Goal: Task Accomplishment & Management: Manage account settings

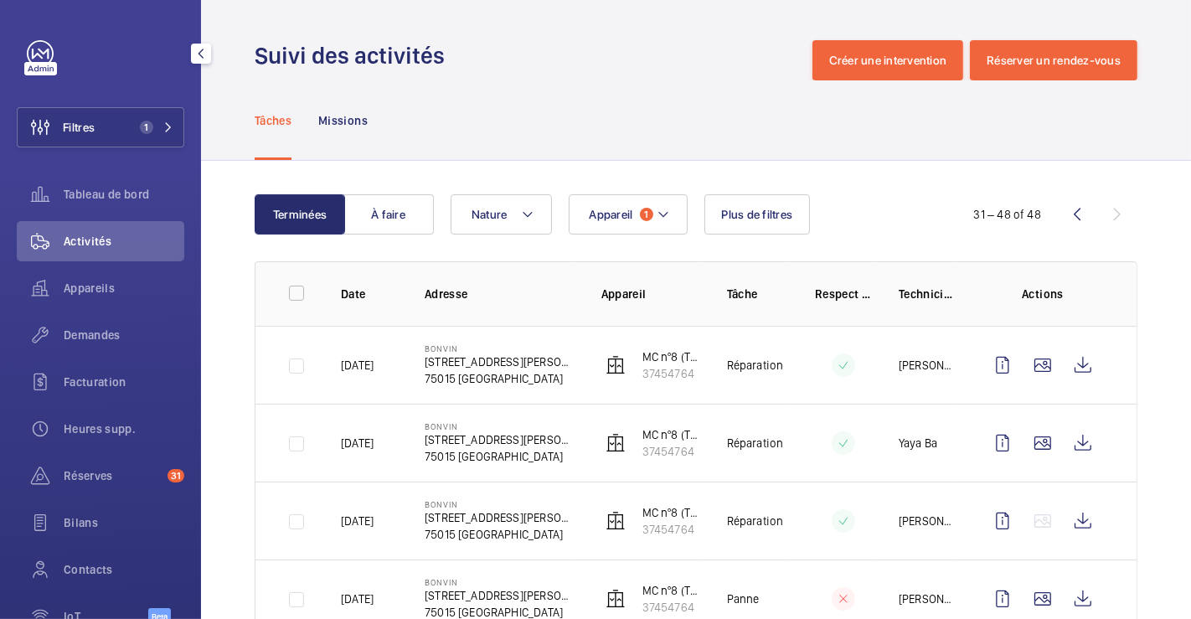
scroll to position [677, 0]
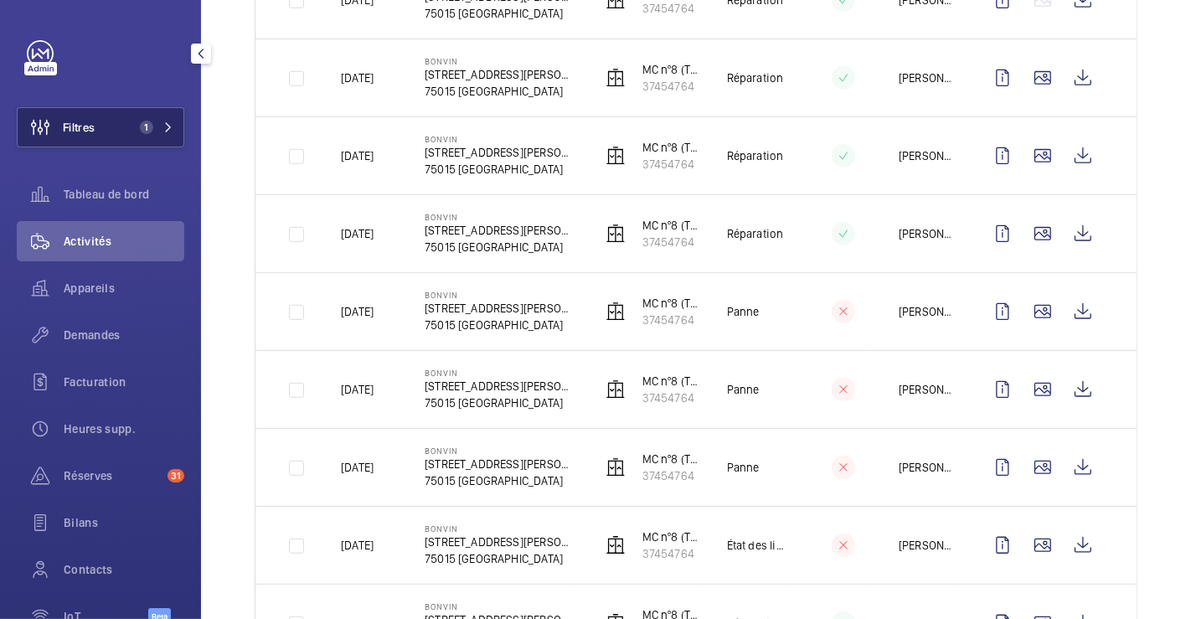
click at [79, 123] on span "Filtres" at bounding box center [79, 127] width 32 height 17
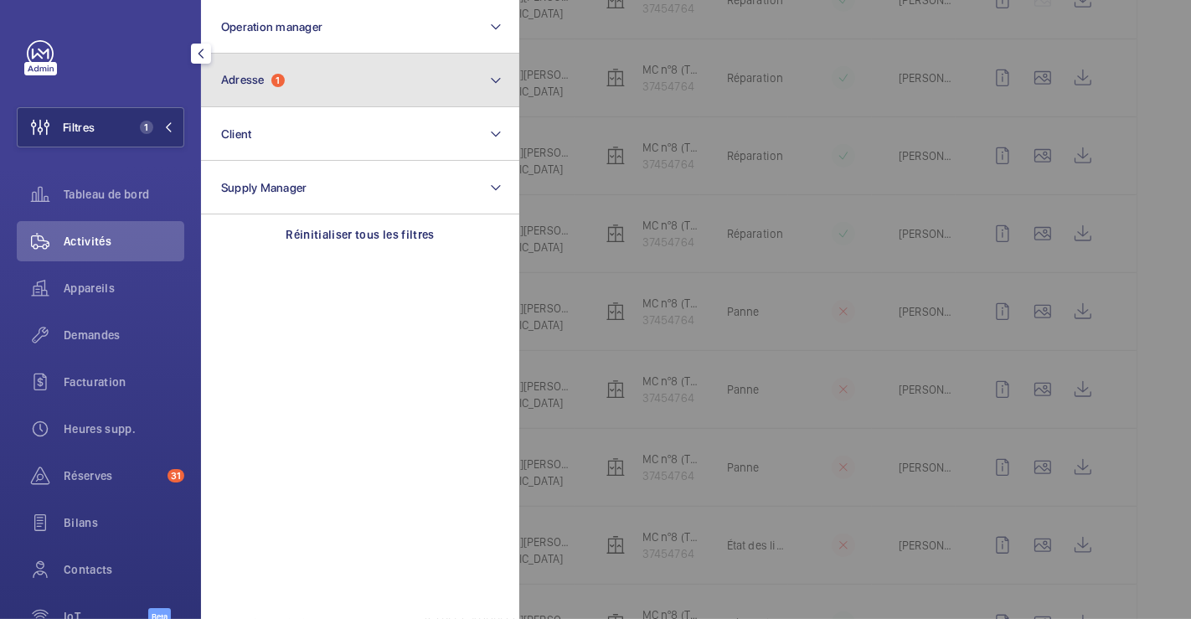
click at [308, 87] on button "Adresse 1" at bounding box center [360, 81] width 318 height 54
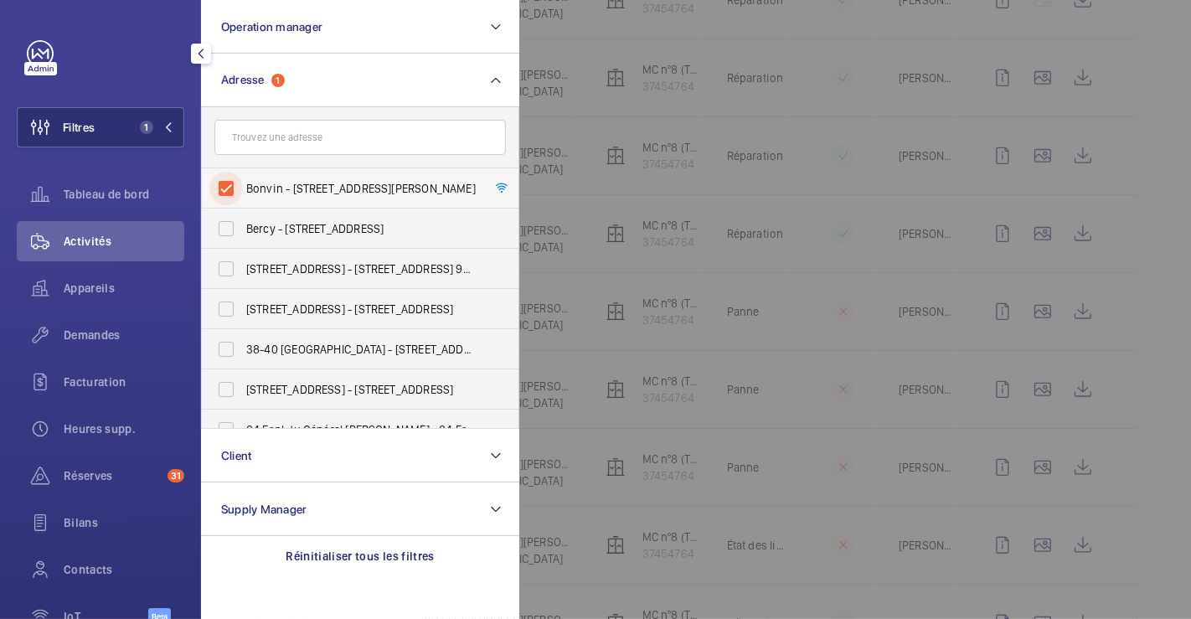
drag, startPoint x: 221, startPoint y: 185, endPoint x: 315, endPoint y: 172, distance: 94.8
click at [224, 185] on input "Bonvin - 8 Rue François Bonvin, PARIS 75015" at bounding box center [226, 189] width 34 height 34
checkbox input "false"
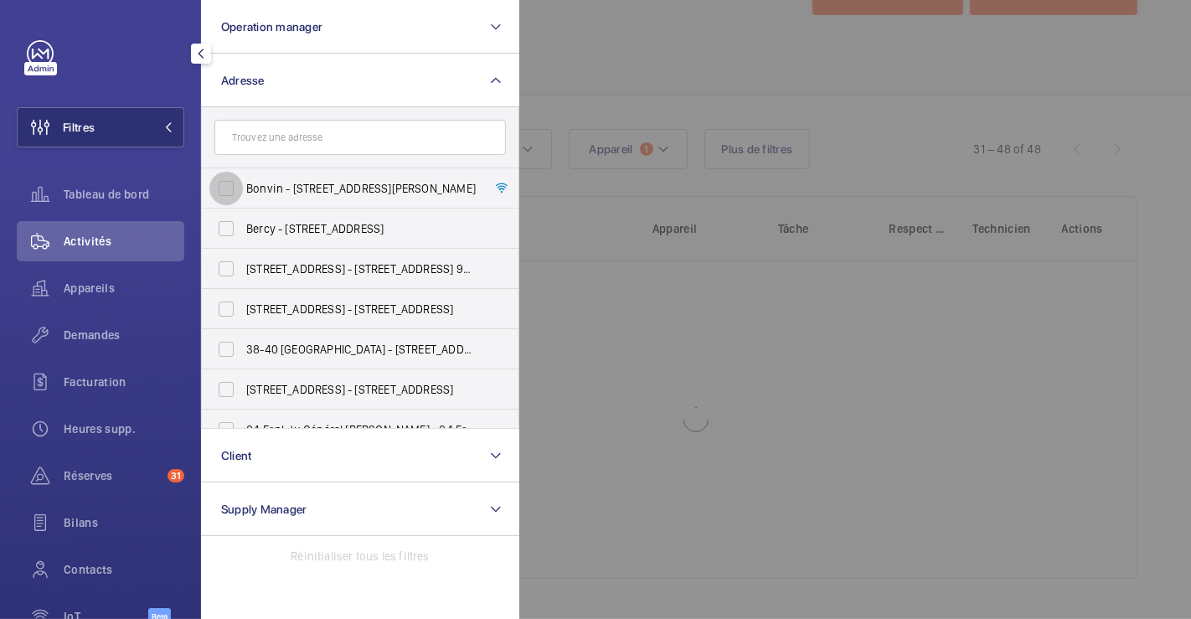
scroll to position [65, 0]
click at [621, 59] on div at bounding box center [1114, 309] width 1191 height 619
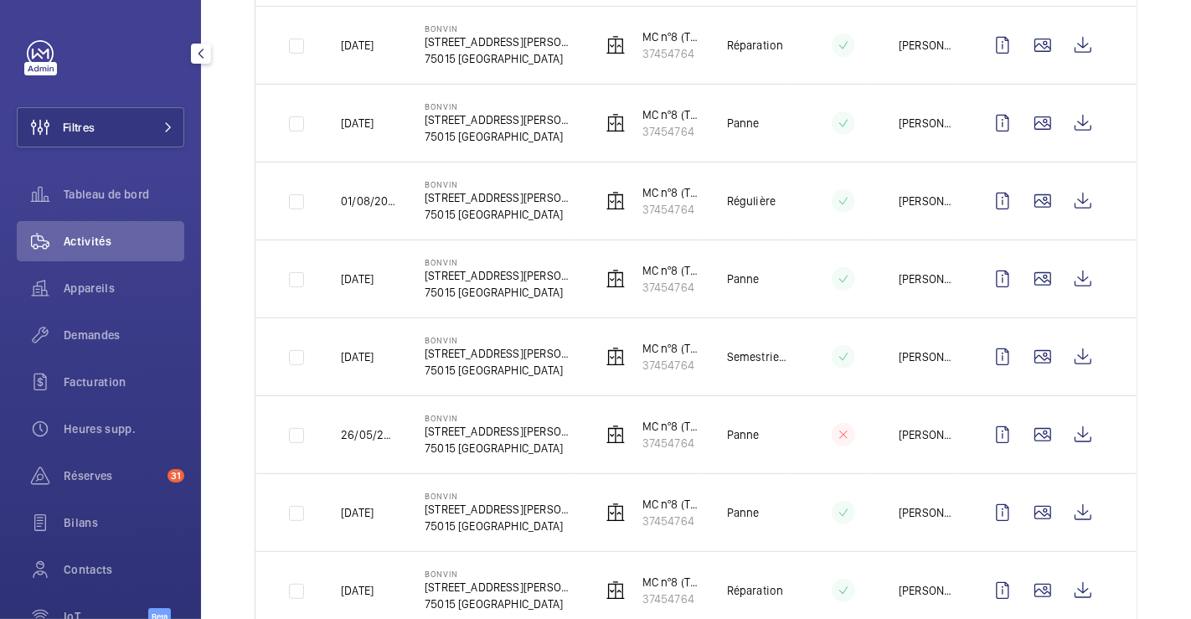
scroll to position [305, 0]
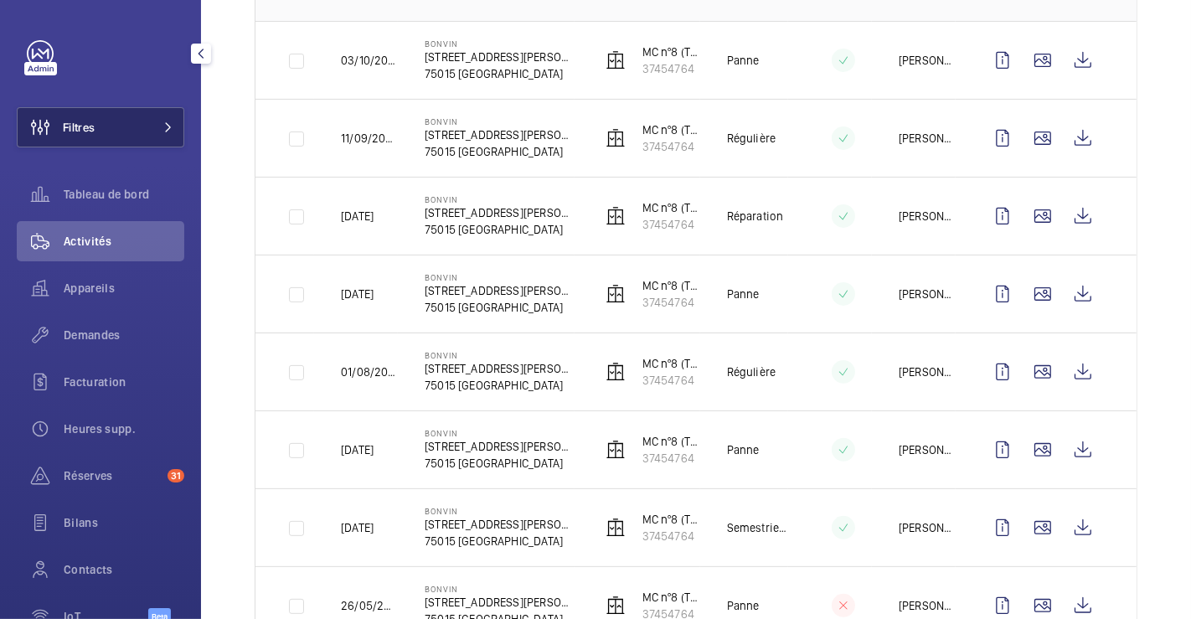
click at [123, 127] on button "Filtres" at bounding box center [101, 127] width 168 height 40
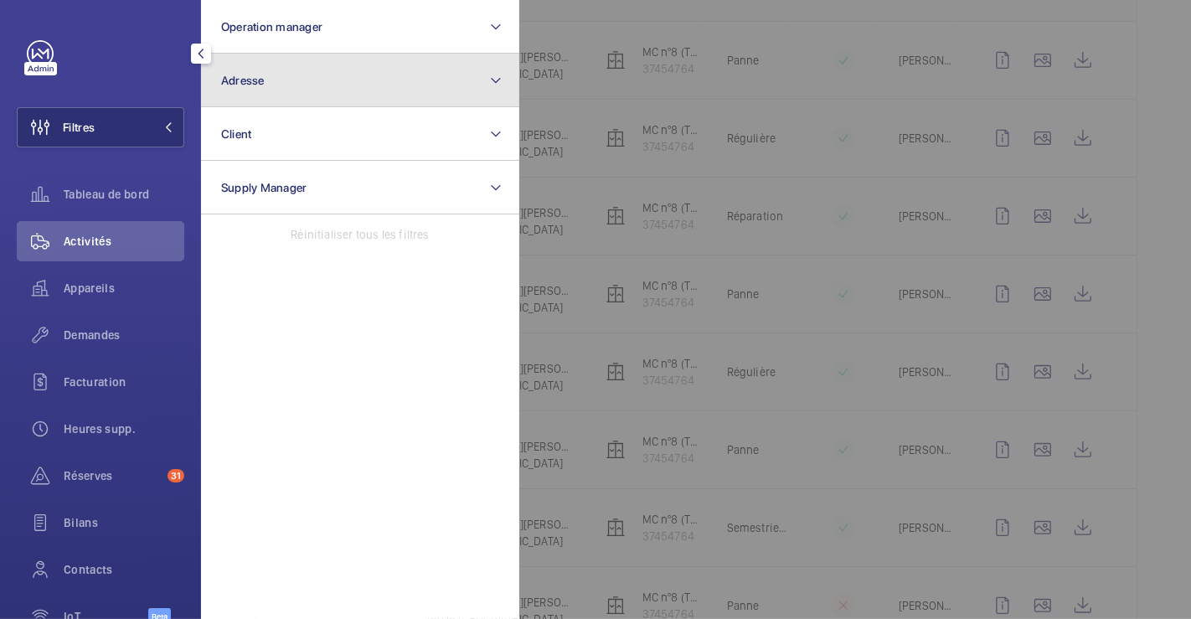
click at [255, 75] on span "Adresse" at bounding box center [243, 80] width 44 height 13
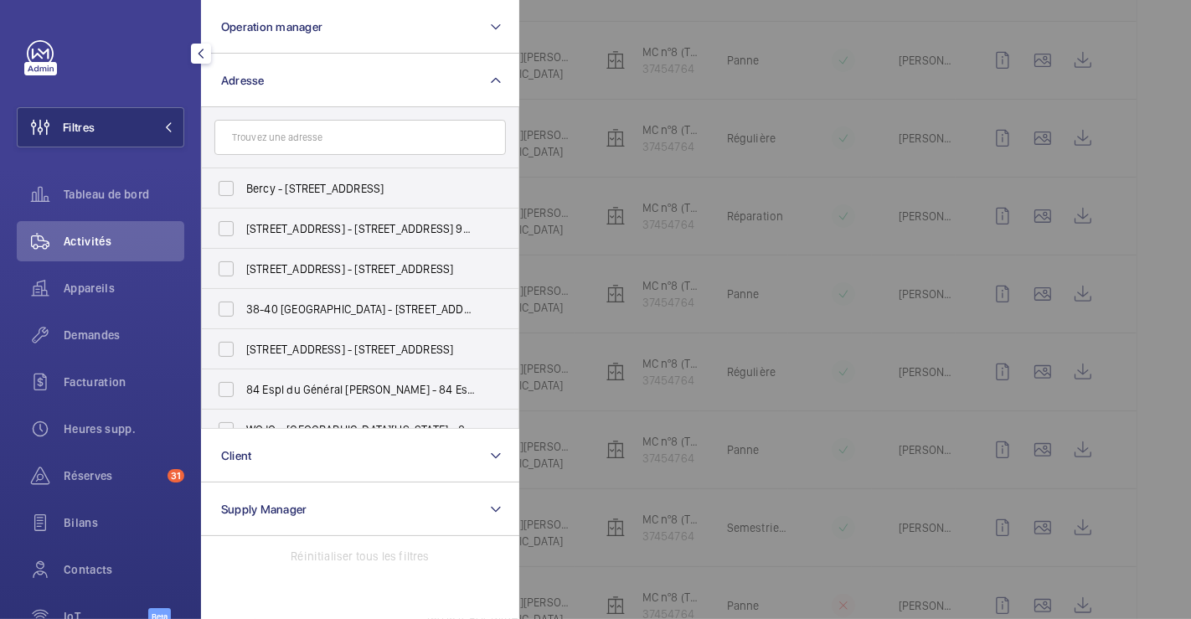
click at [298, 132] on input "text" at bounding box center [360, 137] width 292 height 35
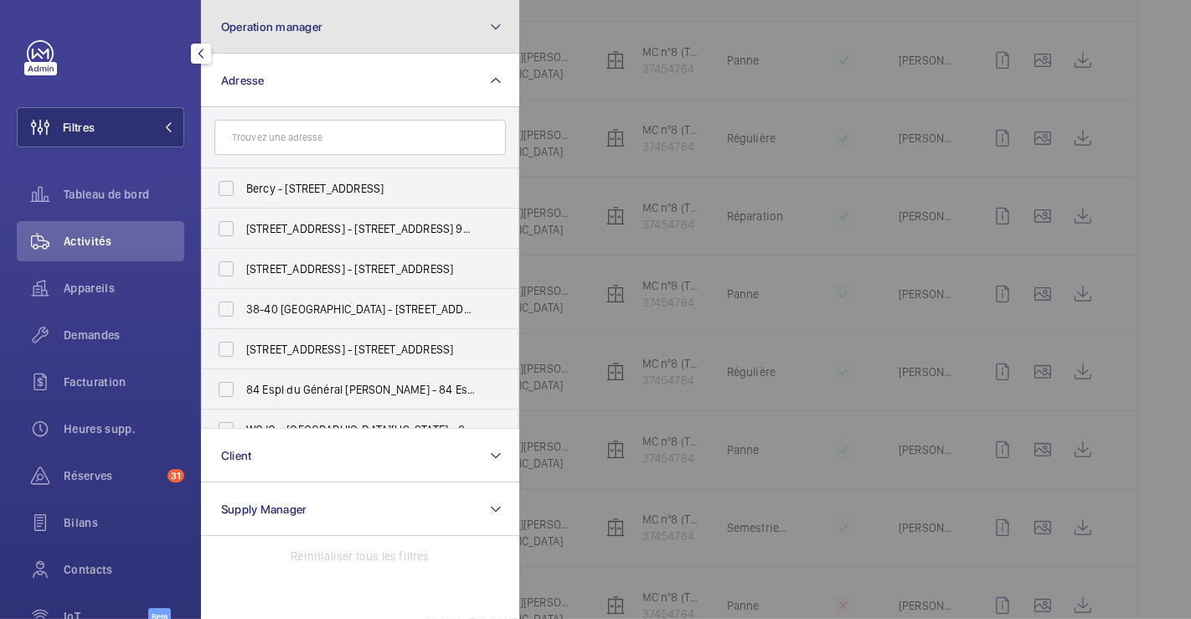
click at [356, 44] on button "Operation manager" at bounding box center [360, 27] width 318 height 54
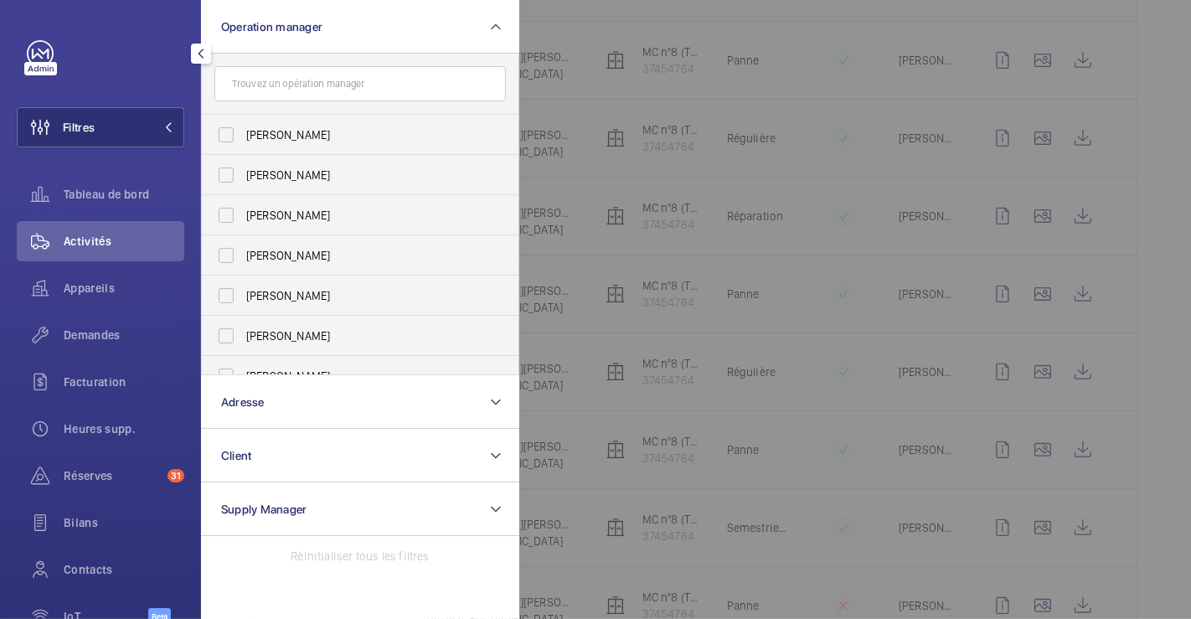
click at [328, 88] on input "text" at bounding box center [360, 83] width 292 height 35
click at [297, 169] on span "[PERSON_NAME]" at bounding box center [361, 175] width 230 height 17
click at [243, 169] on input "[PERSON_NAME]" at bounding box center [226, 175] width 34 height 34
checkbox input "true"
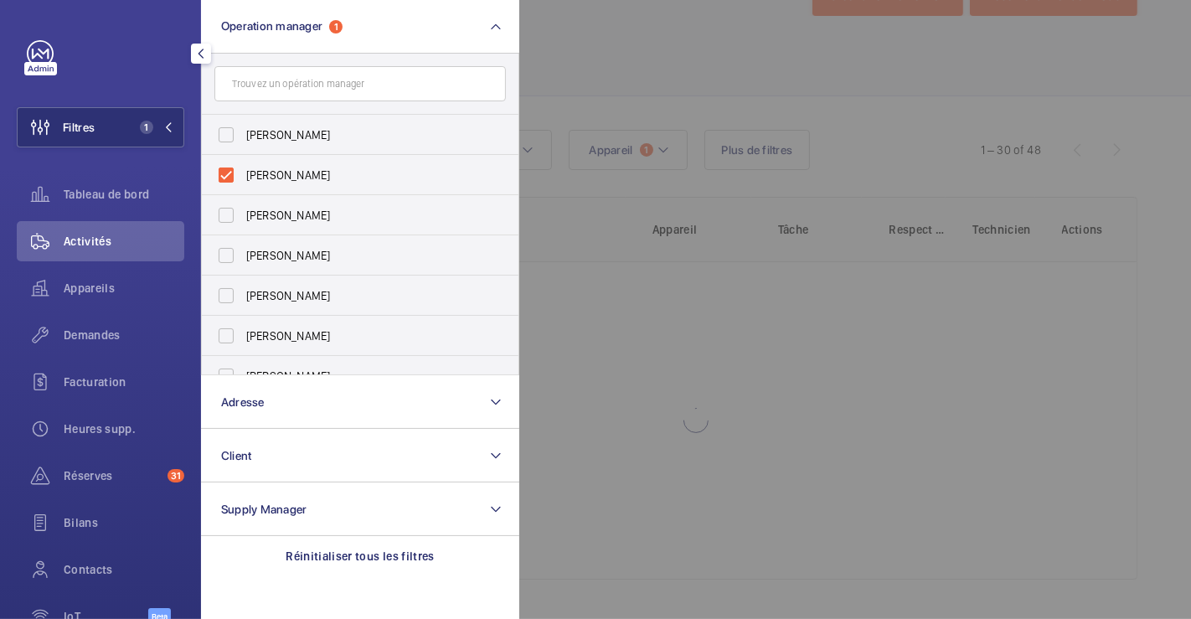
click at [595, 32] on div at bounding box center [1114, 309] width 1191 height 619
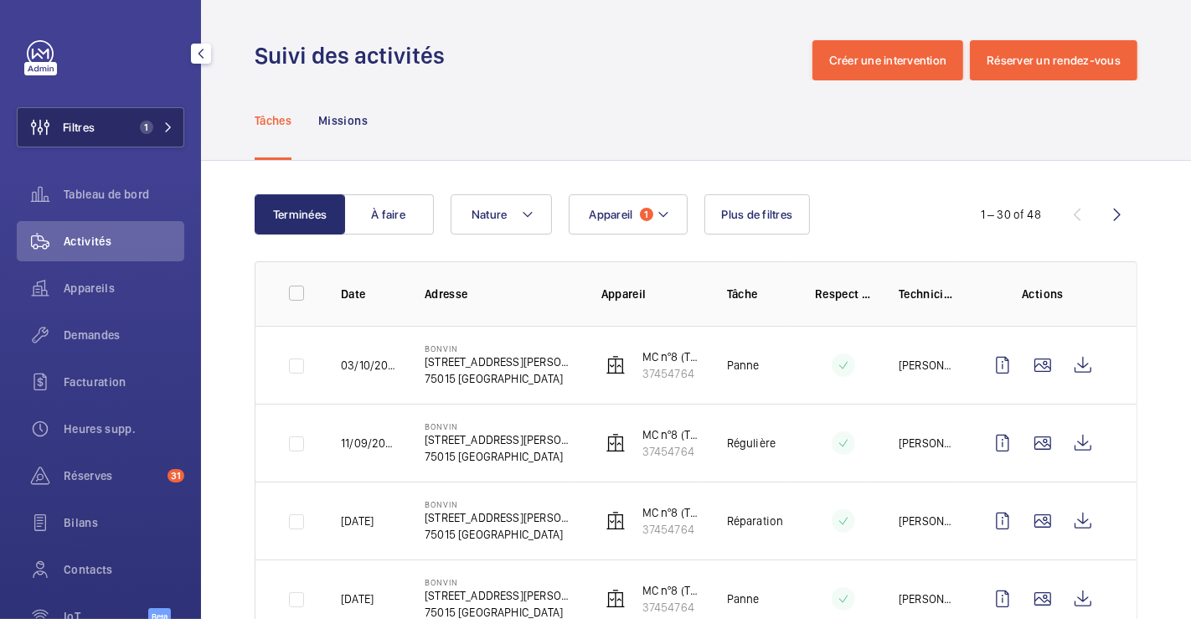
drag, startPoint x: 111, startPoint y: 130, endPoint x: 145, endPoint y: 126, distance: 33.8
click at [112, 129] on button "Filtres 1" at bounding box center [101, 127] width 168 height 40
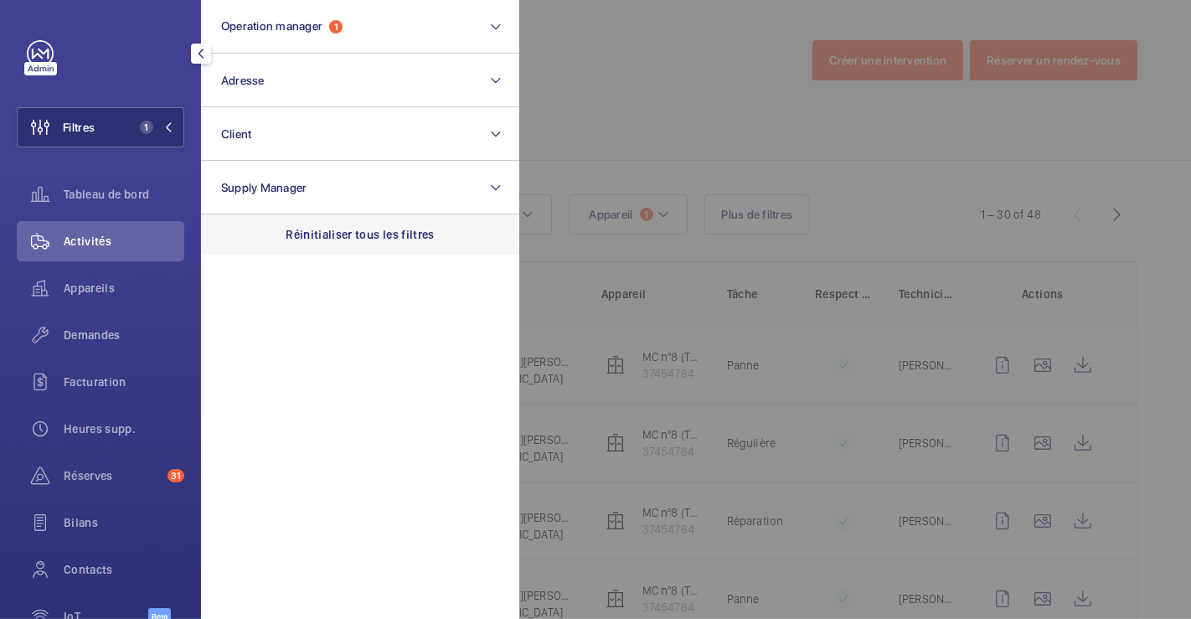
click at [294, 230] on p "Réinitialiser tous les filtres" at bounding box center [360, 234] width 149 height 17
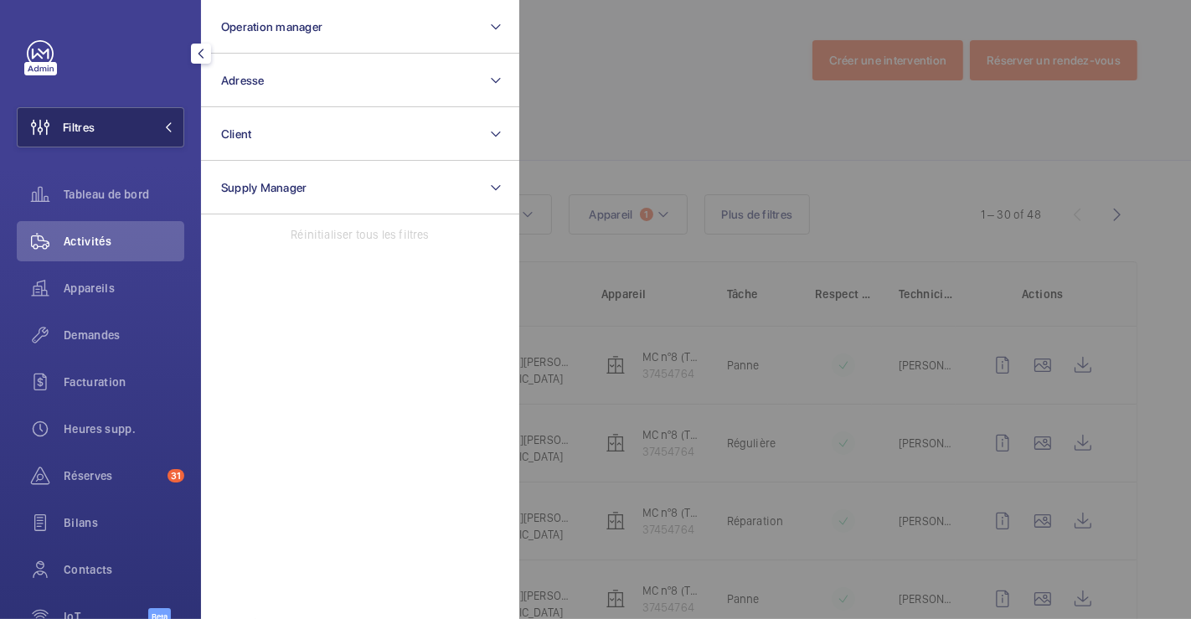
click at [81, 132] on span "Filtres" at bounding box center [79, 127] width 32 height 17
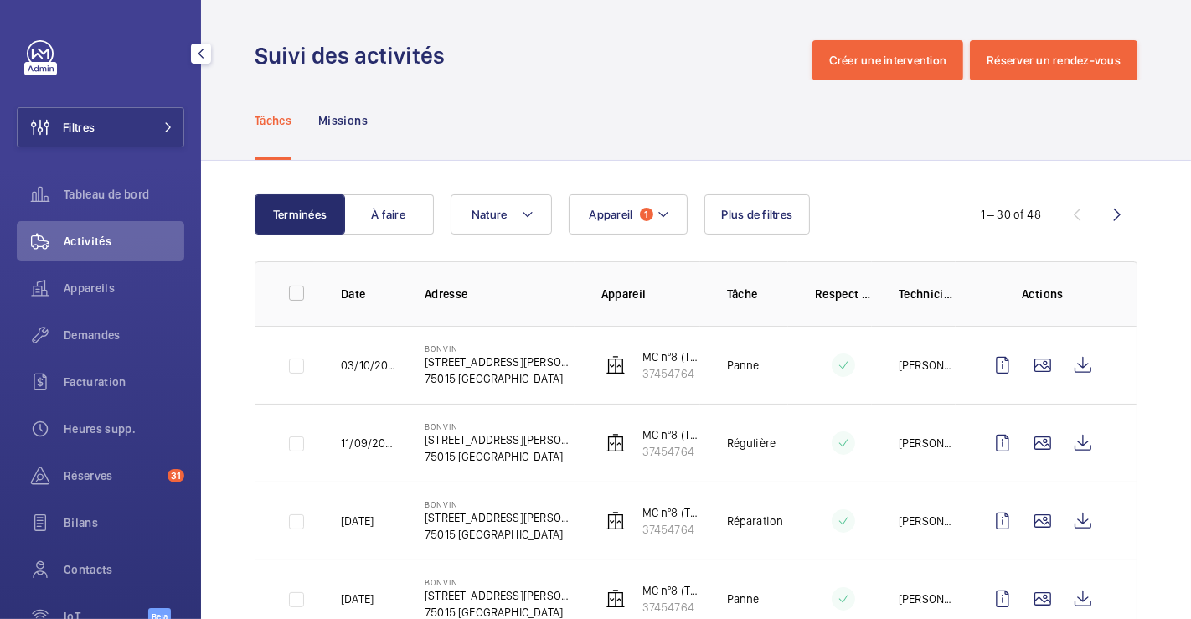
drag, startPoint x: 69, startPoint y: 126, endPoint x: 169, endPoint y: 99, distance: 104.3
click at [71, 126] on span "Filtres" at bounding box center [79, 127] width 32 height 17
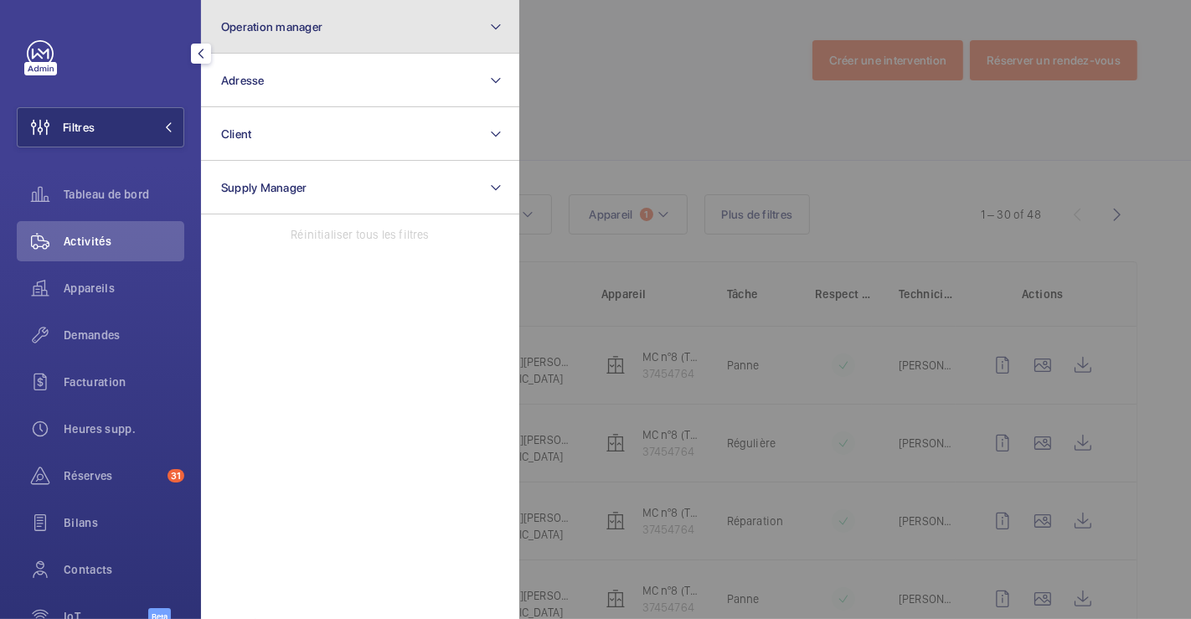
click at [310, 38] on button "Operation manager" at bounding box center [360, 27] width 318 height 54
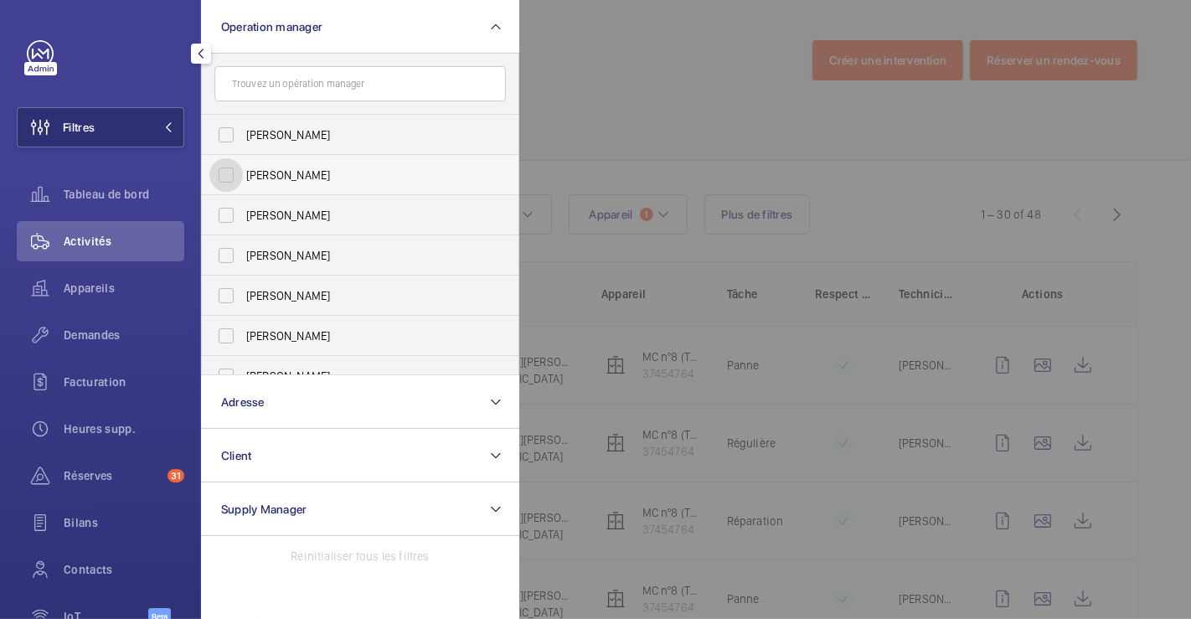
drag, startPoint x: 210, startPoint y: 175, endPoint x: 241, endPoint y: 168, distance: 31.9
click at [212, 176] on input "[PERSON_NAME]" at bounding box center [226, 175] width 34 height 34
checkbox input "true"
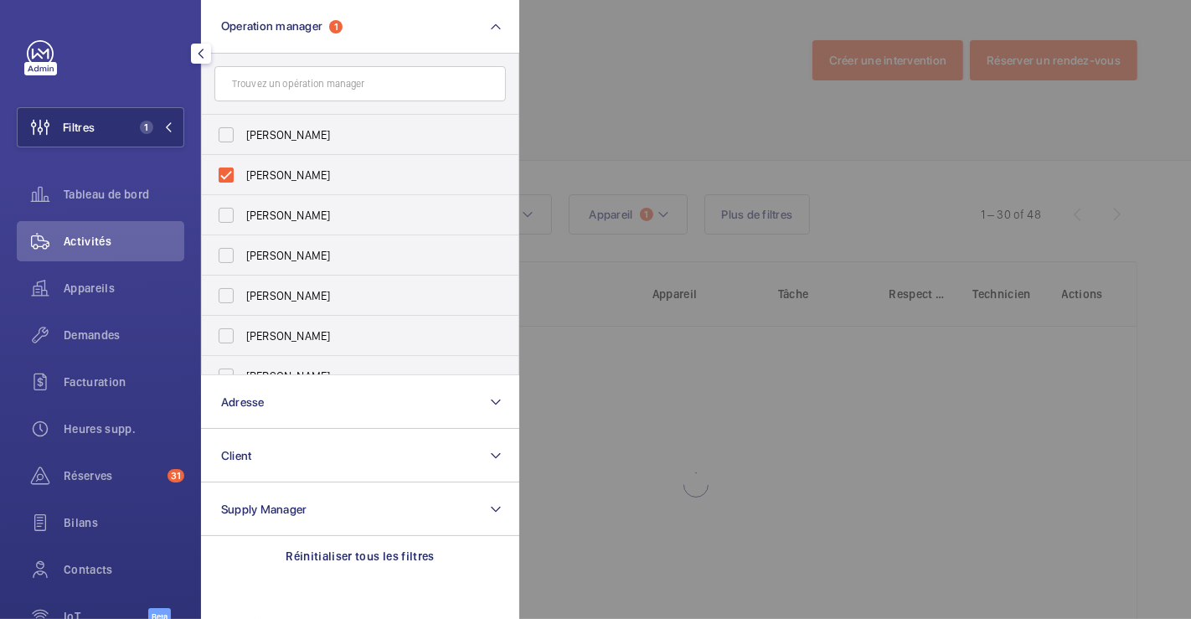
click at [585, 75] on div at bounding box center [1114, 309] width 1191 height 619
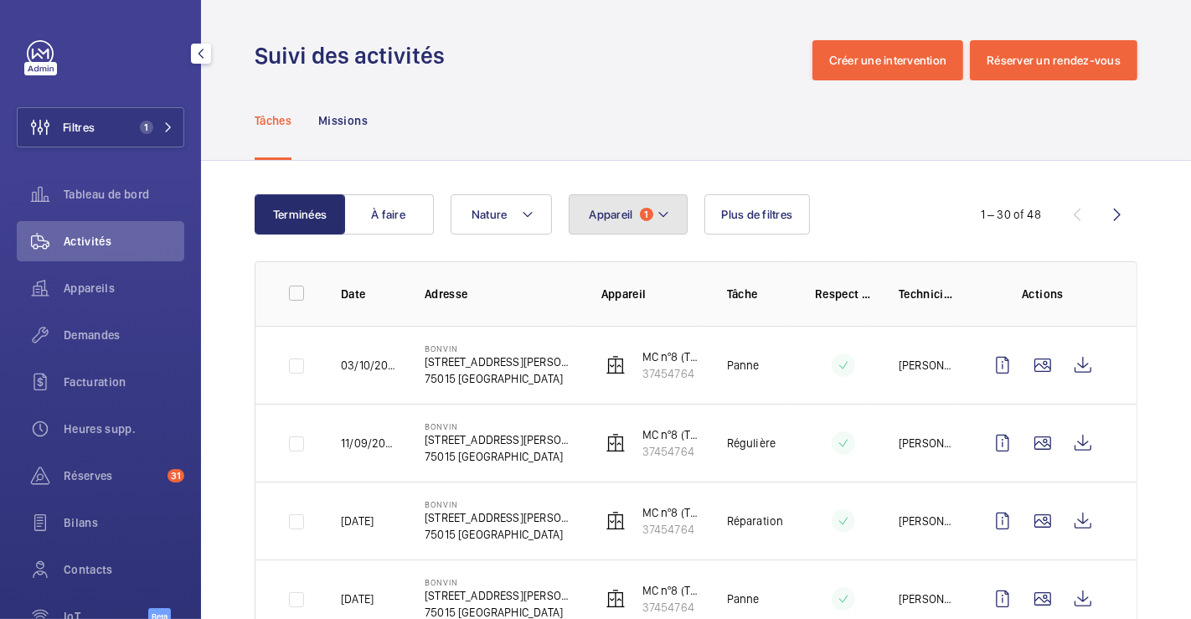
click at [670, 221] on button "Appareil 1" at bounding box center [628, 214] width 119 height 40
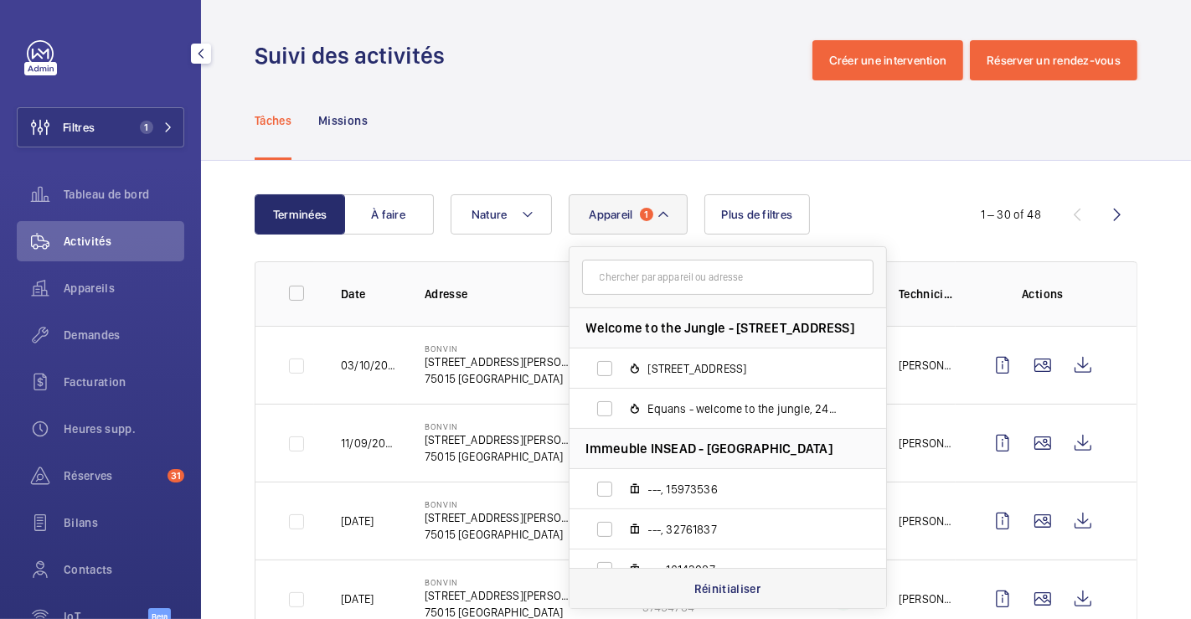
click at [724, 589] on p "Réinitialiser" at bounding box center [727, 589] width 67 height 17
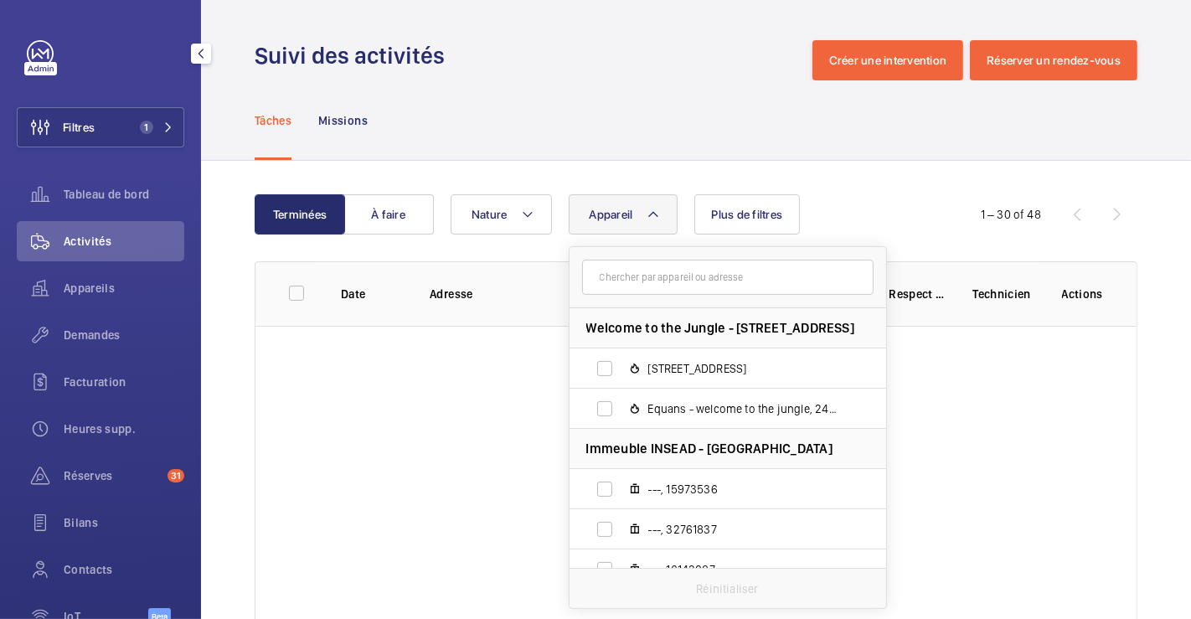
click at [660, 32] on wm-front-admin-header "Suivi des activités Créer une intervention Réserver un rendez-vous" at bounding box center [696, 40] width 990 height 80
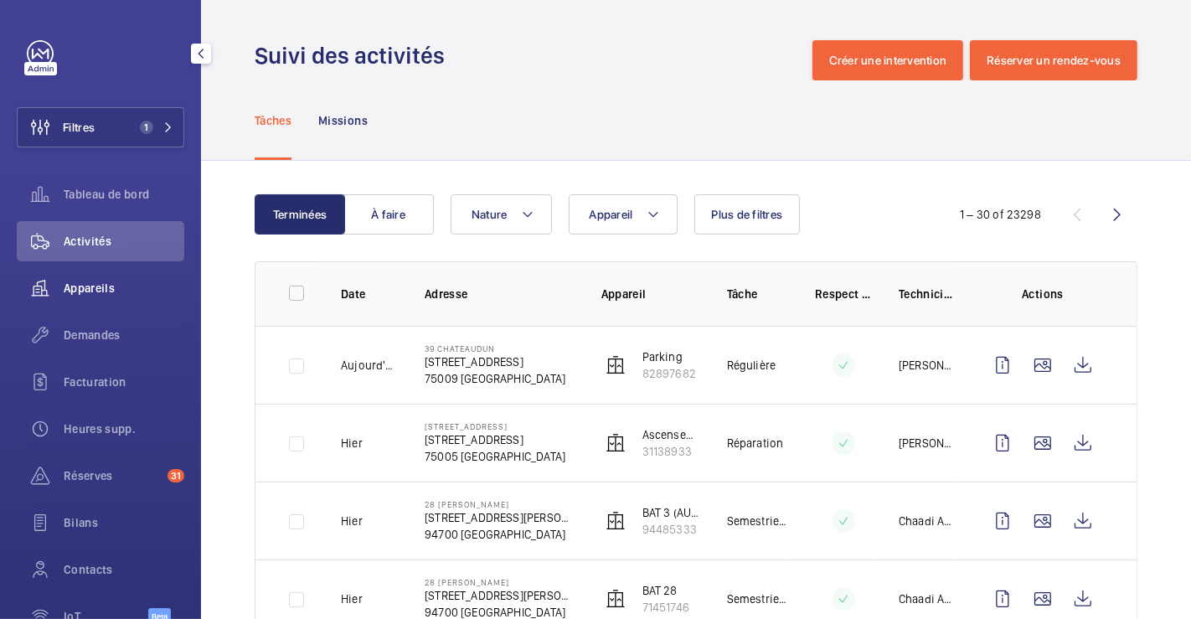
click at [102, 283] on span "Appareils" at bounding box center [124, 288] width 121 height 17
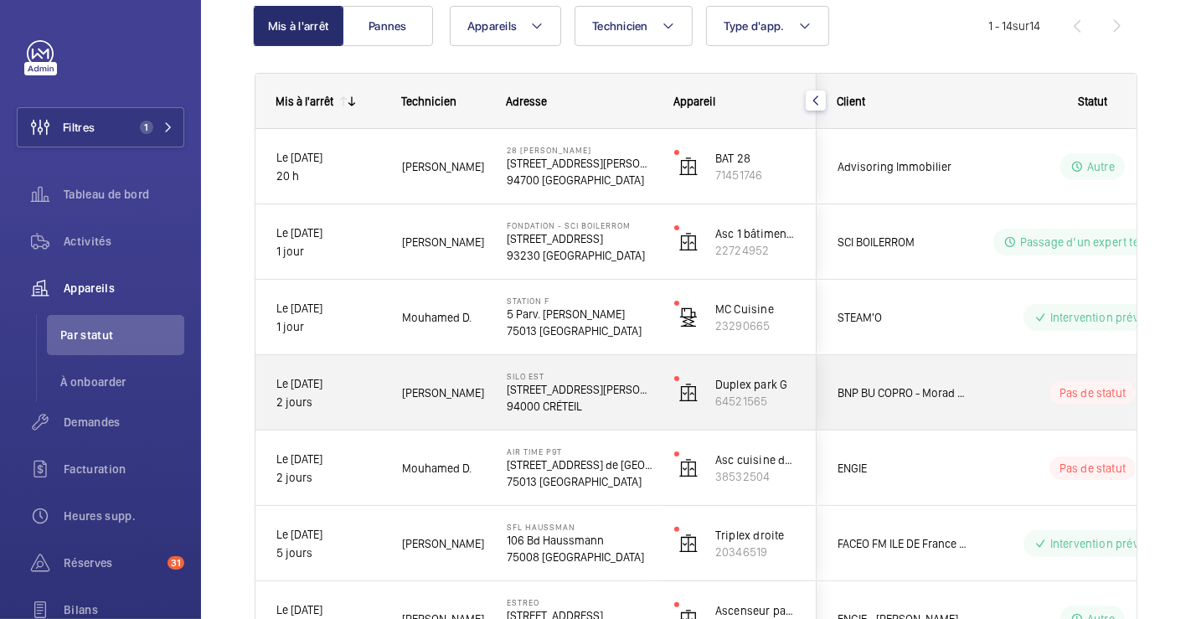
scroll to position [206, 0]
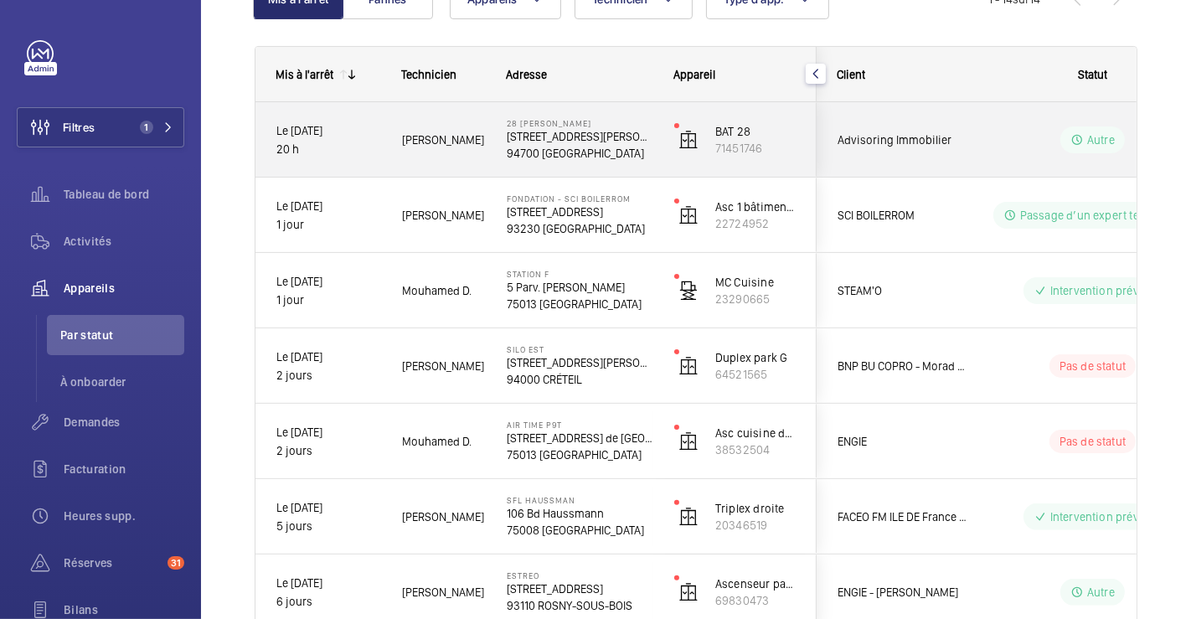
click at [1026, 113] on div "Autre" at bounding box center [1082, 140] width 229 height 60
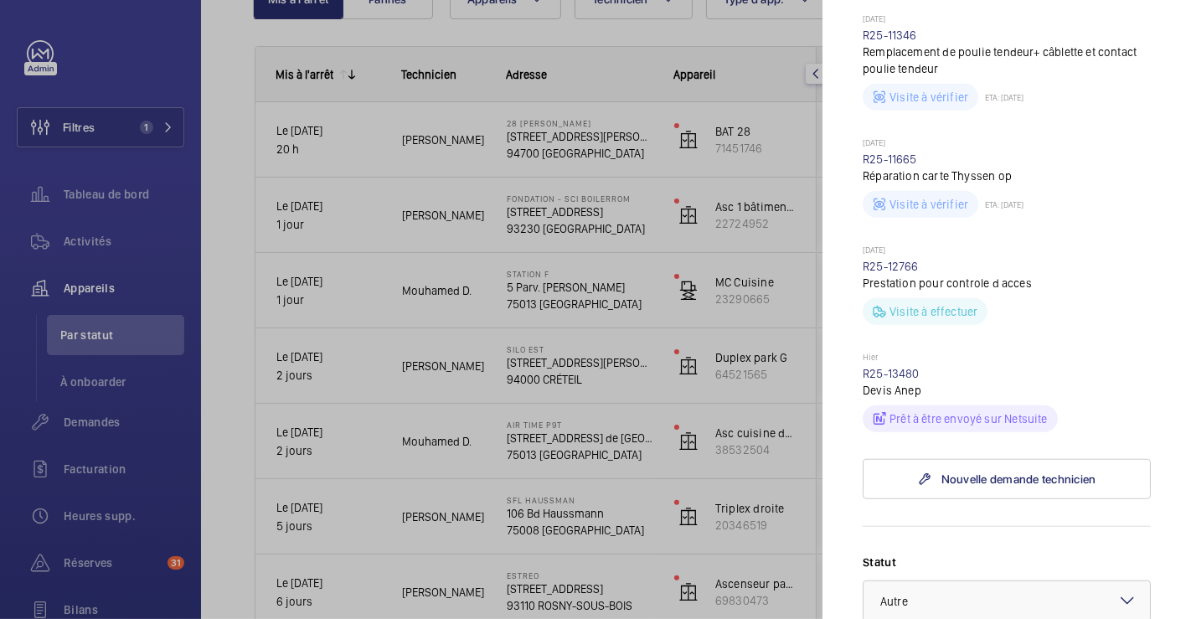
scroll to position [1210, 0]
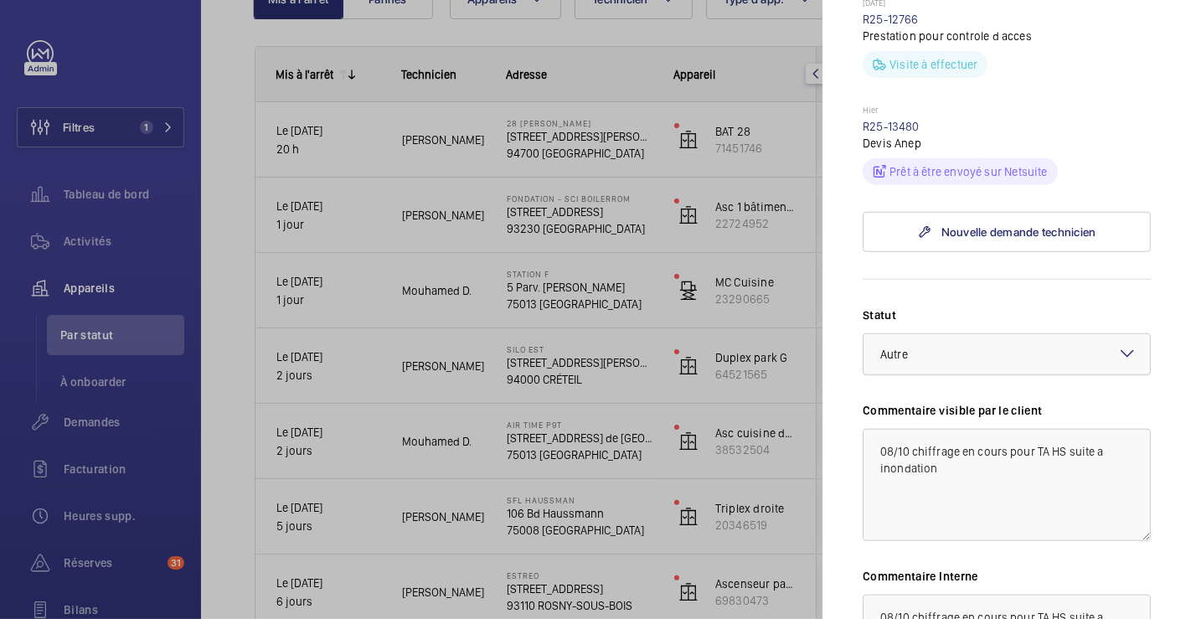
click at [1125, 334] on div at bounding box center [1007, 354] width 286 height 40
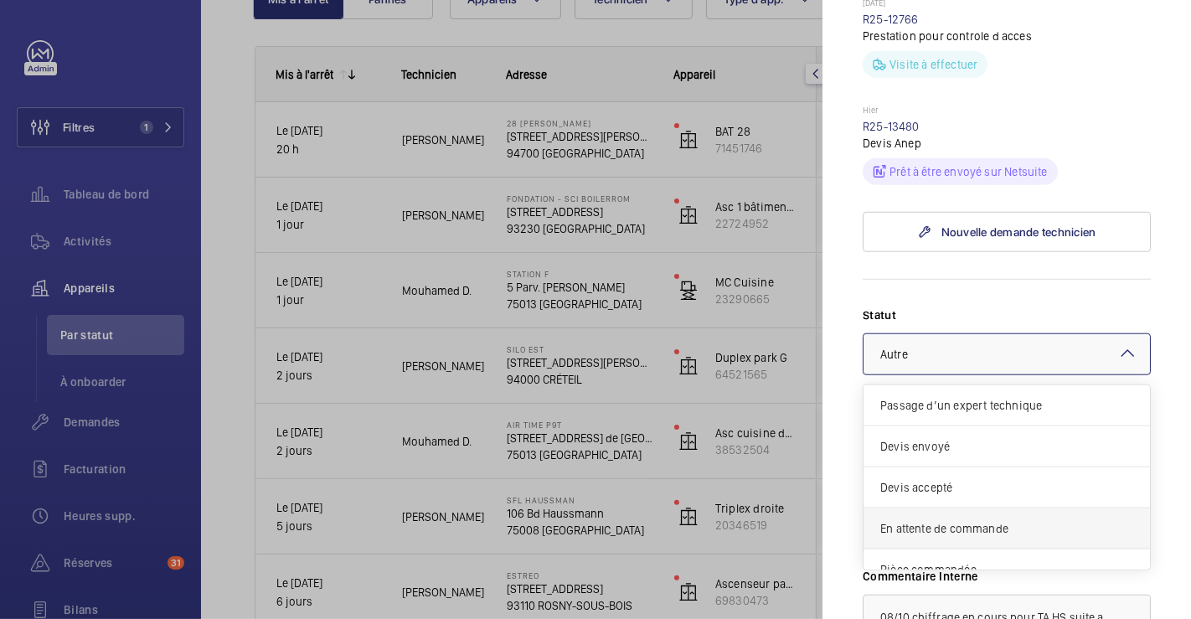
scroll to position [141, 0]
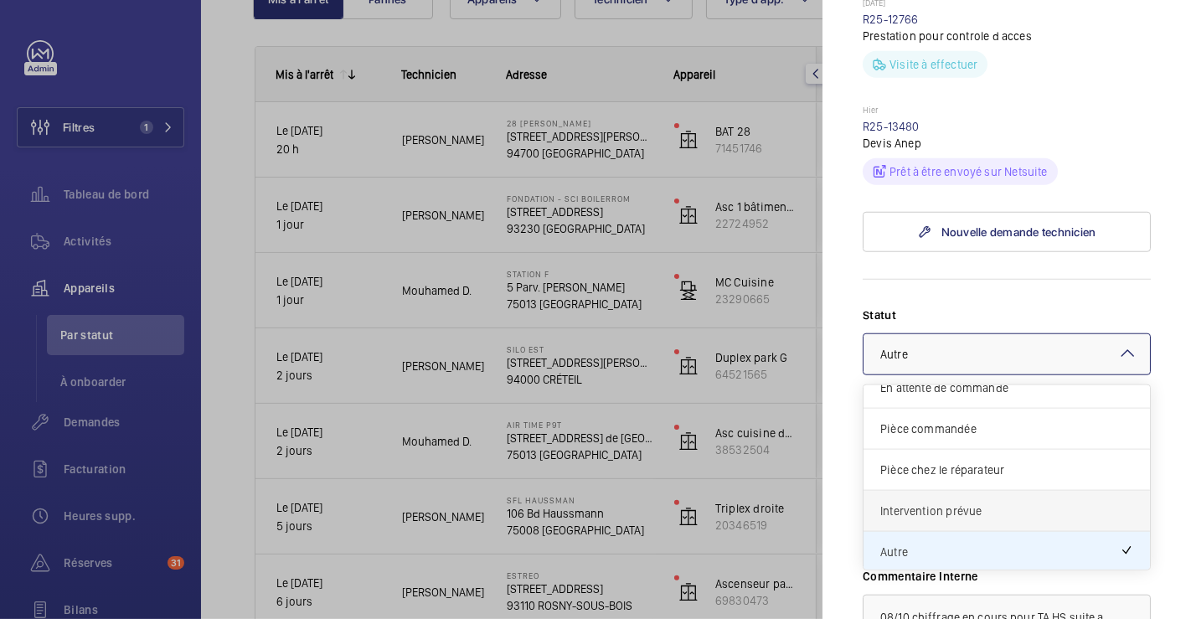
click at [995, 503] on span "Intervention prévue" at bounding box center [1006, 511] width 253 height 17
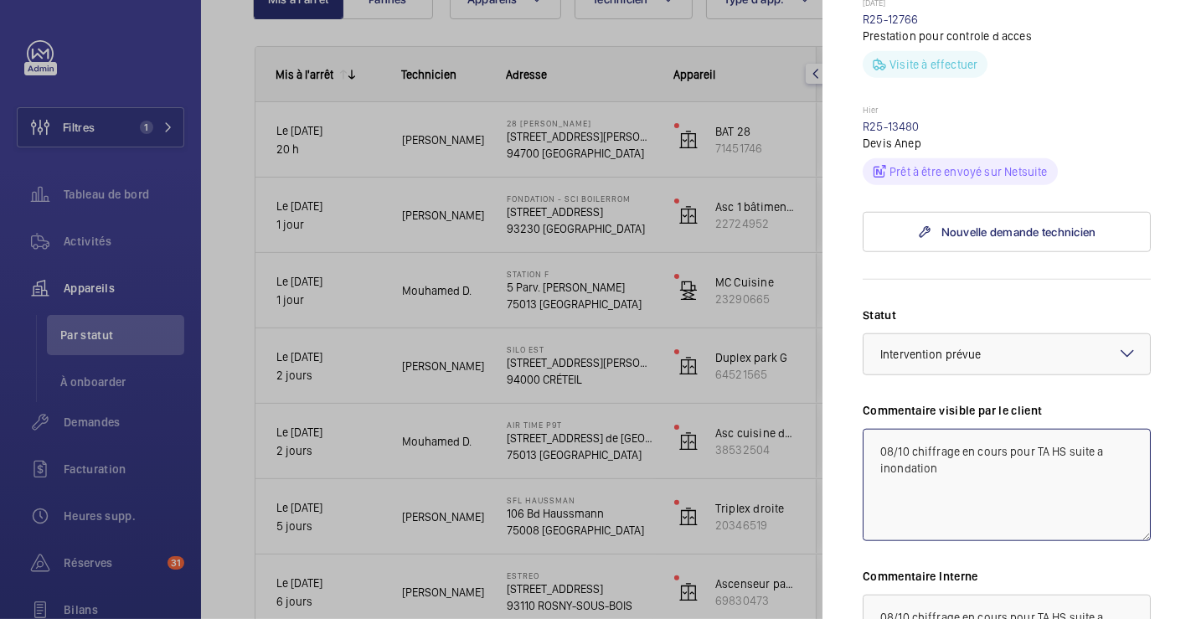
click at [878, 429] on textarea "08/10 chiffrage en cours pour TA HS suite a inondation" at bounding box center [1007, 485] width 288 height 112
click at [881, 429] on textarea "08/10 chiffrage en cours pour TA HS suite a inondation" at bounding box center [1007, 485] width 288 height 112
drag, startPoint x: 1105, startPoint y: 420, endPoint x: 867, endPoint y: 412, distance: 238.0
click at [867, 429] on textarea "09/10 INTERVENTION LE 10/10 devis validé 08/10 chiffrage en cours pour TA HS su…" at bounding box center [1007, 485] width 288 height 112
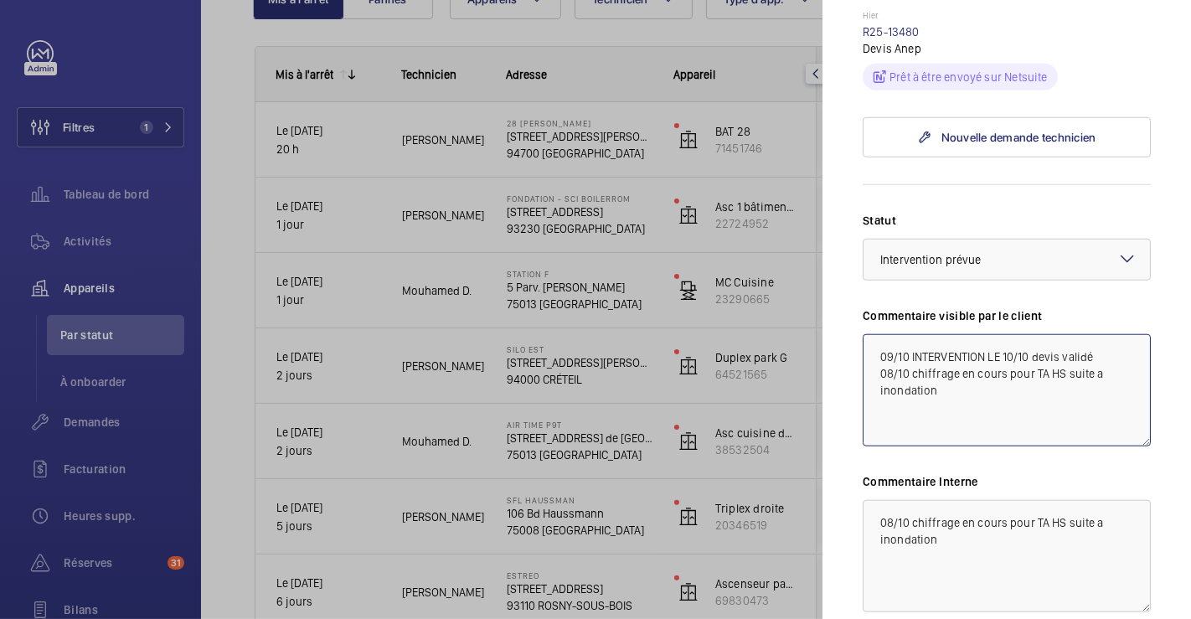
scroll to position [1396, 0]
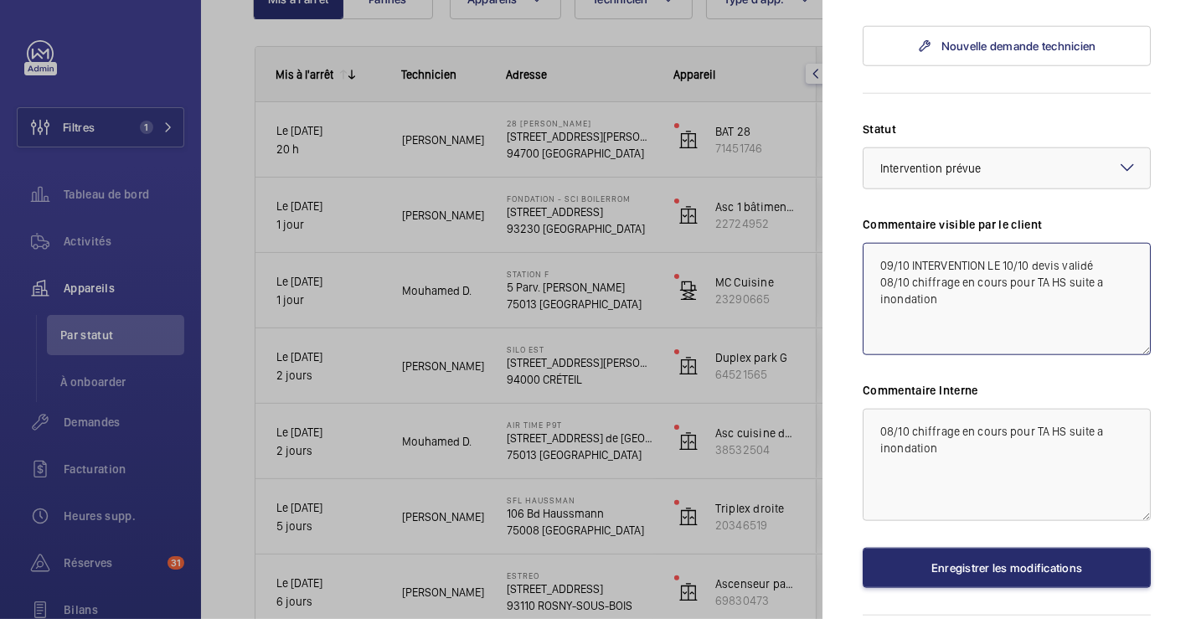
type textarea "09/10 INTERVENTION LE 10/10 devis validé 08/10 chiffrage en cours pour TA HS su…"
click at [871, 409] on textarea "08/10 chiffrage en cours pour TA HS suite a inondation" at bounding box center [1007, 465] width 288 height 112
click at [882, 409] on textarea "08/10 chiffrage en cours pour TA HS suite a inondation" at bounding box center [1007, 465] width 288 height 112
paste textarea "09/10 INTERVENTION LE 10/10 devis validé"
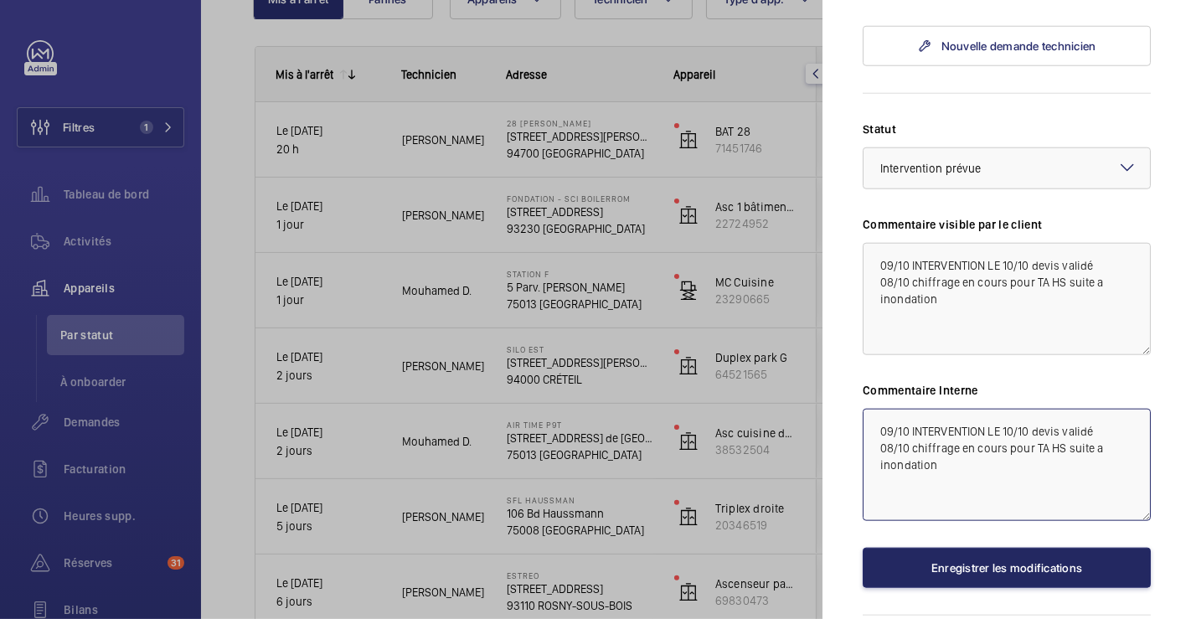
type textarea "09/10 INTERVENTION LE 10/10 devis validé 08/10 chiffrage en cours pour TA HS su…"
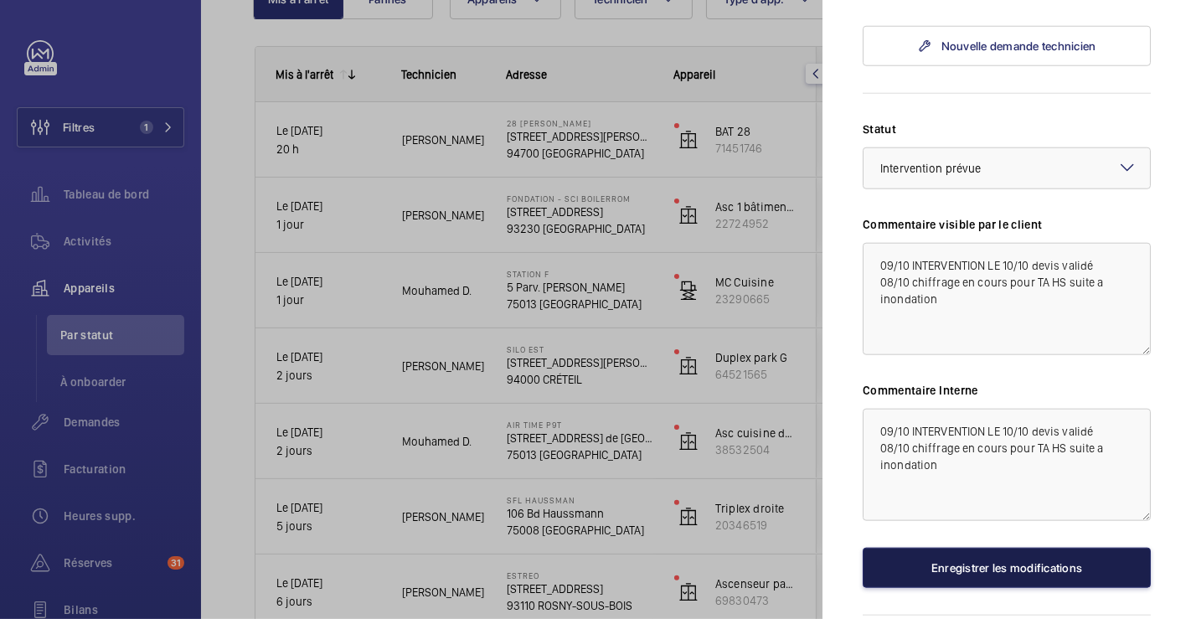
click at [978, 548] on button "Enregistrer les modifications" at bounding box center [1007, 568] width 288 height 40
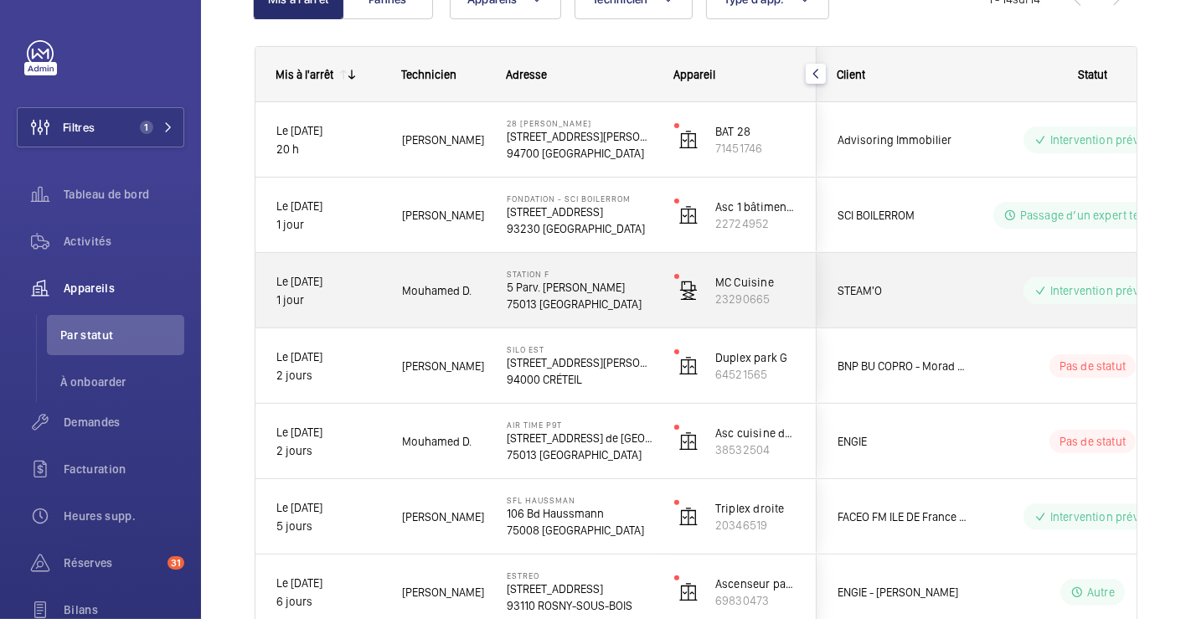
click at [964, 278] on div "STEAM'O" at bounding box center [892, 291] width 149 height 52
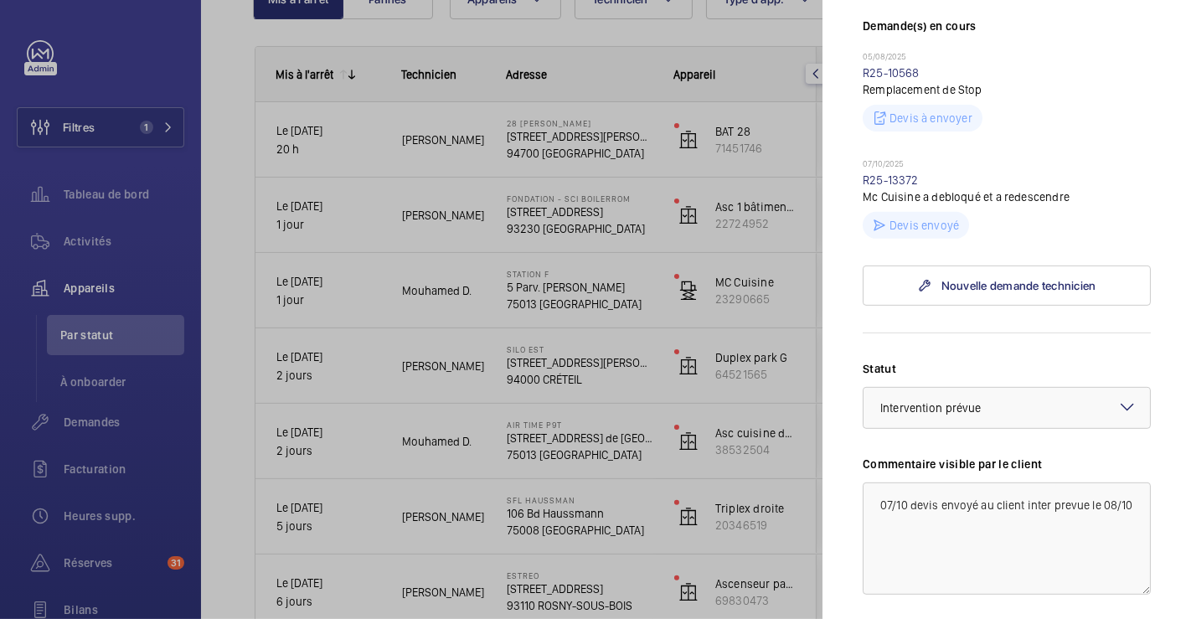
scroll to position [558, 0]
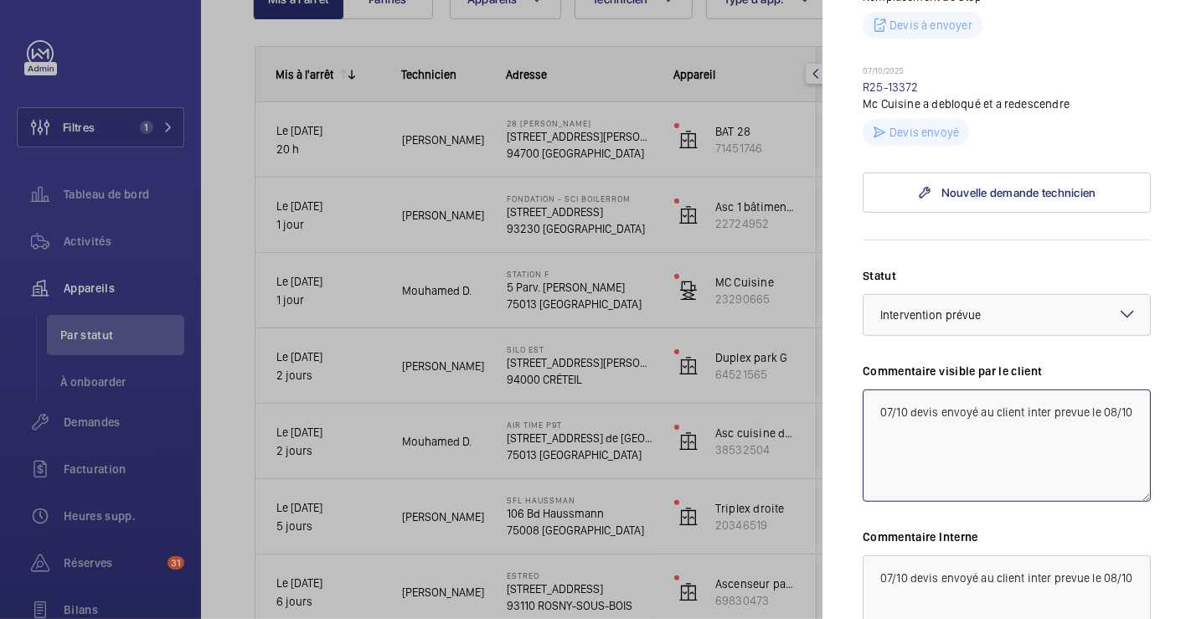
click at [877, 406] on textarea "07/10 devis envoyé au client inter prevue le 08/10" at bounding box center [1007, 446] width 288 height 112
click at [878, 392] on textarea "07/10 devis envoyé au client inter prevue le 08/10" at bounding box center [1007, 446] width 288 height 112
type textarea "09/10 INTERVENTION DEMANDE specialiste hydraulique 07/10 devis envoyé au client…"
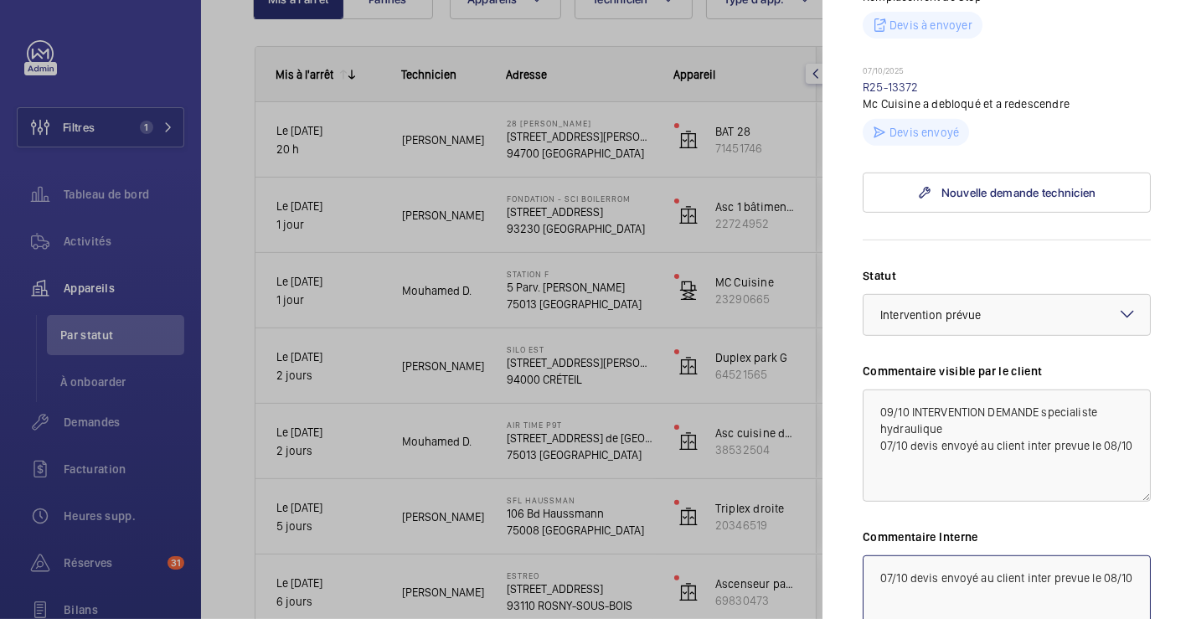
click at [871, 573] on textarea "07/10 devis envoyé au client inter prevue le 08/10" at bounding box center [1007, 611] width 288 height 112
click at [889, 571] on textarea "07/10 devis envoyé au client inter prevue le 08/10" at bounding box center [1007, 611] width 288 height 112
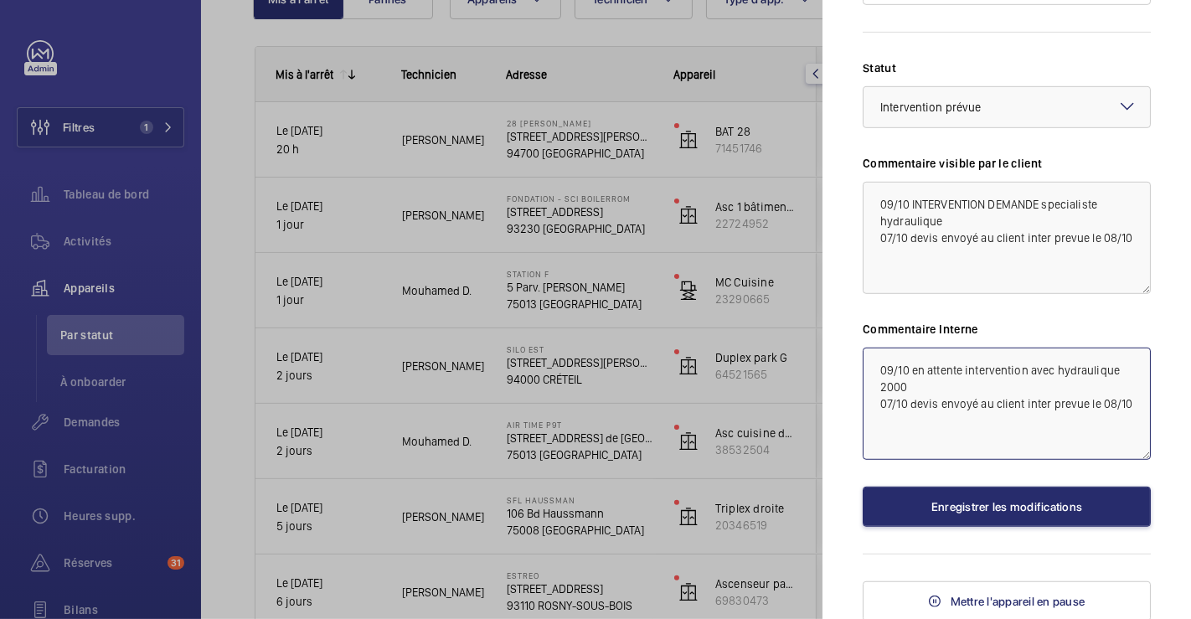
type textarea "09/10 en attente intervention avec hydraulique 2000 07/10 devis envoyé au clien…"
click at [1117, 106] on mat-icon at bounding box center [1127, 106] width 20 height 20
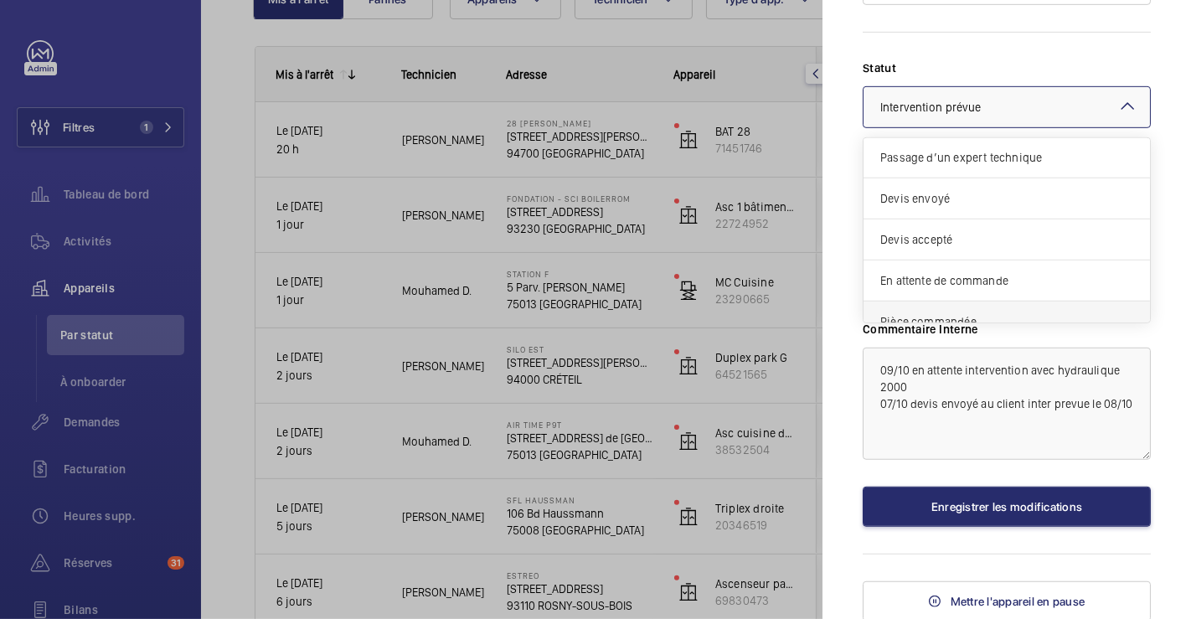
scroll to position [0, 0]
click at [1045, 158] on span "Passage d’un expert technique" at bounding box center [1006, 158] width 253 height 17
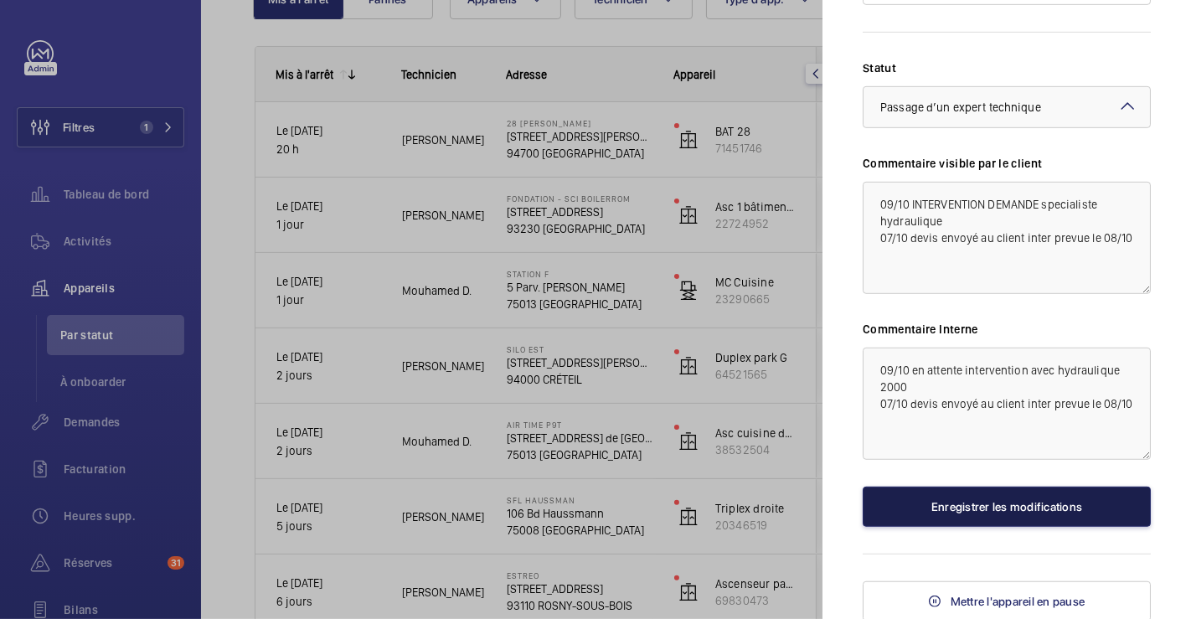
click at [1002, 513] on button "Enregistrer les modifications" at bounding box center [1007, 507] width 288 height 40
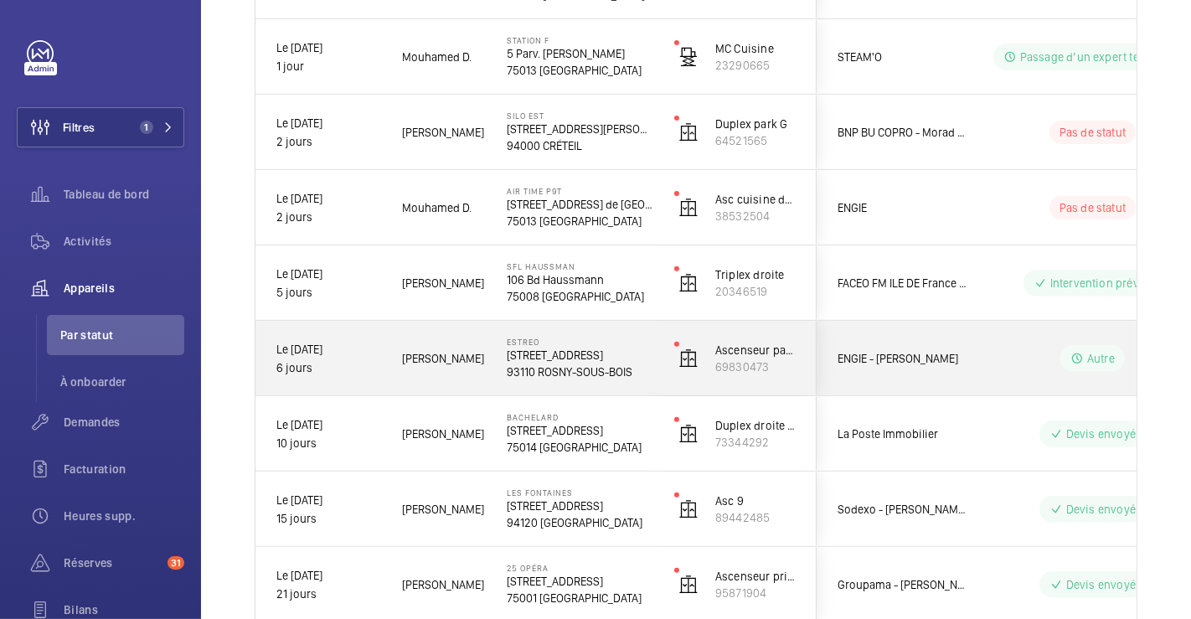
scroll to position [465, 0]
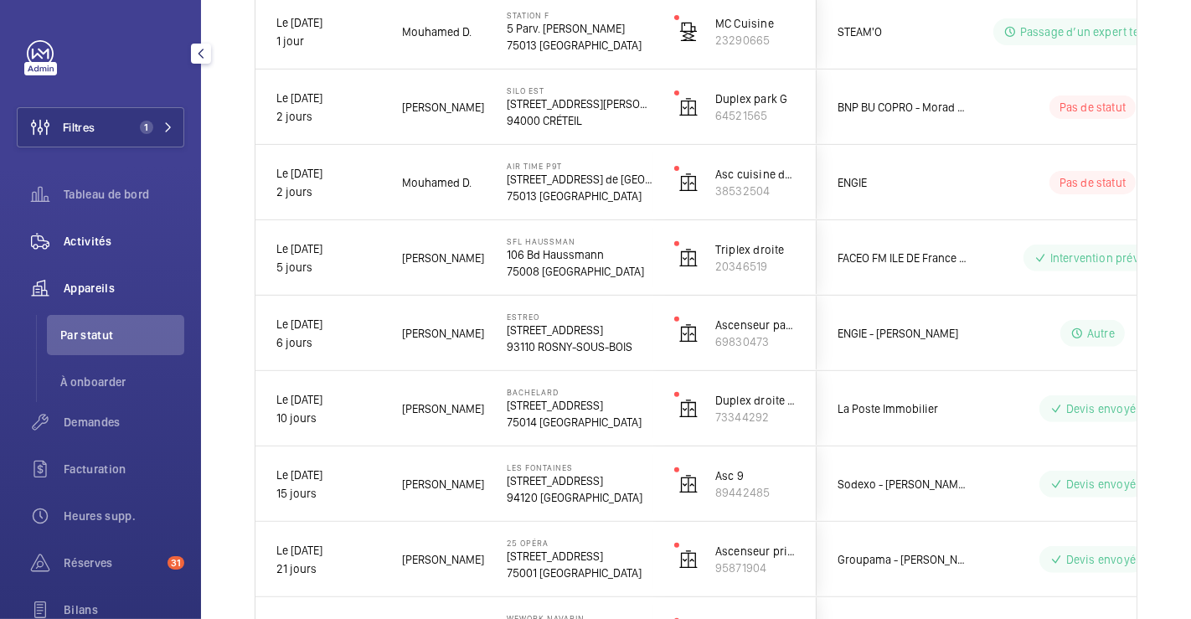
click at [98, 238] on span "Activités" at bounding box center [124, 241] width 121 height 17
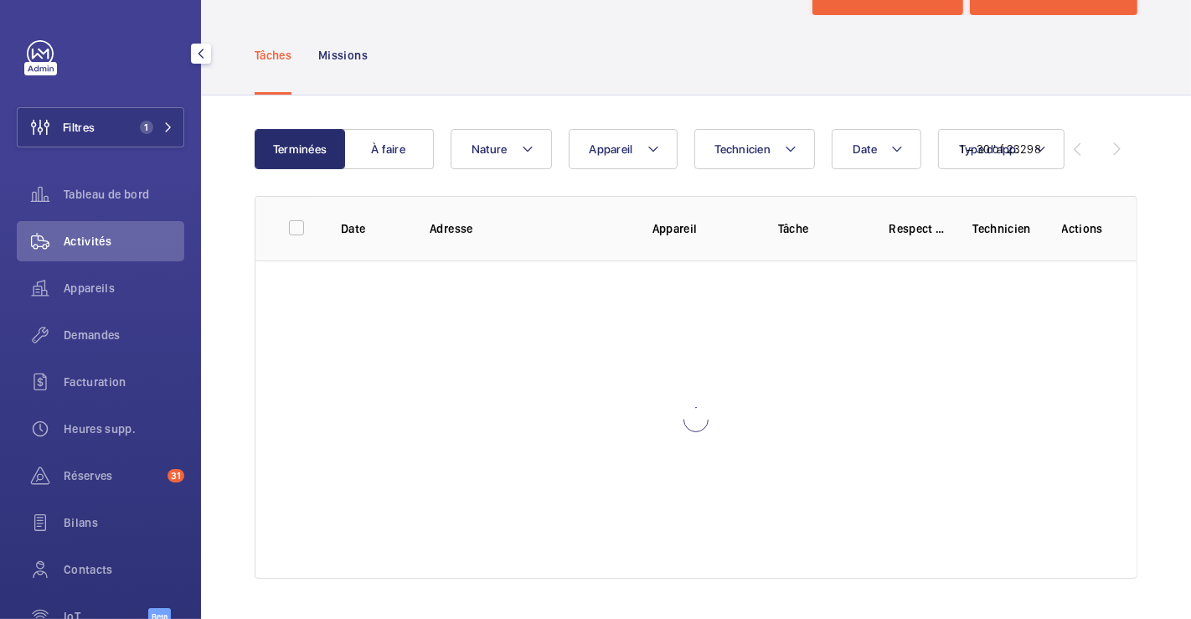
scroll to position [65, 0]
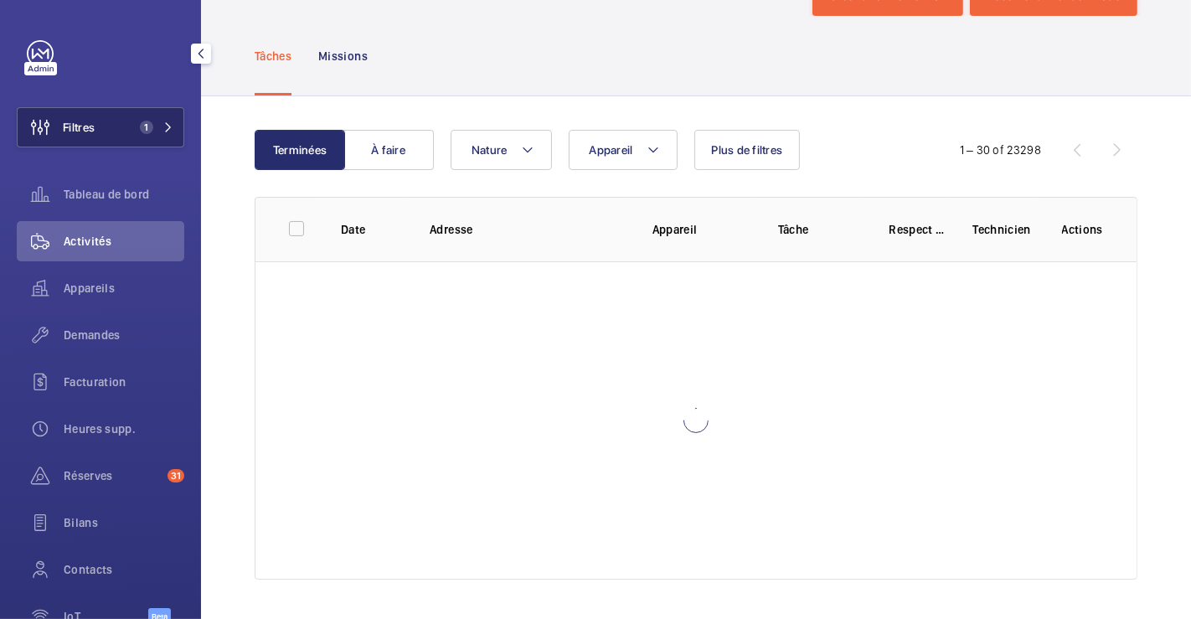
click at [104, 126] on button "Filtres 1" at bounding box center [101, 127] width 168 height 40
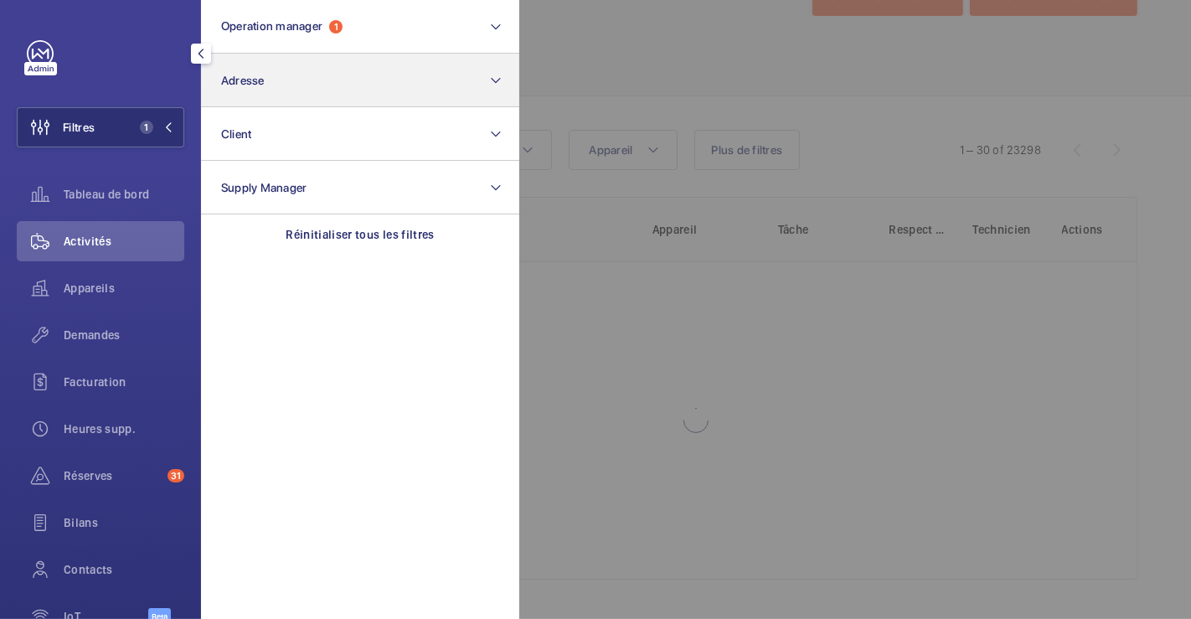
scroll to position [132, 0]
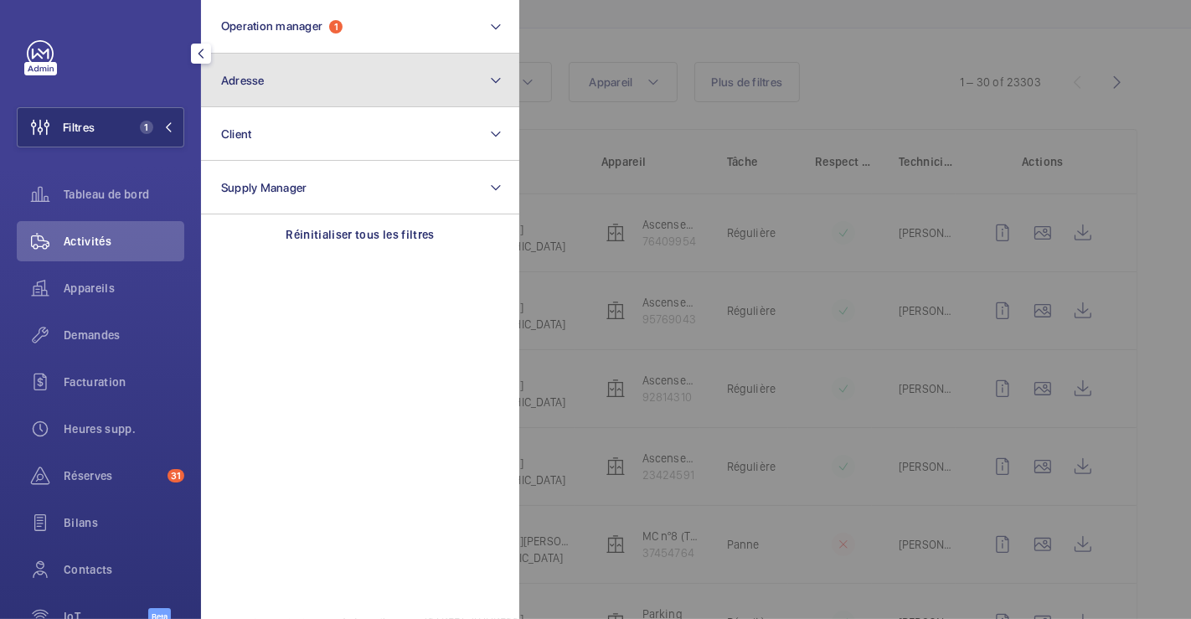
click at [309, 86] on button "Adresse" at bounding box center [360, 81] width 318 height 54
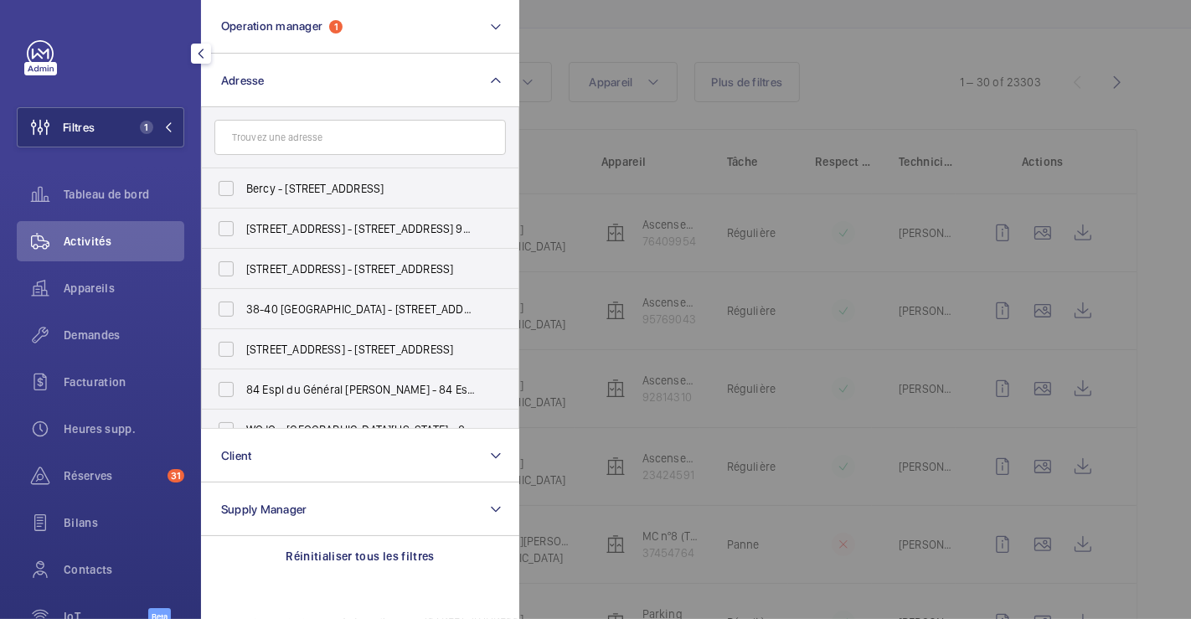
click at [297, 137] on input "text" at bounding box center [360, 137] width 292 height 35
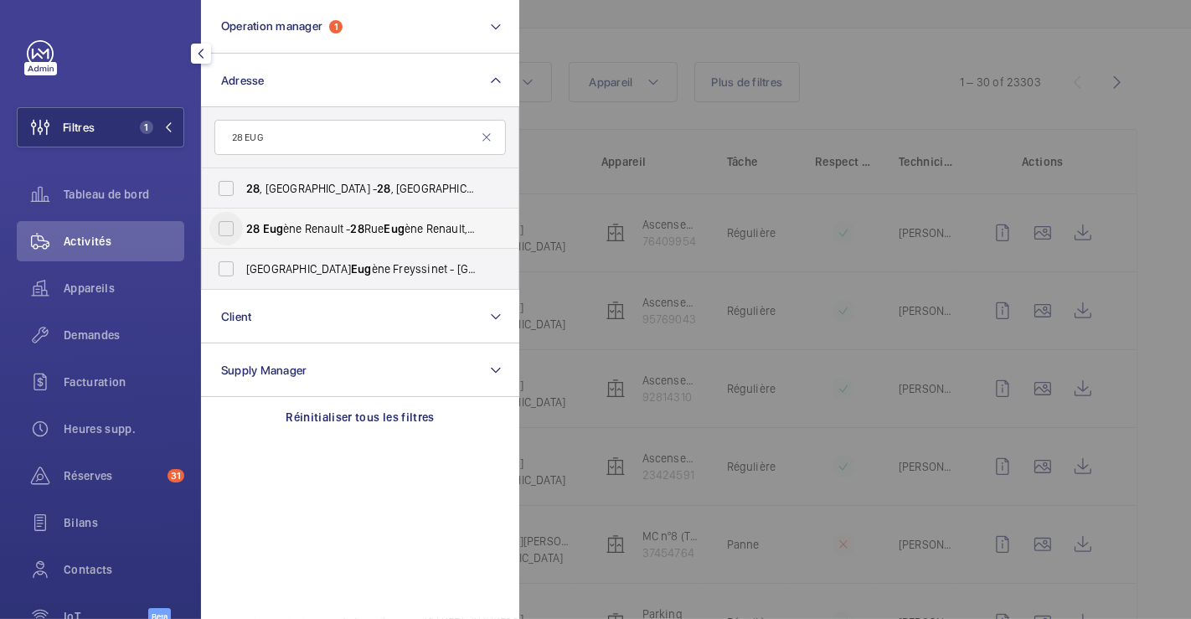
type input "28 EUG"
click at [224, 218] on input "28 Eug ène Renault - 28 Rue Eug ène Renault, MAISONS-ALFORT 94700" at bounding box center [226, 229] width 34 height 34
checkbox input "true"
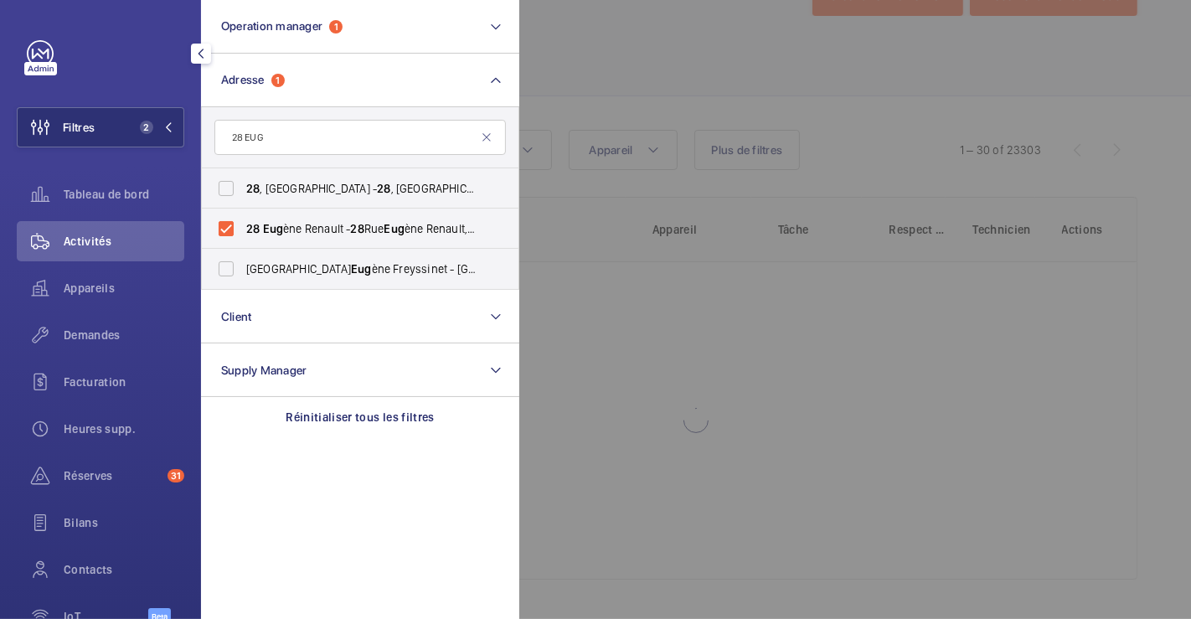
click at [626, 59] on div at bounding box center [1114, 309] width 1191 height 619
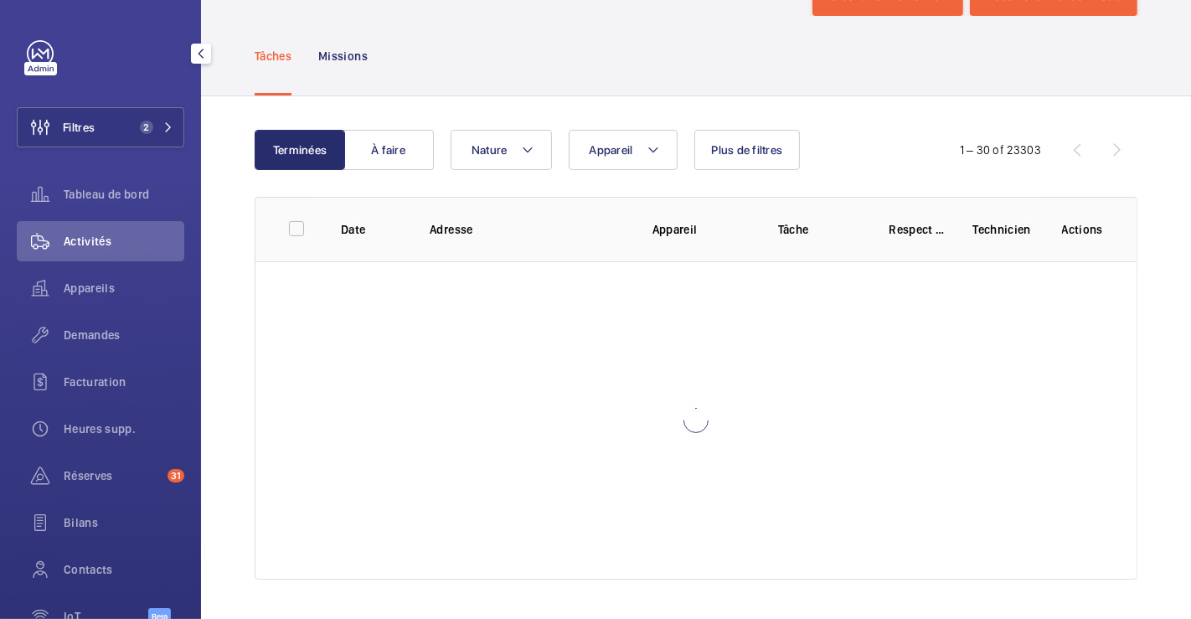
scroll to position [132, 0]
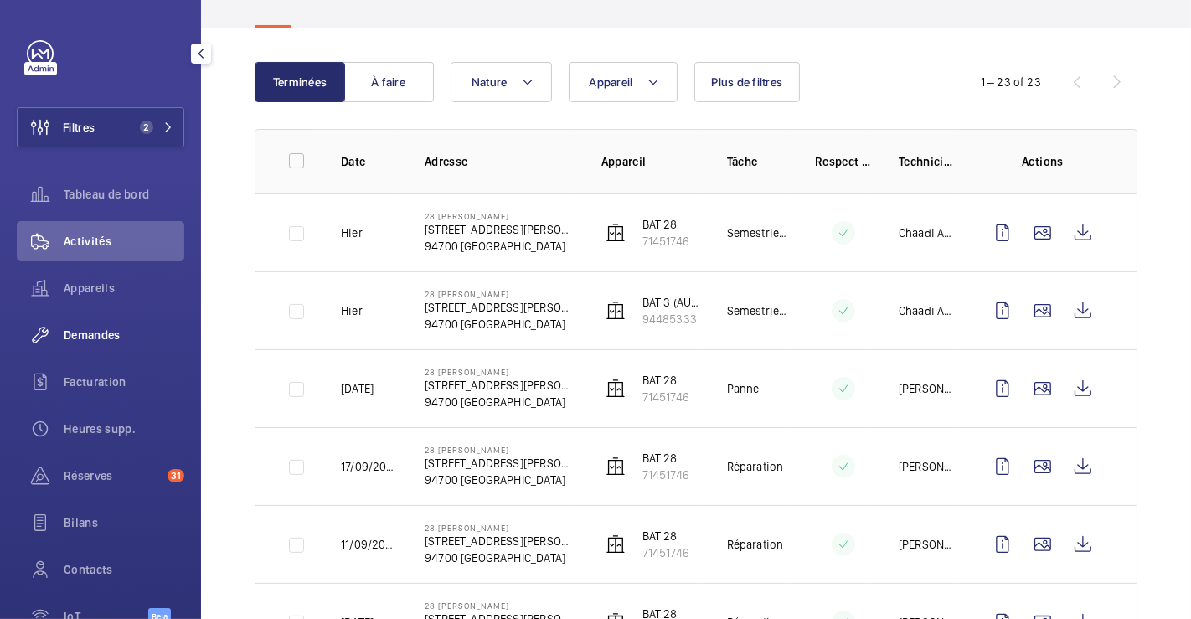
click at [101, 333] on span "Demandes" at bounding box center [124, 335] width 121 height 17
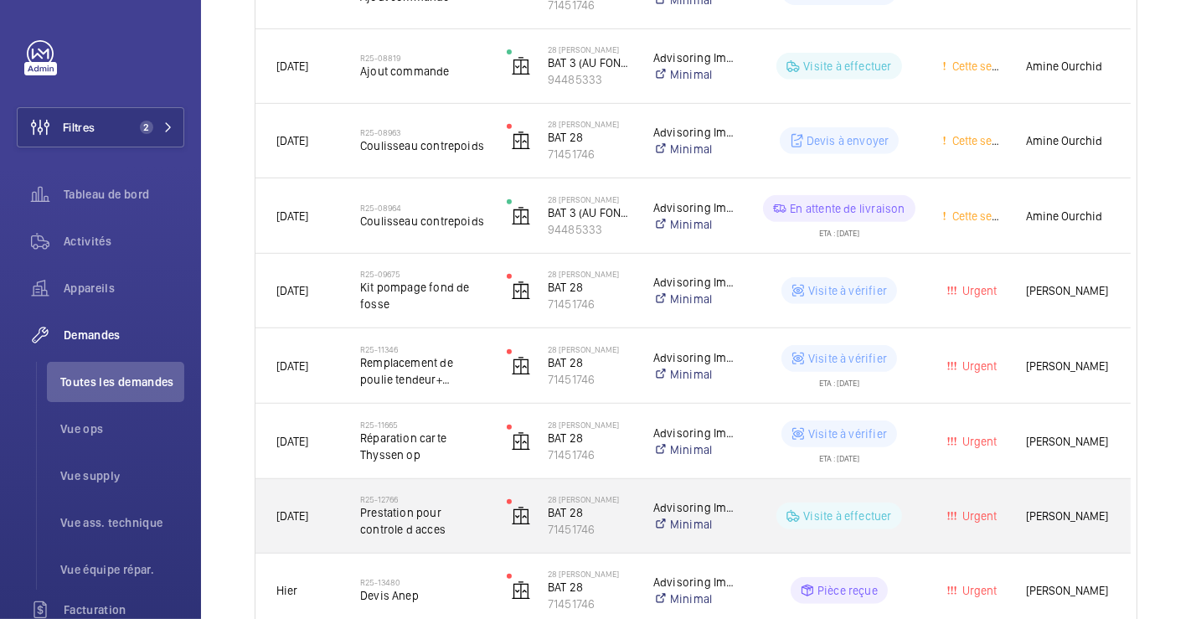
scroll to position [704, 0]
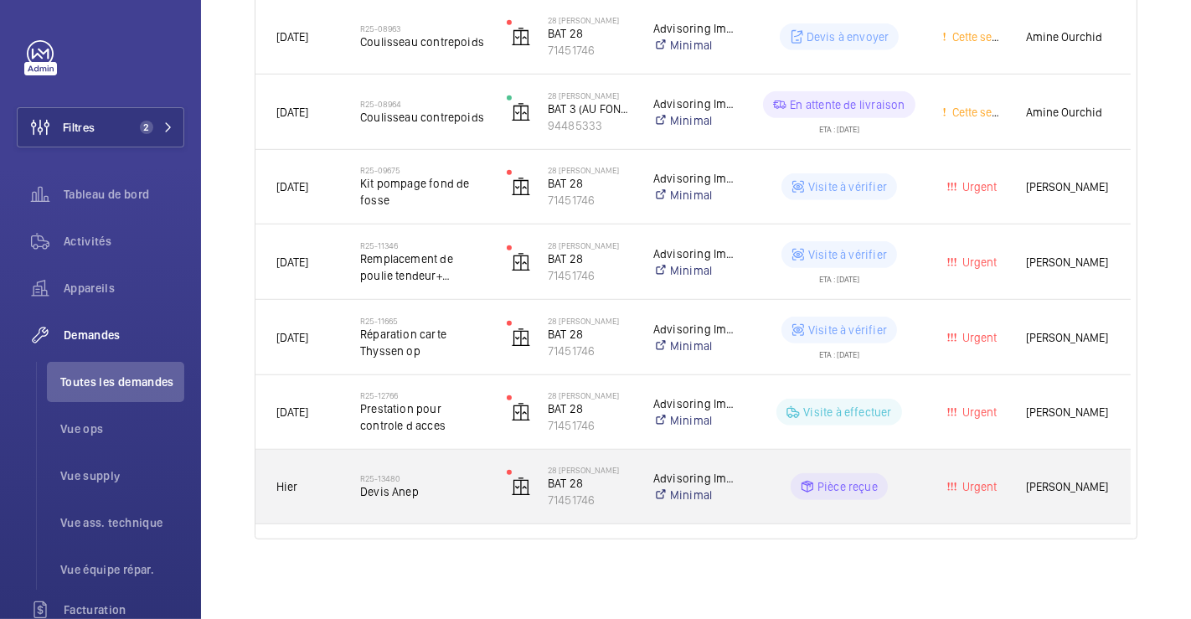
click at [457, 460] on div "R25-13480 Devis Anep" at bounding box center [412, 486] width 145 height 75
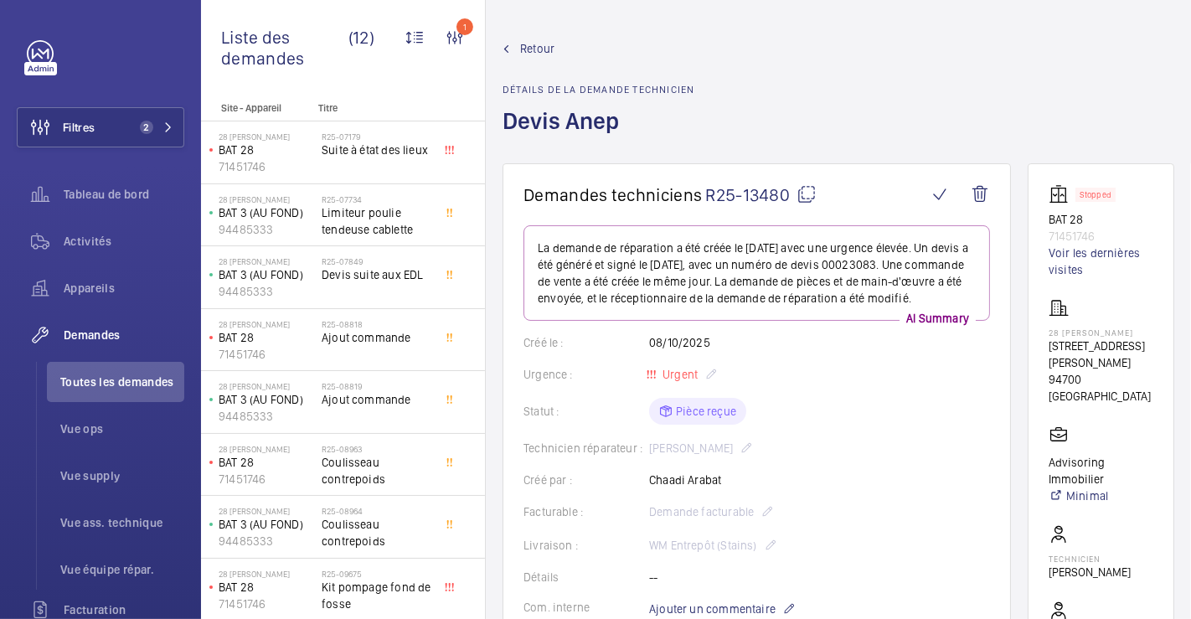
click at [813, 191] on mat-icon at bounding box center [807, 194] width 20 height 20
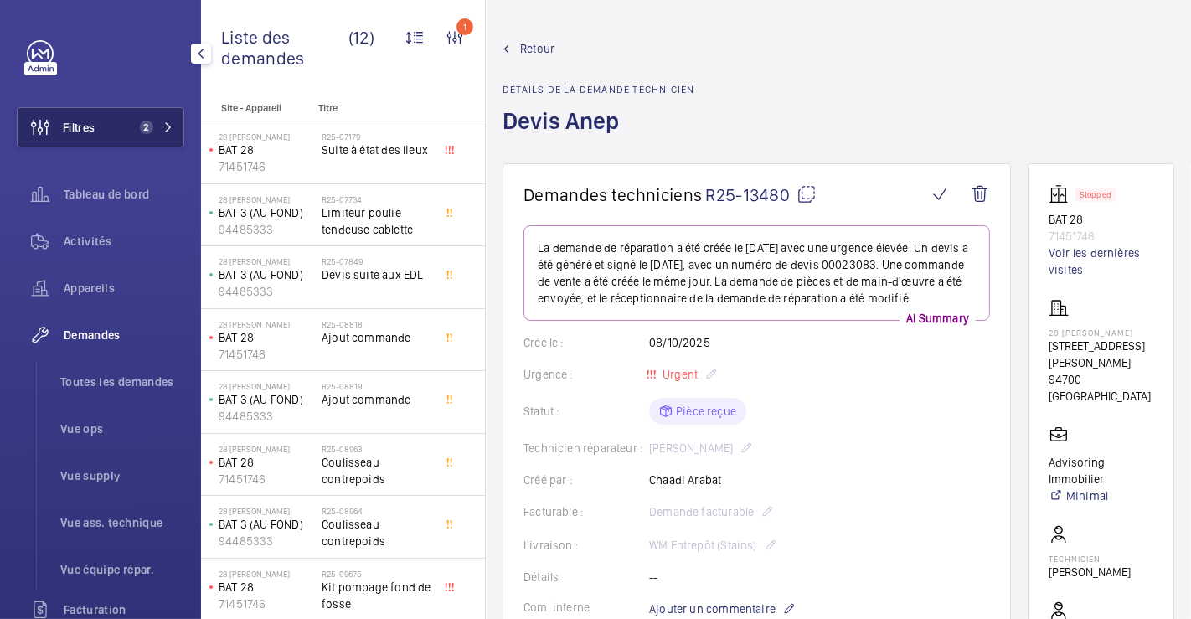
click at [85, 129] on span "Filtres" at bounding box center [79, 127] width 32 height 17
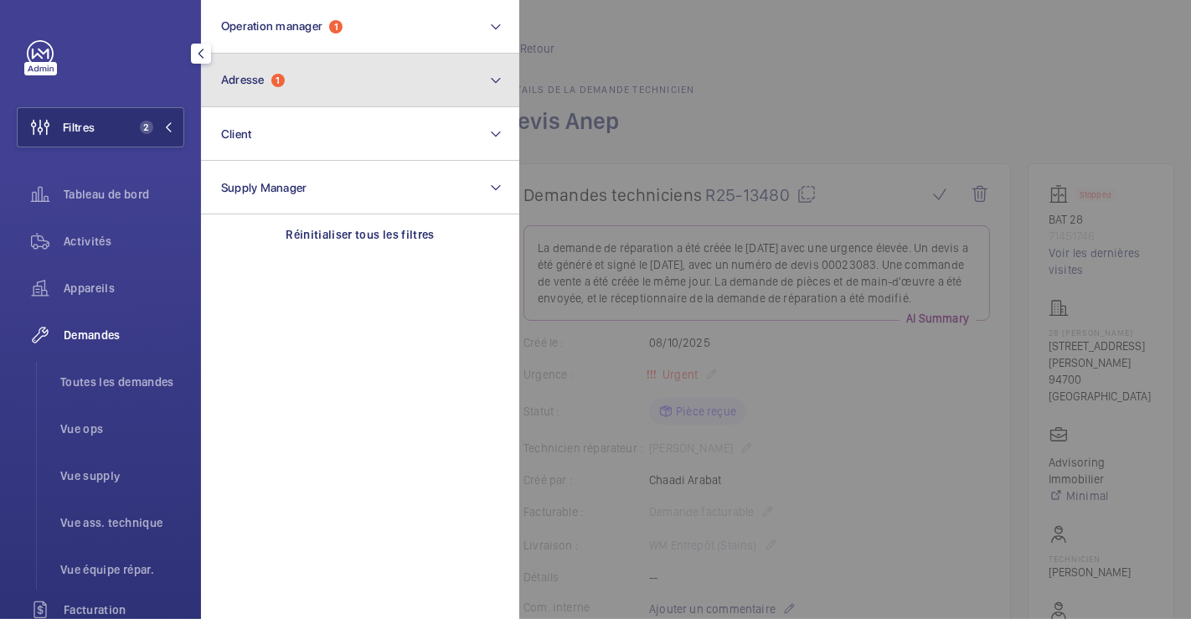
click at [441, 90] on button "Adresse 1" at bounding box center [360, 81] width 318 height 54
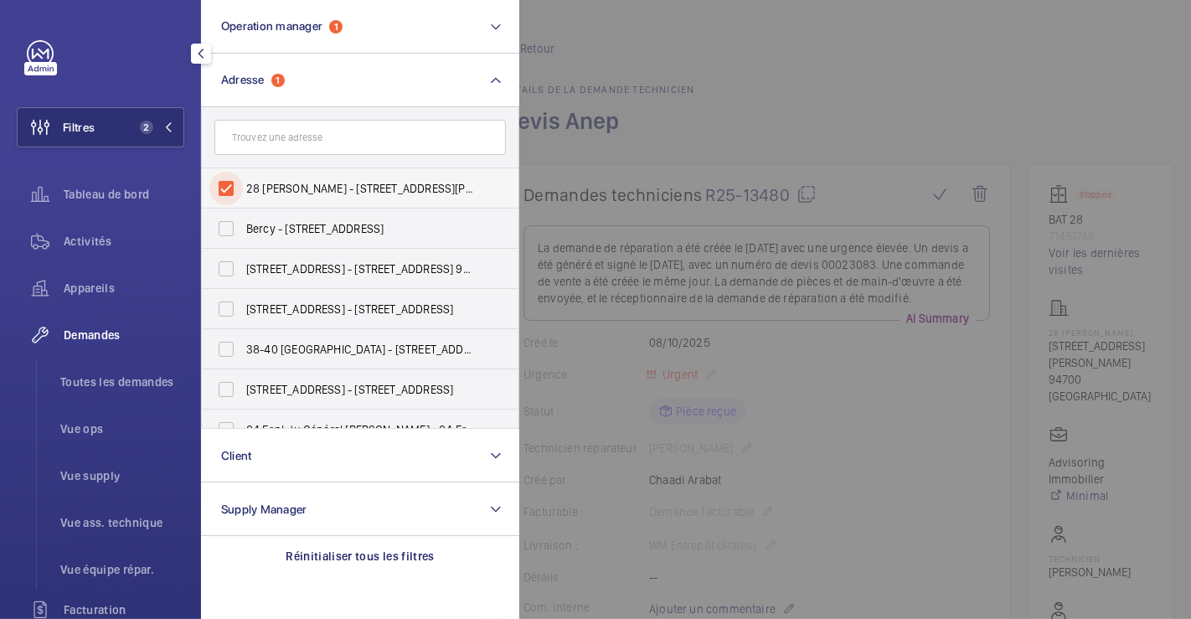
click at [230, 190] on input "28 Eugène Renault - 28 Rue Eugène Renault, MAISONS-ALFORT 94700" at bounding box center [226, 189] width 34 height 34
checkbox input "false"
click at [730, 68] on div at bounding box center [1114, 309] width 1191 height 619
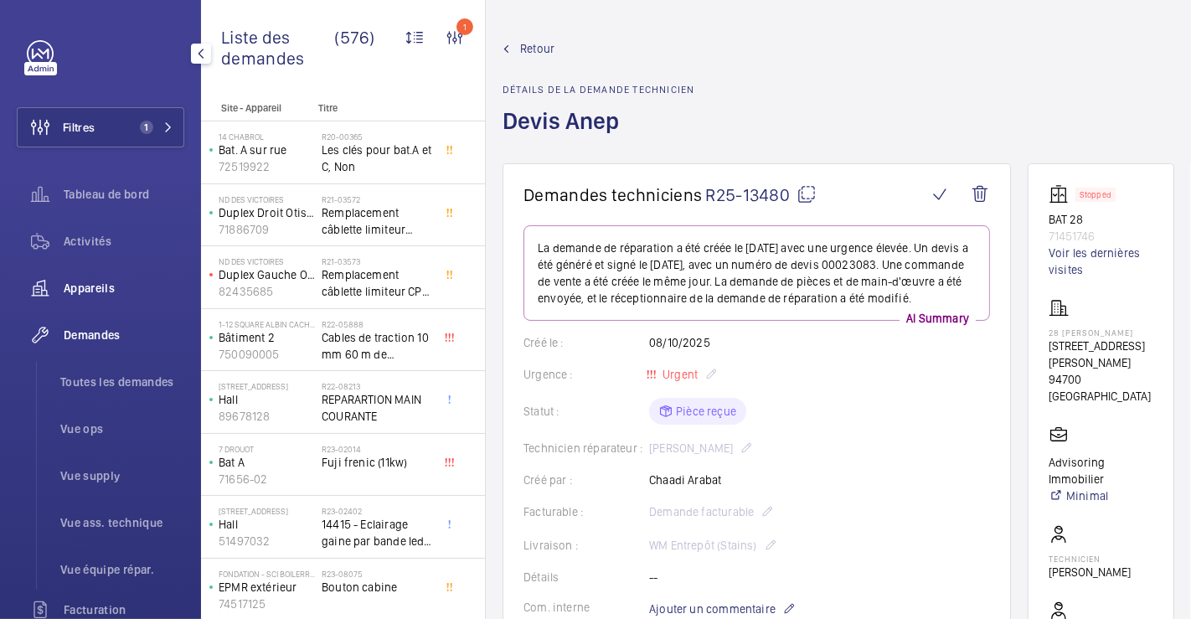
click at [106, 286] on span "Appareils" at bounding box center [124, 288] width 121 height 17
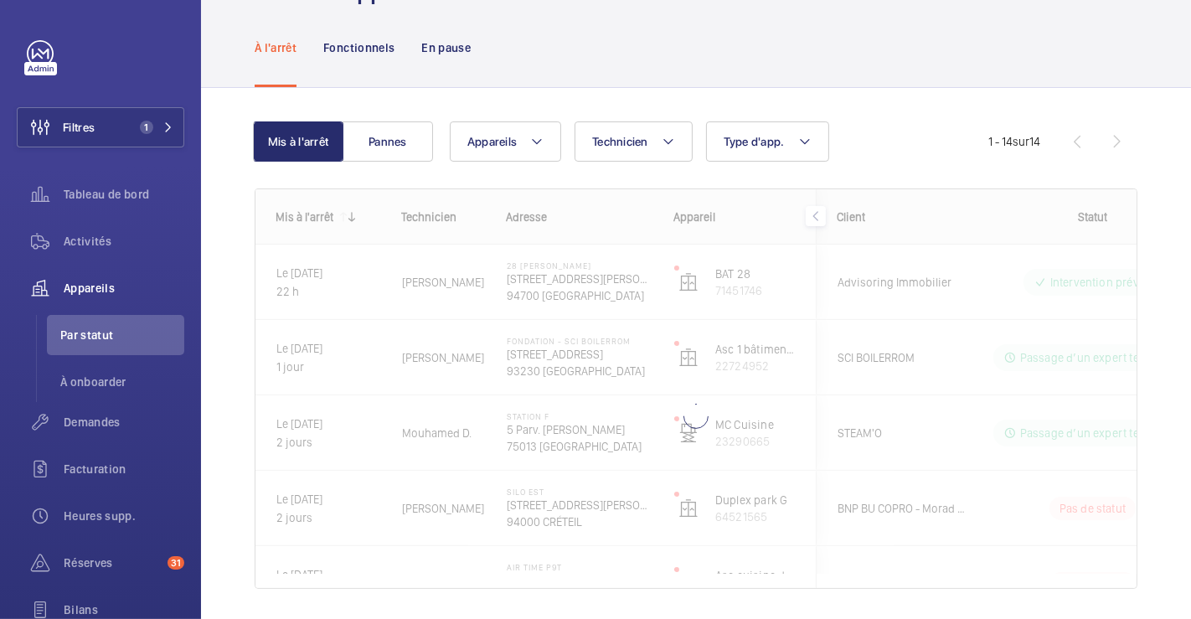
scroll to position [113, 0]
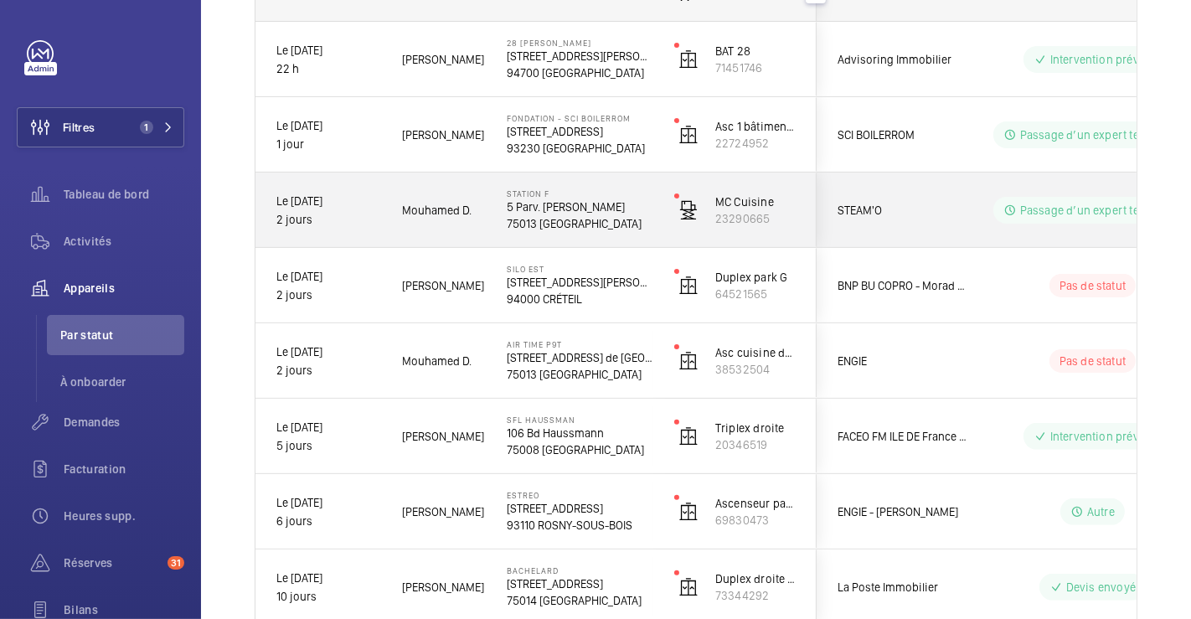
scroll to position [299, 0]
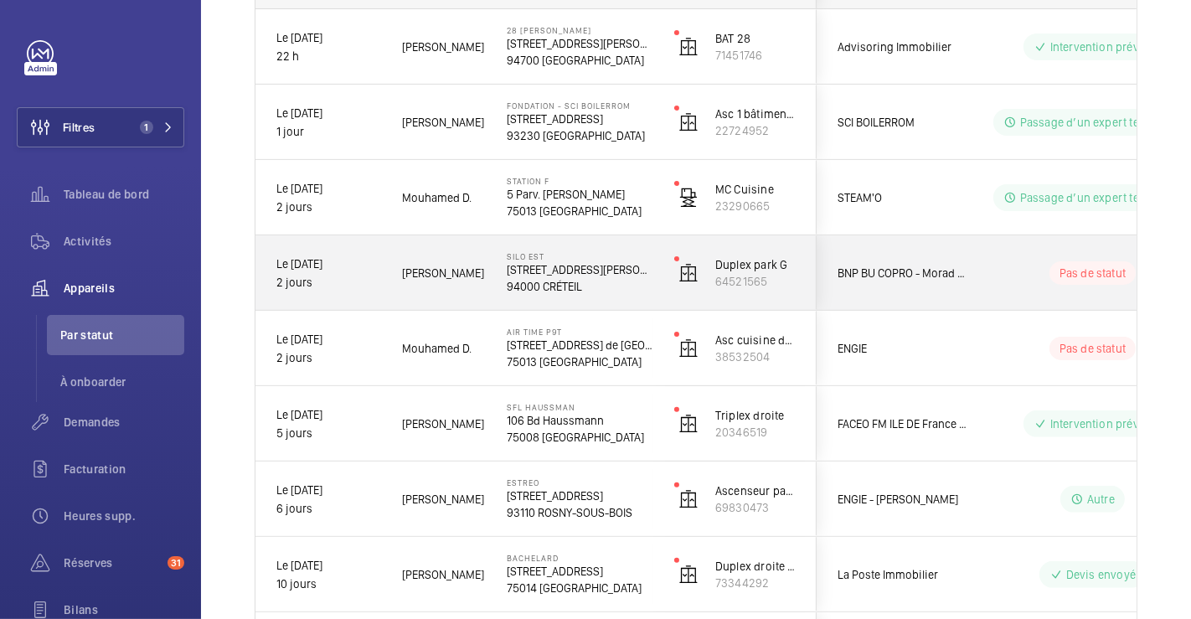
click at [1003, 269] on wm-front-pills-cell "Pas de statut" at bounding box center [1092, 272] width 209 height 23
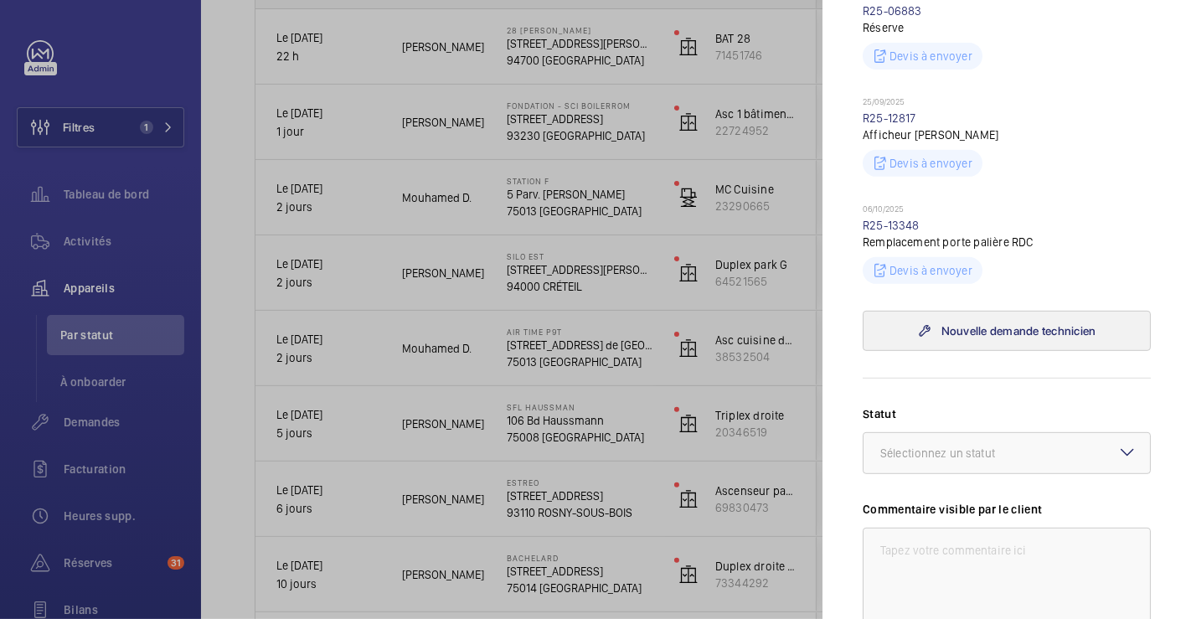
scroll to position [651, 0]
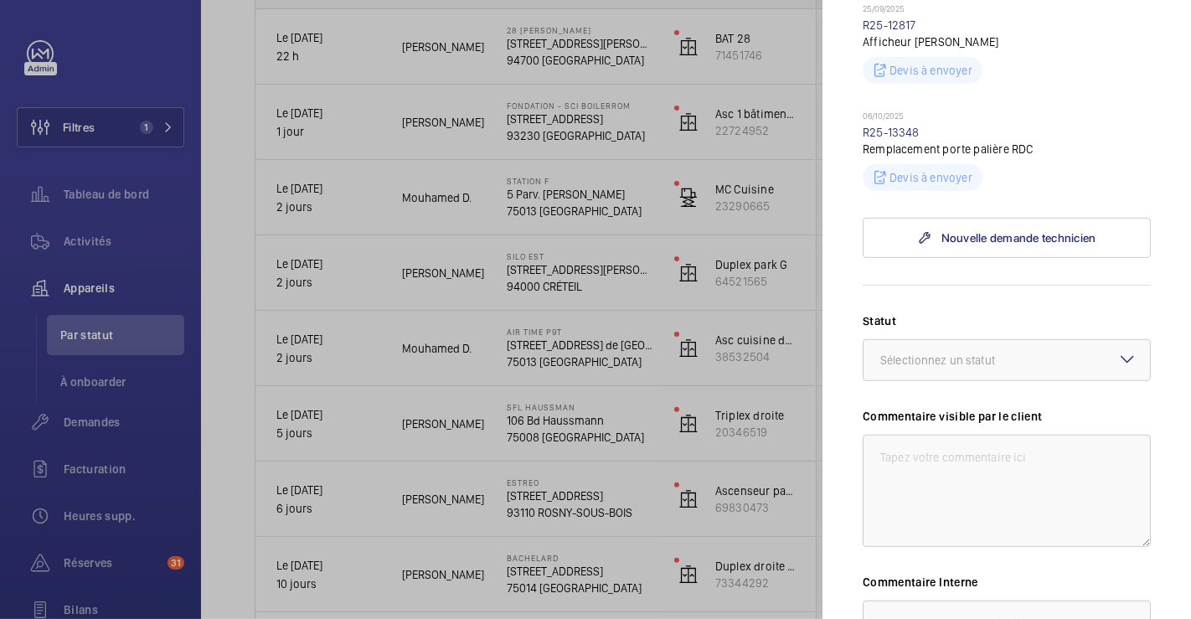
click at [1101, 340] on div at bounding box center [1007, 360] width 286 height 40
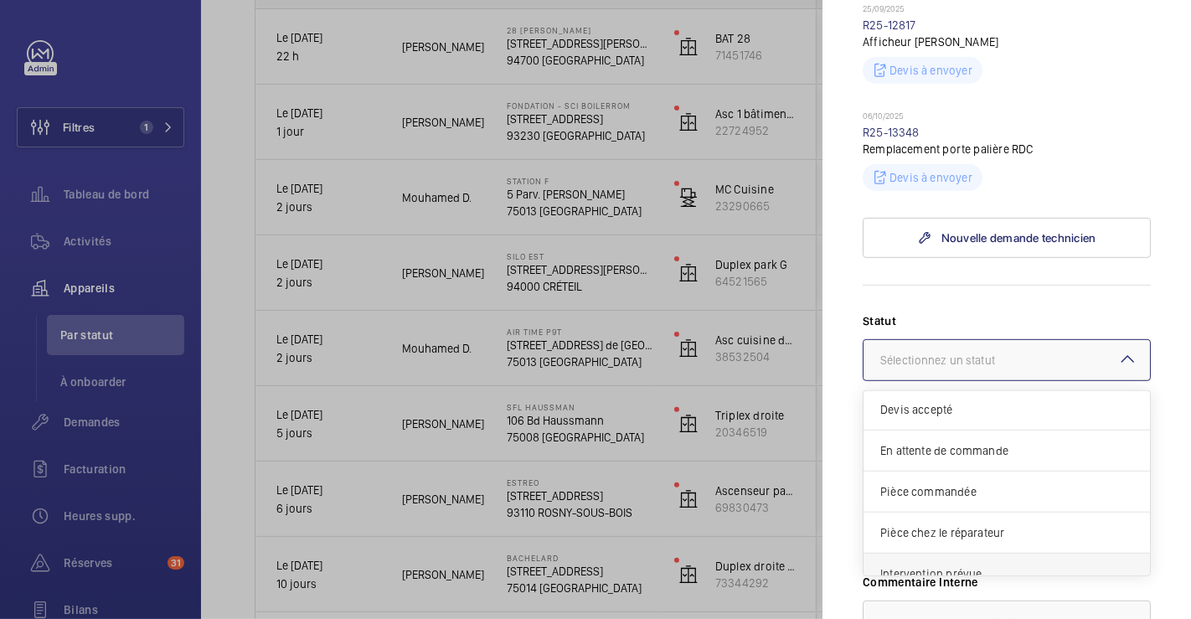
scroll to position [141, 0]
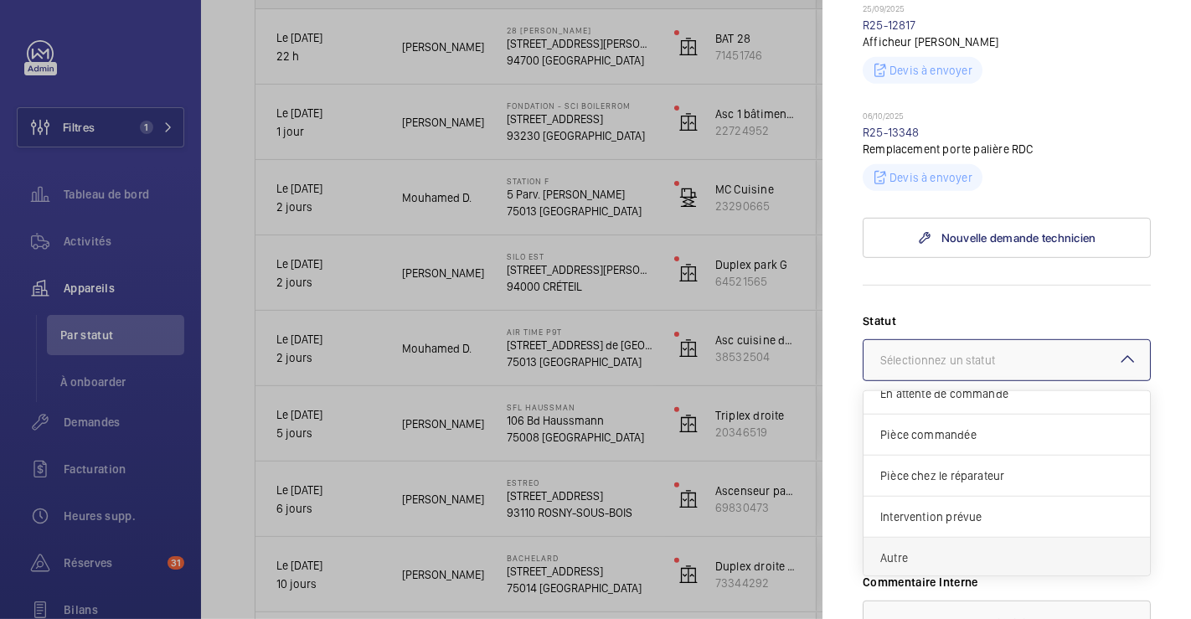
click at [937, 550] on span "Autre" at bounding box center [1006, 558] width 253 height 17
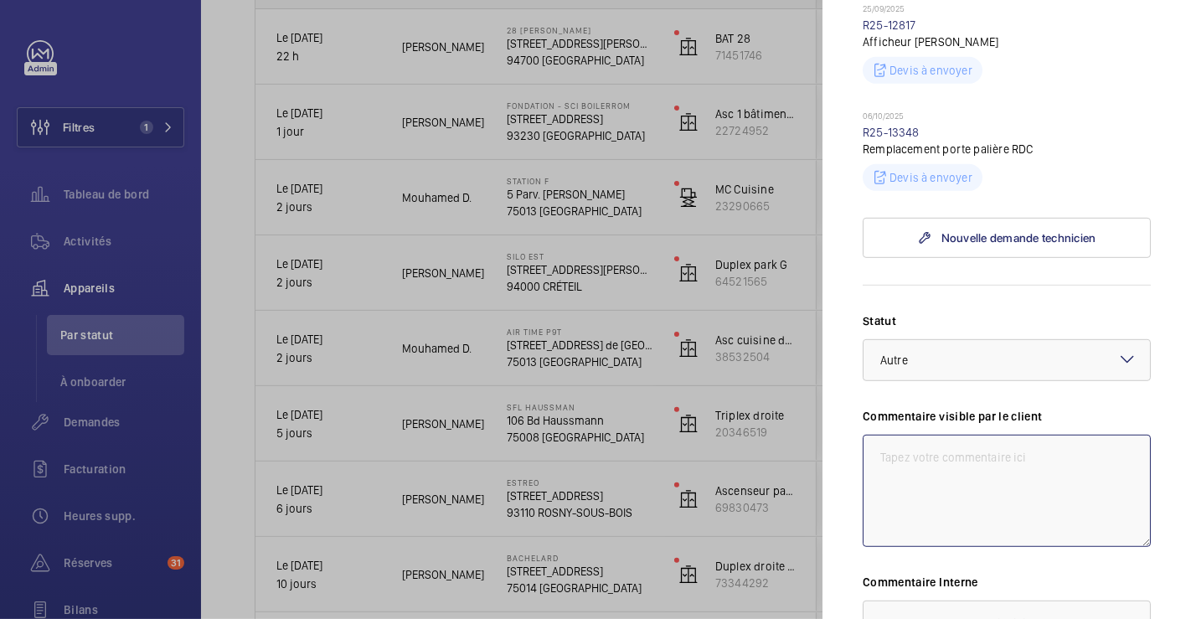
click at [955, 435] on textarea at bounding box center [1007, 491] width 288 height 112
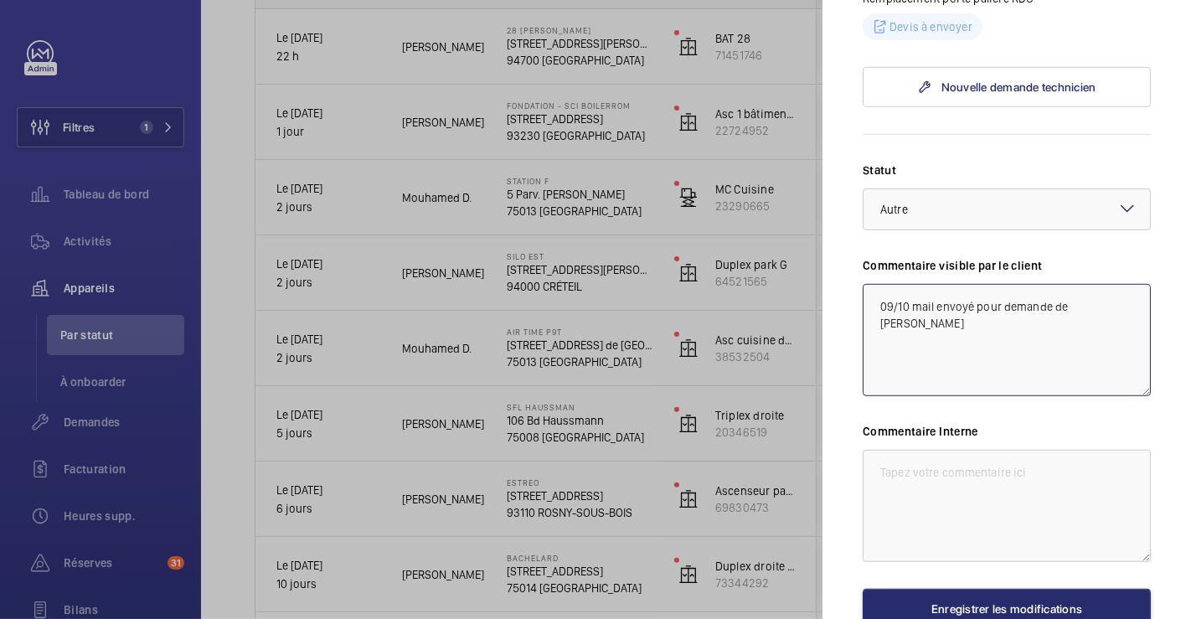
scroll to position [873, 0]
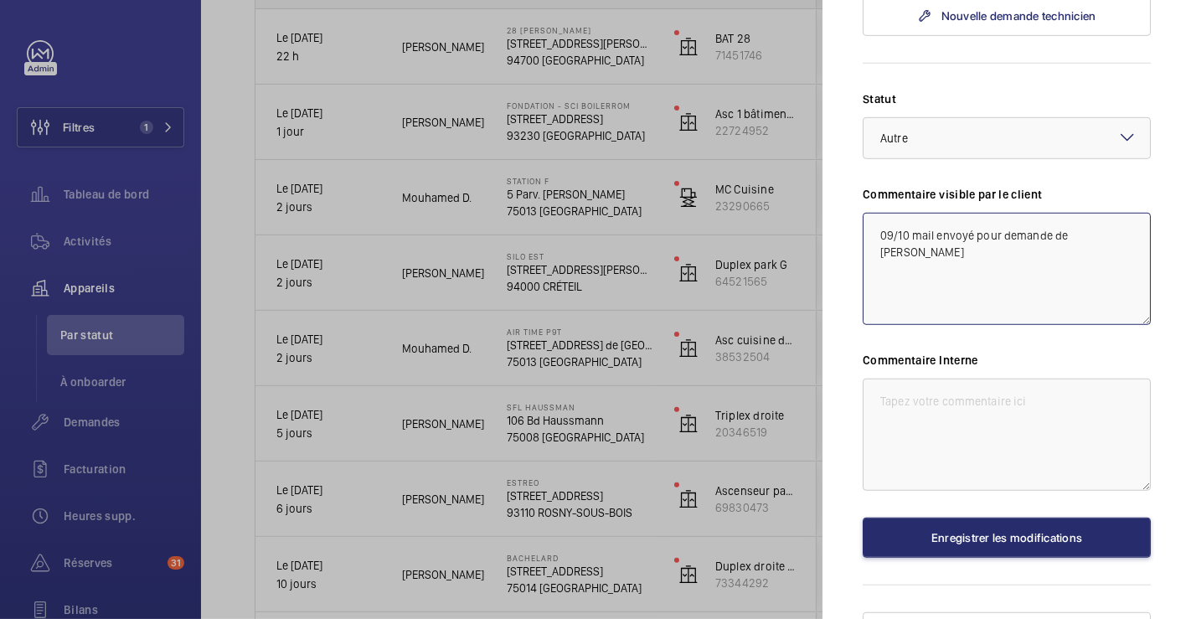
click at [1081, 213] on textarea "09/10 mail envoyé pour demande de RRAT" at bounding box center [1007, 269] width 288 height 112
drag, startPoint x: 1110, startPoint y: 206, endPoint x: 869, endPoint y: 211, distance: 240.5
click at [869, 213] on textarea "09/10 mail envoyé pour demande de RAAT" at bounding box center [1007, 269] width 288 height 112
type textarea "09/10 mail envoyé pour demande de RAAT"
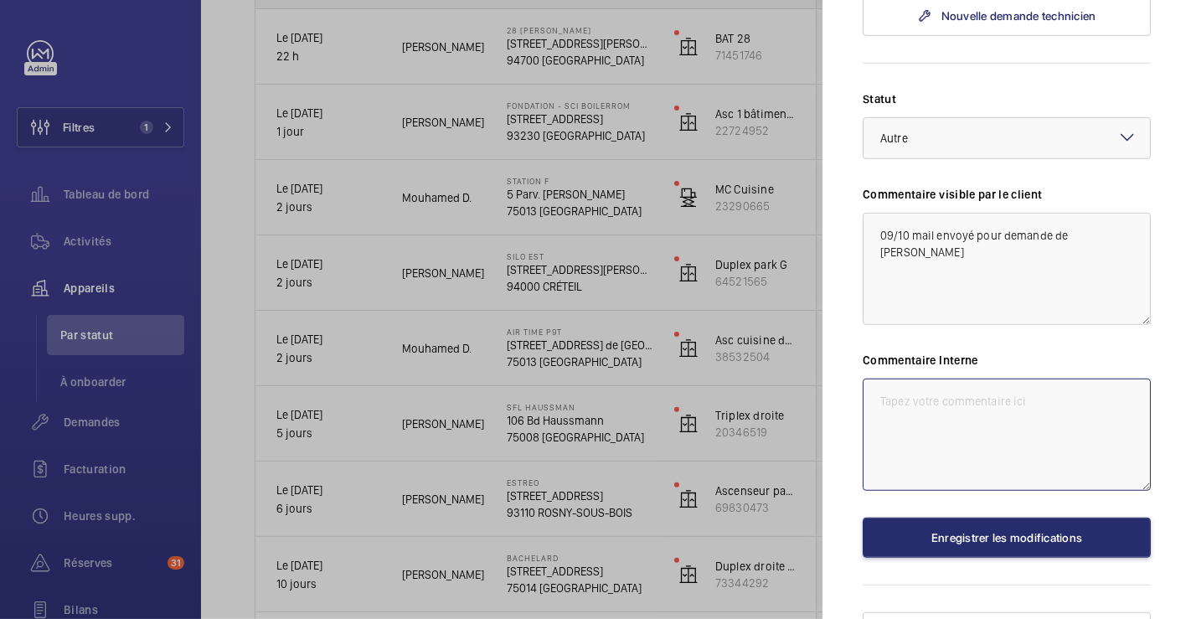
click at [911, 379] on textarea at bounding box center [1007, 435] width 288 height 112
paste textarea "09/10 mail envoyé pour demande de RAAT"
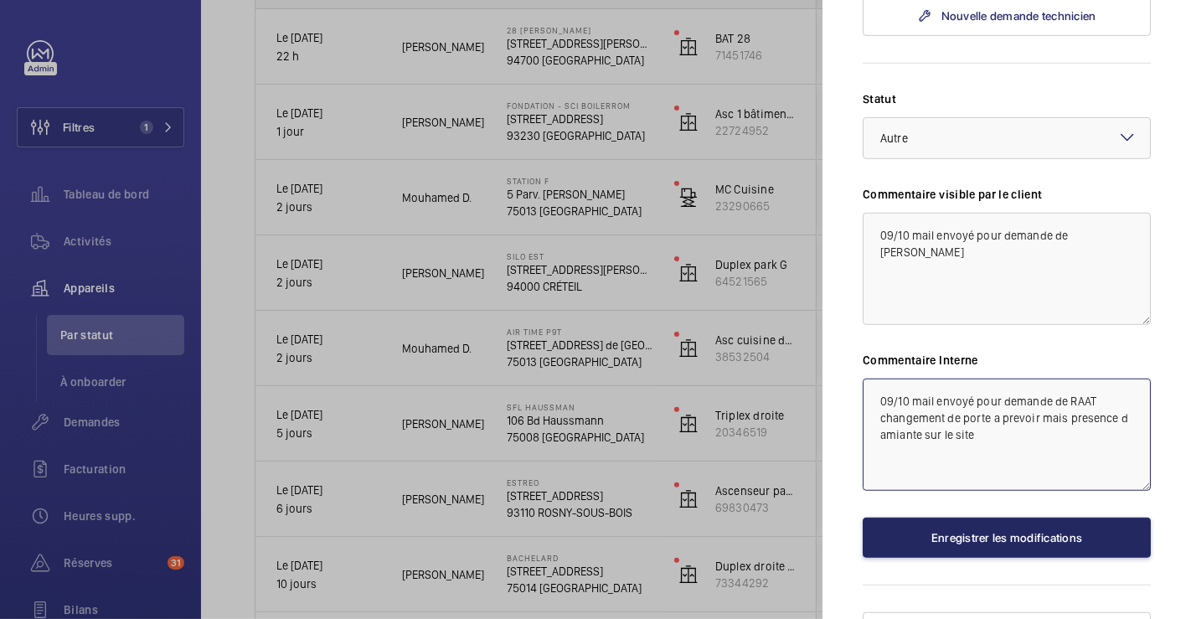
type textarea "09/10 mail envoyé pour demande de RAAT changement de porte a prevoir mais prese…"
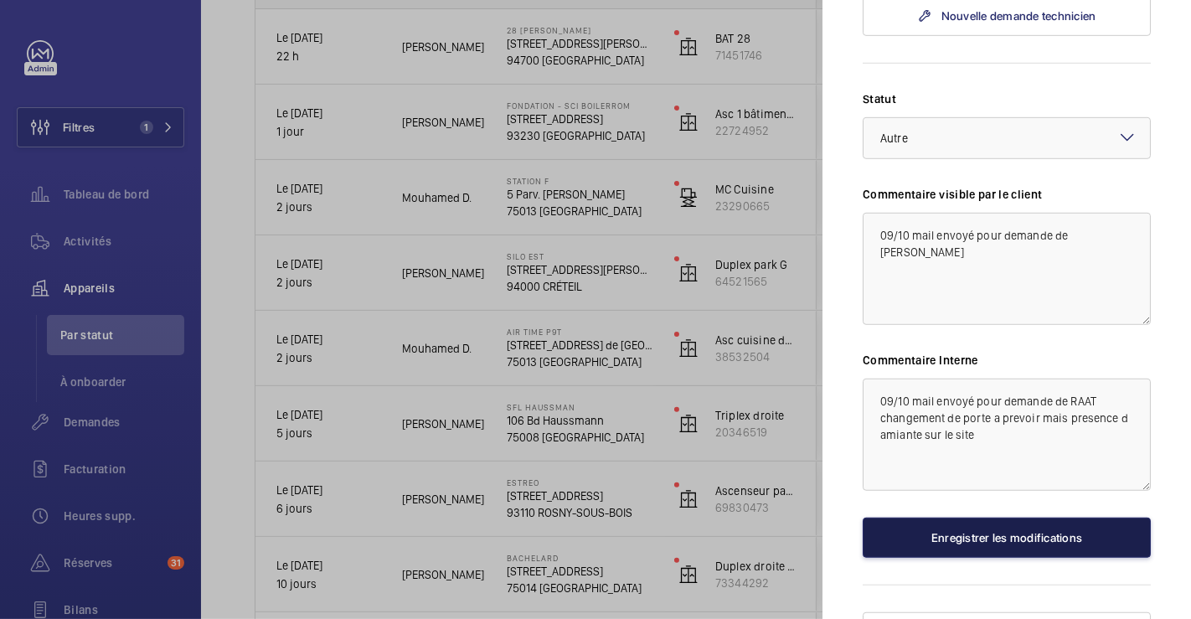
click at [1001, 518] on button "Enregistrer les modifications" at bounding box center [1007, 538] width 288 height 40
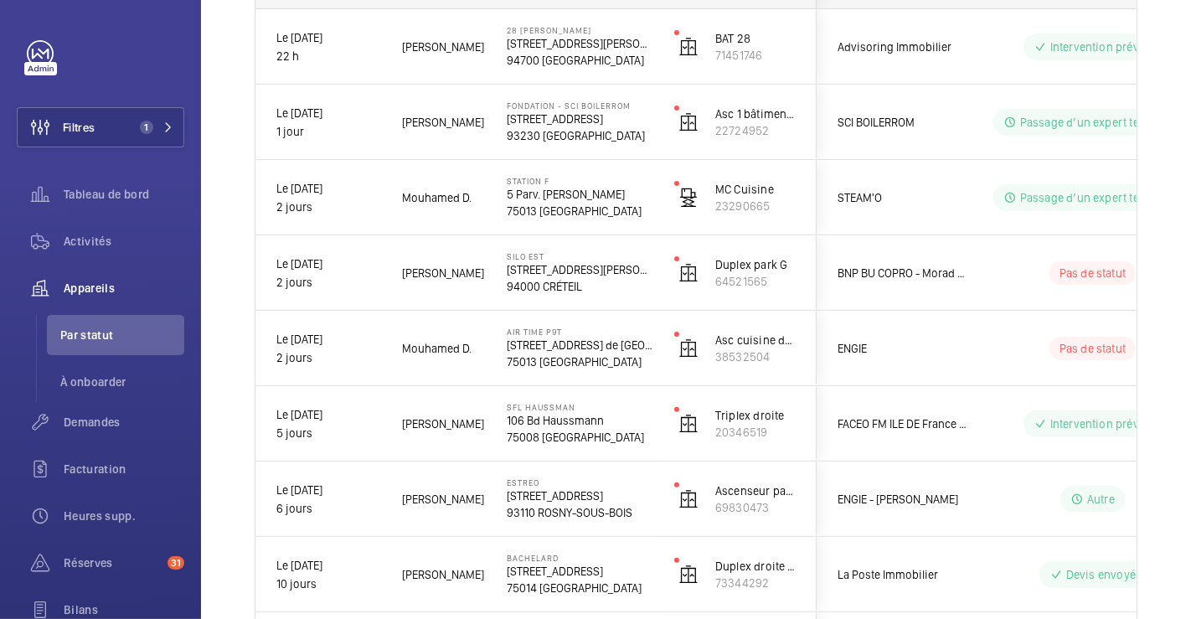
scroll to position [0, 0]
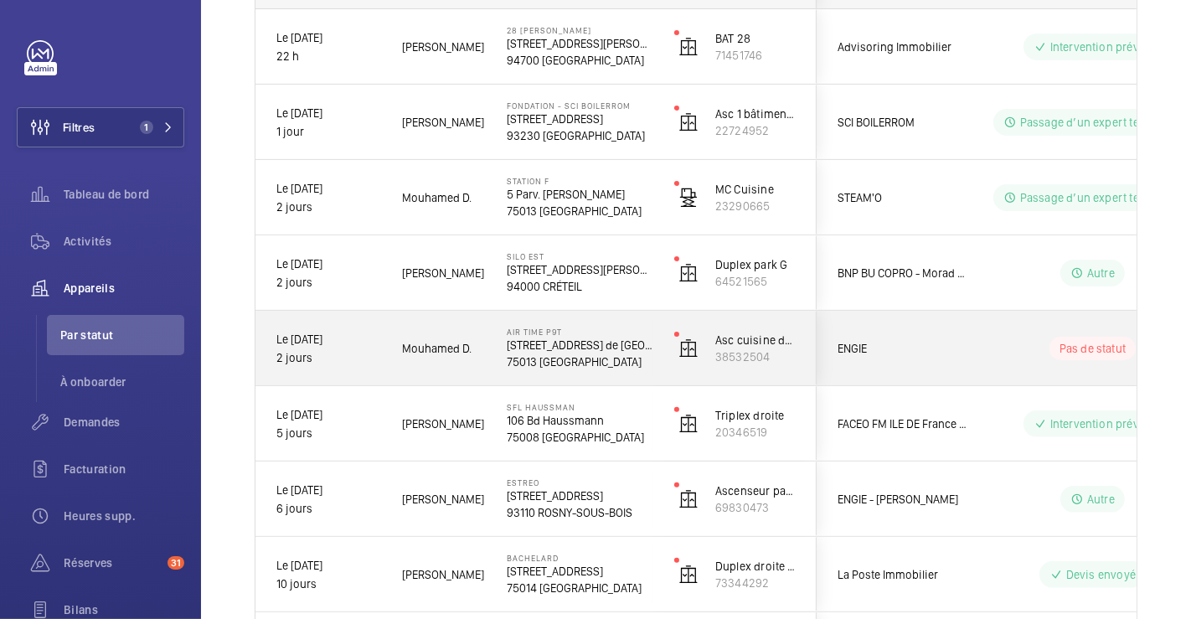
click at [608, 324] on div "AIR TIME P9T 151 Av. de France 75013 PARIS" at bounding box center [570, 348] width 166 height 75
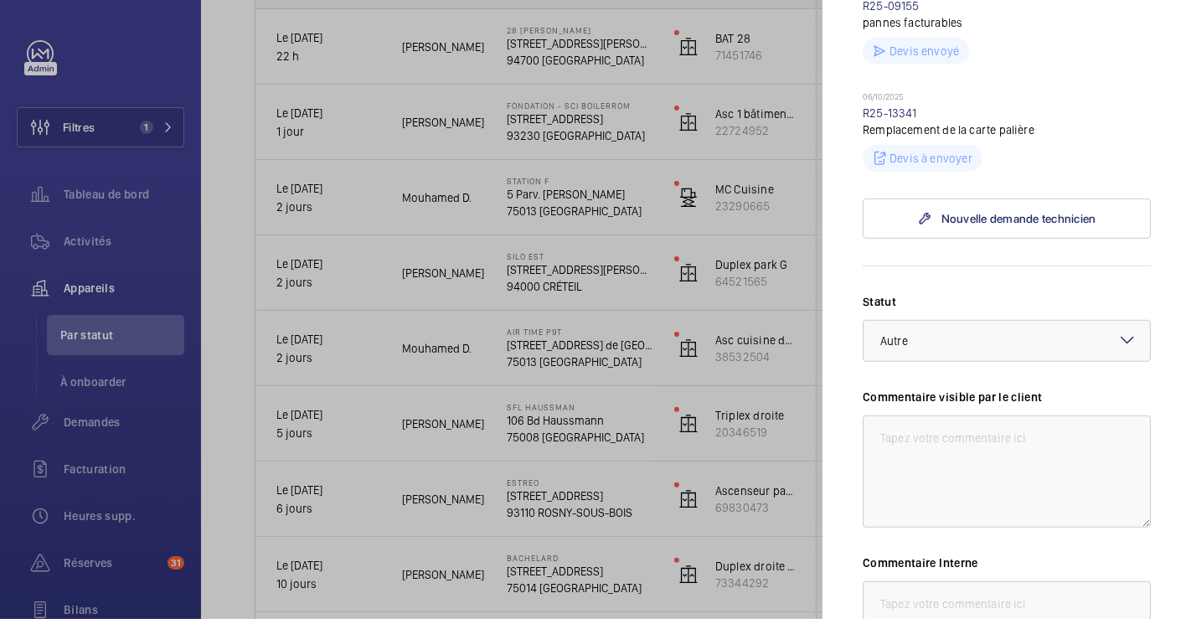
scroll to position [838, 0]
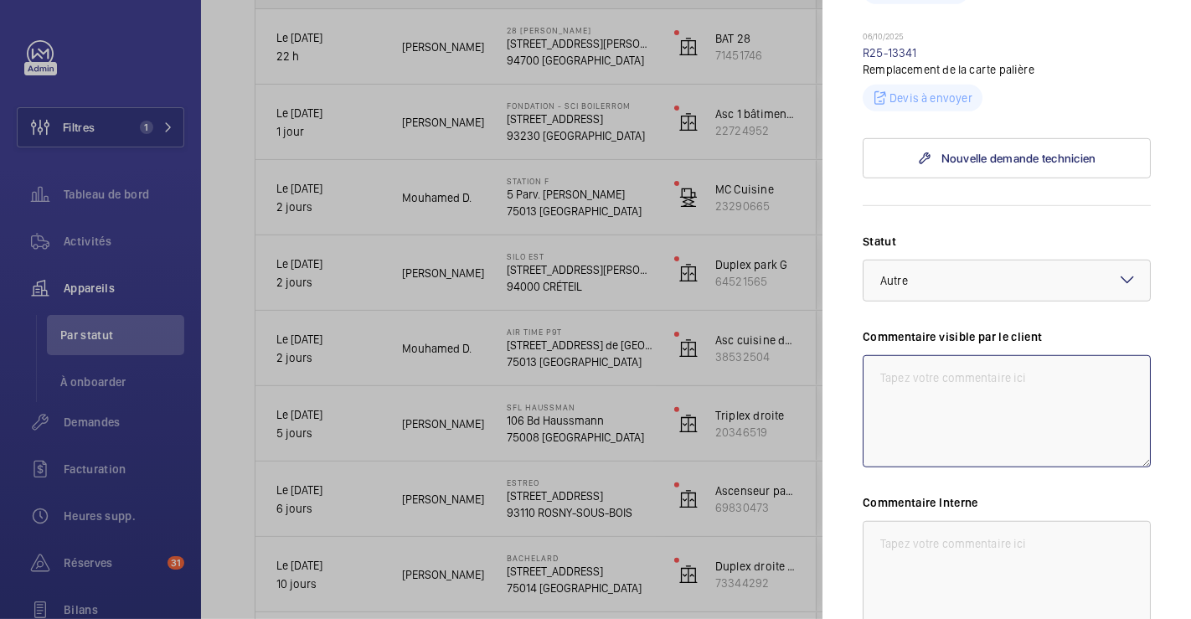
click at [931, 355] on textarea at bounding box center [1007, 411] width 288 height 112
type textarea "à"
drag, startPoint x: 880, startPoint y: 337, endPoint x: 1068, endPoint y: 379, distance: 193.1
click at [1068, 379] on textarea "09/10 en attente de chiffrage de boitier d etancheité" at bounding box center [1007, 411] width 288 height 112
type textarea "09/10 en attente de chiffrage de boitier d etancheité"
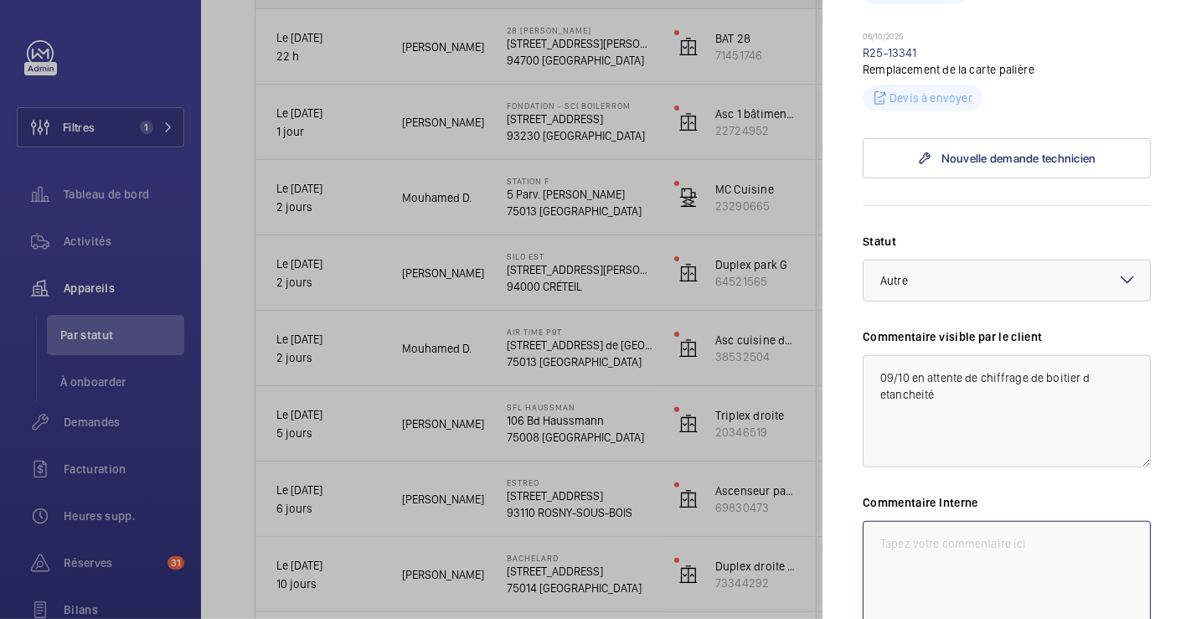
click at [990, 521] on textarea at bounding box center [1007, 577] width 288 height 112
paste textarea "09/10 en attente de chiffrage de boitier d etancheité"
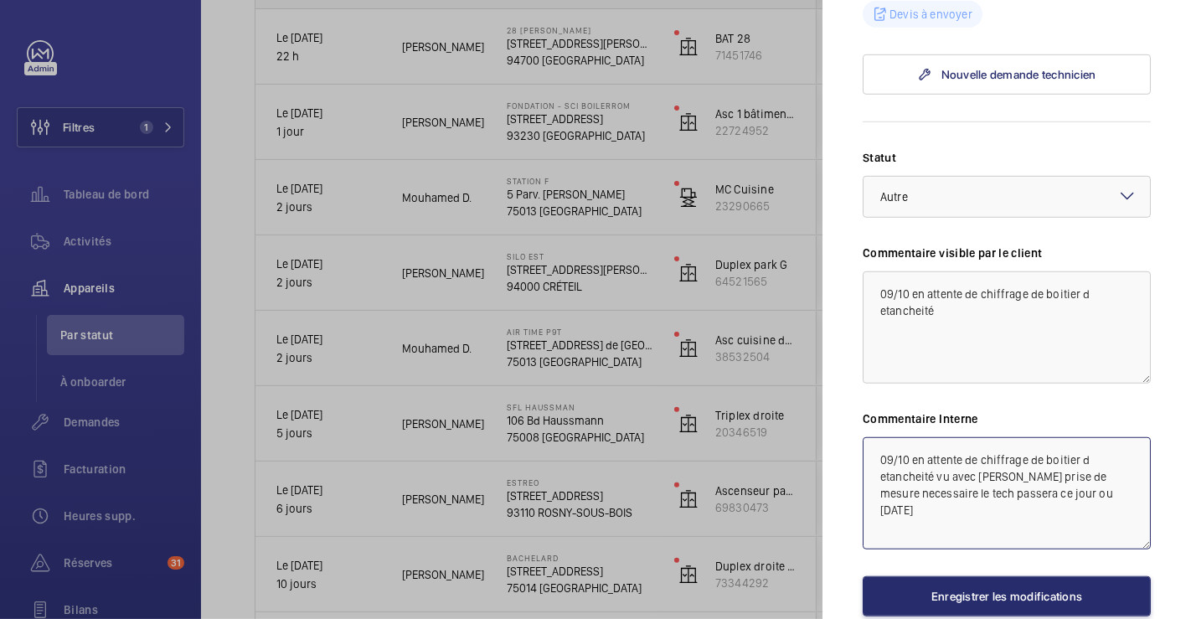
scroll to position [980, 0]
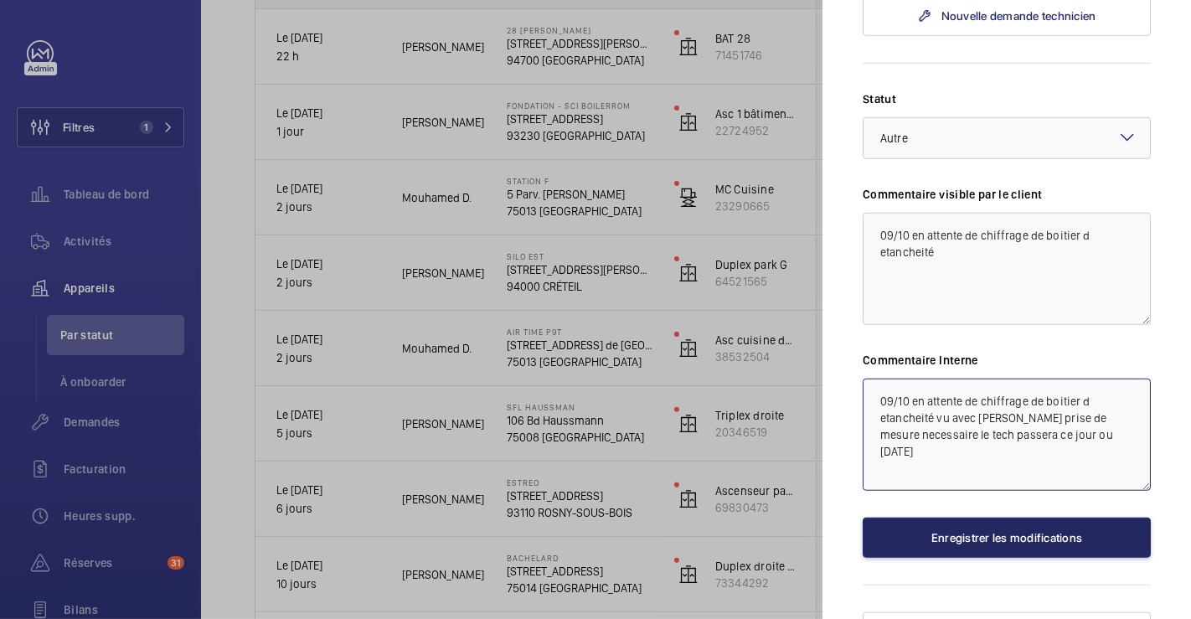
type textarea "09/10 en attente de chiffrage de boitier d etancheité vu avec Flo prise de mesu…"
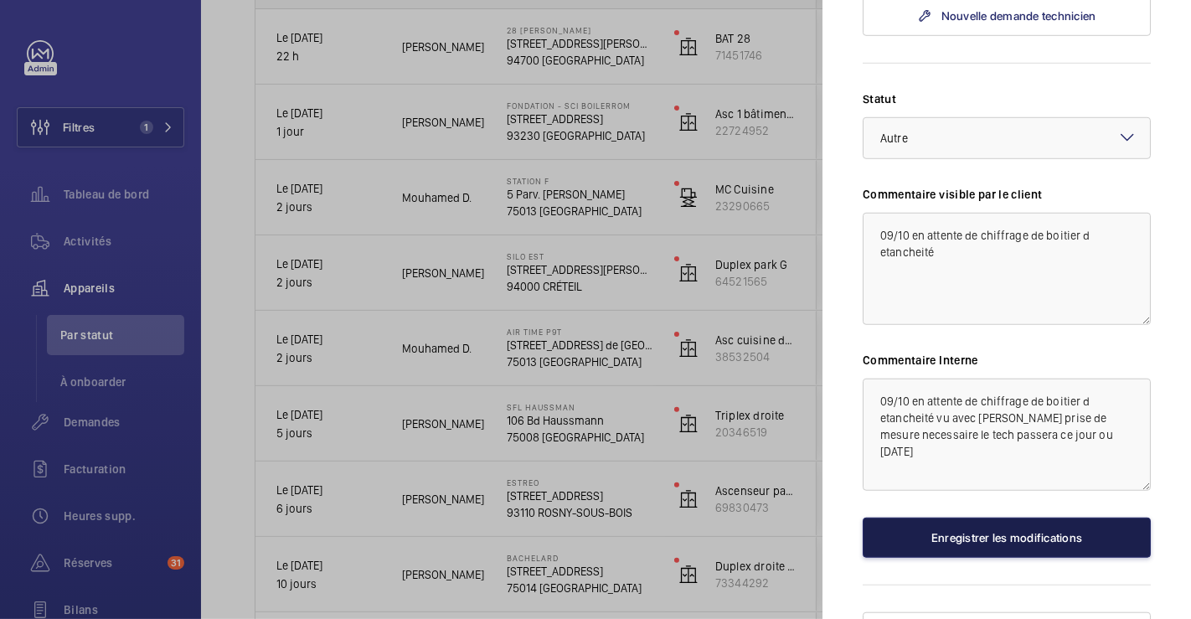
click at [1045, 518] on button "Enregistrer les modifications" at bounding box center [1007, 538] width 288 height 40
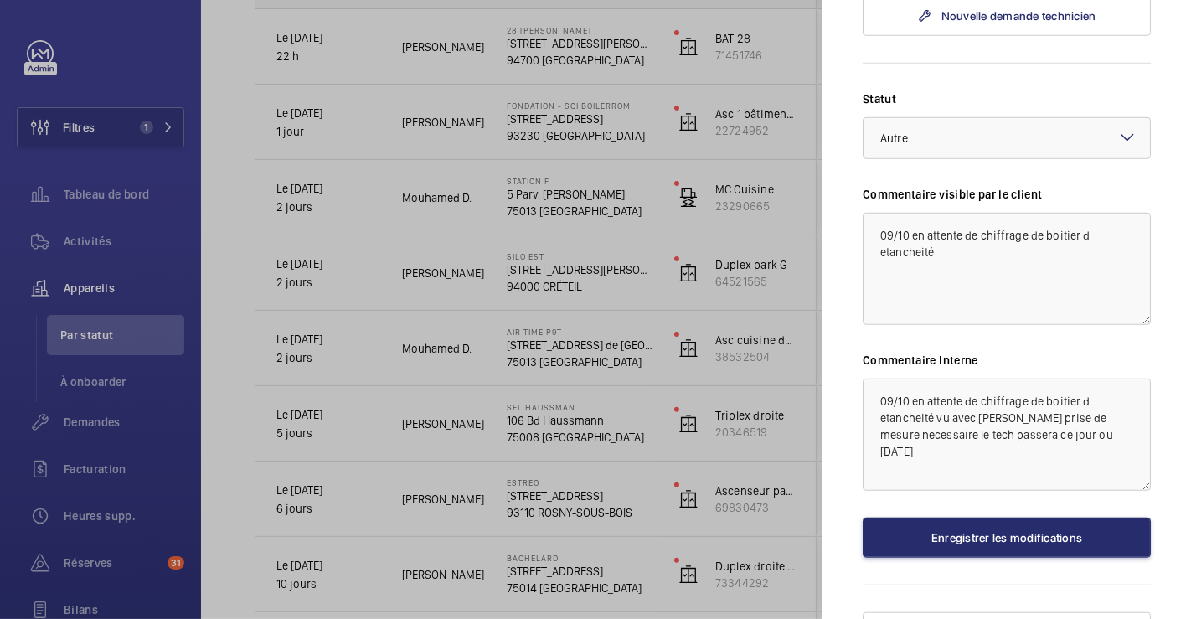
scroll to position [0, 0]
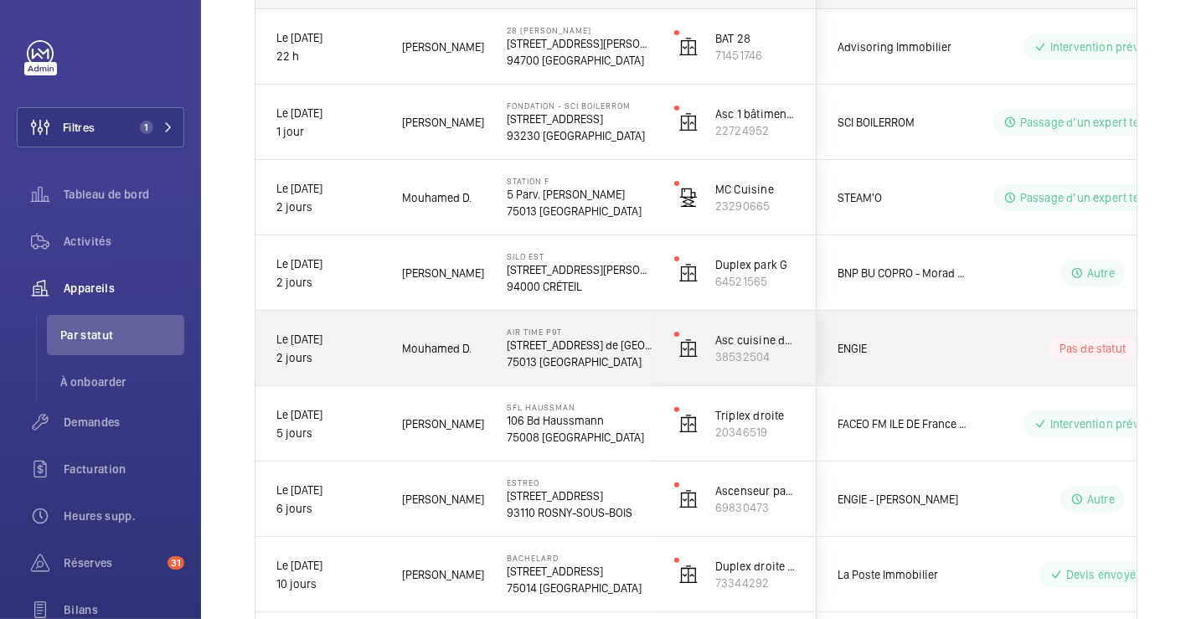
click at [1003, 347] on wm-front-pills-cell "Pas de statut" at bounding box center [1092, 348] width 209 height 23
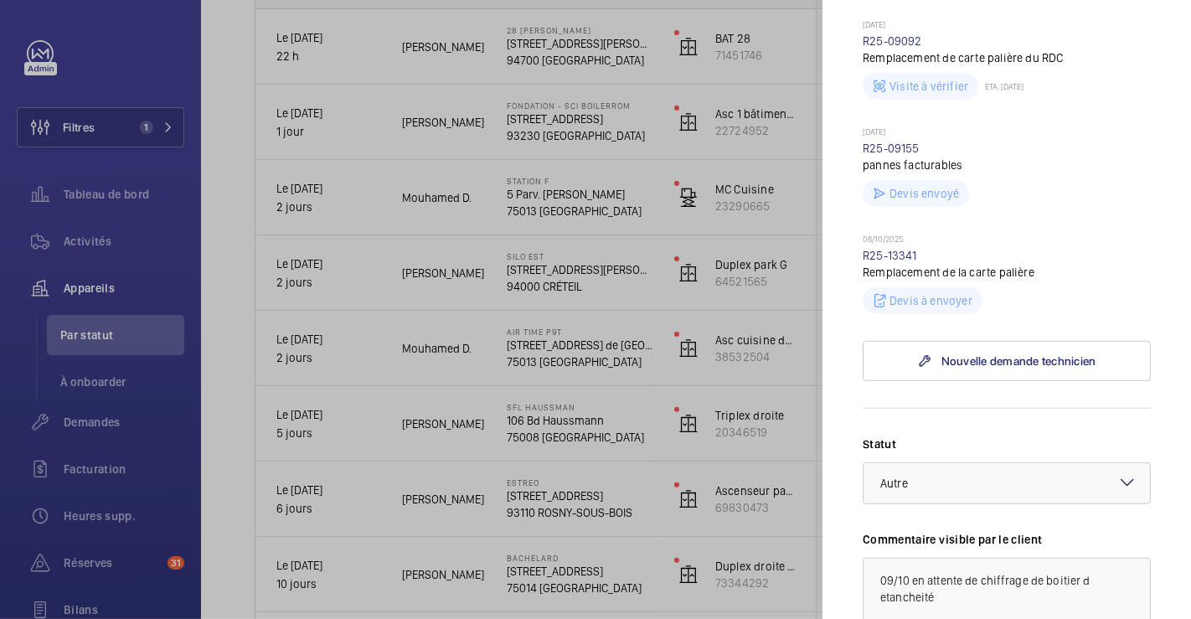
scroll to position [744, 0]
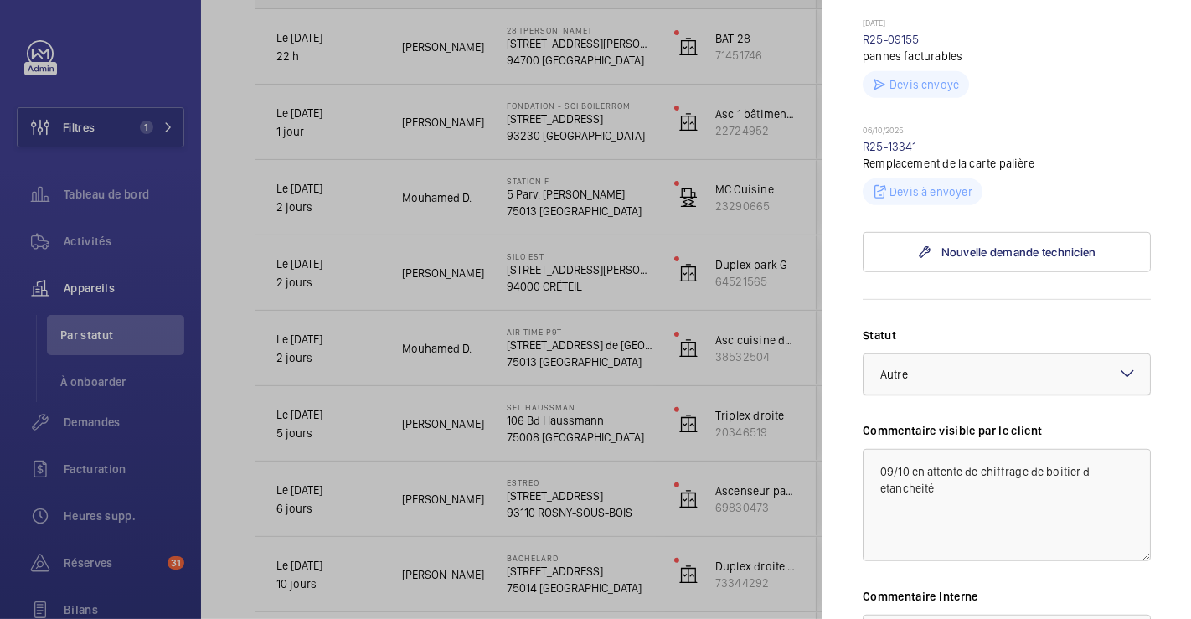
click at [1124, 354] on div at bounding box center [1007, 374] width 286 height 40
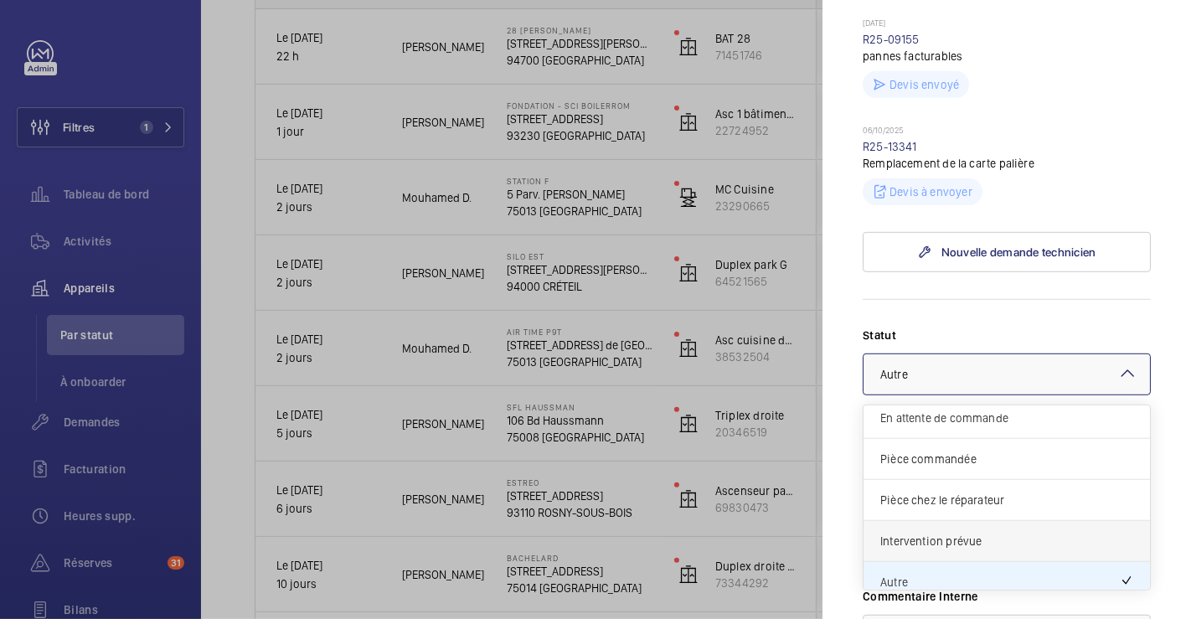
scroll to position [141, 0]
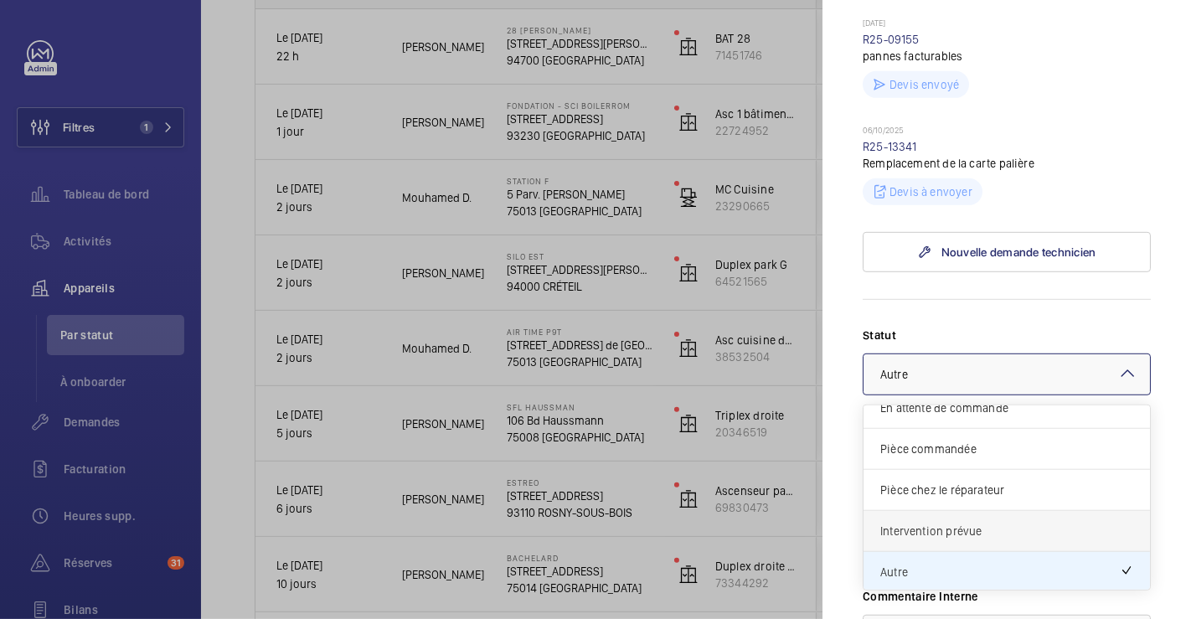
click at [1000, 523] on span "Intervention prévue" at bounding box center [1006, 531] width 253 height 17
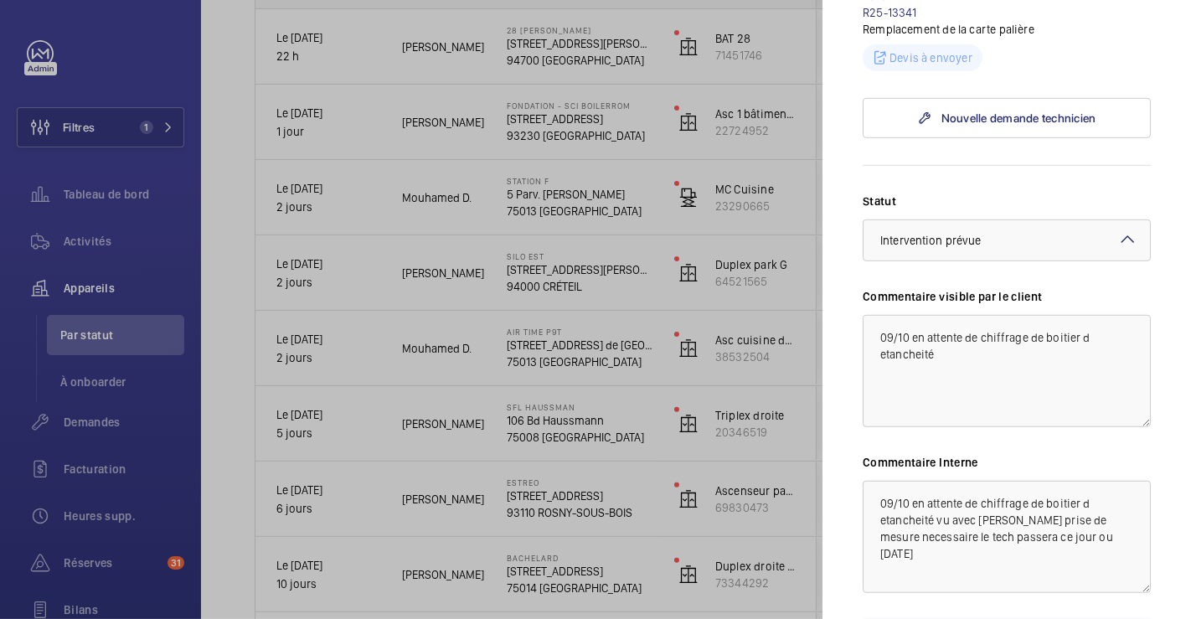
scroll to position [980, 0]
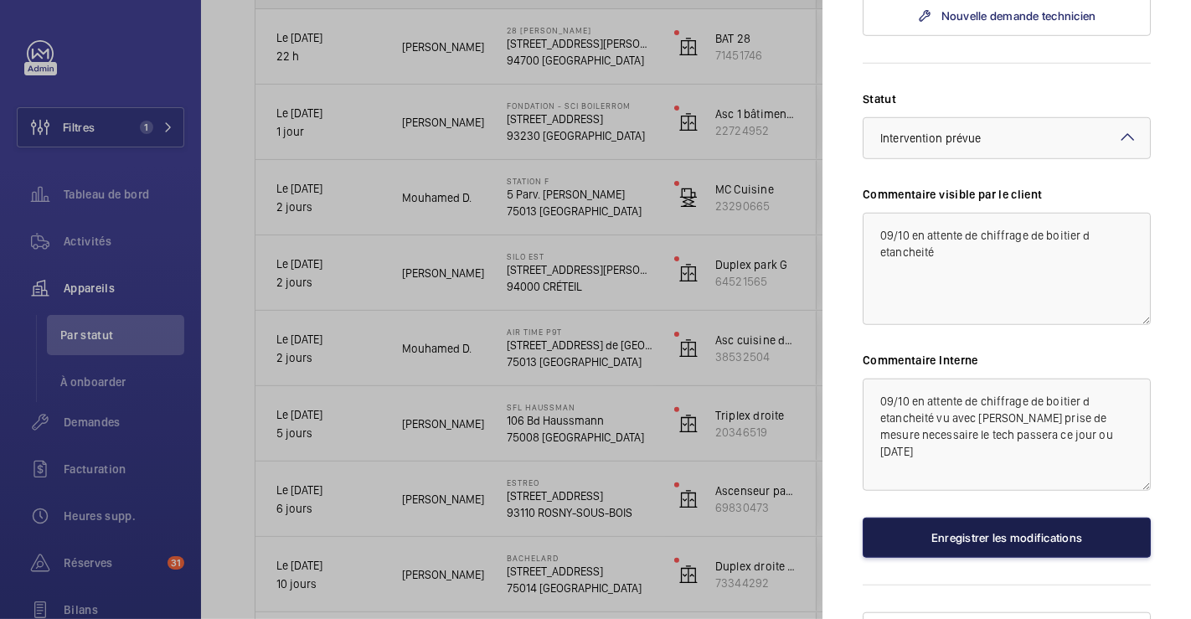
click at [1065, 518] on button "Enregistrer les modifications" at bounding box center [1007, 538] width 288 height 40
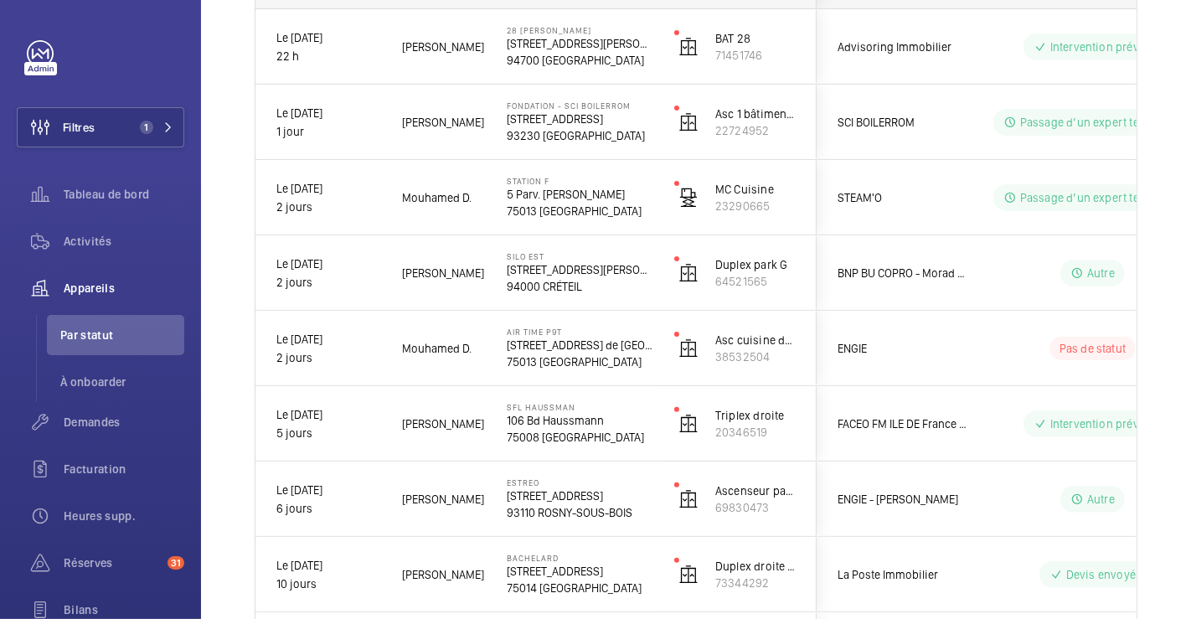
scroll to position [0, 0]
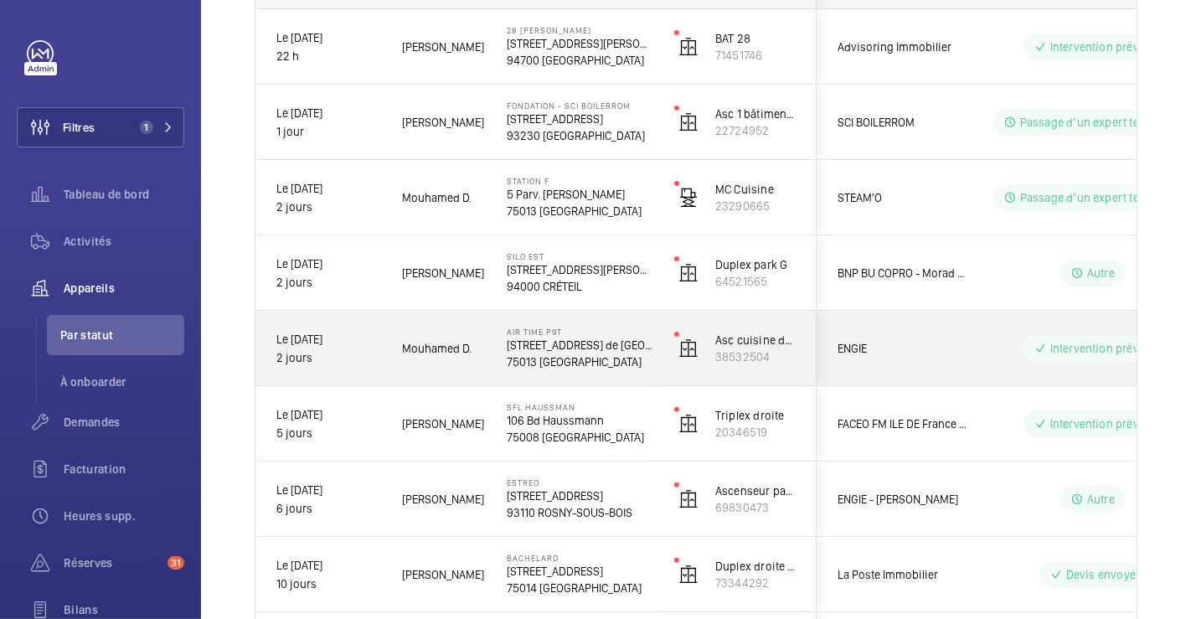
click at [960, 367] on div "ENGIE" at bounding box center [892, 349] width 149 height 52
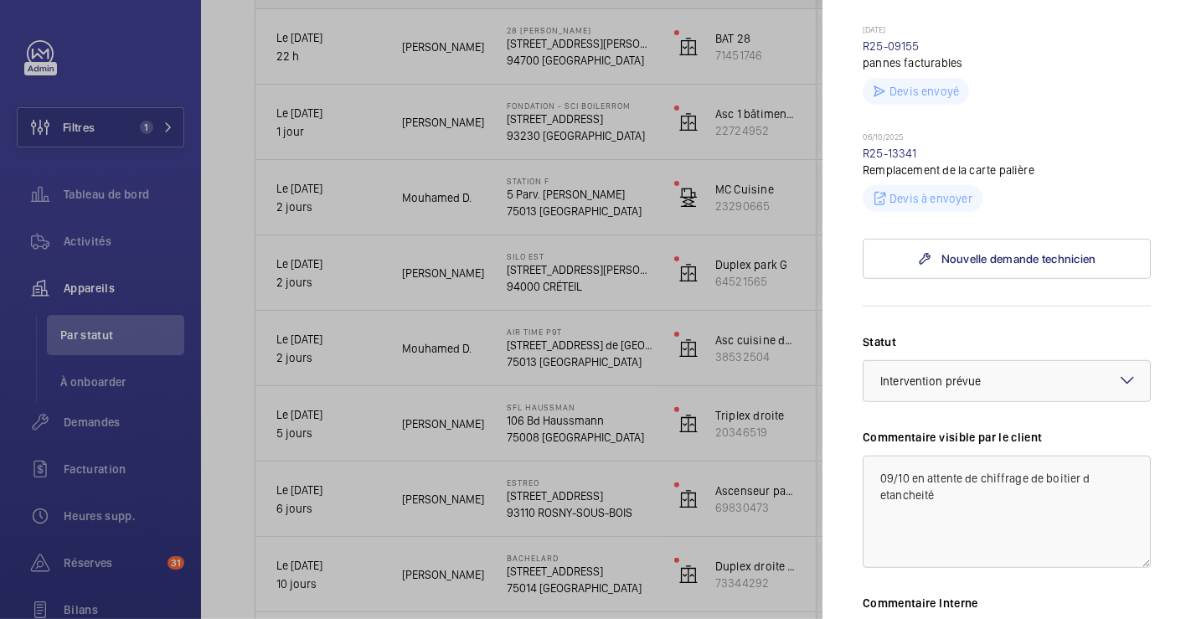
scroll to position [838, 0]
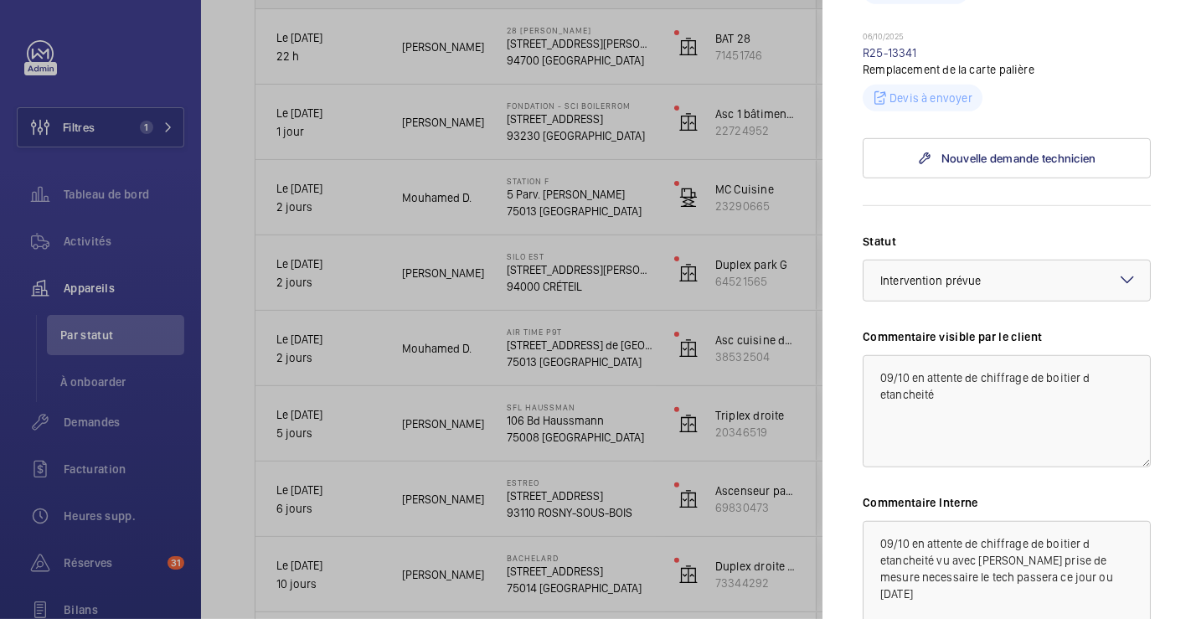
drag, startPoint x: 1108, startPoint y: 261, endPoint x: 1107, endPoint y: 271, distance: 10.1
click at [1109, 261] on div at bounding box center [1007, 281] width 286 height 40
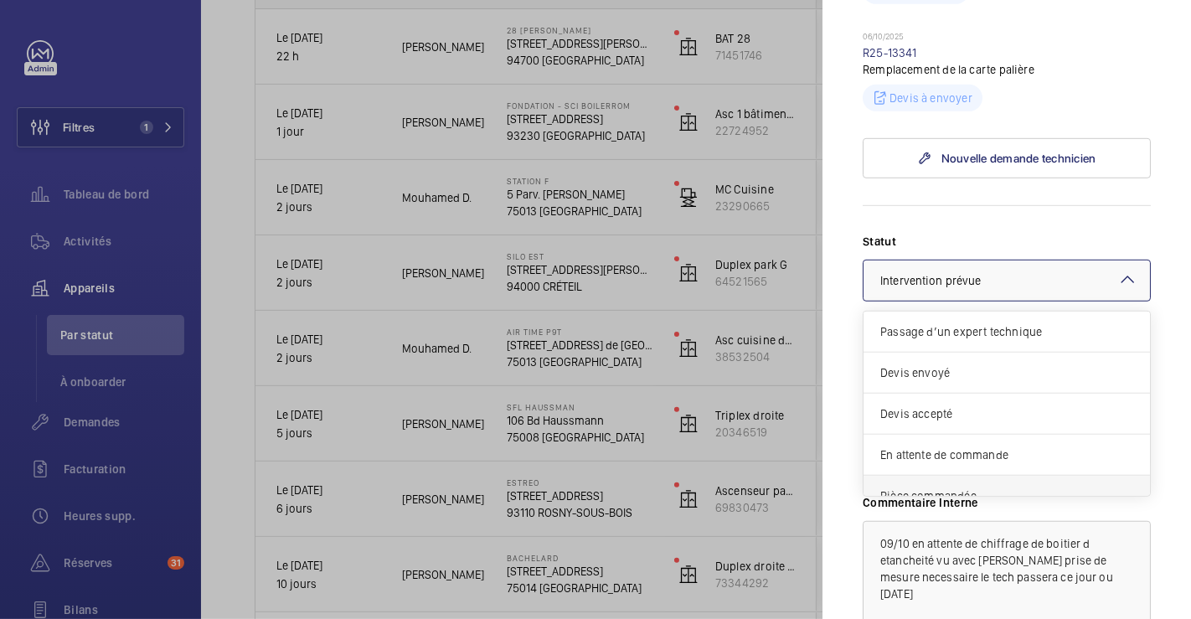
scroll to position [141, 0]
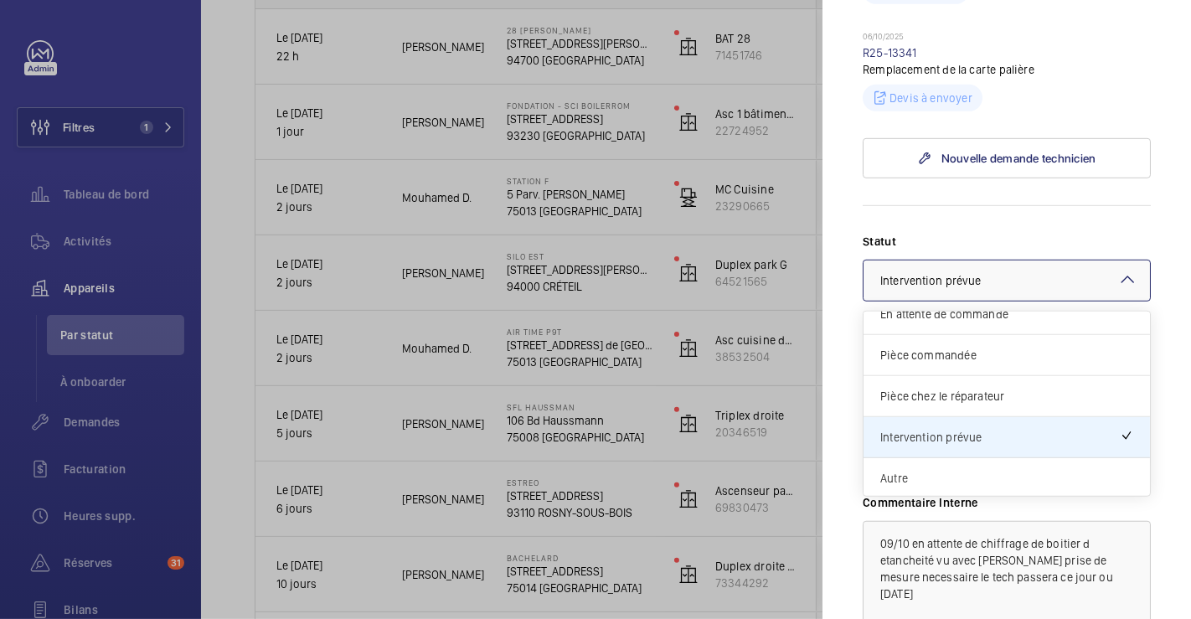
click at [953, 458] on div "Autre" at bounding box center [1007, 478] width 286 height 40
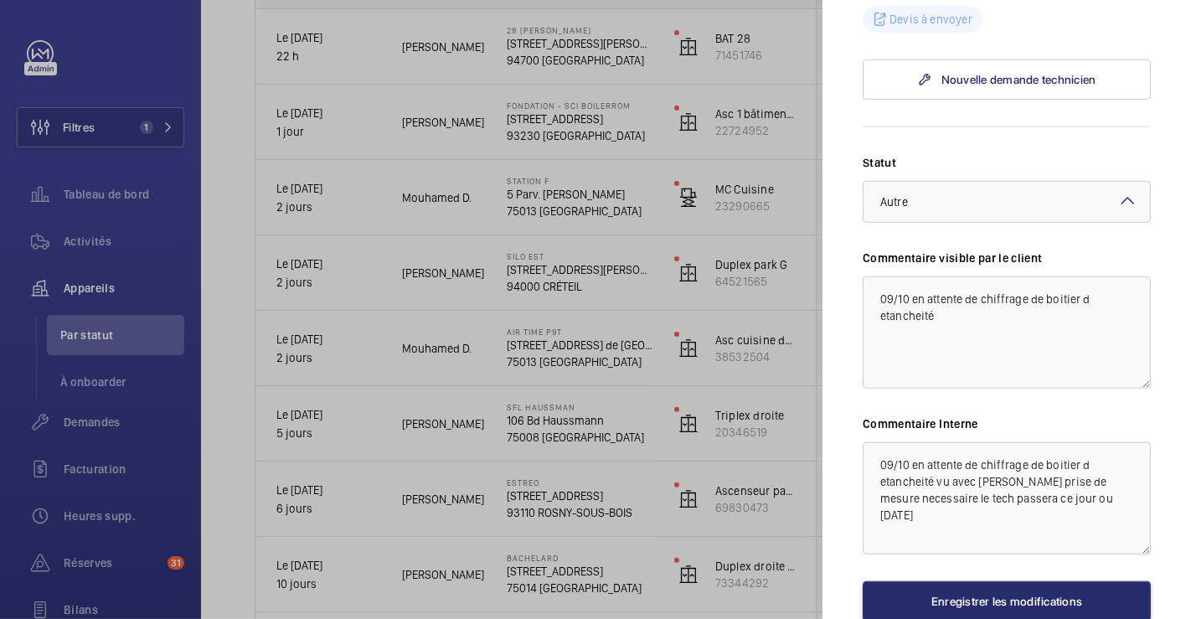
scroll to position [980, 0]
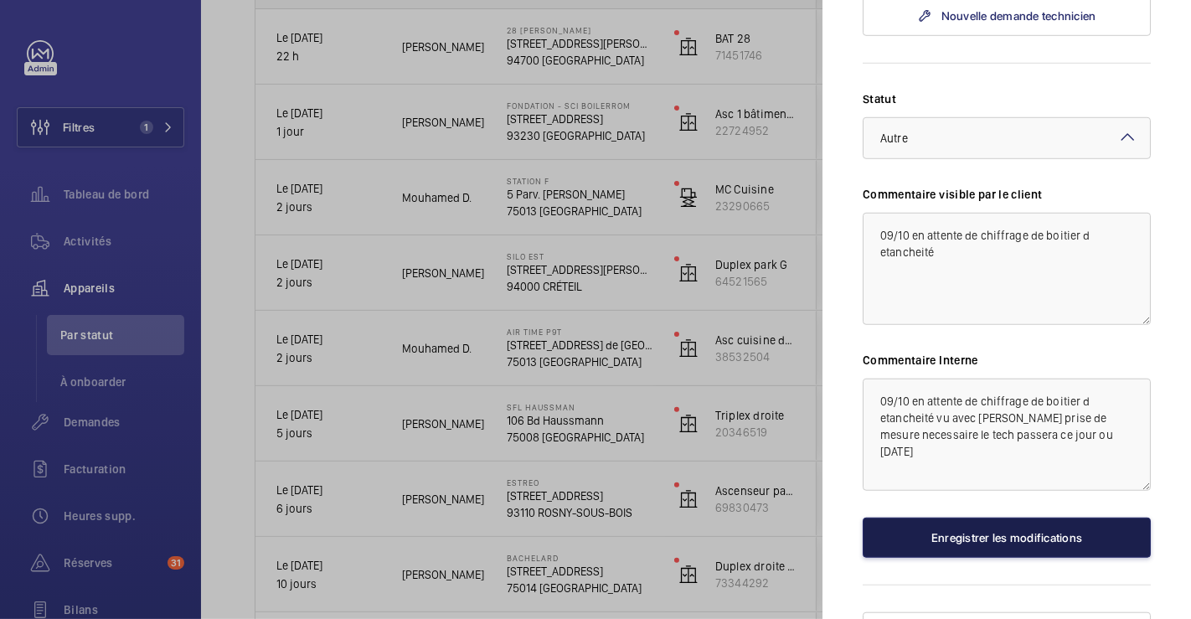
click at [1024, 518] on button "Enregistrer les modifications" at bounding box center [1007, 538] width 288 height 40
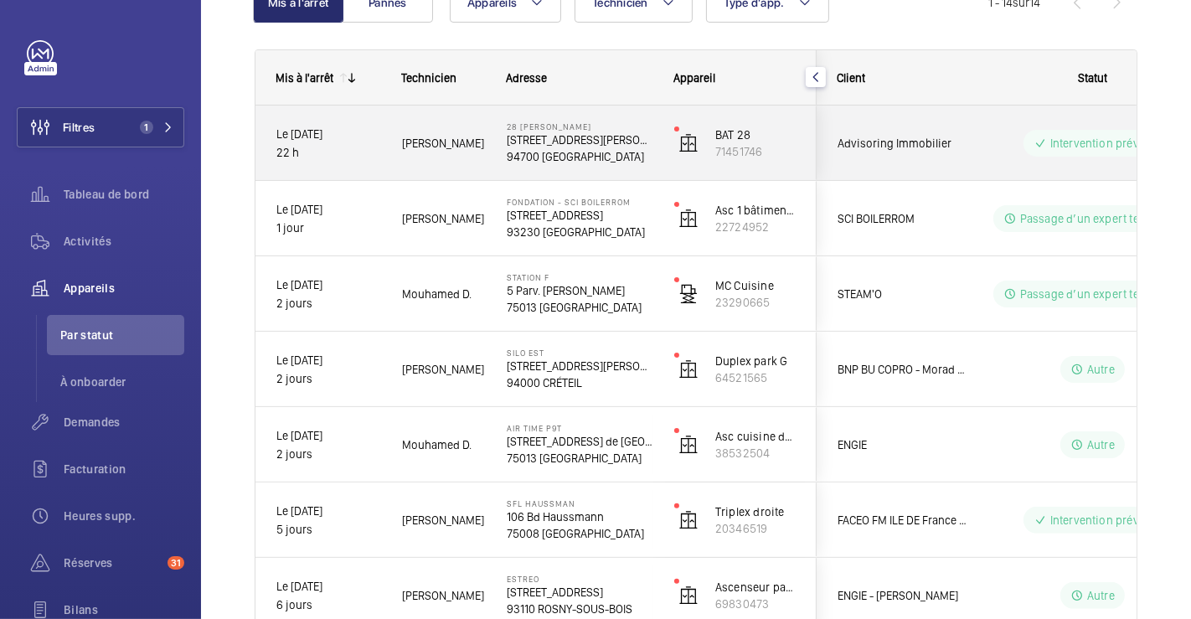
scroll to position [113, 0]
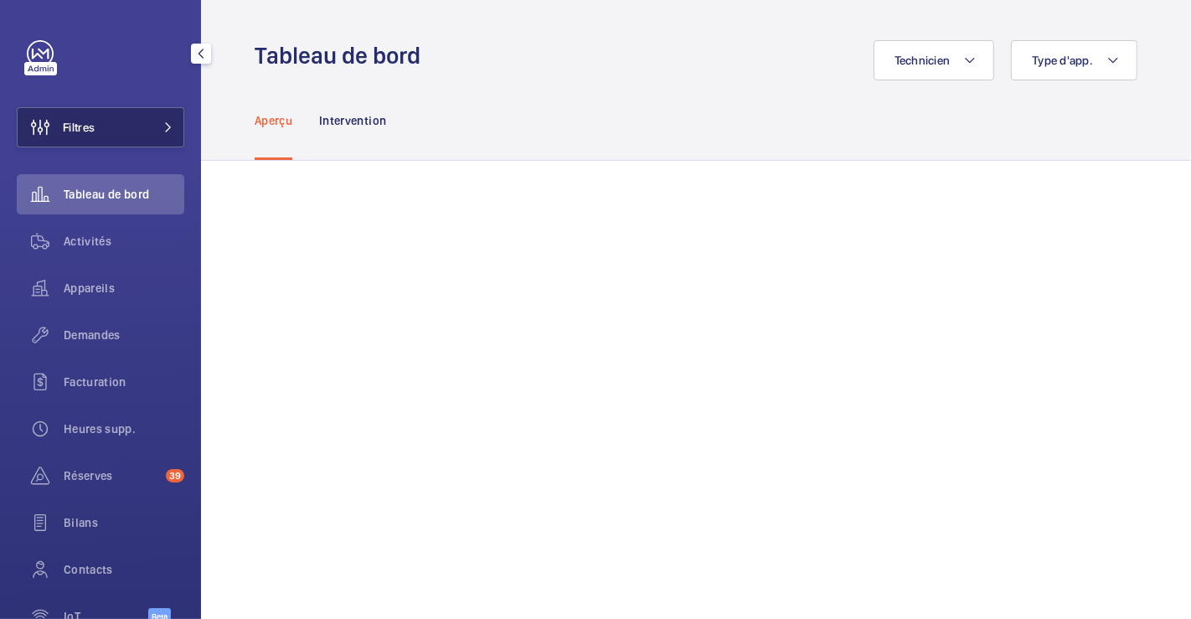
click at [90, 130] on span "Filtres" at bounding box center [79, 127] width 32 height 17
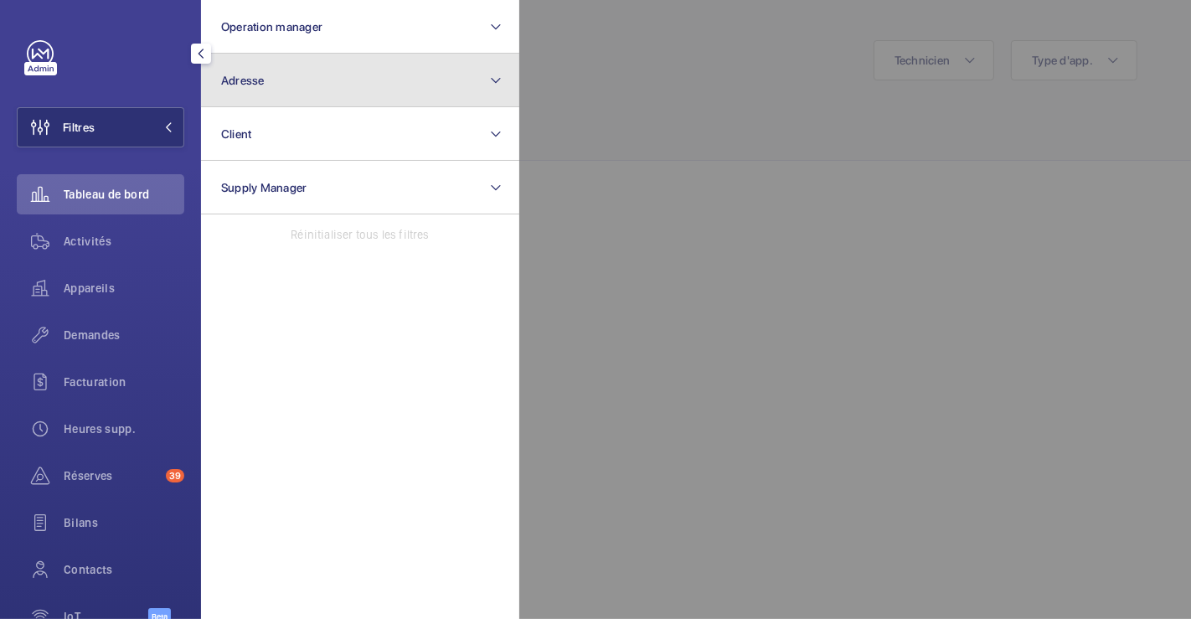
click at [277, 85] on button "Adresse" at bounding box center [360, 81] width 318 height 54
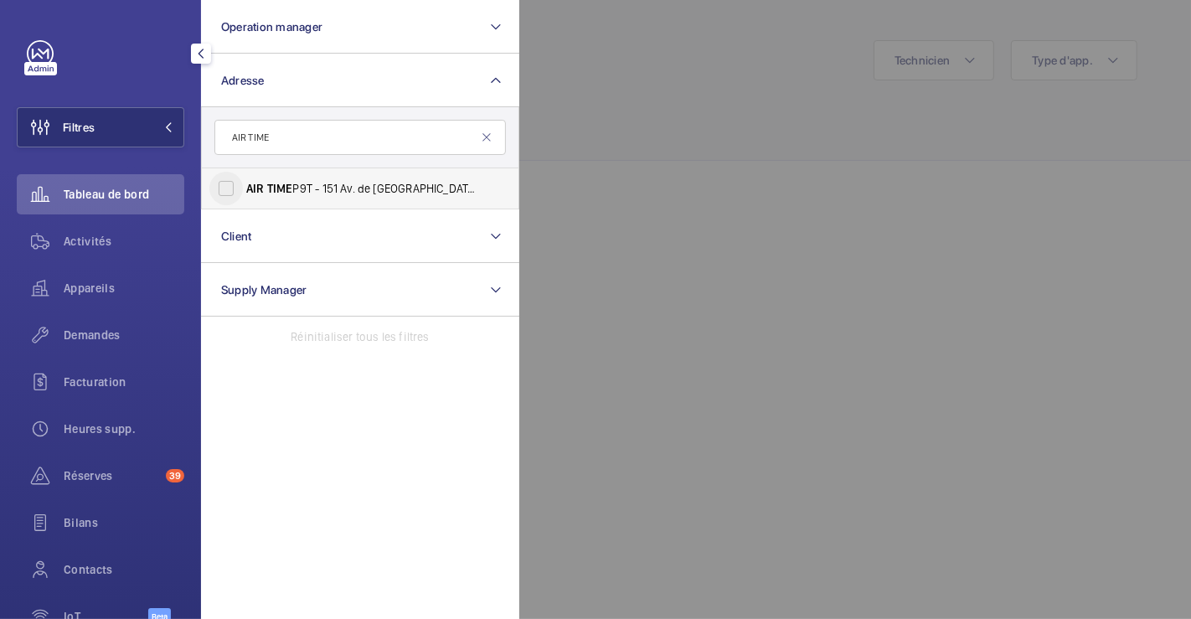
type input "AIR TIME"
click at [232, 194] on input "AIR TIME P9T - 151 Av. de [GEOGRAPHIC_DATA], [GEOGRAPHIC_DATA] 75013" at bounding box center [226, 189] width 34 height 34
checkbox input "true"
click at [625, 46] on div at bounding box center [1114, 309] width 1191 height 619
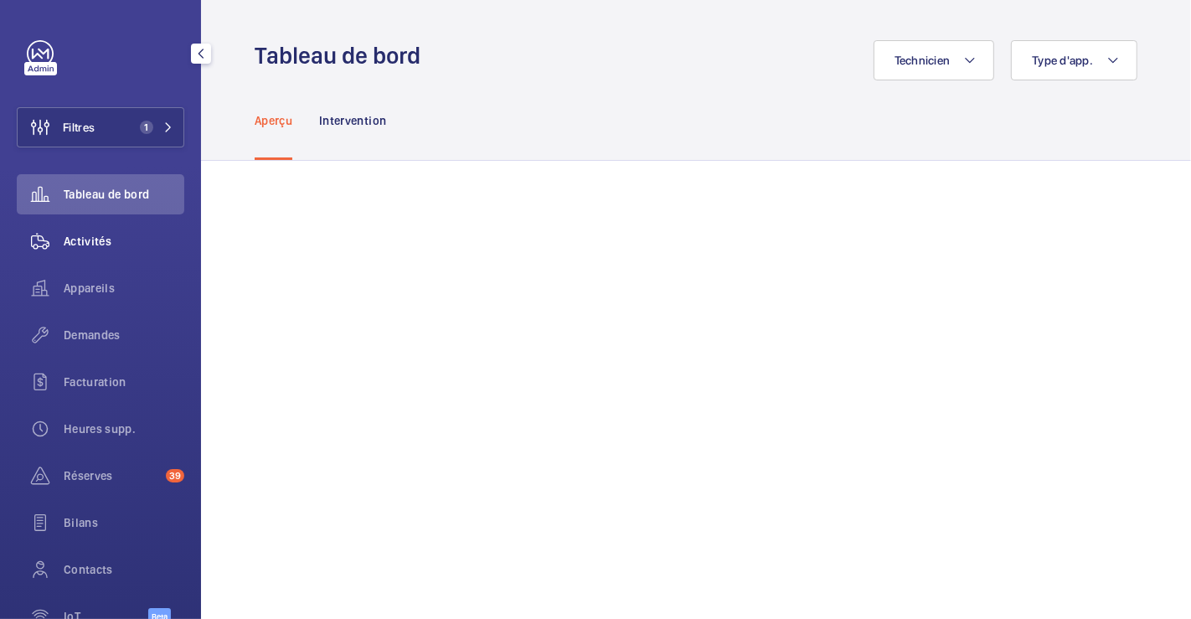
click at [101, 235] on span "Activités" at bounding box center [124, 241] width 121 height 17
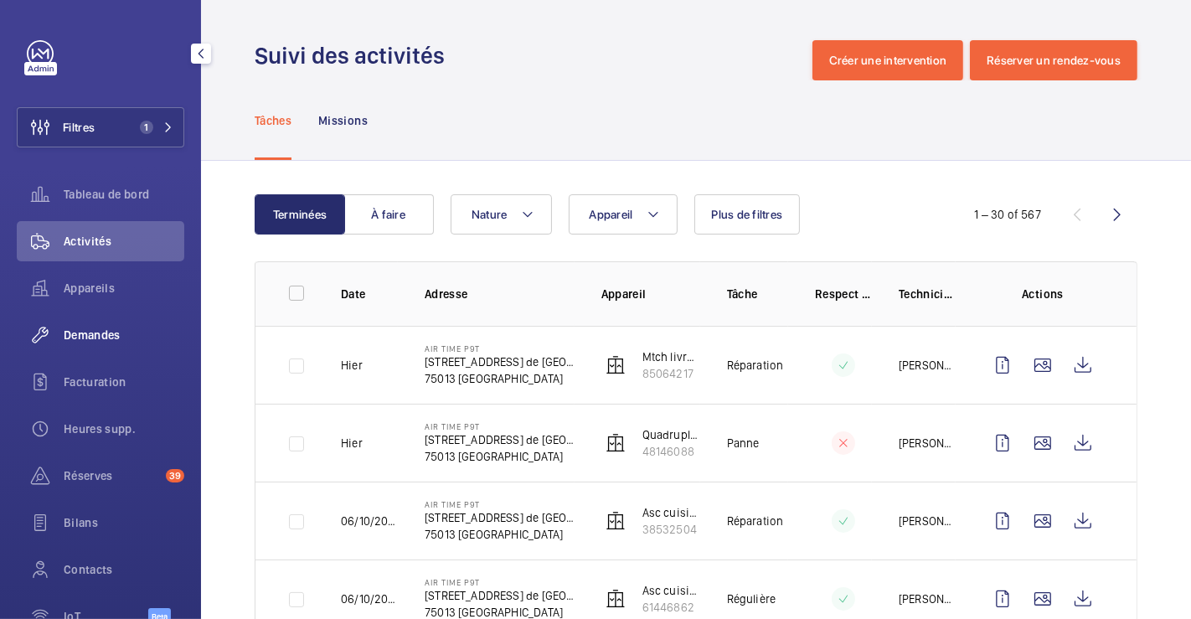
click at [101, 337] on span "Demandes" at bounding box center [124, 335] width 121 height 17
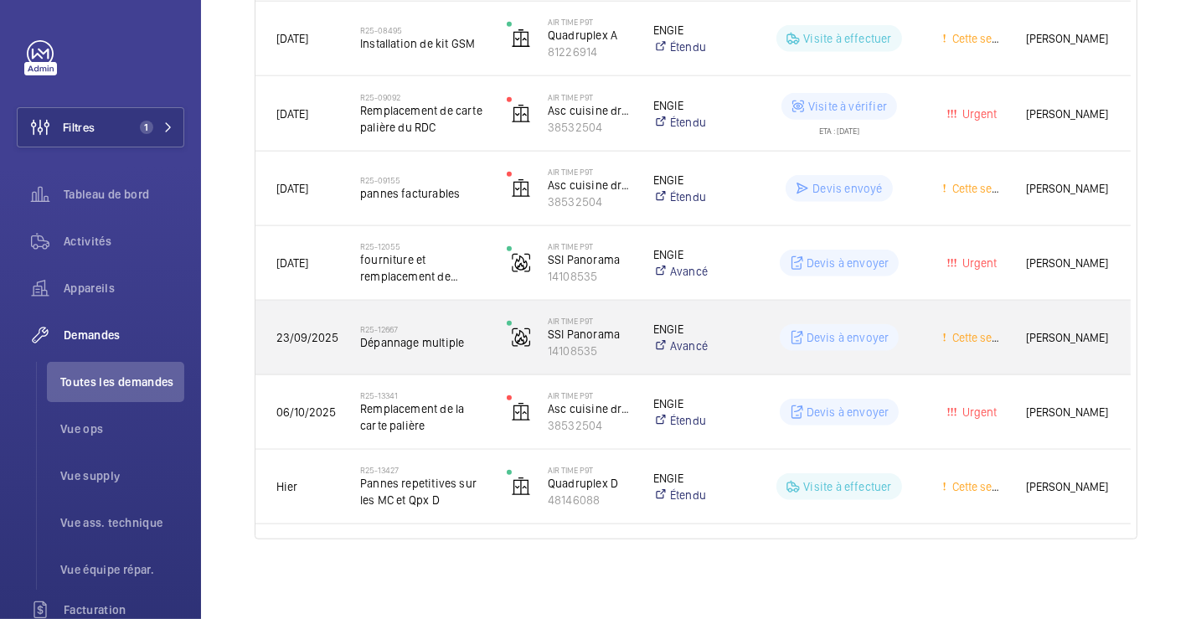
scroll to position [1003, 0]
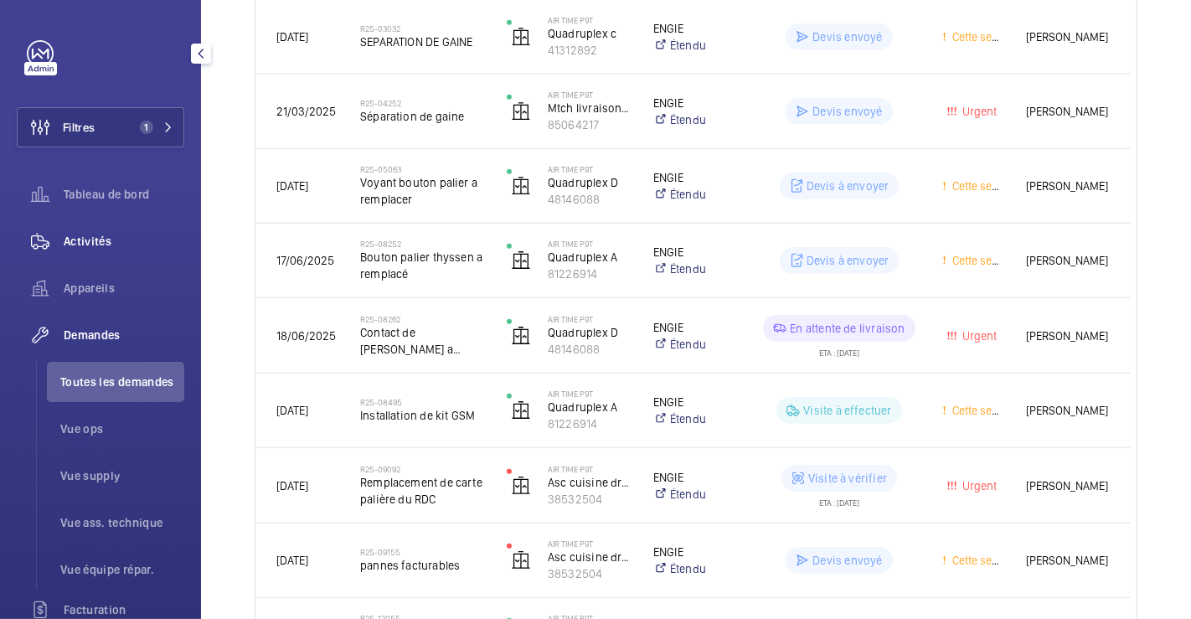
click at [71, 236] on span "Activités" at bounding box center [124, 241] width 121 height 17
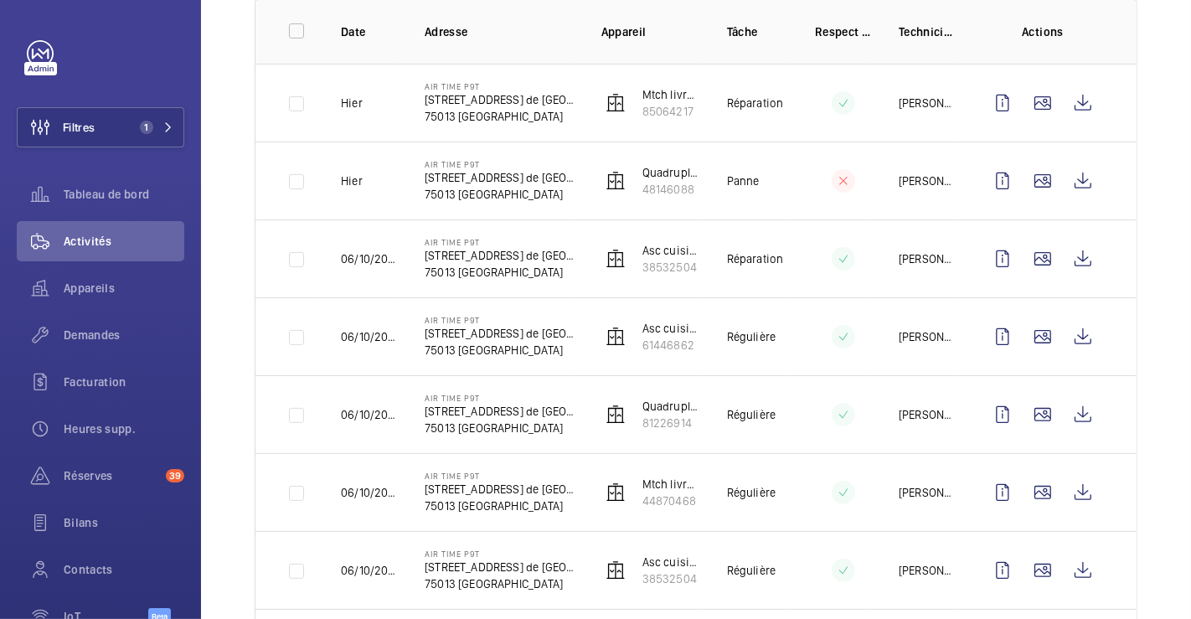
scroll to position [104, 0]
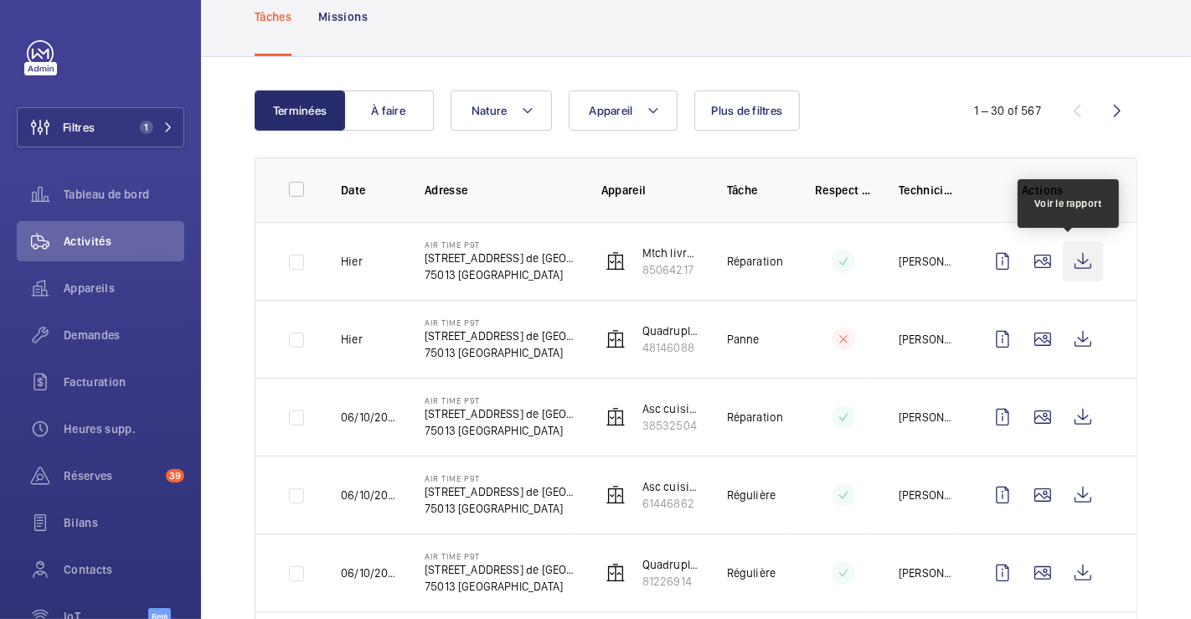
click at [1065, 256] on wm-front-icon-button at bounding box center [1083, 261] width 40 height 40
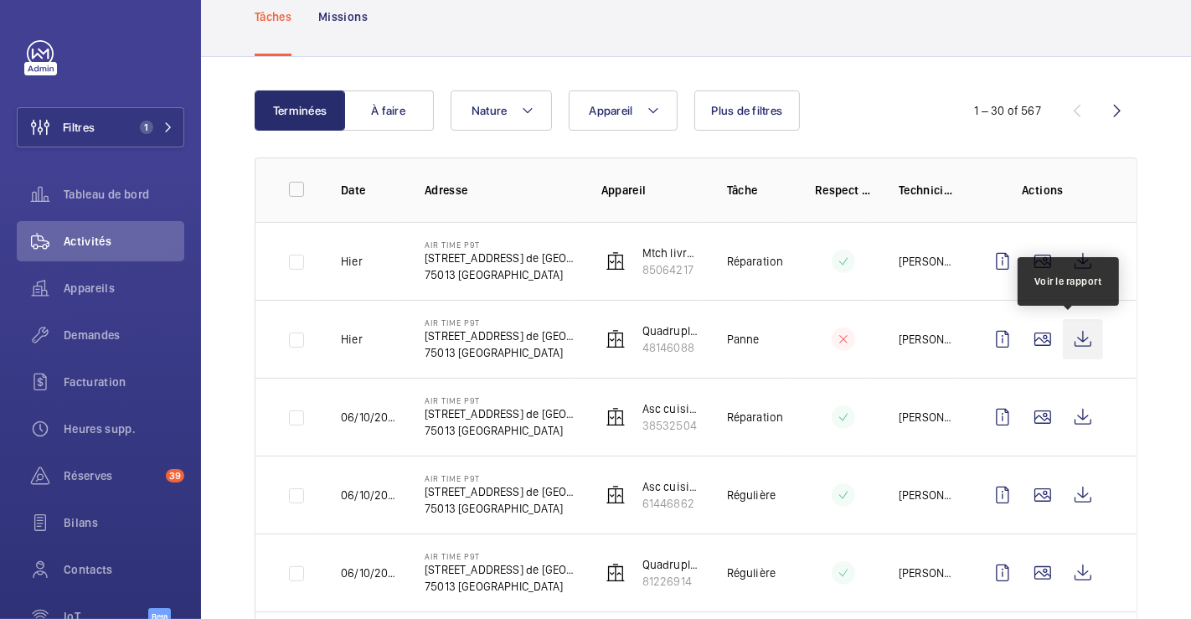
click at [1067, 339] on wm-front-icon-button at bounding box center [1083, 339] width 40 height 40
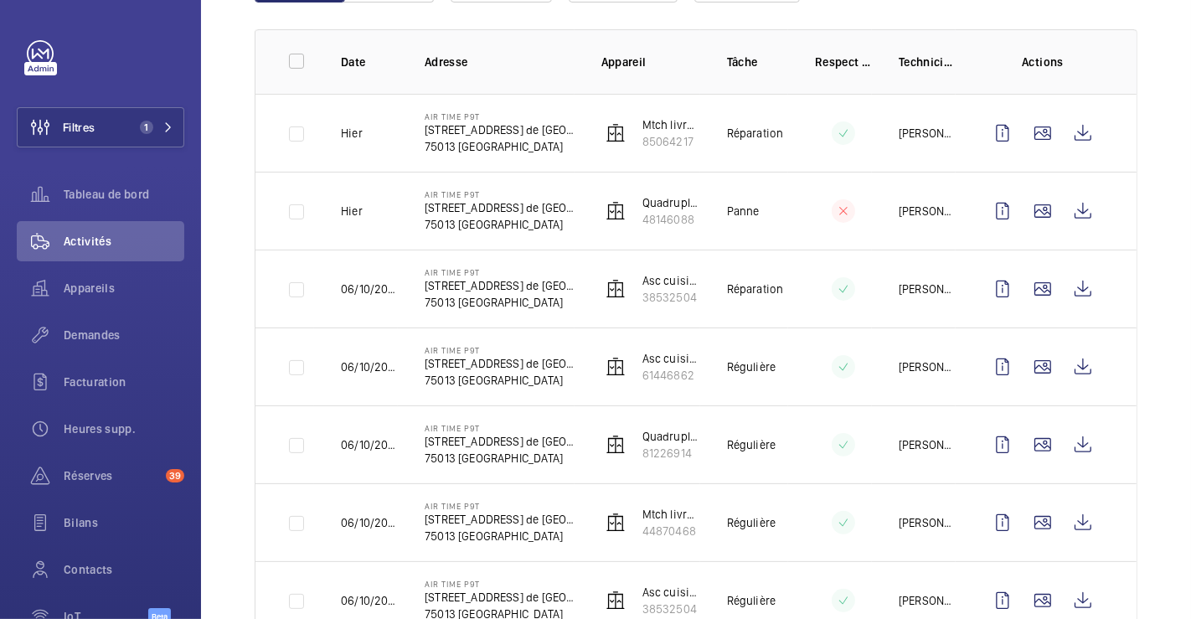
scroll to position [383, 0]
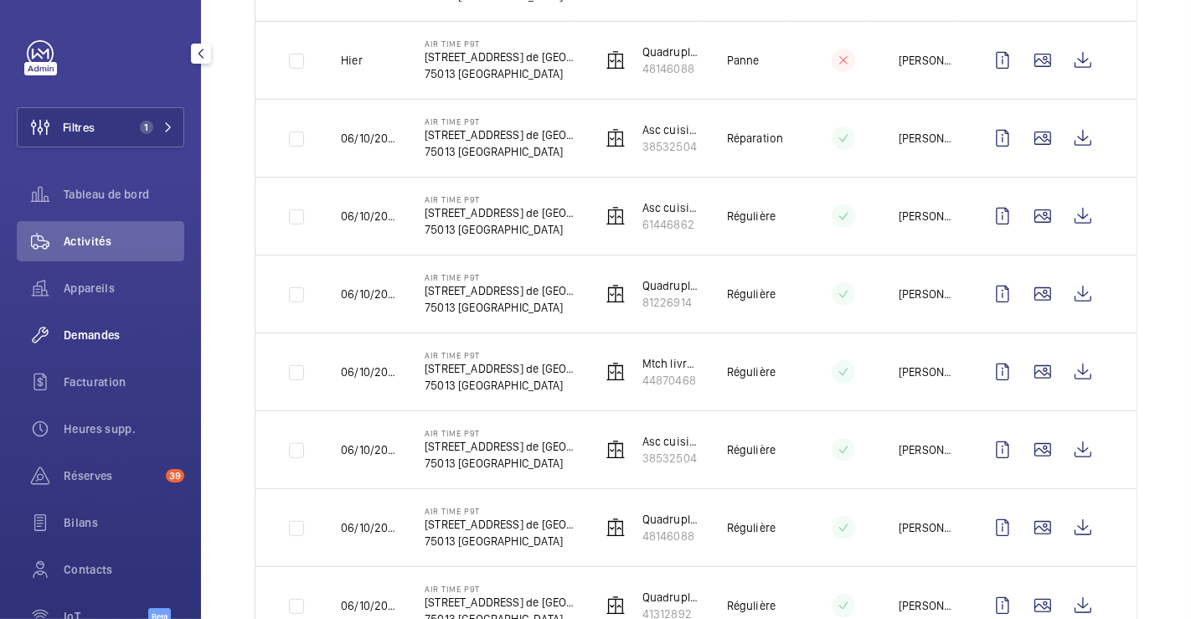
click at [107, 336] on span "Demandes" at bounding box center [124, 335] width 121 height 17
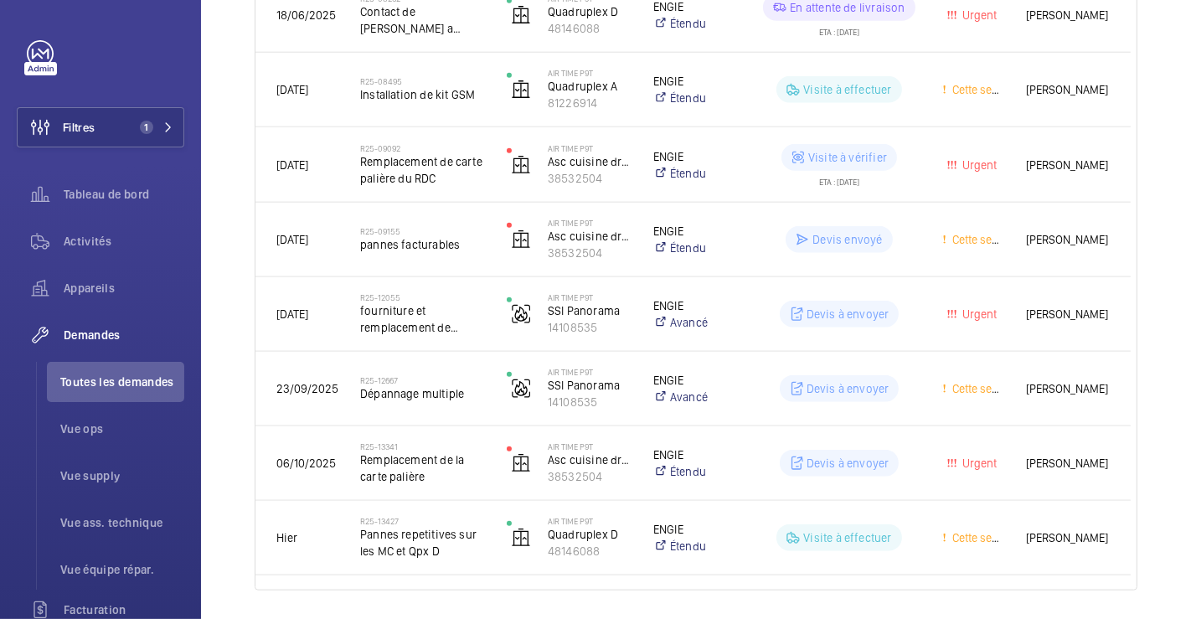
scroll to position [1375, 0]
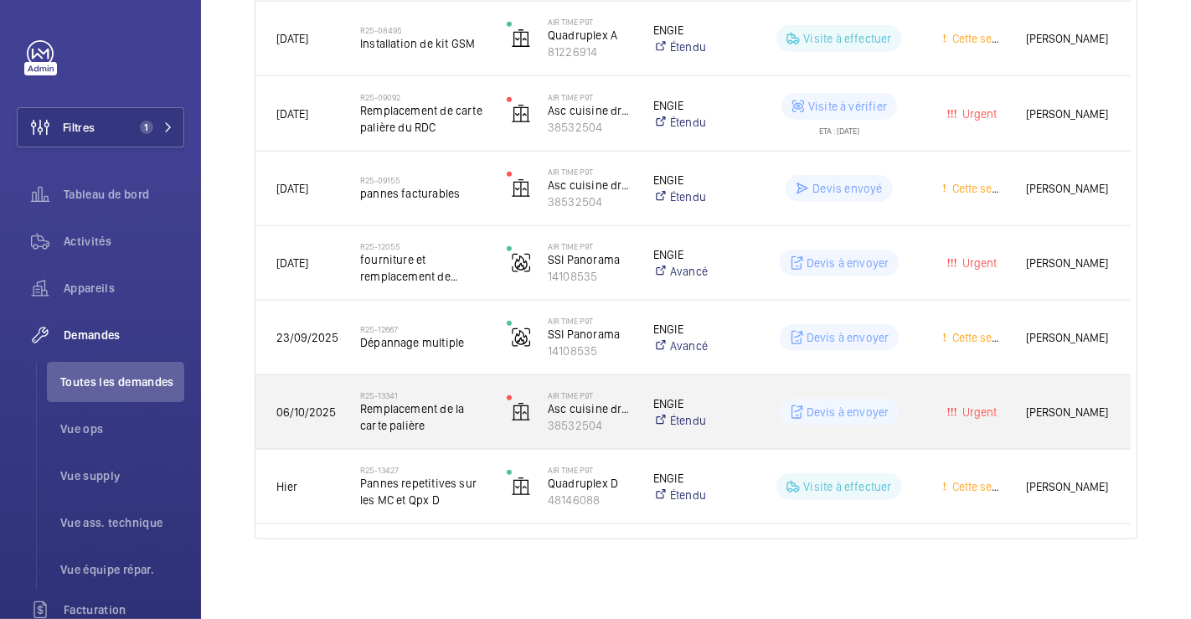
click at [443, 384] on div "R25-13341 Remplacement de la carte palière" at bounding box center [412, 411] width 145 height 75
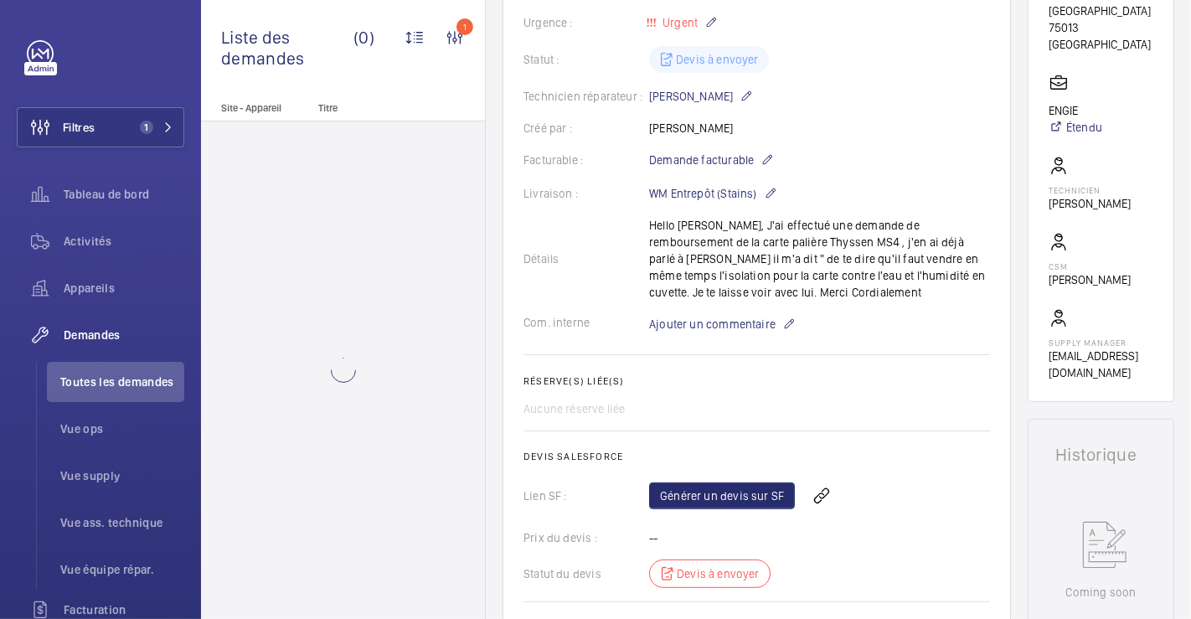
scroll to position [372, 0]
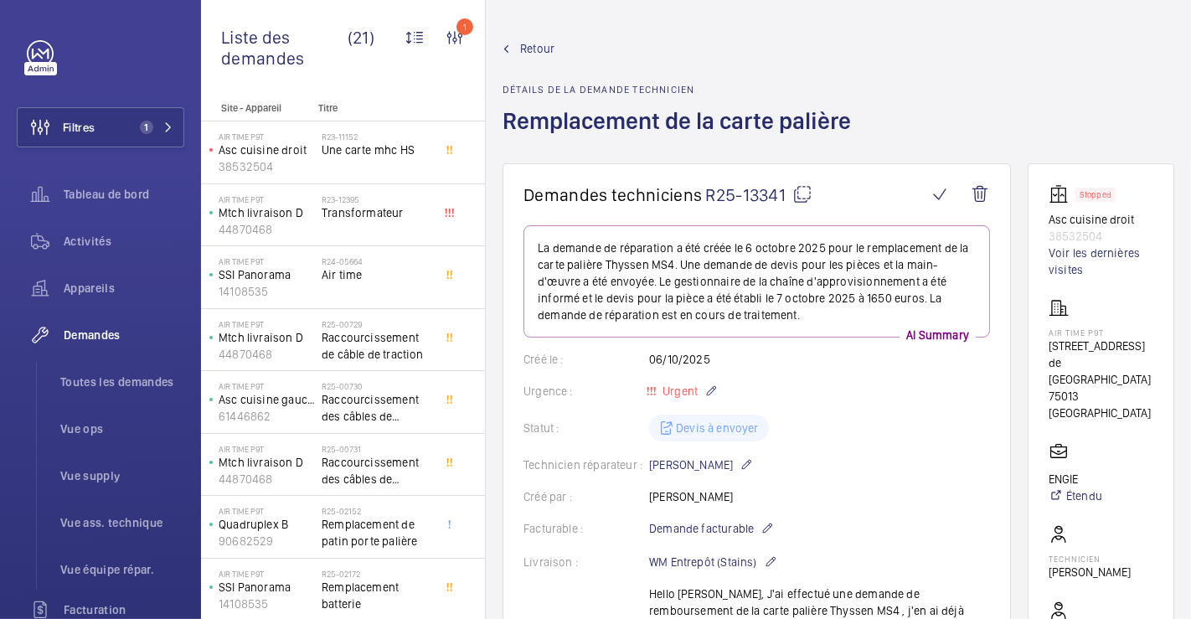
click at [531, 51] on span "Retour" at bounding box center [537, 48] width 34 height 17
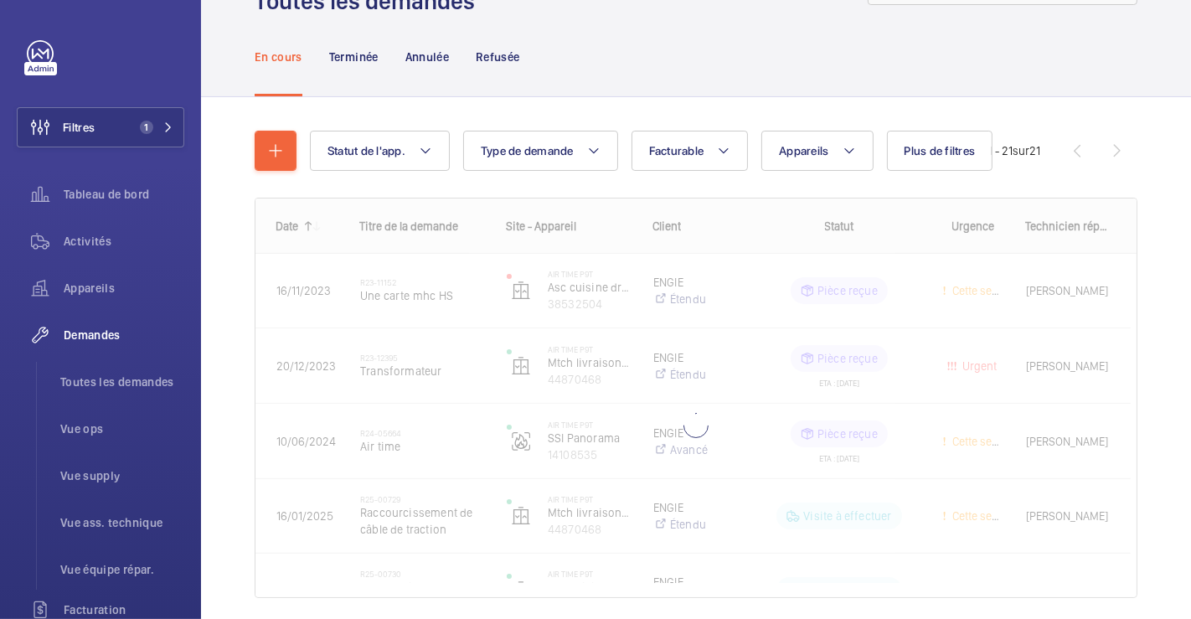
scroll to position [135, 0]
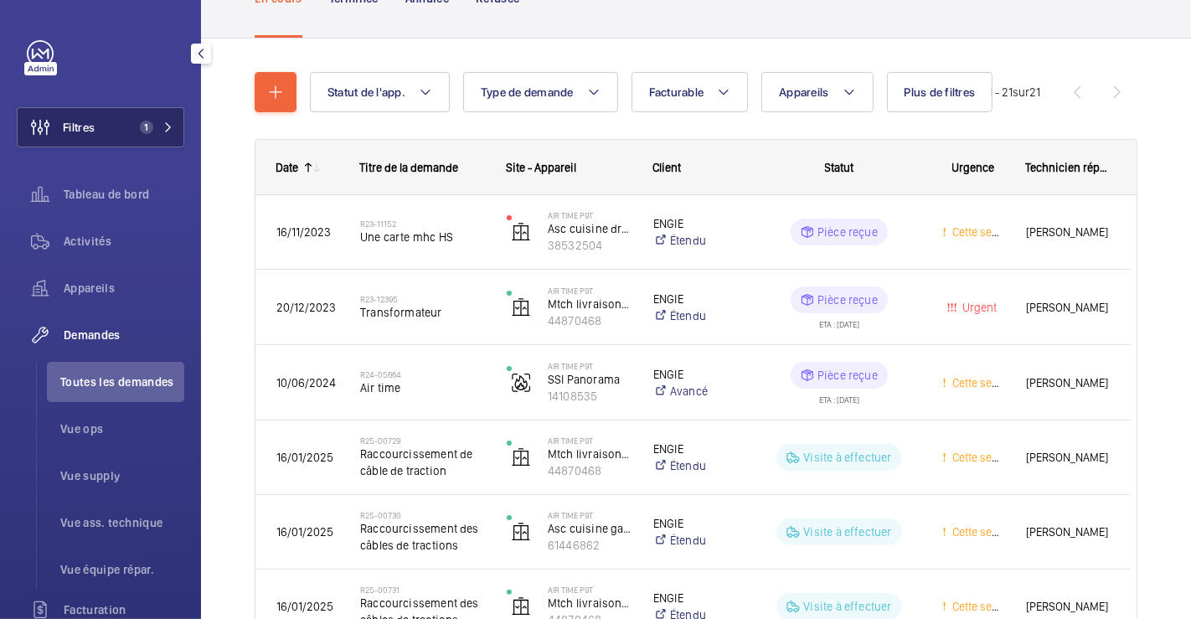
click at [76, 124] on span "Filtres" at bounding box center [79, 127] width 32 height 17
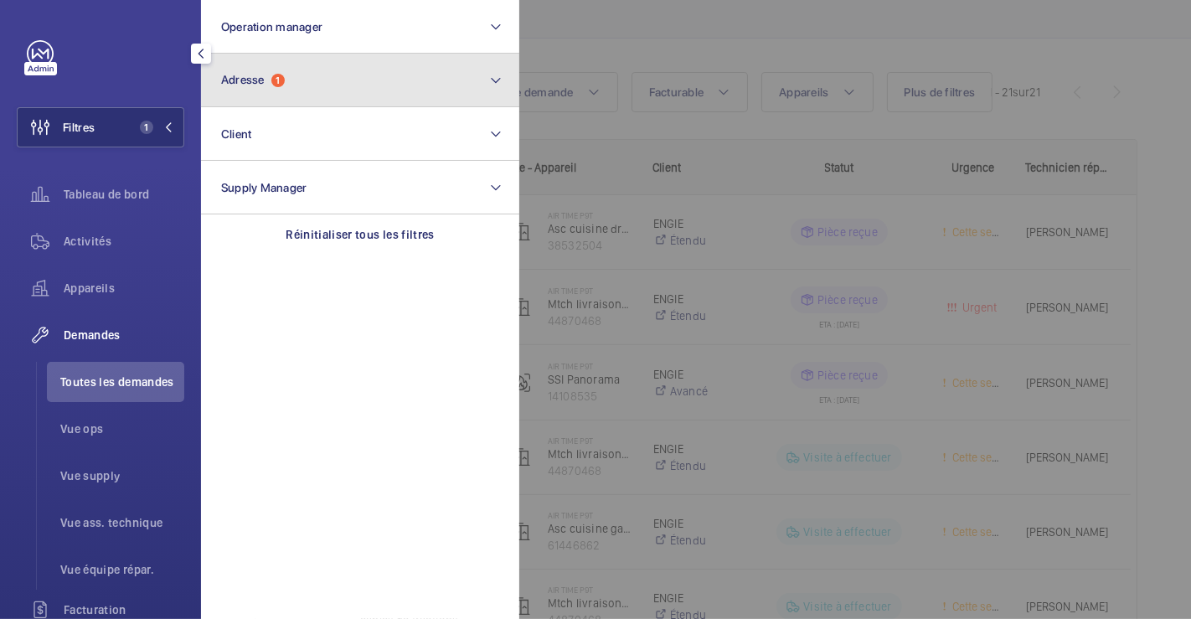
click at [340, 86] on button "Adresse 1" at bounding box center [360, 81] width 318 height 54
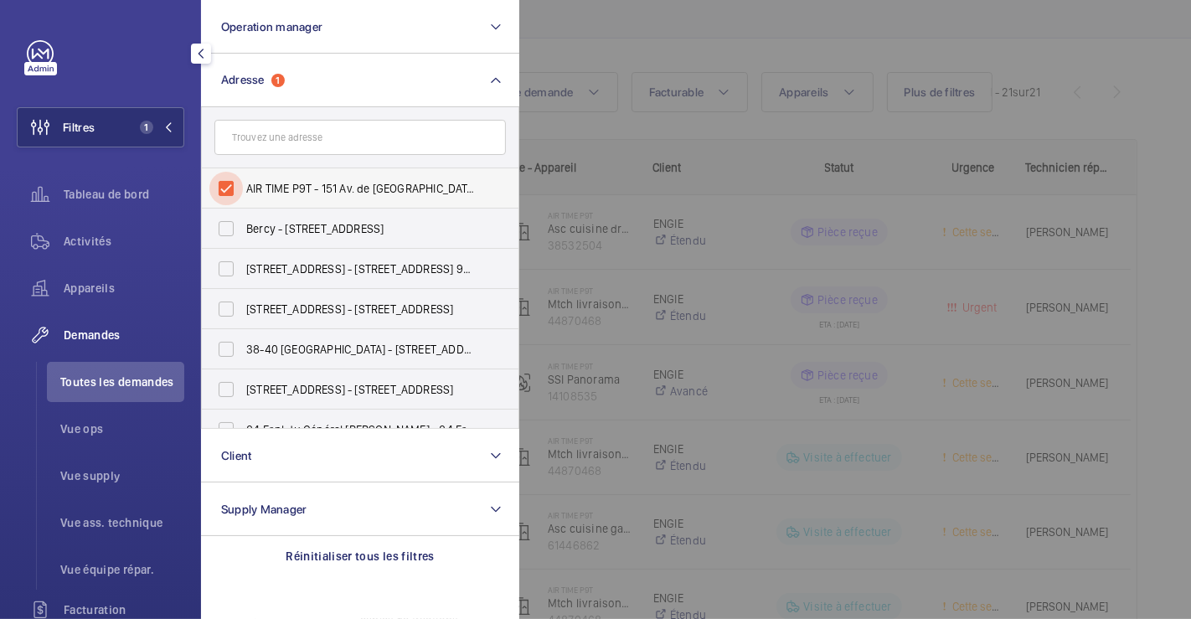
click at [235, 183] on input "AIR TIME P9T - 151 Av. de [GEOGRAPHIC_DATA], [GEOGRAPHIC_DATA] 75013" at bounding box center [226, 189] width 34 height 34
checkbox input "false"
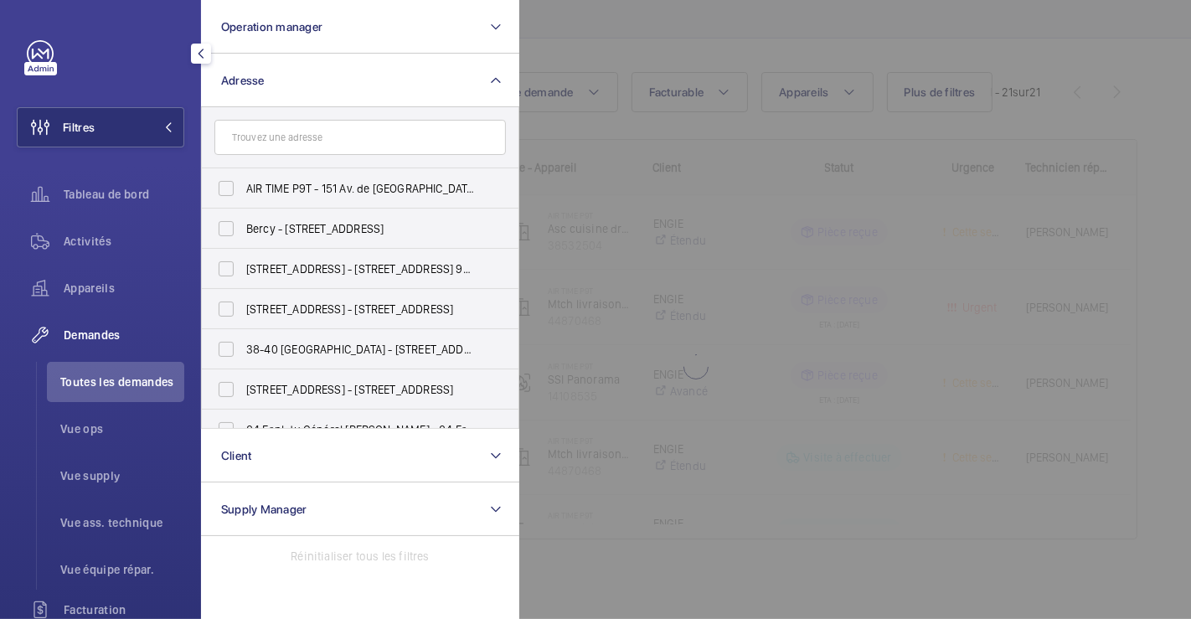
click at [684, 38] on div at bounding box center [1114, 309] width 1191 height 619
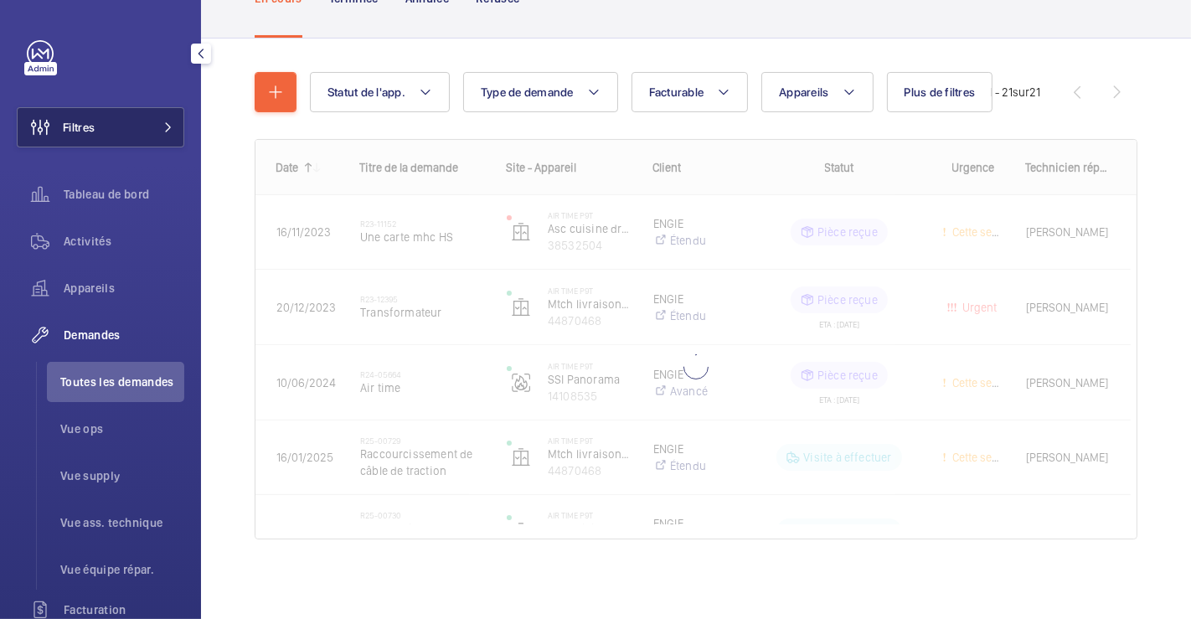
click at [130, 128] on button "Filtres" at bounding box center [101, 127] width 168 height 40
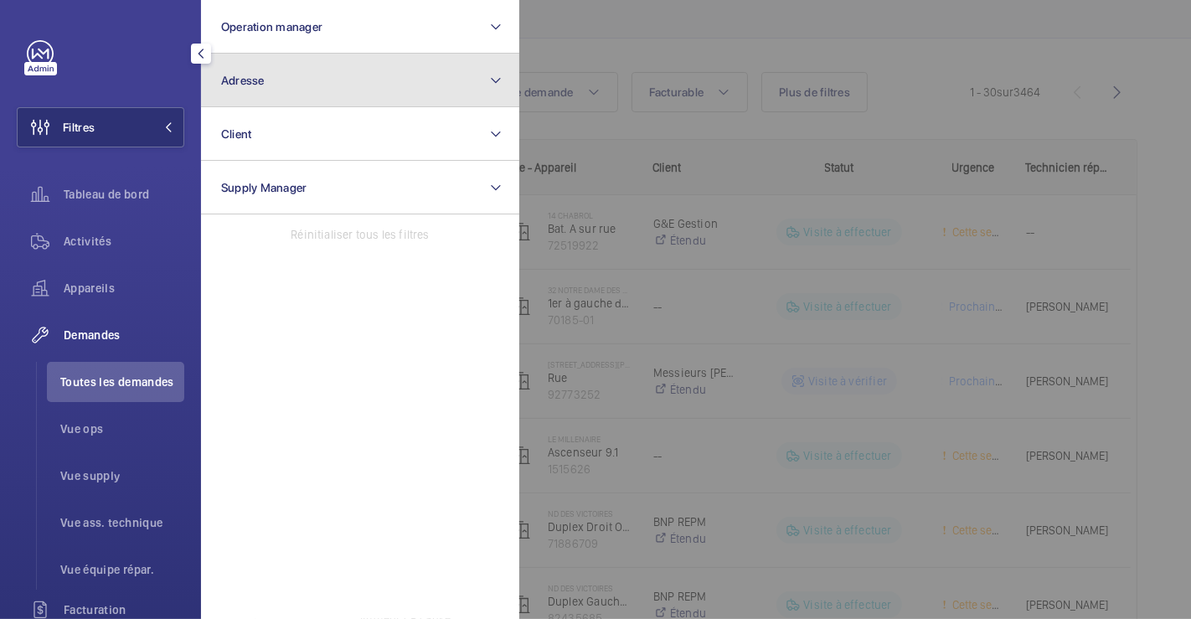
click at [332, 80] on button "Adresse" at bounding box center [360, 81] width 318 height 54
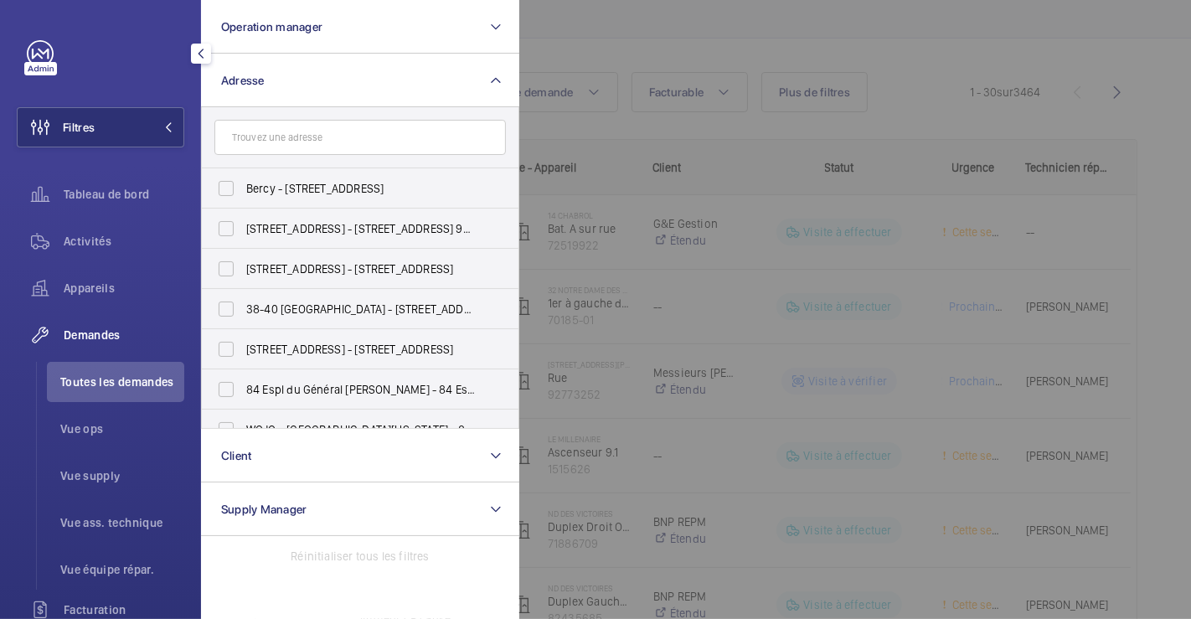
click at [302, 144] on input "text" at bounding box center [360, 137] width 292 height 35
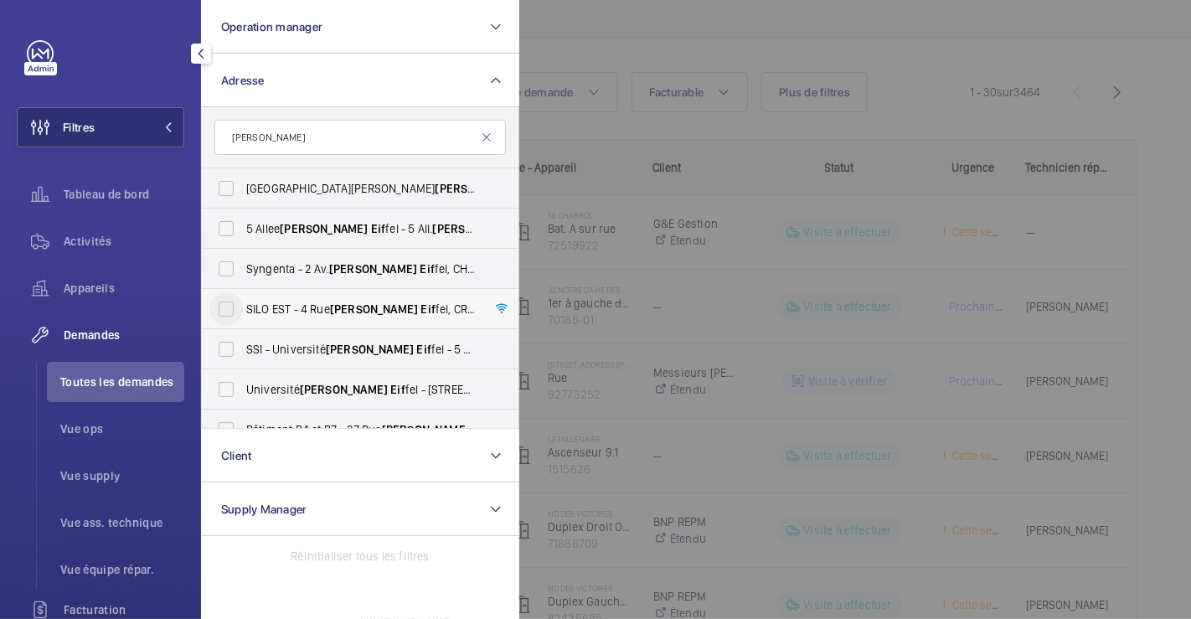
type input "gustave eif"
click at [232, 312] on input "SILO EST - 4 Rue Gustave Eif fel, CRÉTEIL 94000" at bounding box center [226, 309] width 34 height 34
checkbox input "true"
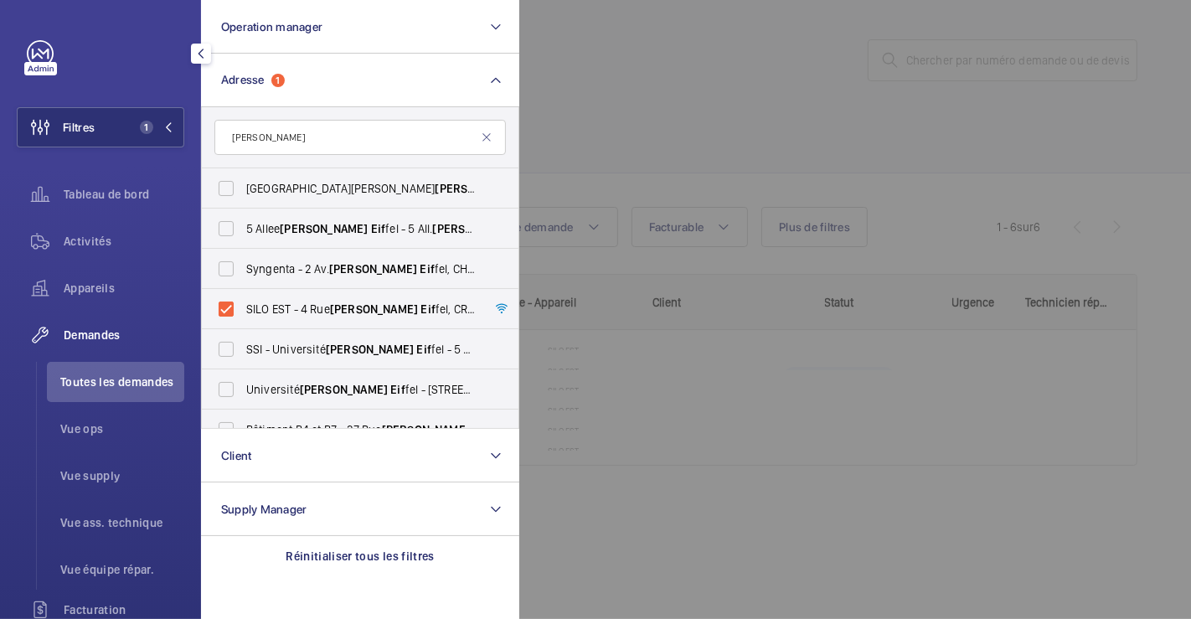
click at [636, 37] on div at bounding box center [1114, 309] width 1191 height 619
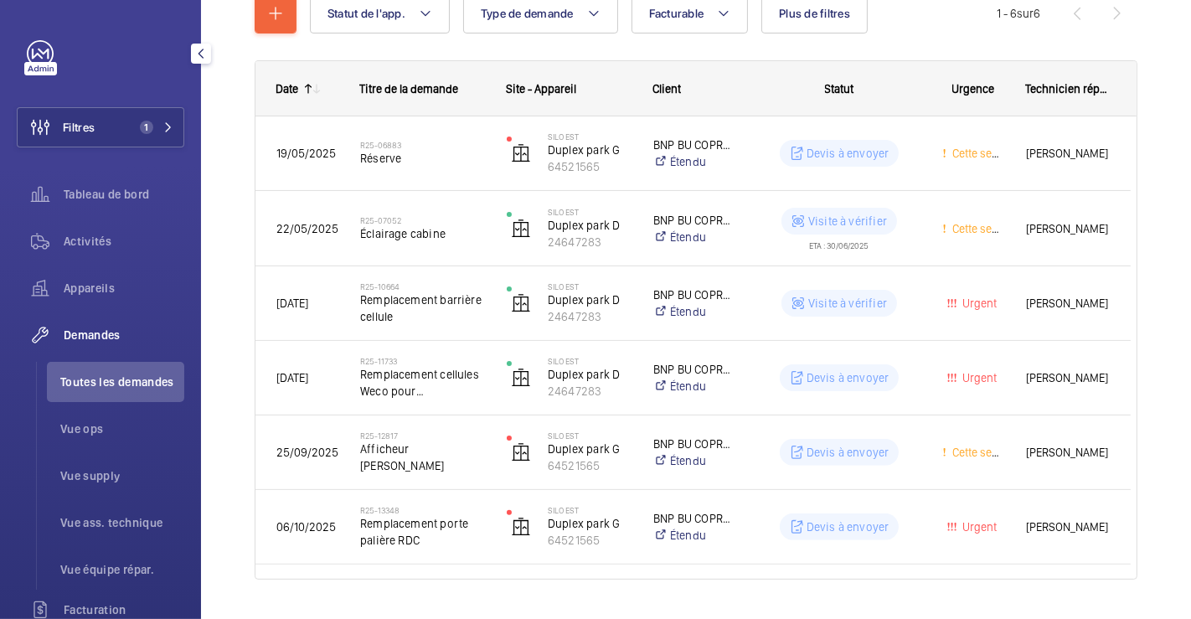
scroll to position [253, 0]
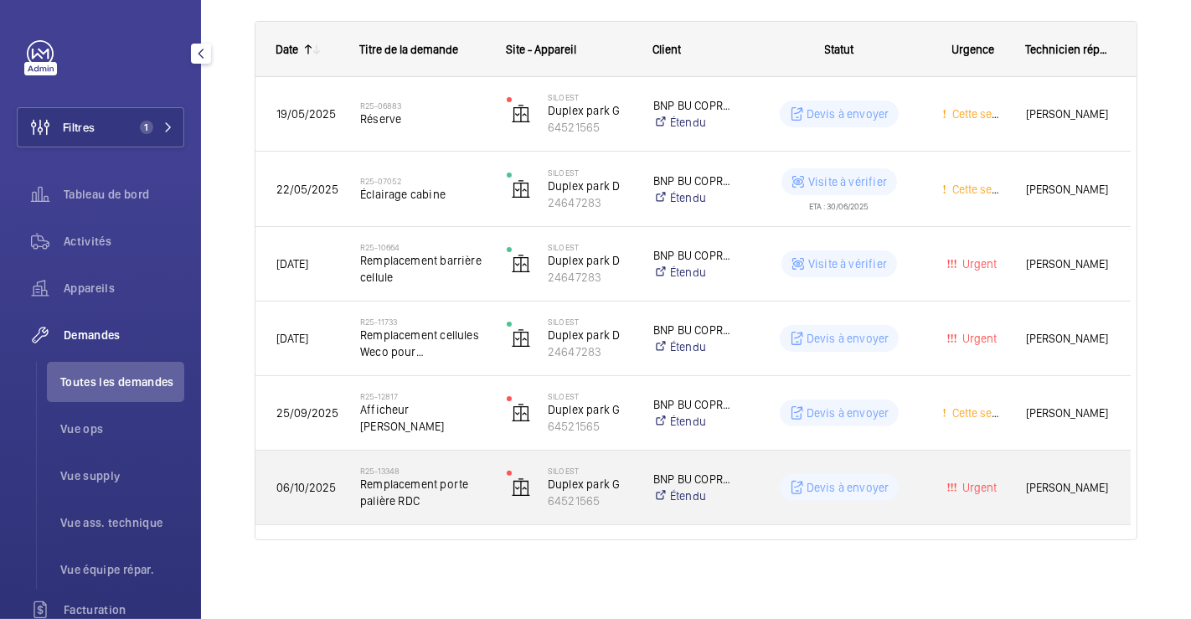
click at [483, 466] on h2 "R25-13348" at bounding box center [422, 471] width 125 height 10
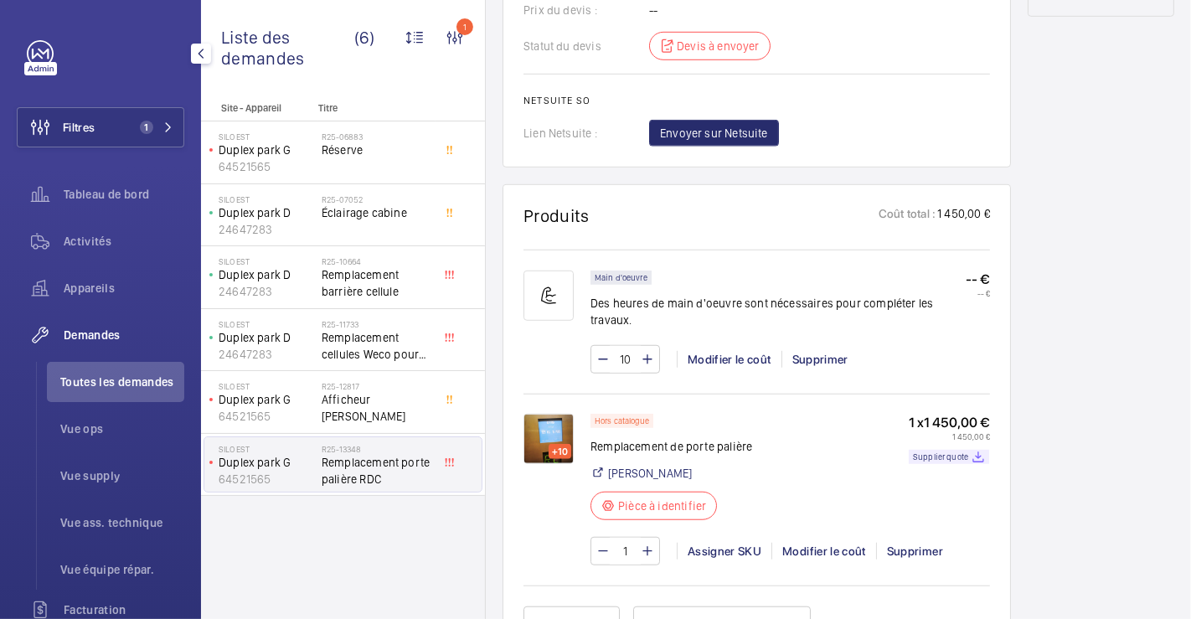
scroll to position [1024, 0]
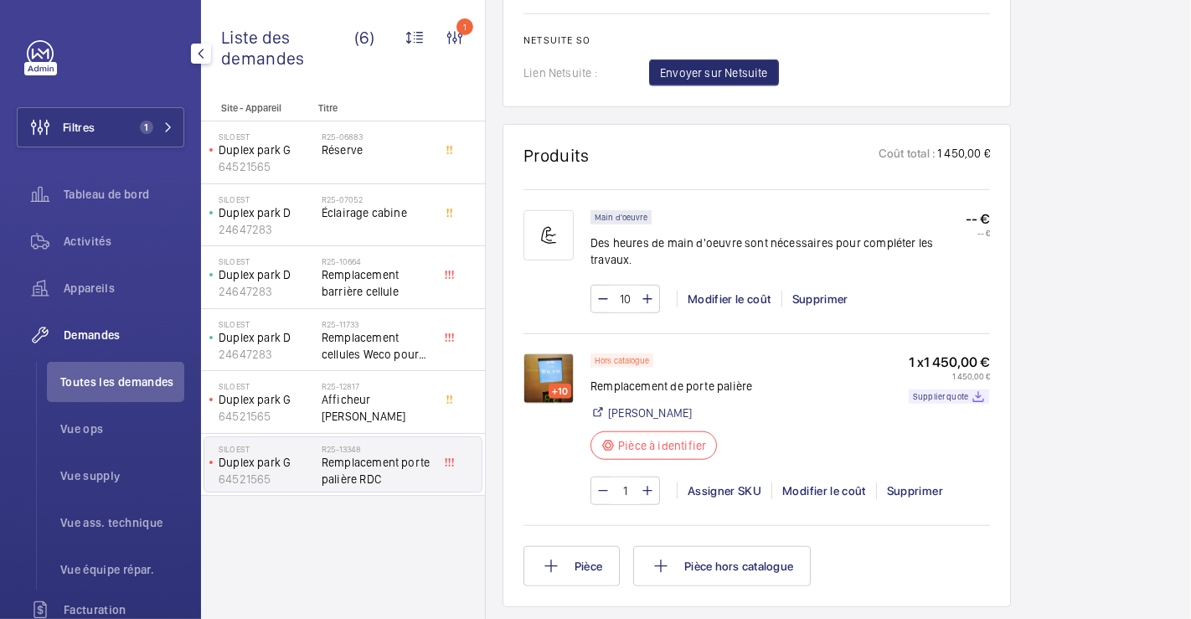
click at [567, 359] on img at bounding box center [549, 378] width 50 height 50
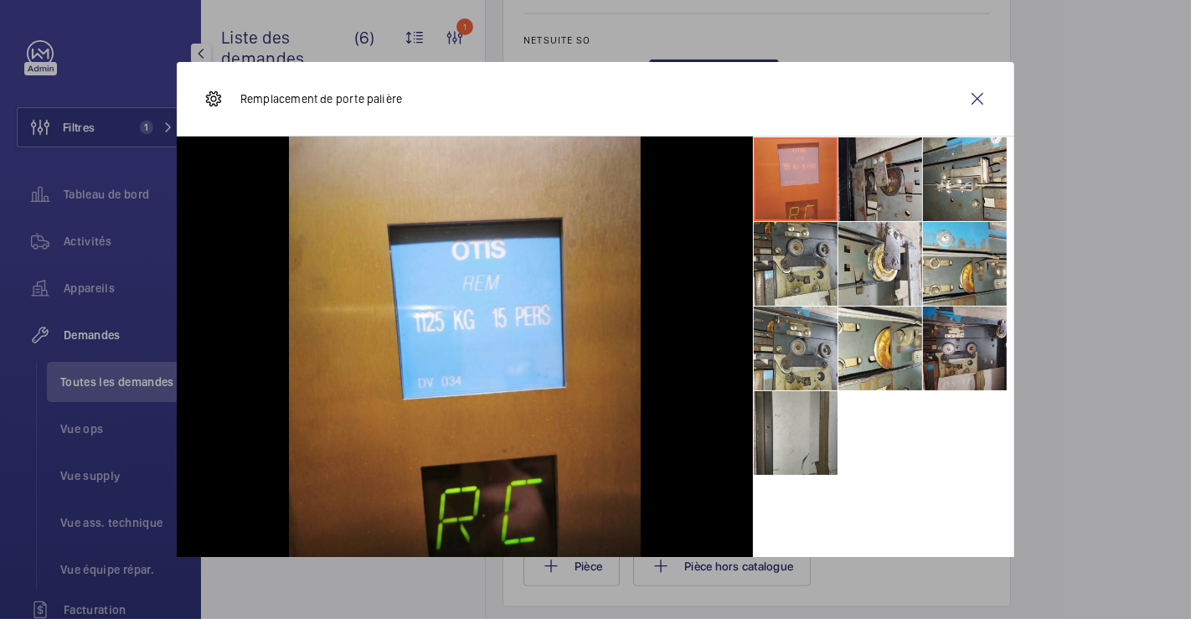
click at [869, 193] on li at bounding box center [881, 179] width 84 height 84
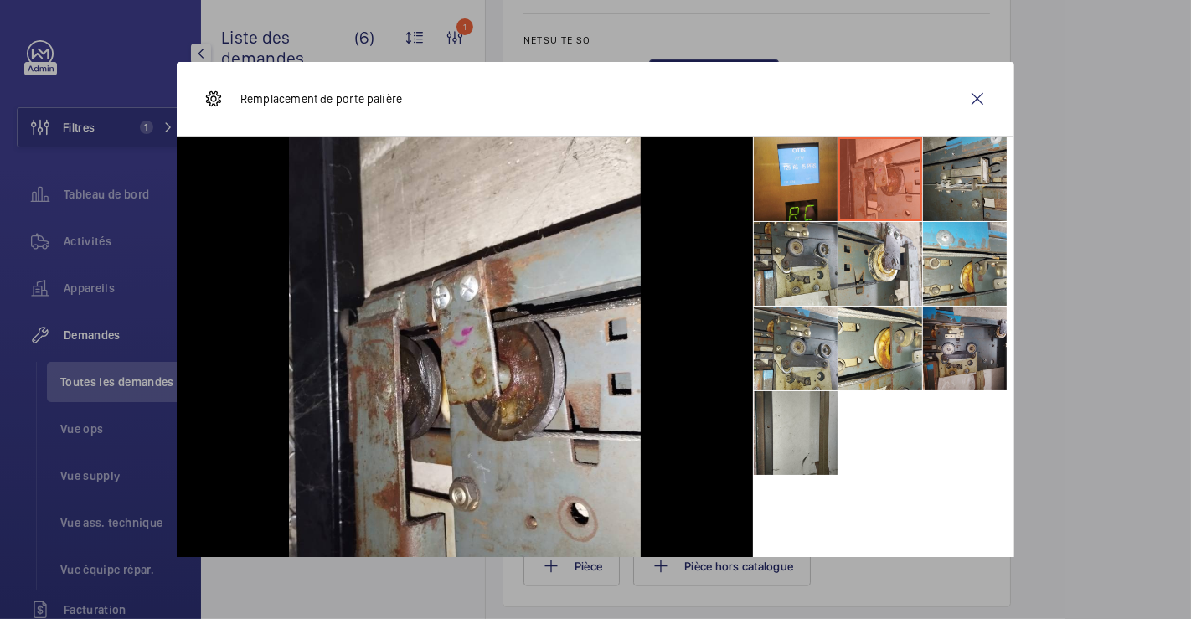
click at [968, 190] on li at bounding box center [965, 179] width 84 height 84
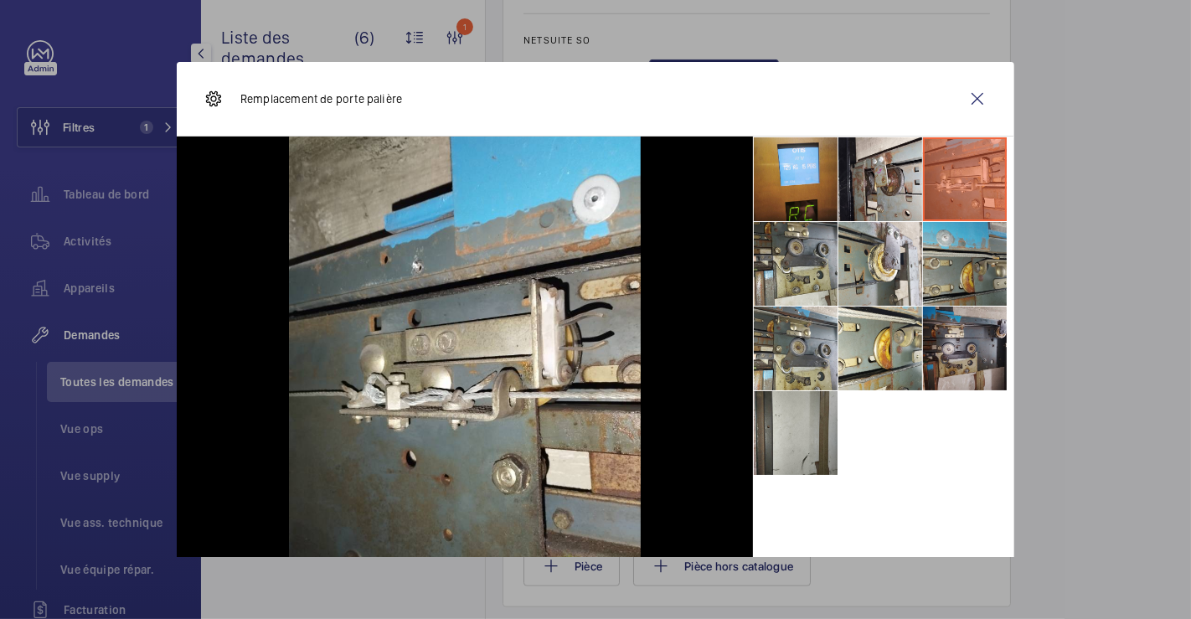
drag, startPoint x: 967, startPoint y: 247, endPoint x: 920, endPoint y: 264, distance: 49.8
click at [967, 247] on li at bounding box center [965, 264] width 84 height 84
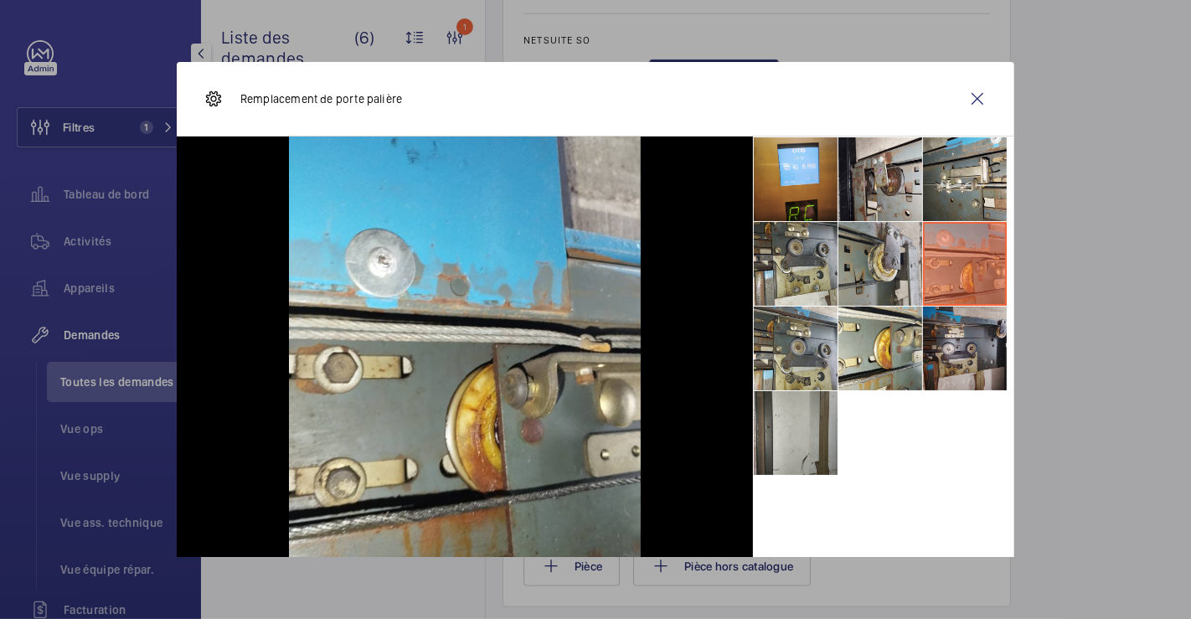
click at [839, 267] on li at bounding box center [881, 264] width 84 height 84
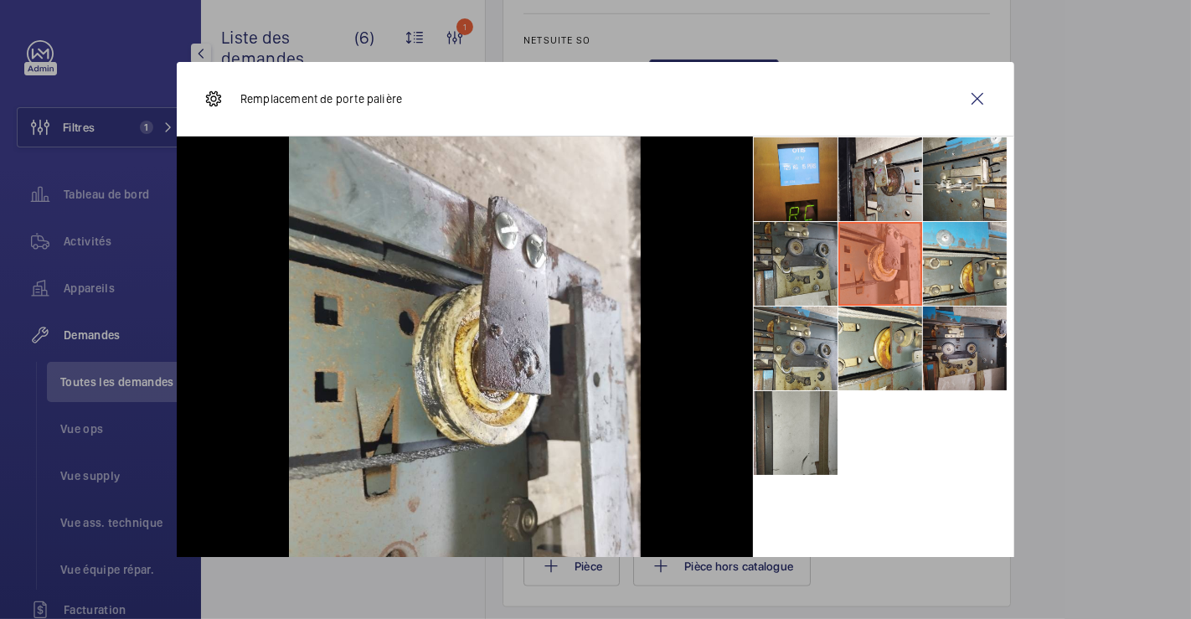
click at [792, 268] on li at bounding box center [796, 264] width 84 height 84
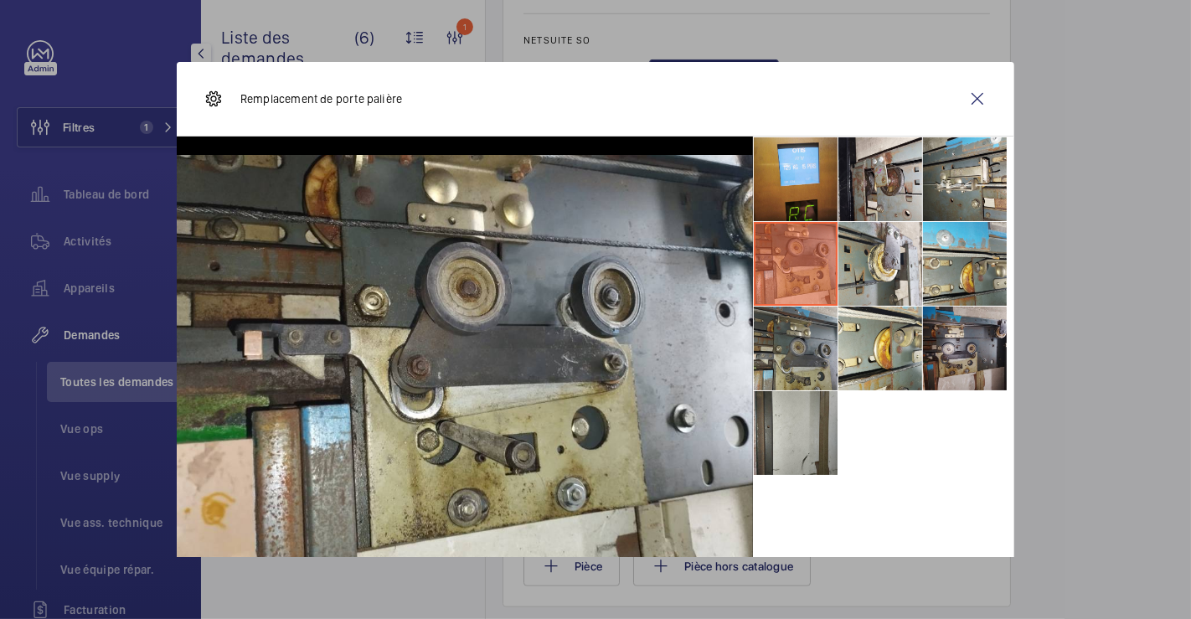
click at [808, 353] on li at bounding box center [796, 349] width 84 height 84
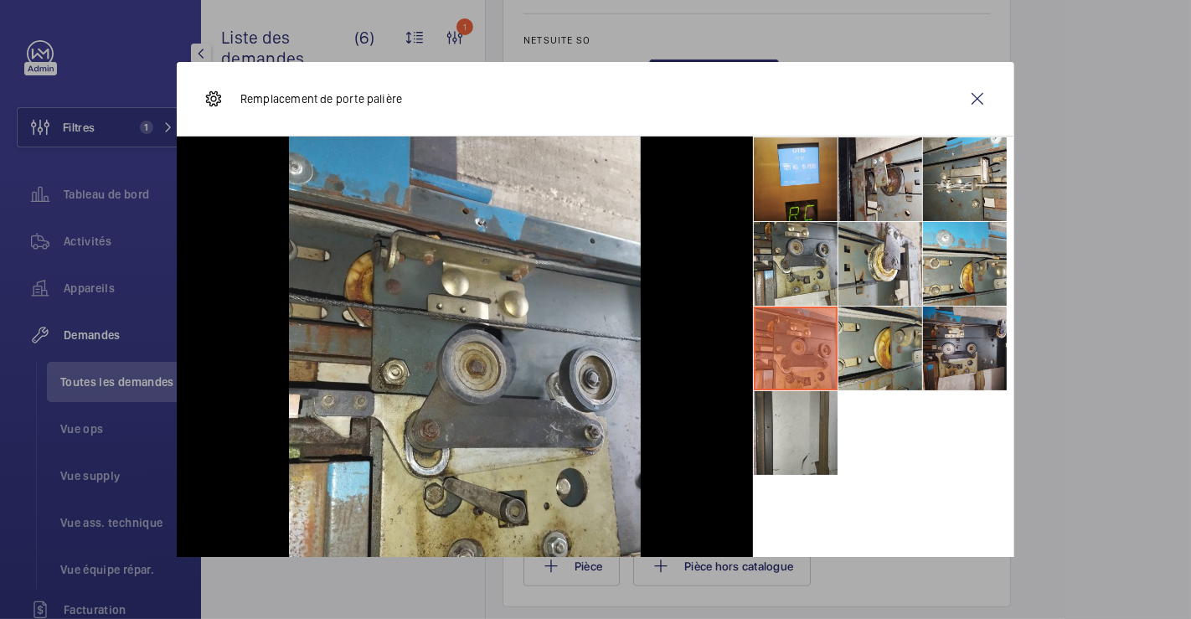
click at [888, 348] on li at bounding box center [881, 349] width 84 height 84
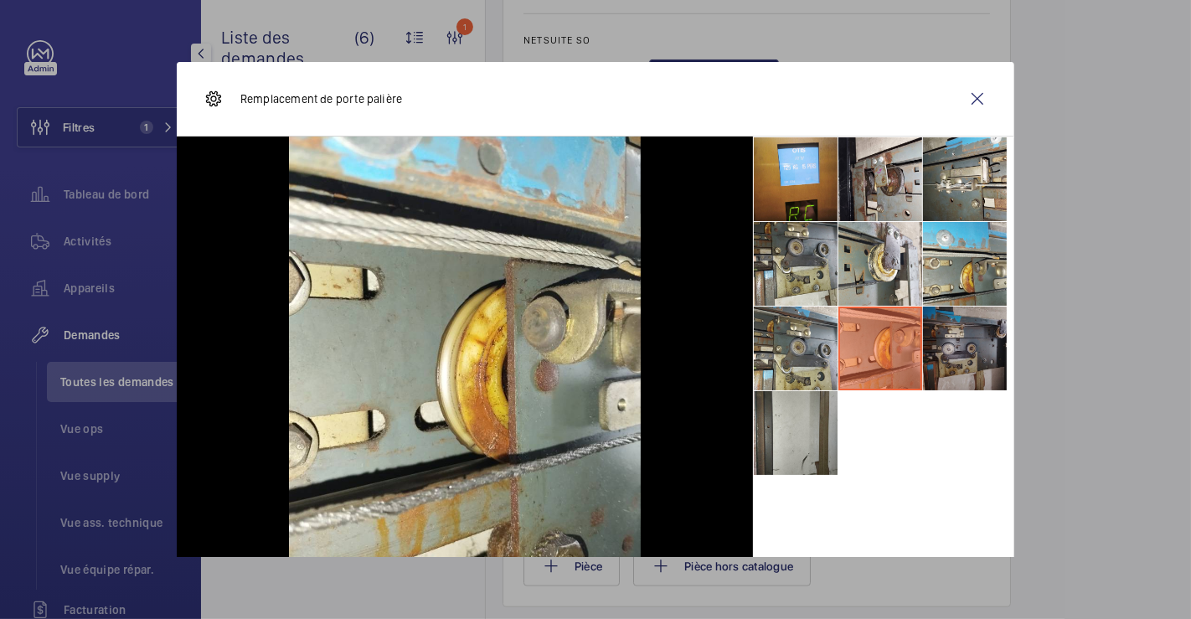
click at [966, 337] on li at bounding box center [965, 349] width 84 height 84
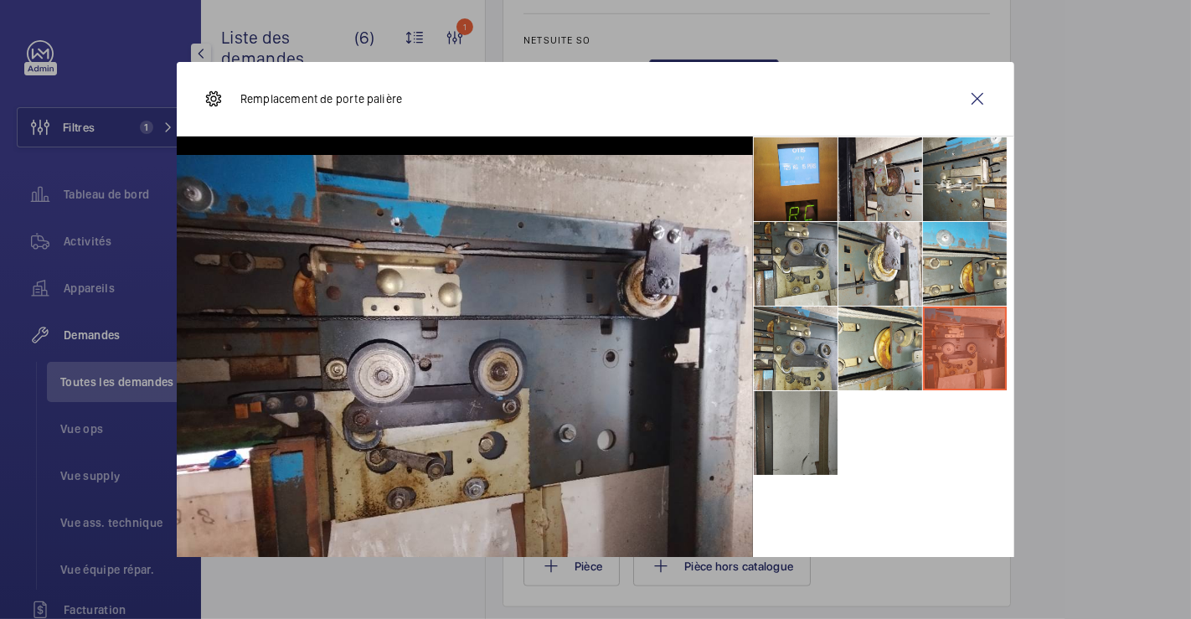
click at [788, 425] on li at bounding box center [796, 433] width 84 height 84
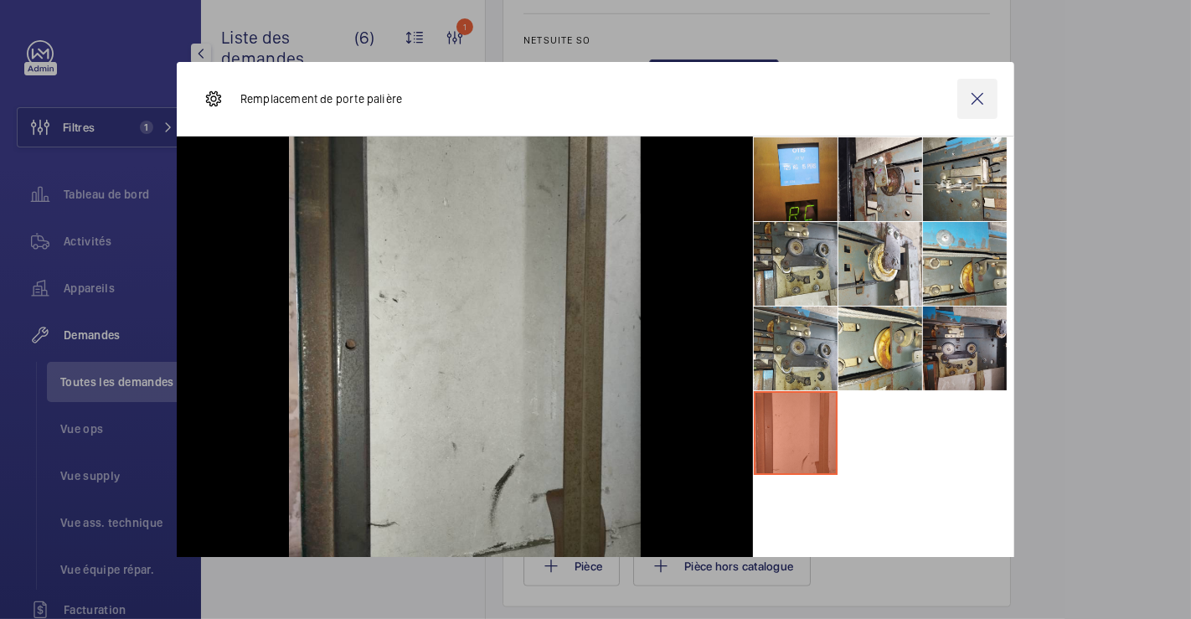
drag, startPoint x: 963, startPoint y: 90, endPoint x: 963, endPoint y: 132, distance: 41.9
click at [962, 90] on wm-front-icon-button at bounding box center [977, 99] width 40 height 40
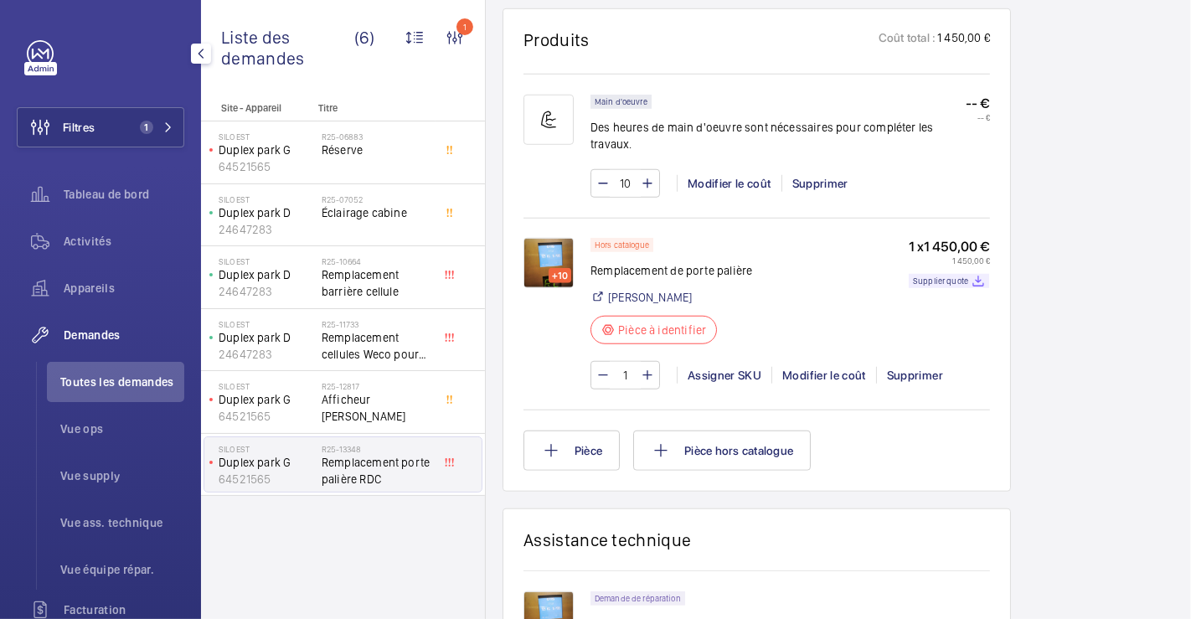
scroll to position [1138, 0]
click at [924, 279] on p "Supplier quote" at bounding box center [940, 282] width 55 height 6
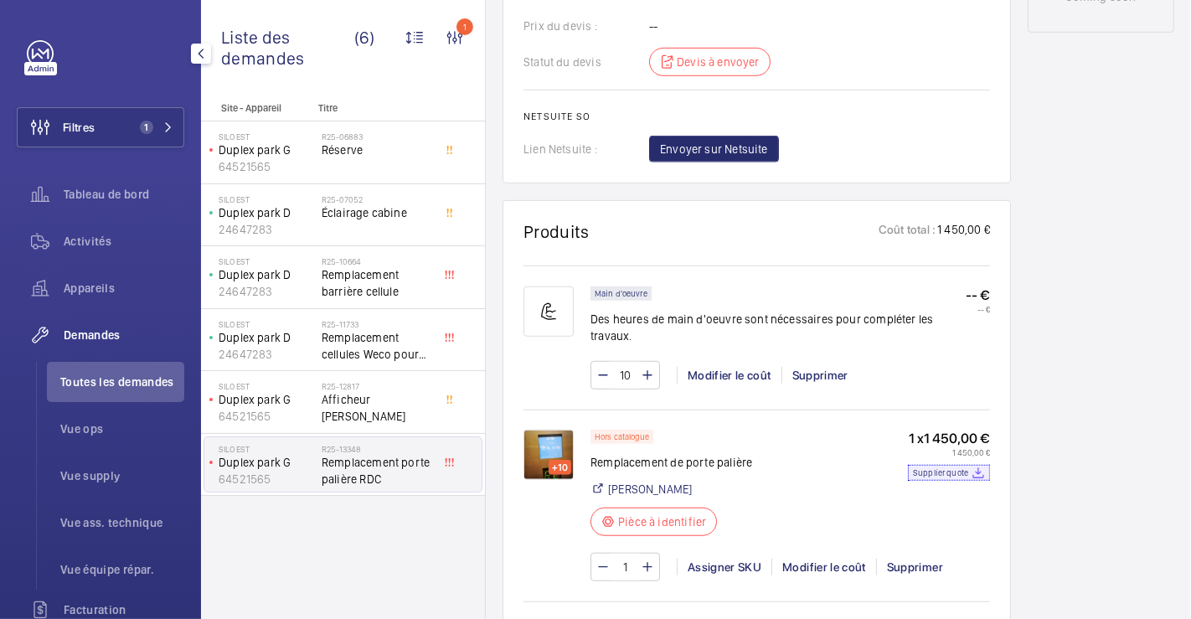
scroll to position [952, 0]
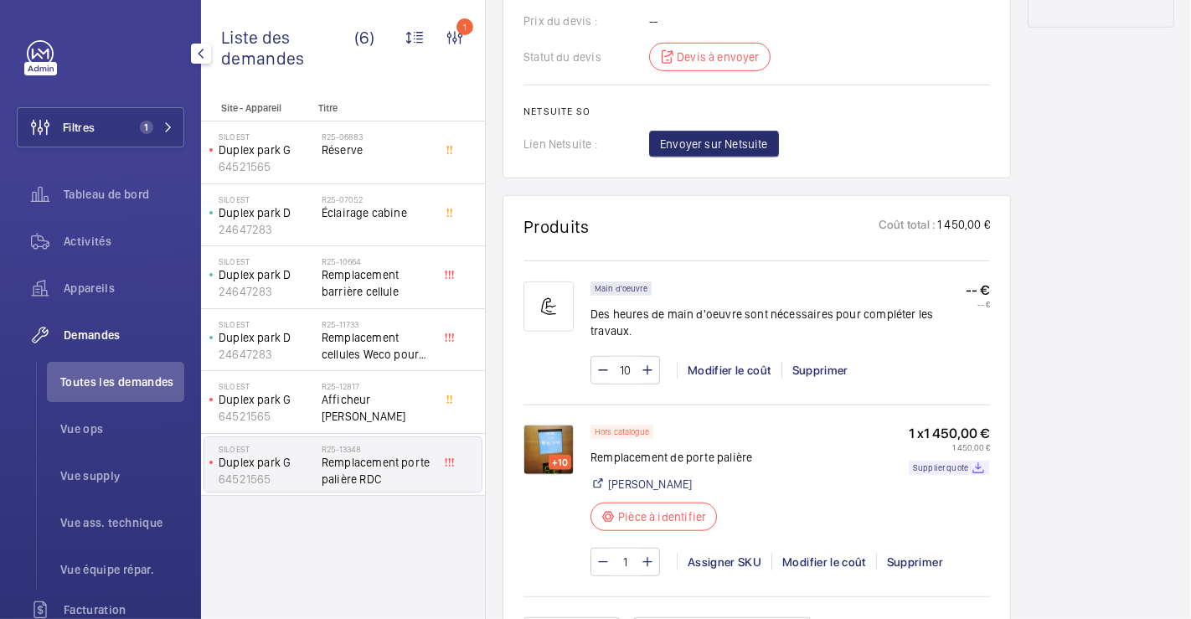
click at [551, 431] on img at bounding box center [549, 450] width 50 height 50
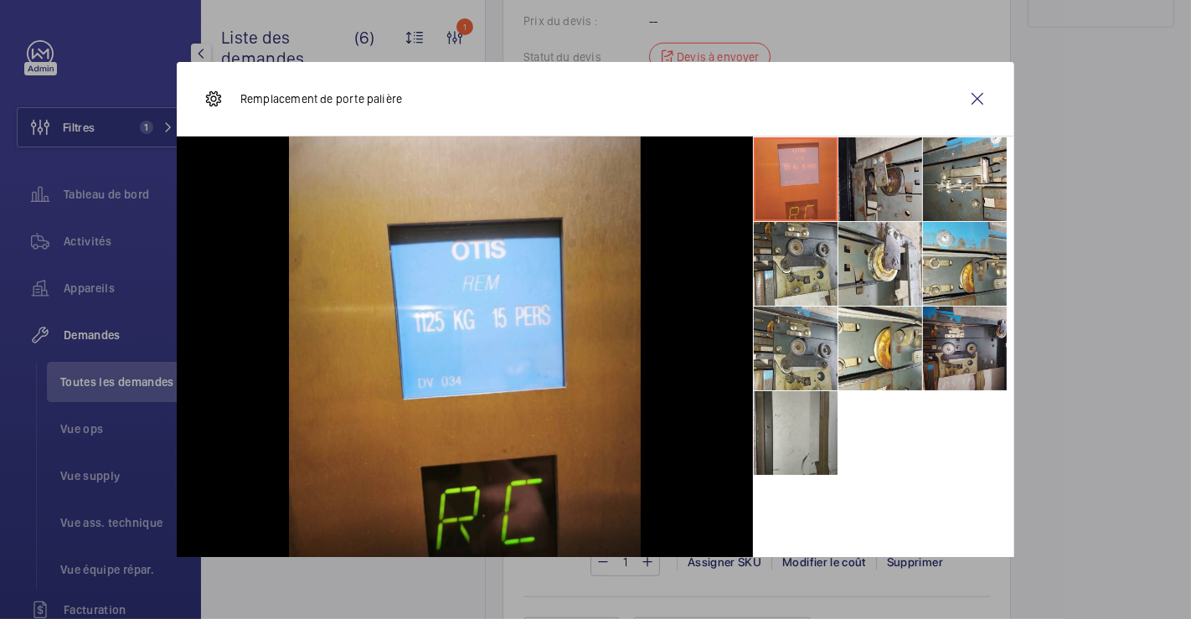
click at [867, 174] on li at bounding box center [881, 179] width 84 height 84
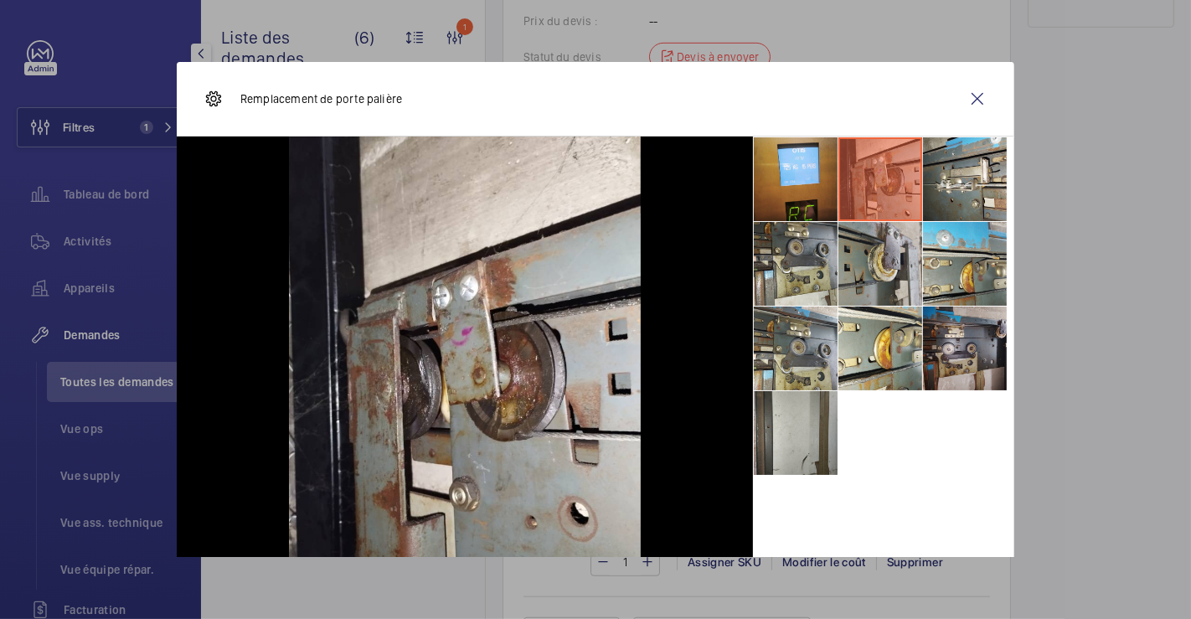
click at [853, 252] on li at bounding box center [881, 264] width 84 height 84
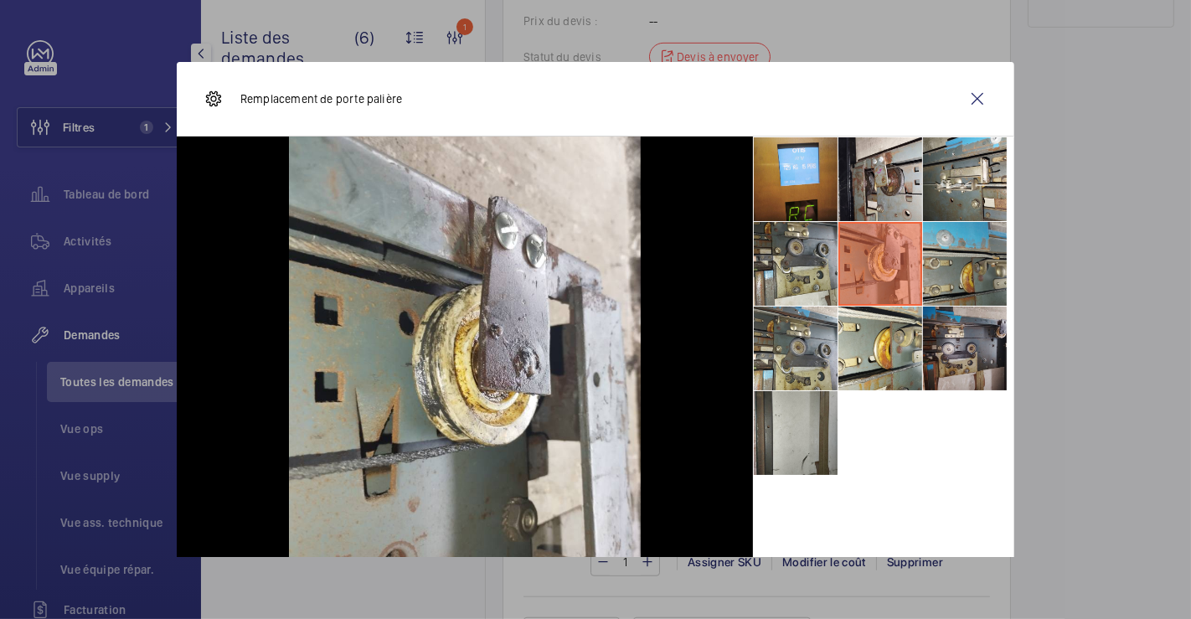
click at [961, 255] on li at bounding box center [965, 264] width 84 height 84
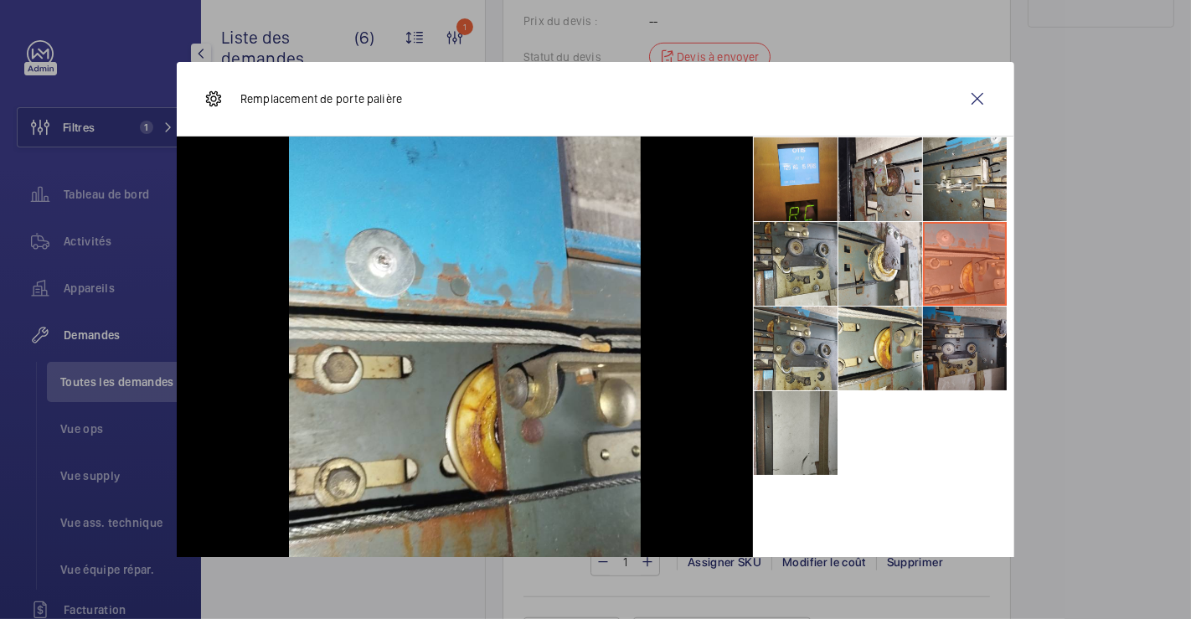
click at [973, 372] on li at bounding box center [965, 349] width 84 height 84
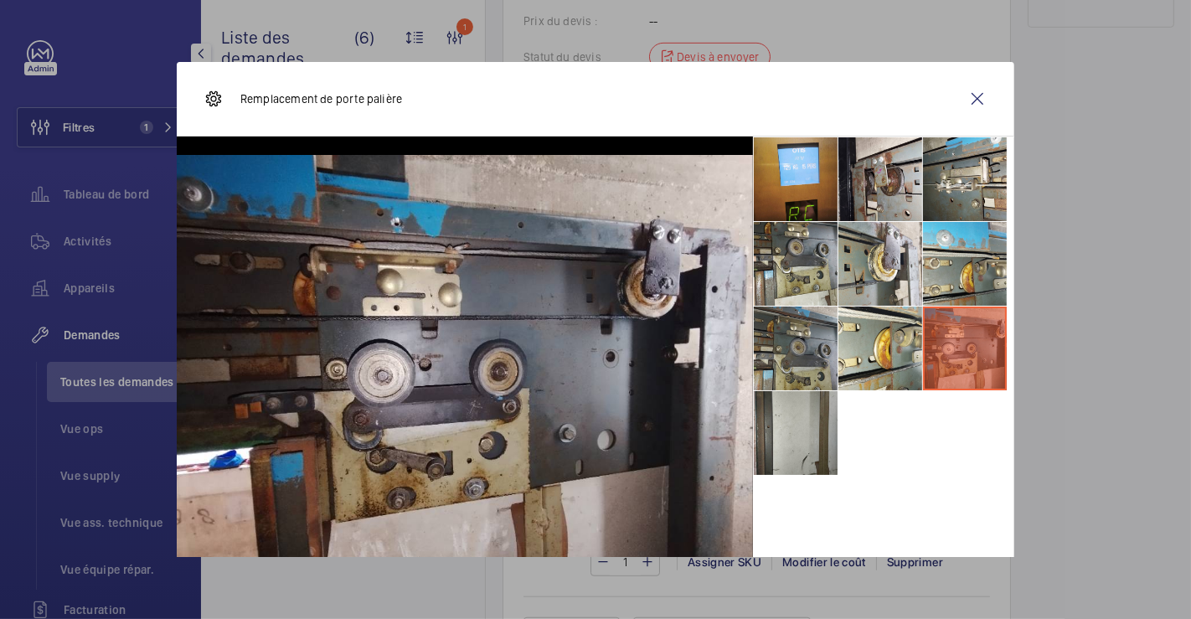
click at [818, 364] on li at bounding box center [796, 349] width 84 height 84
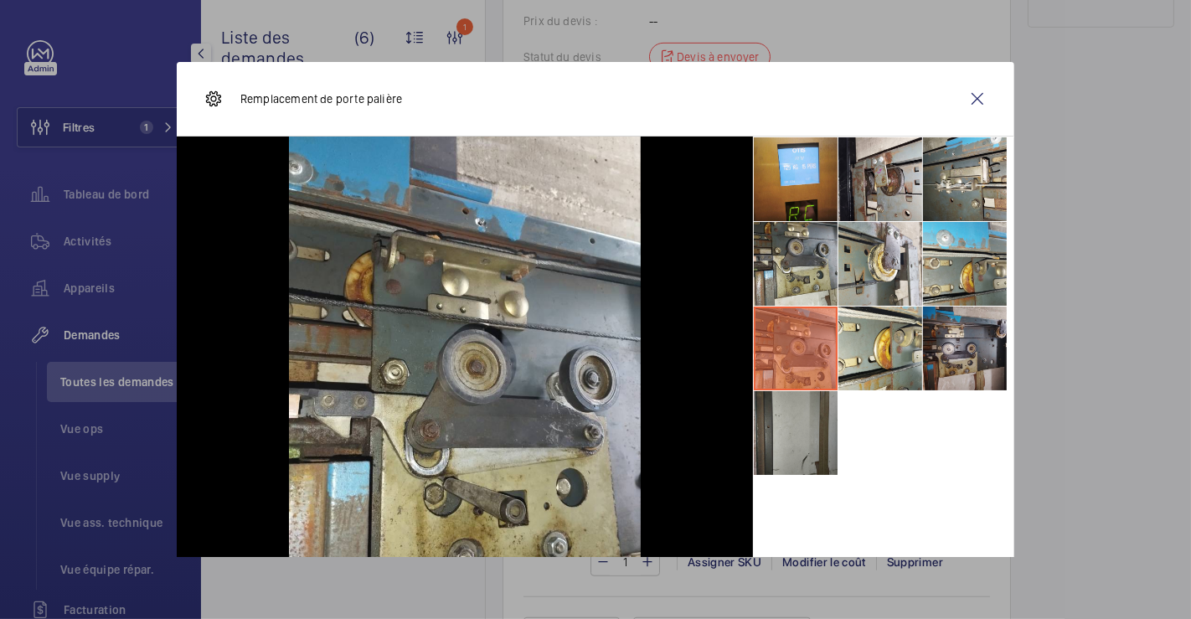
click at [792, 422] on li at bounding box center [796, 433] width 84 height 84
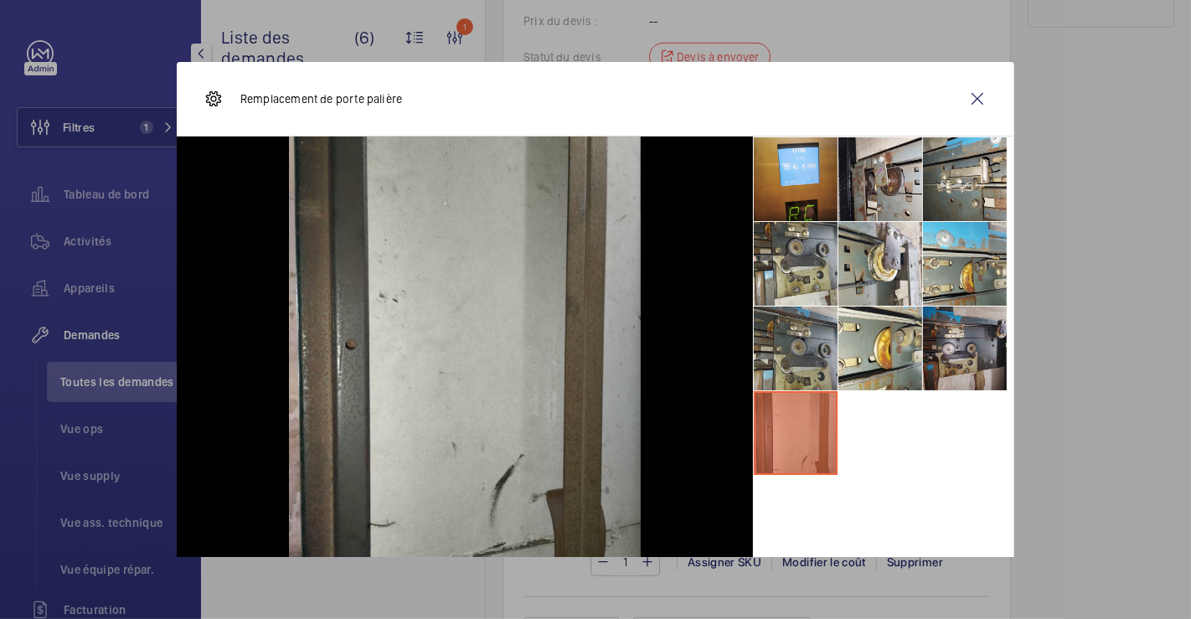
click at [784, 367] on li at bounding box center [796, 349] width 84 height 84
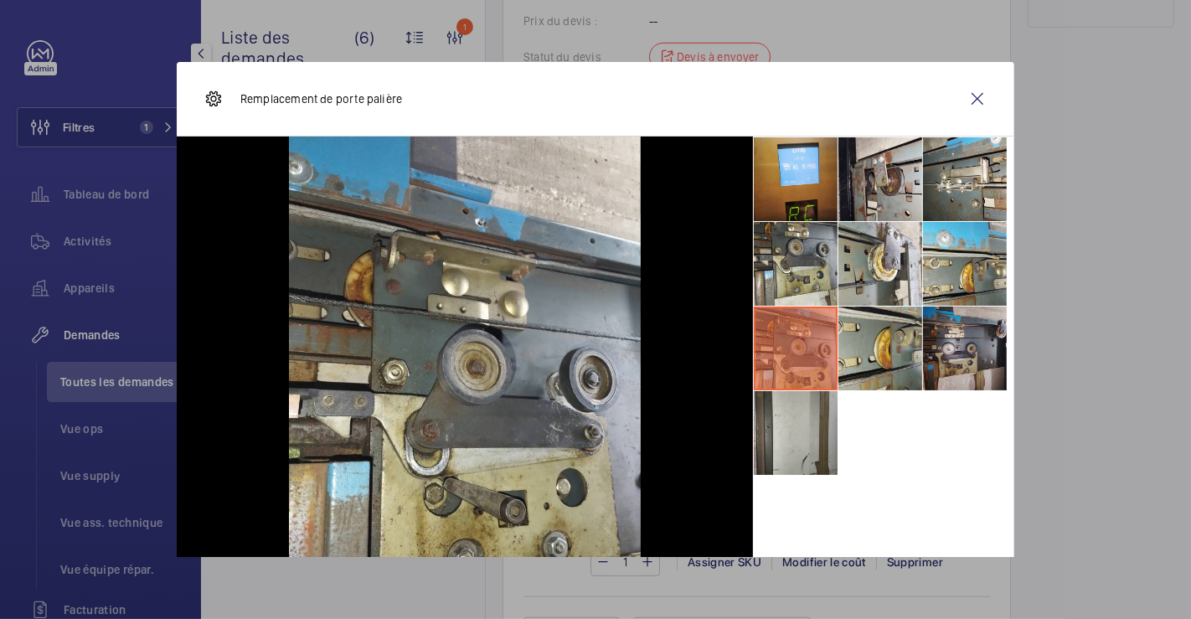
click at [869, 336] on li at bounding box center [881, 349] width 84 height 84
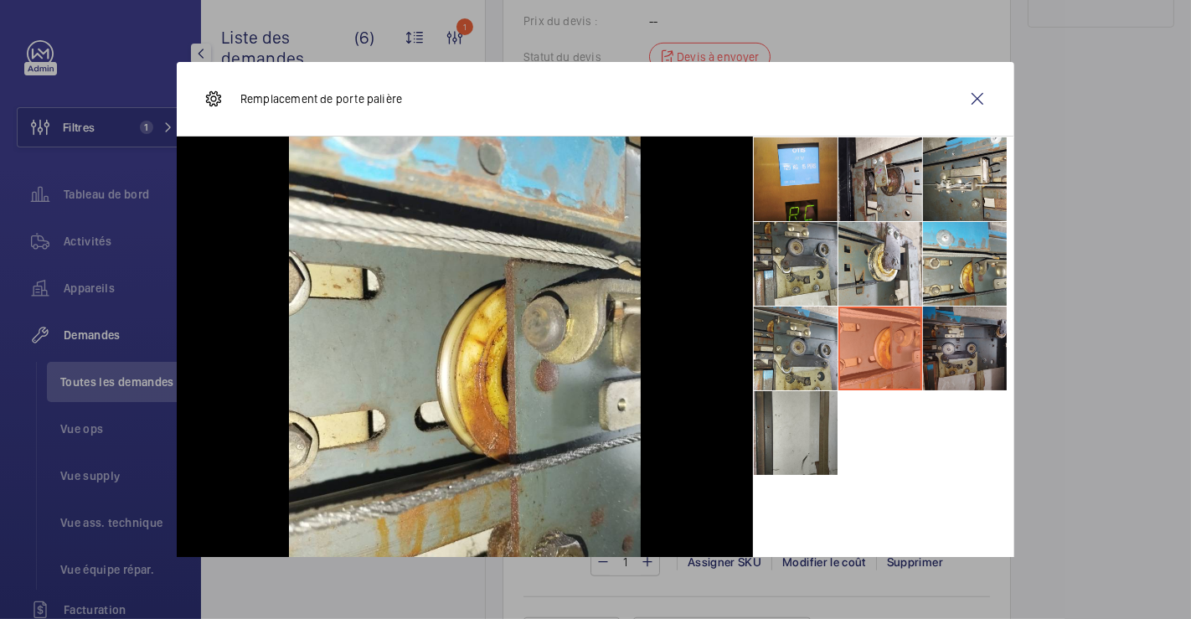
click at [936, 332] on li at bounding box center [965, 349] width 84 height 84
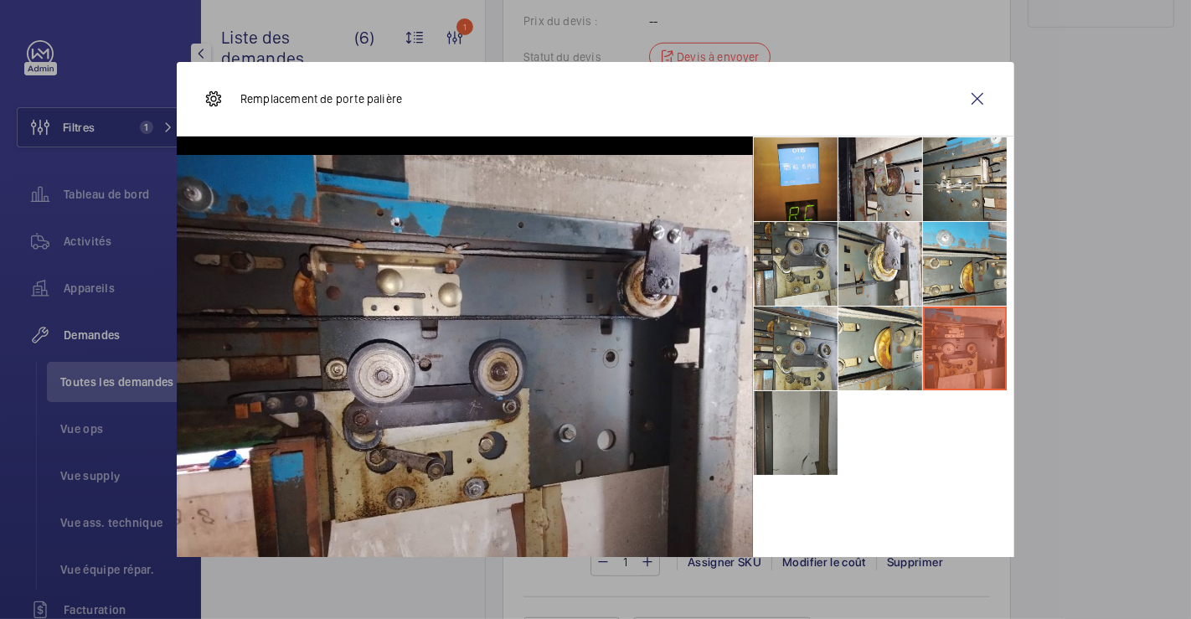
click at [799, 412] on li at bounding box center [796, 433] width 84 height 84
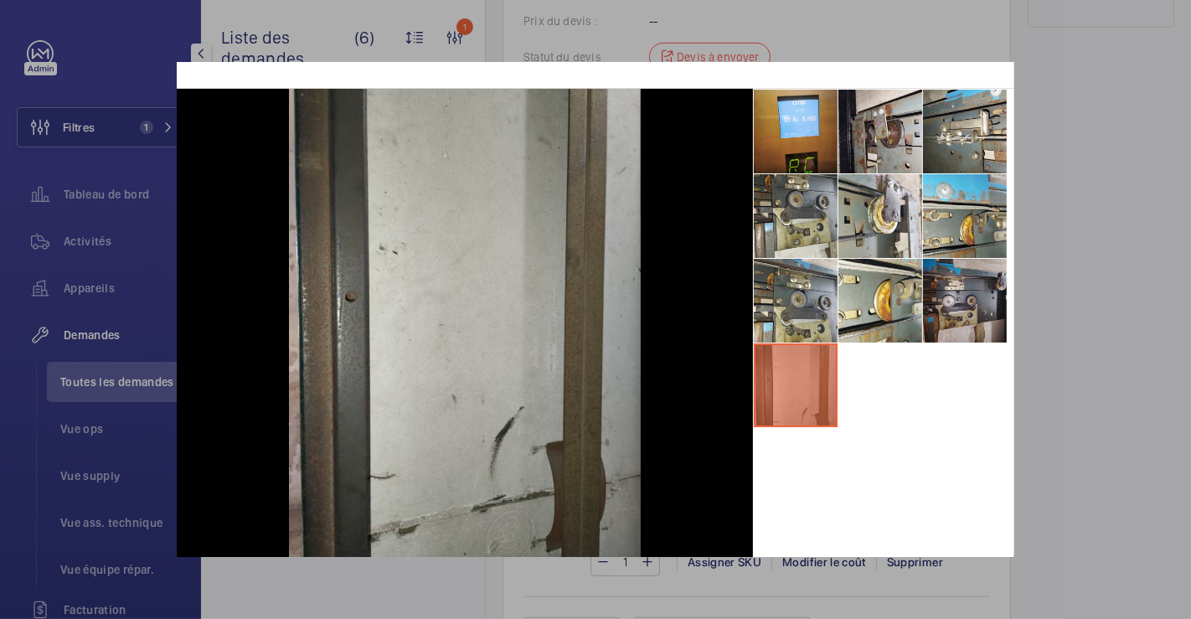
scroll to position [0, 0]
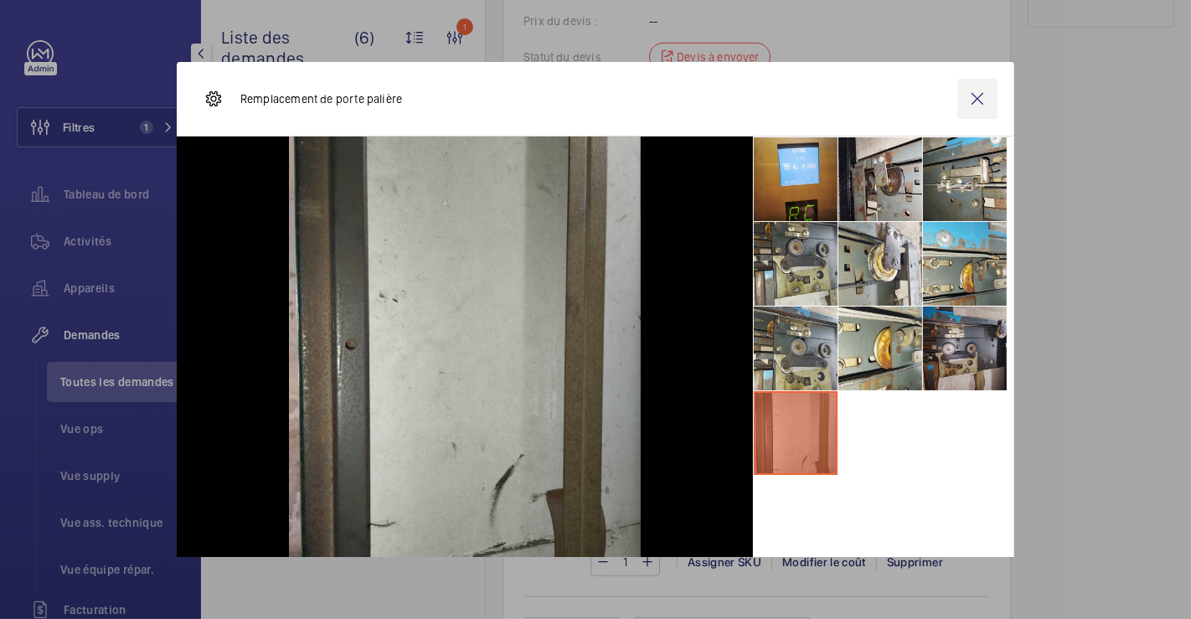
click at [957, 107] on wm-front-icon-button at bounding box center [977, 99] width 40 height 40
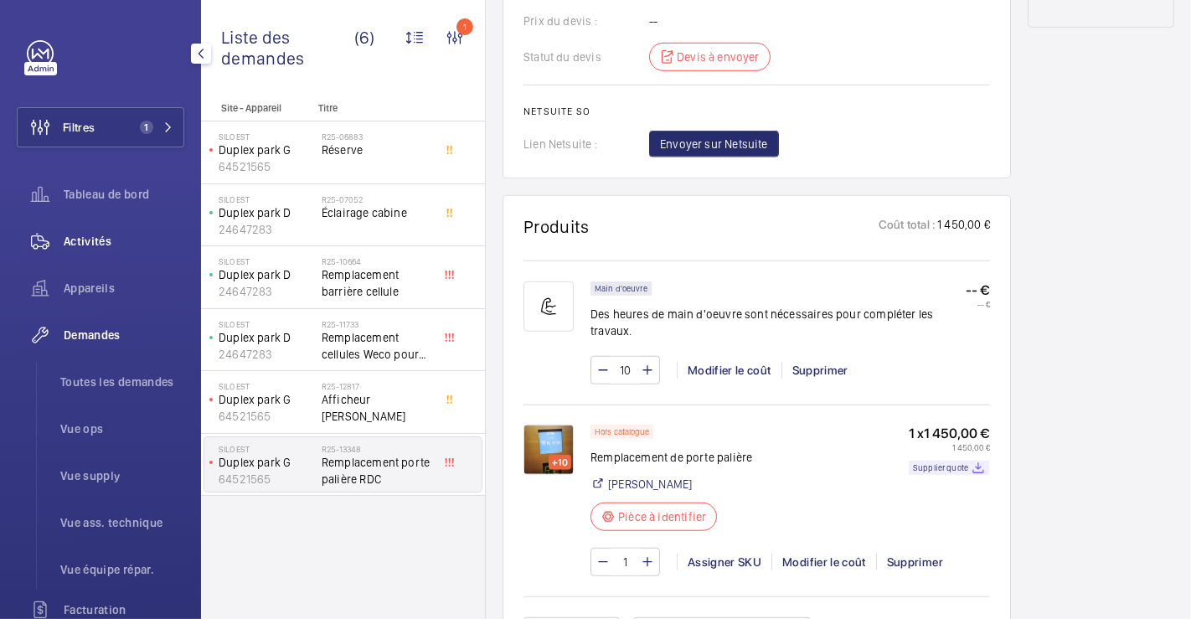
click at [86, 237] on span "Activités" at bounding box center [124, 241] width 121 height 17
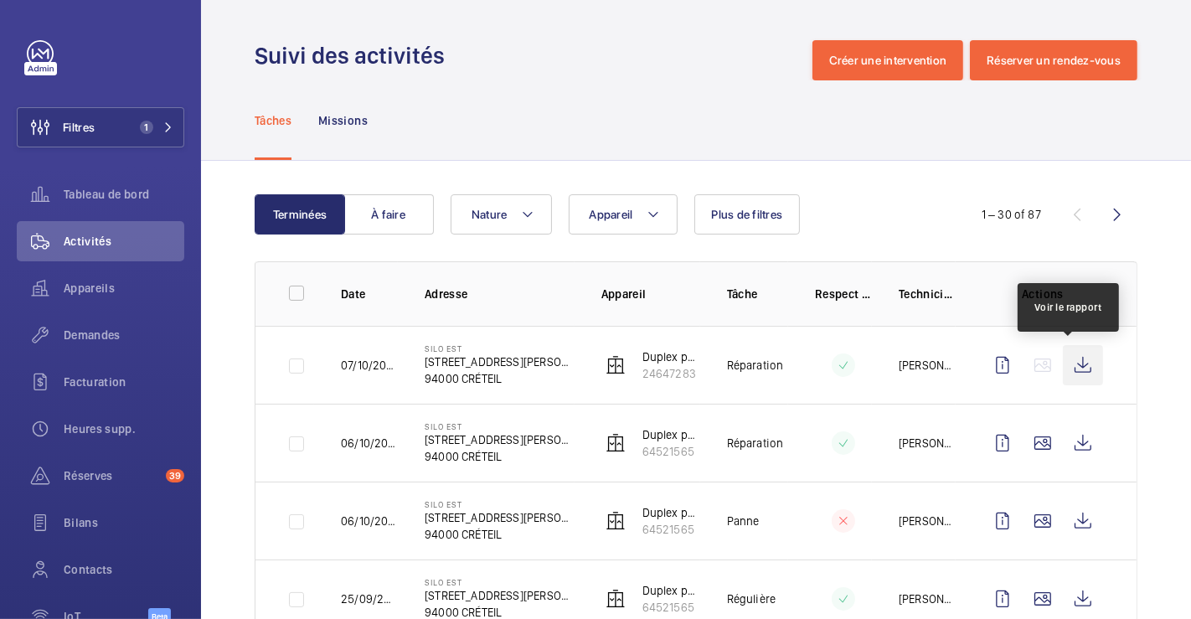
click at [1081, 364] on wm-front-icon-button at bounding box center [1083, 365] width 40 height 40
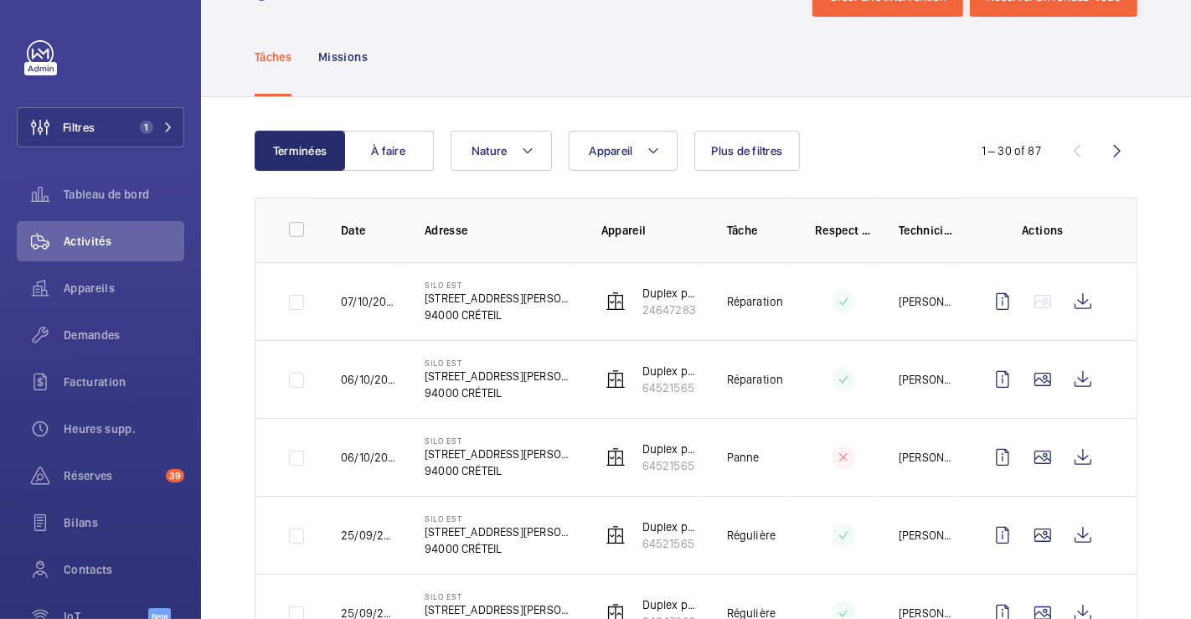
scroll to position [93, 0]
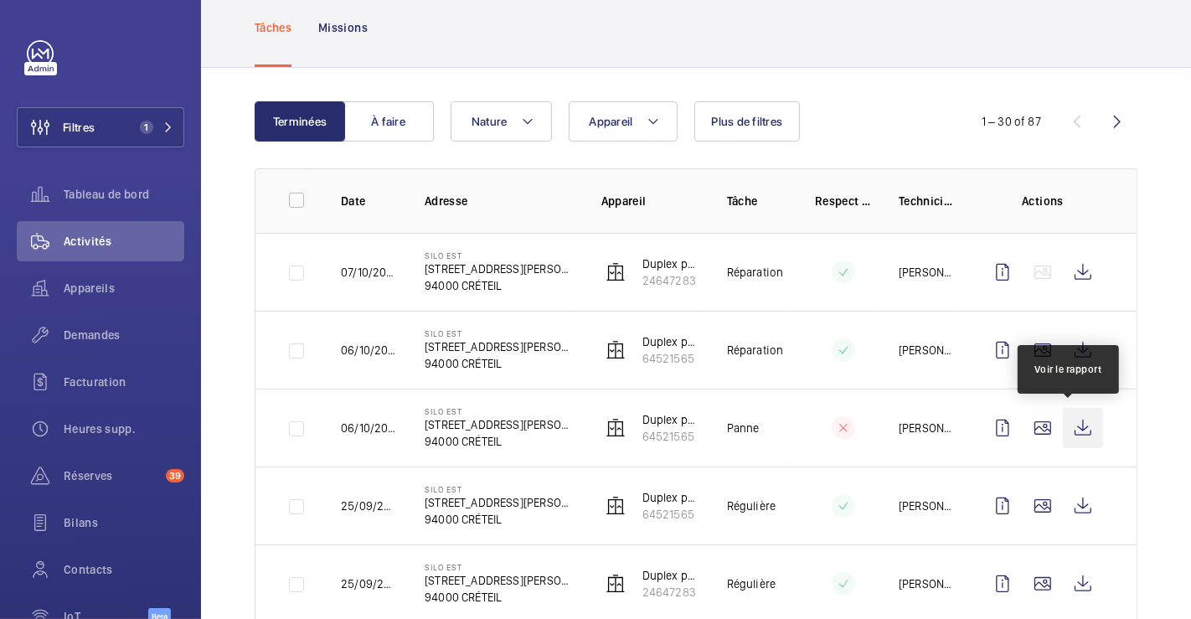
click at [1079, 426] on wm-front-icon-button at bounding box center [1083, 428] width 40 height 40
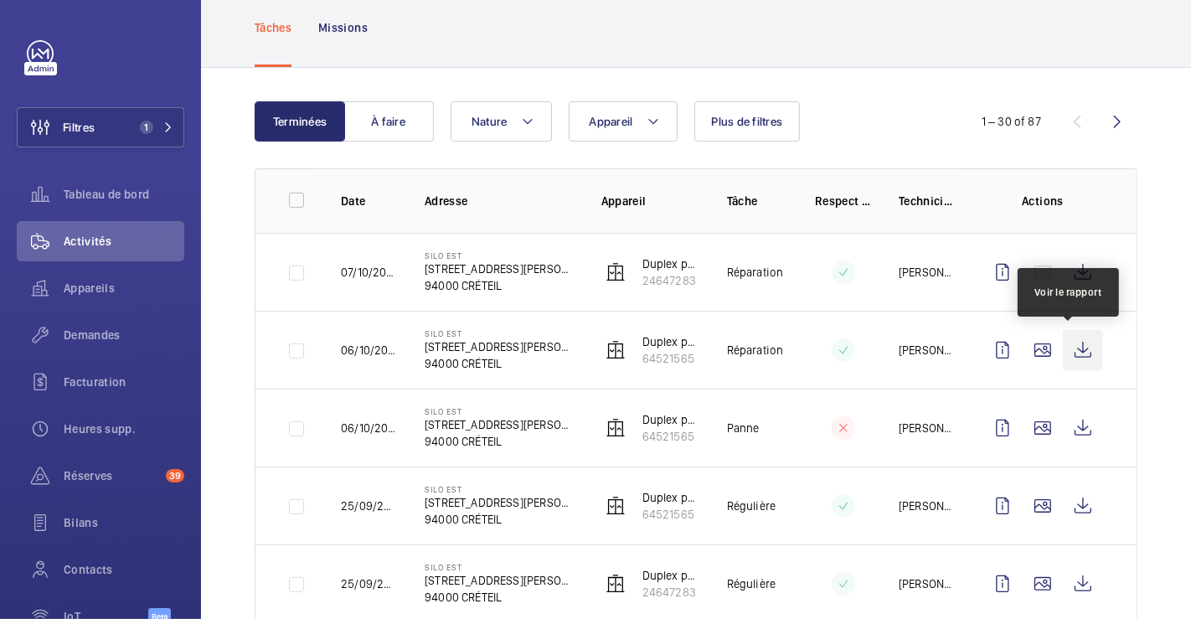
click at [1063, 358] on wm-front-icon-button at bounding box center [1083, 350] width 40 height 40
click at [1078, 350] on wm-front-icon-button at bounding box center [1083, 350] width 40 height 40
click at [557, 326] on td "SILO EST 4 Rue Gustave Eiffel 94000 CRÉTEIL" at bounding box center [486, 350] width 177 height 78
click at [789, 346] on td at bounding box center [830, 350] width 84 height 78
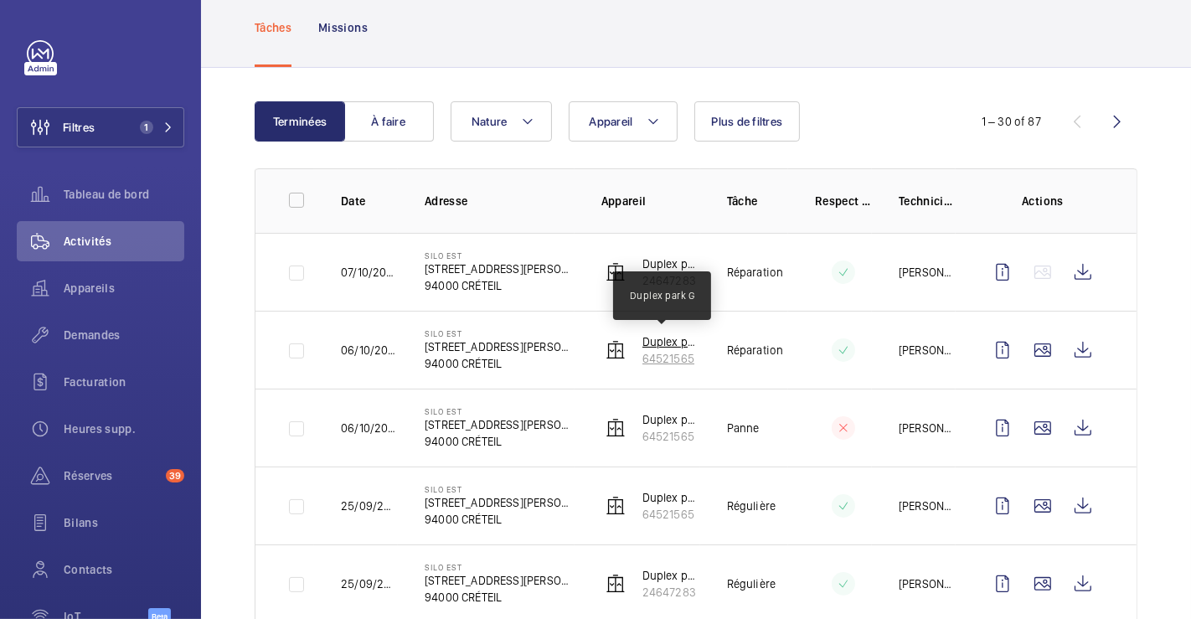
click at [642, 343] on p "Duplex park G" at bounding box center [671, 341] width 58 height 17
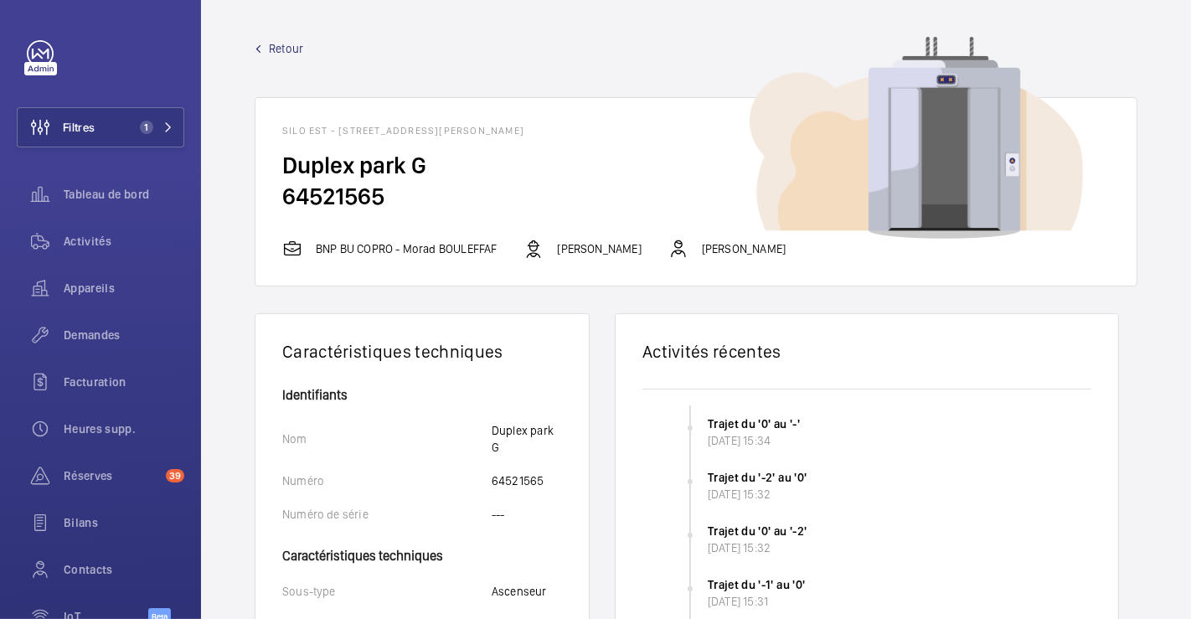
drag, startPoint x: 275, startPoint y: 152, endPoint x: 469, endPoint y: 197, distance: 199.3
click at [469, 197] on wm-front-card-body "Duplex park G 64521565" at bounding box center [695, 194] width 881 height 89
copy wm-front-card-body "Duplex park G 64521565"
drag, startPoint x: 92, startPoint y: 241, endPoint x: 157, endPoint y: 244, distance: 65.4
click at [92, 240] on span "Activités" at bounding box center [124, 241] width 121 height 17
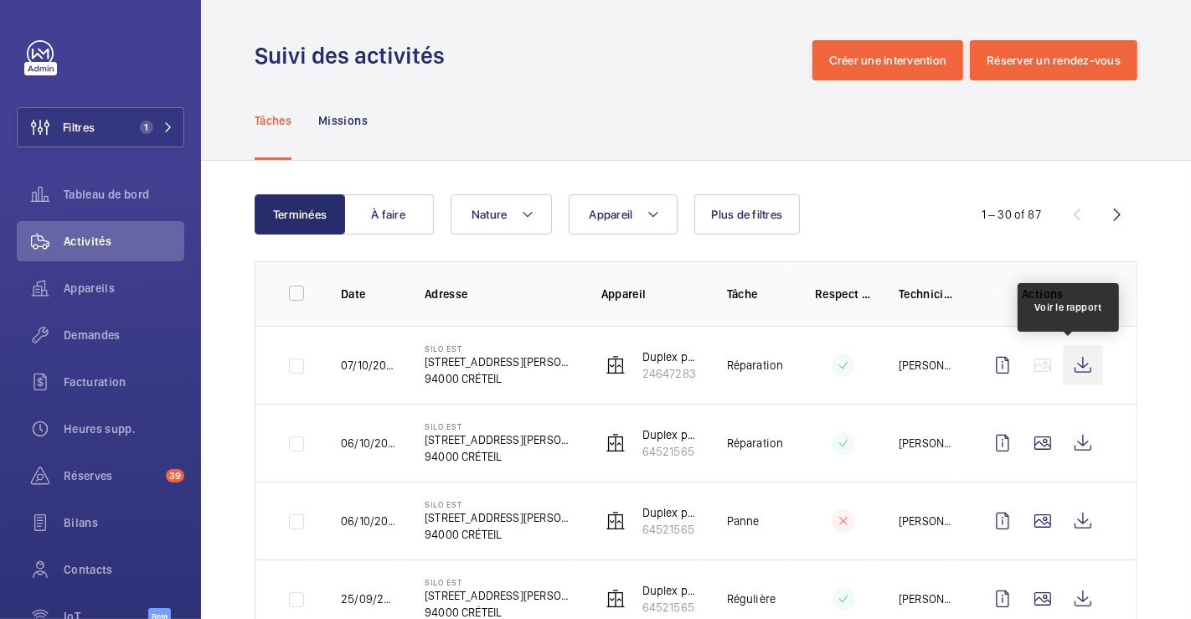
click at [1069, 362] on wm-front-icon-button at bounding box center [1083, 365] width 40 height 40
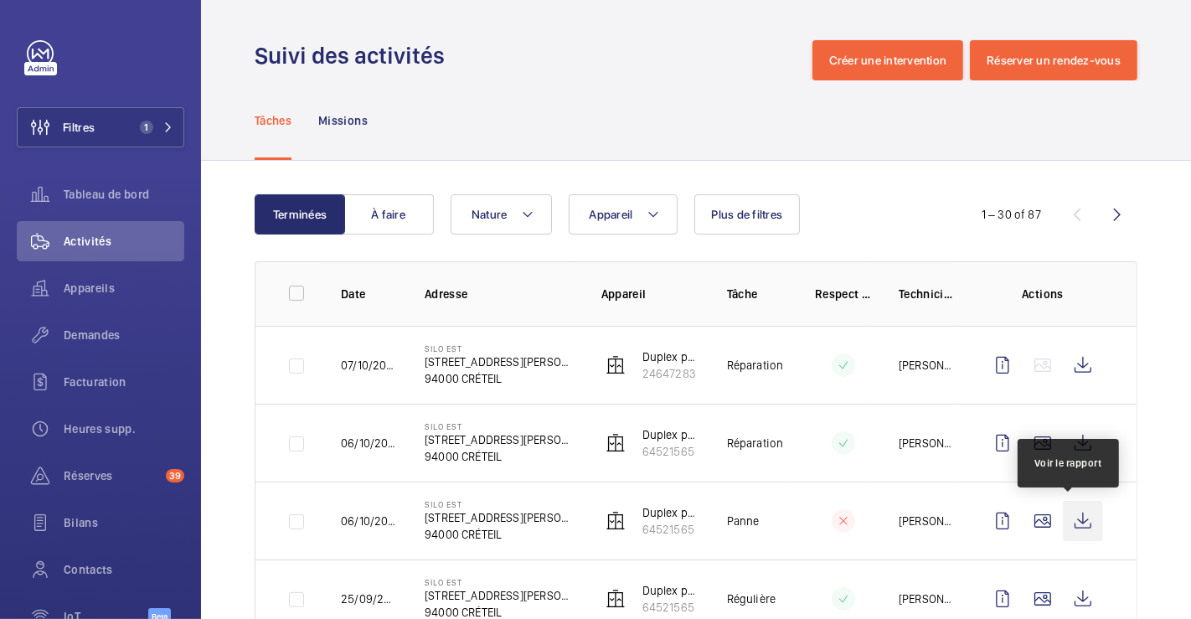
click at [1070, 513] on wm-front-icon-button at bounding box center [1083, 521] width 40 height 40
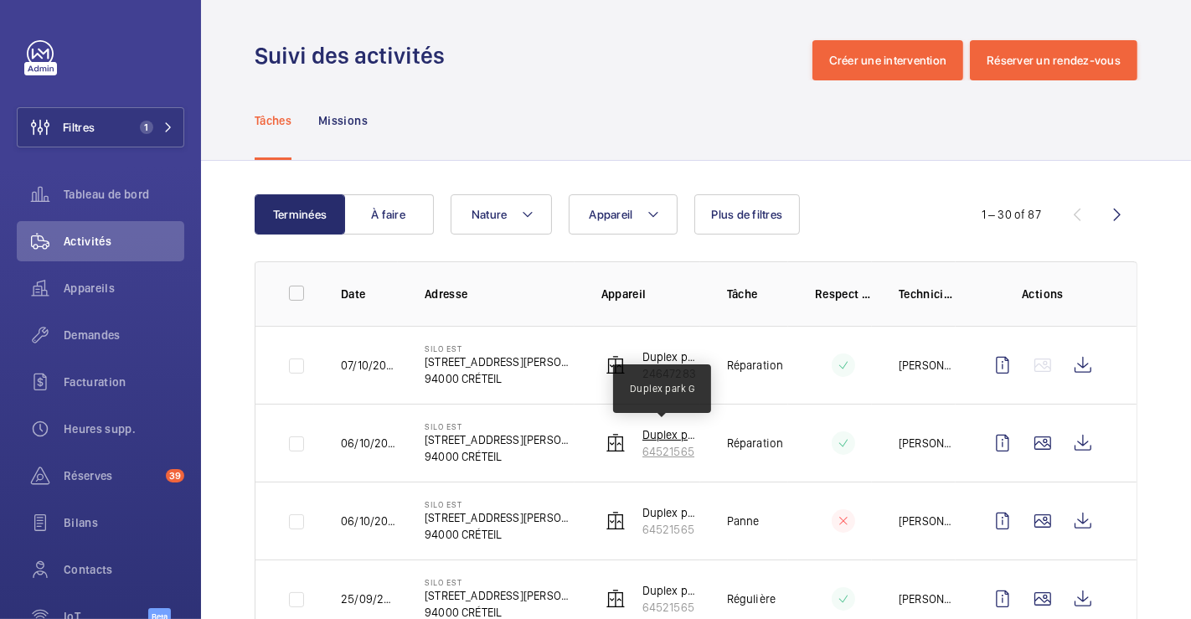
scroll to position [93, 0]
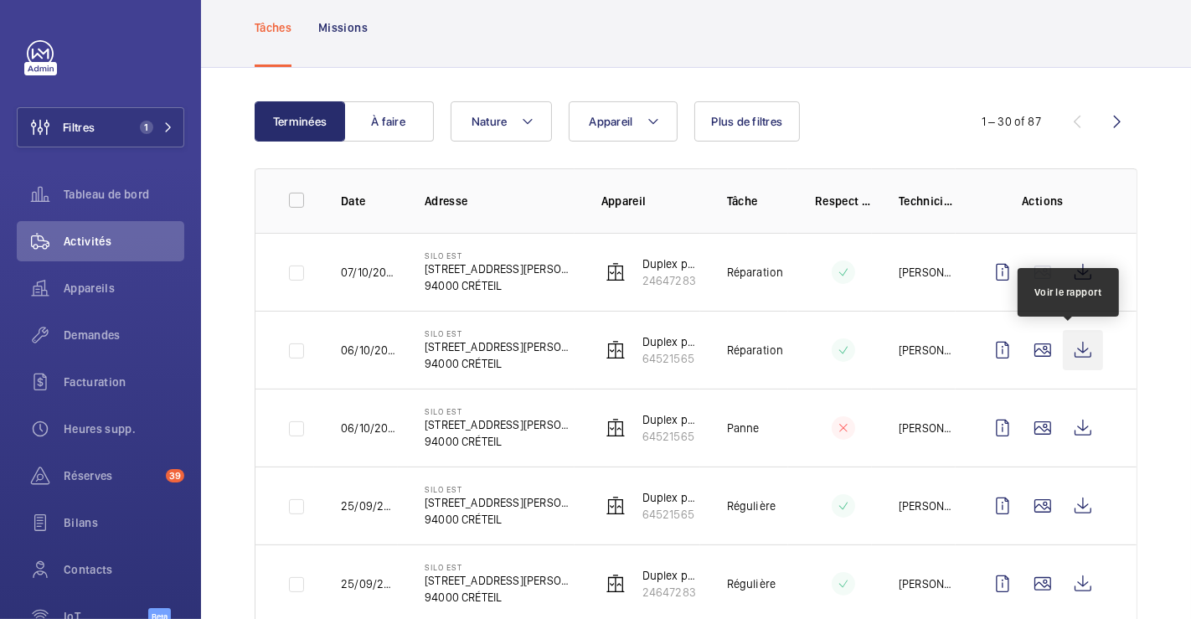
click at [1073, 347] on wm-front-icon-button at bounding box center [1083, 350] width 40 height 40
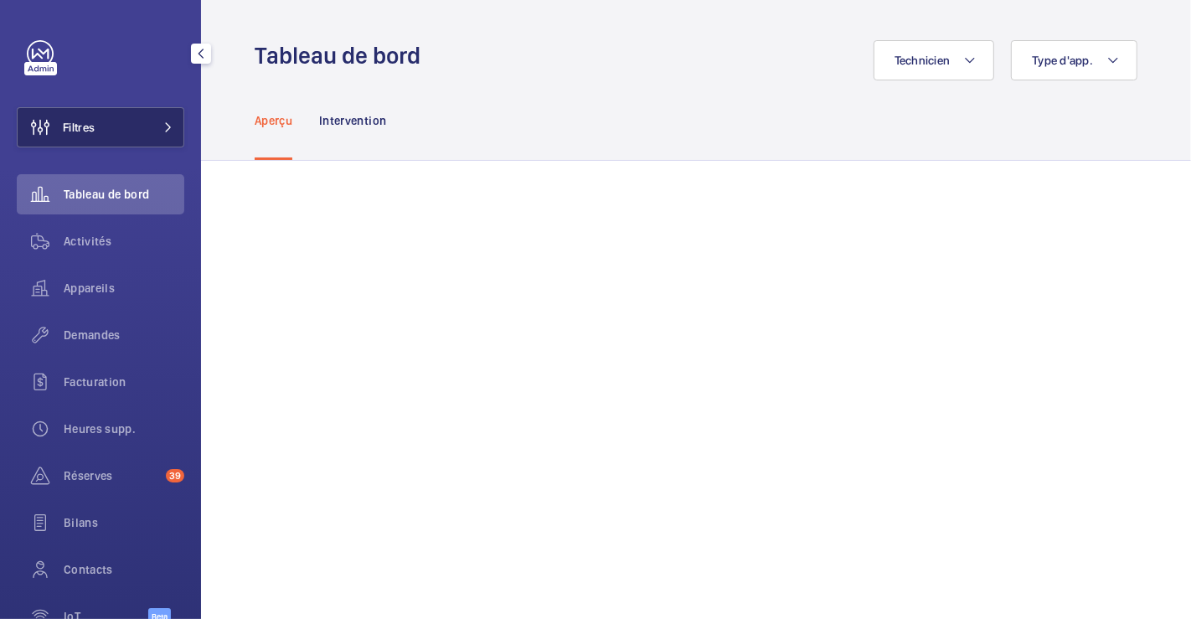
click at [112, 140] on button "Filtres" at bounding box center [101, 127] width 168 height 40
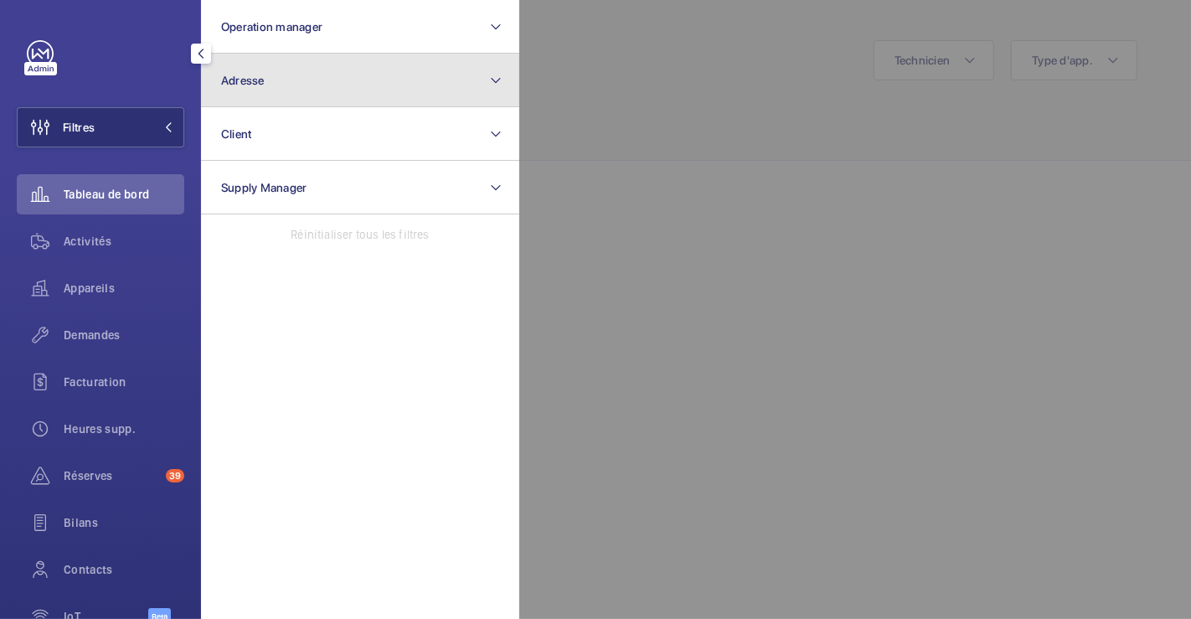
click at [285, 70] on button "Adresse" at bounding box center [360, 81] width 318 height 54
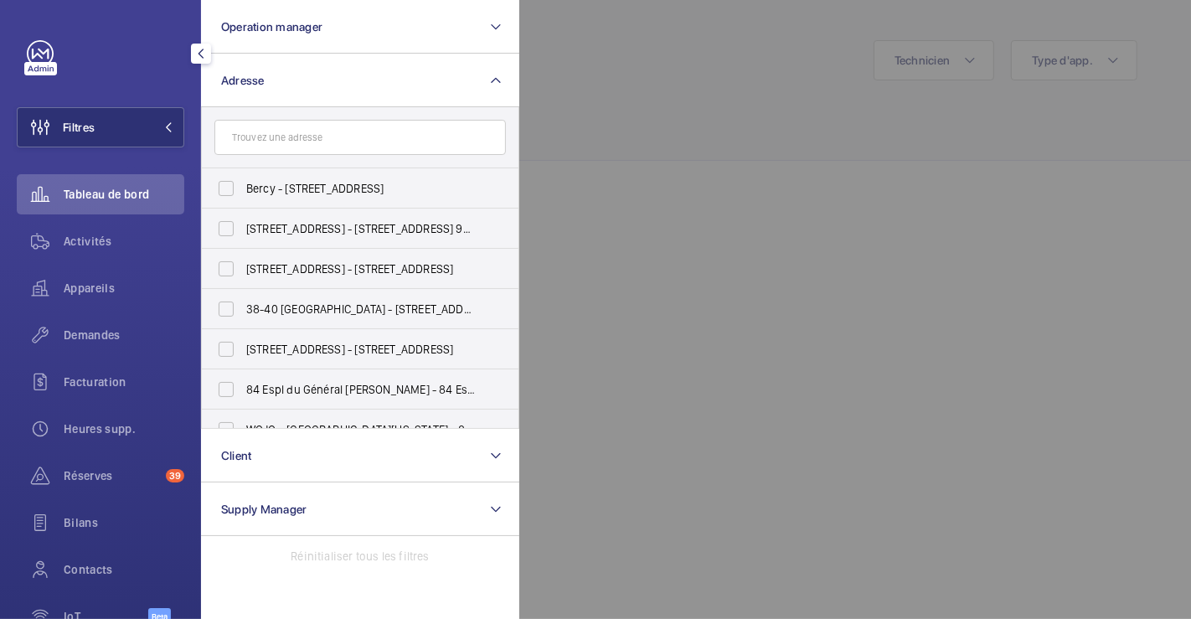
click at [270, 132] on input "text" at bounding box center [360, 137] width 292 height 35
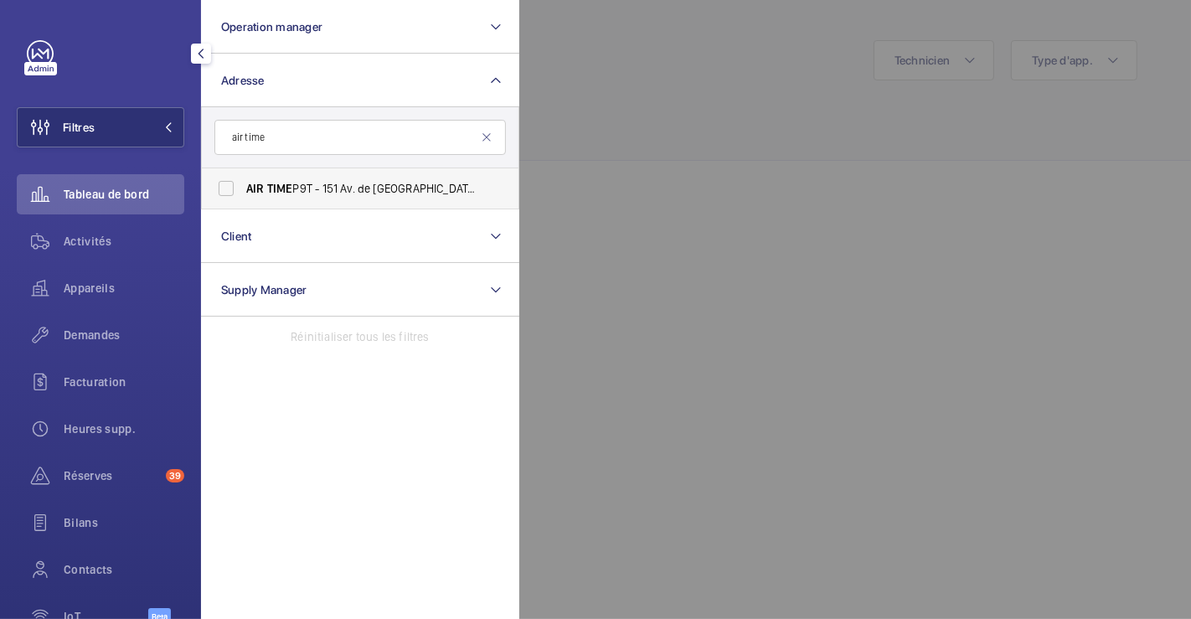
type input "air time"
click at [235, 169] on label "AIR TIME P9T - 151 Av. de [GEOGRAPHIC_DATA], [GEOGRAPHIC_DATA] 75013" at bounding box center [348, 188] width 292 height 40
click at [235, 172] on input "AIR TIME P9T - 151 Av. de [GEOGRAPHIC_DATA], [GEOGRAPHIC_DATA] 75013" at bounding box center [226, 189] width 34 height 34
checkbox input "true"
click at [76, 324] on div "Demandes" at bounding box center [101, 335] width 168 height 40
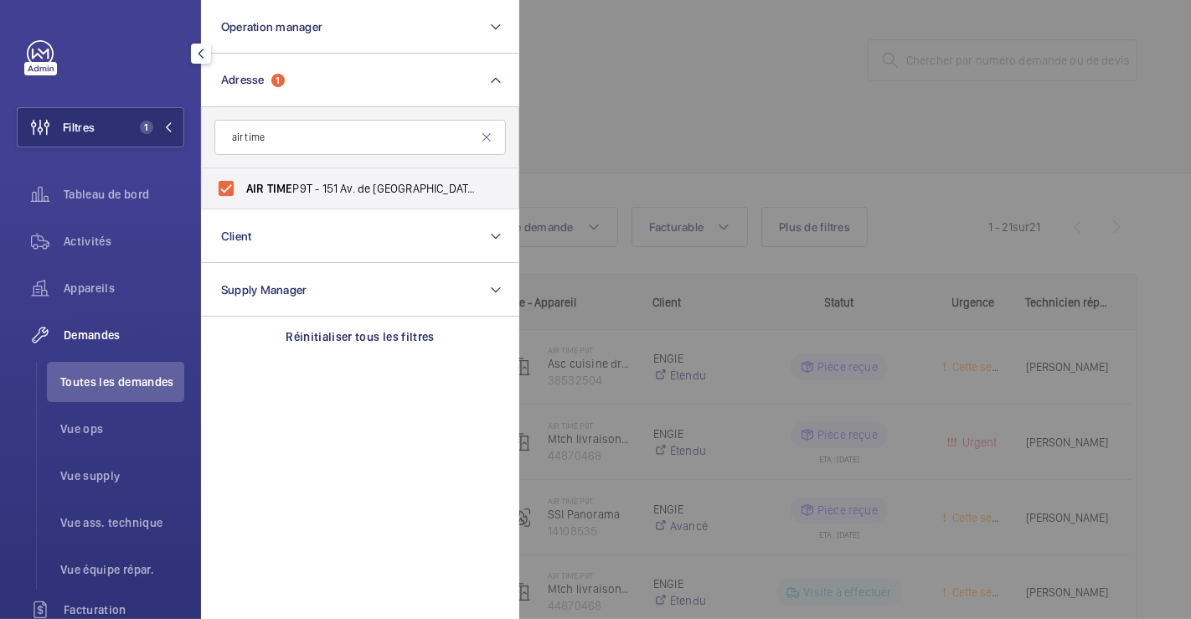
click at [720, 154] on div at bounding box center [1114, 309] width 1191 height 619
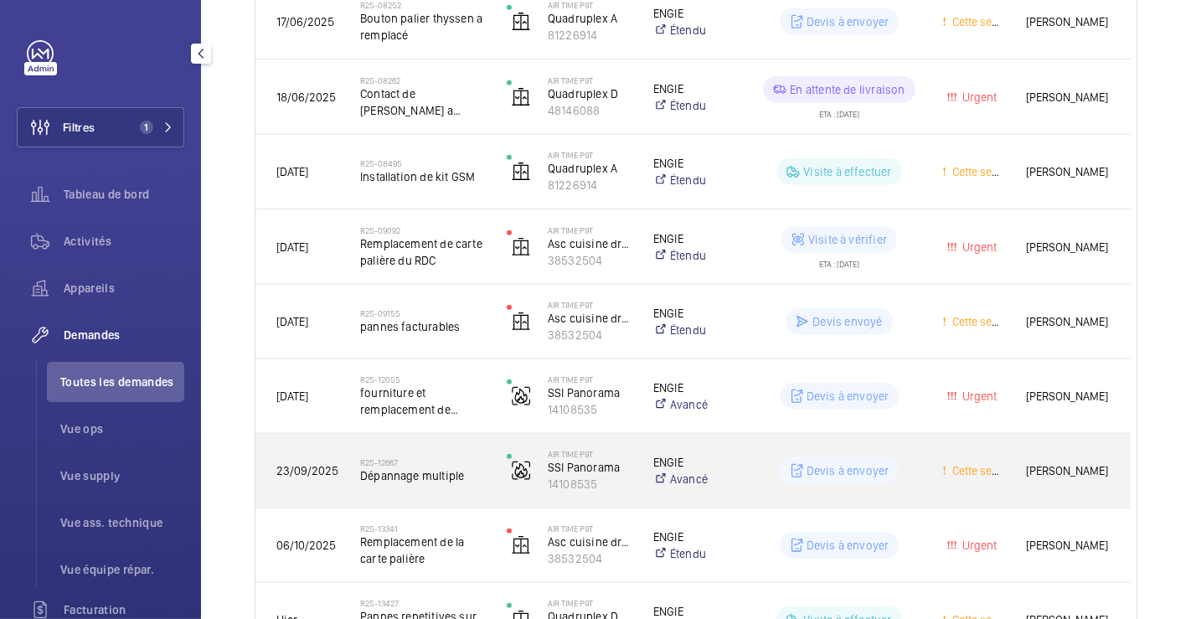
scroll to position [1375, 0]
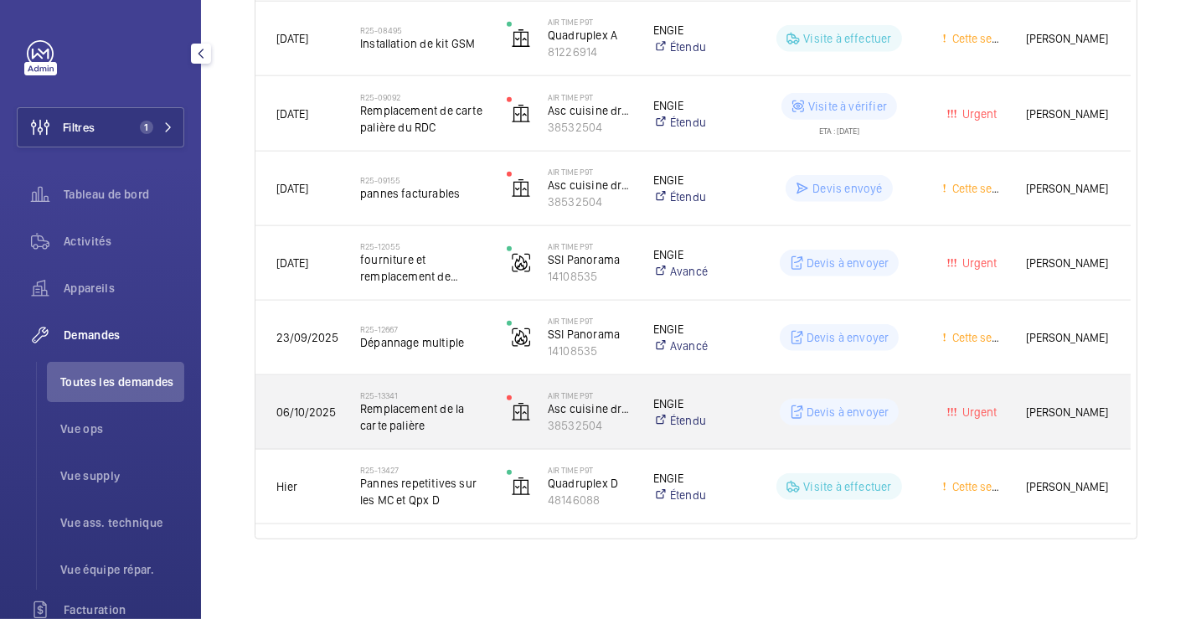
click at [471, 385] on div "R25-13341 Remplacement de la carte palière" at bounding box center [412, 411] width 145 height 75
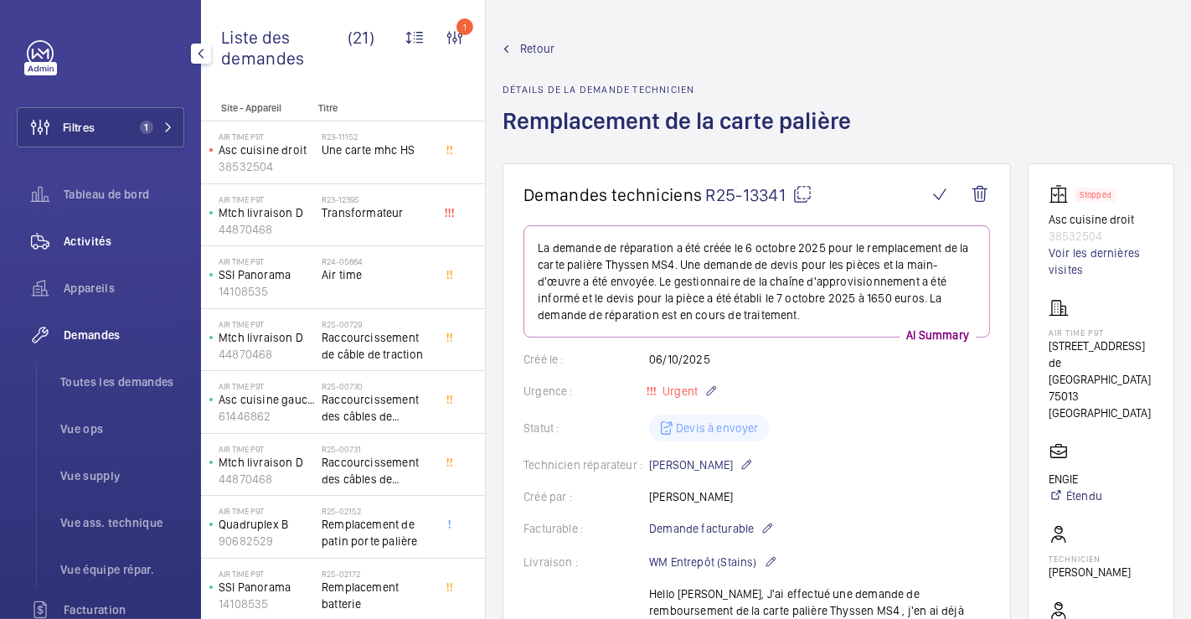
click at [115, 243] on span "Activités" at bounding box center [124, 241] width 121 height 17
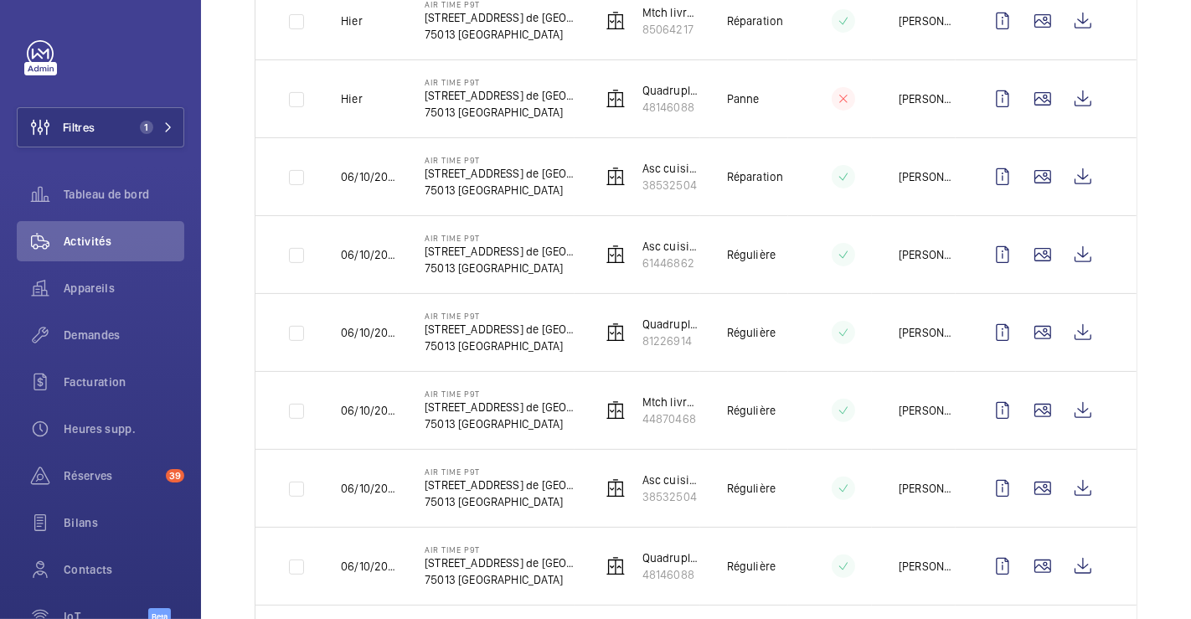
scroll to position [157, 0]
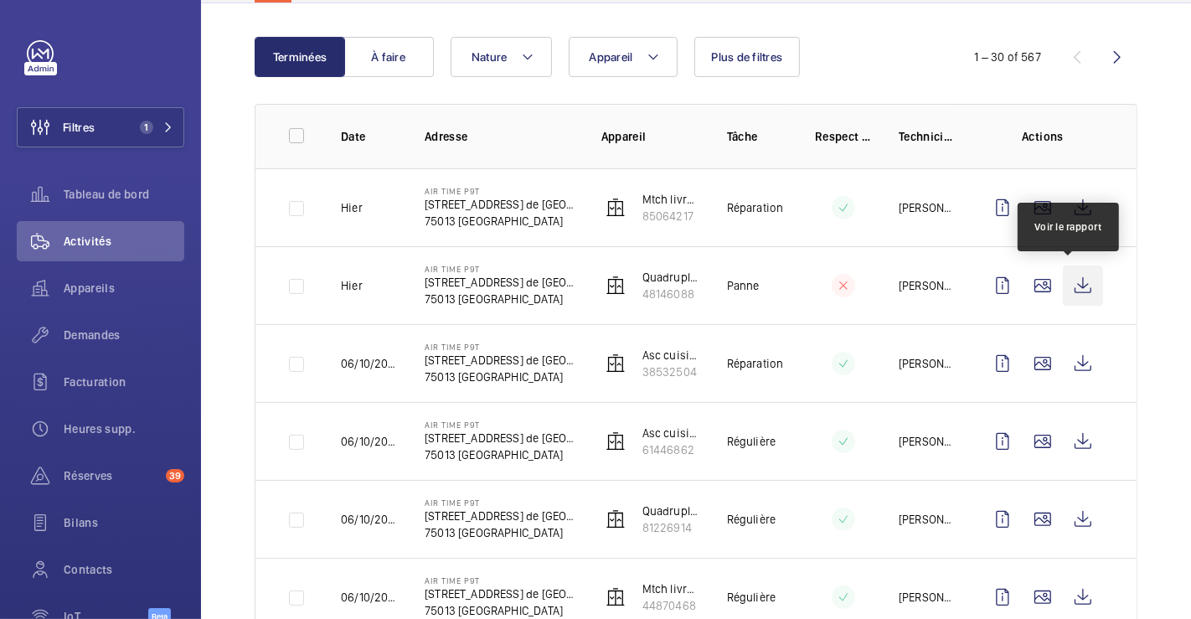
click at [1064, 282] on wm-front-icon-button at bounding box center [1083, 286] width 40 height 40
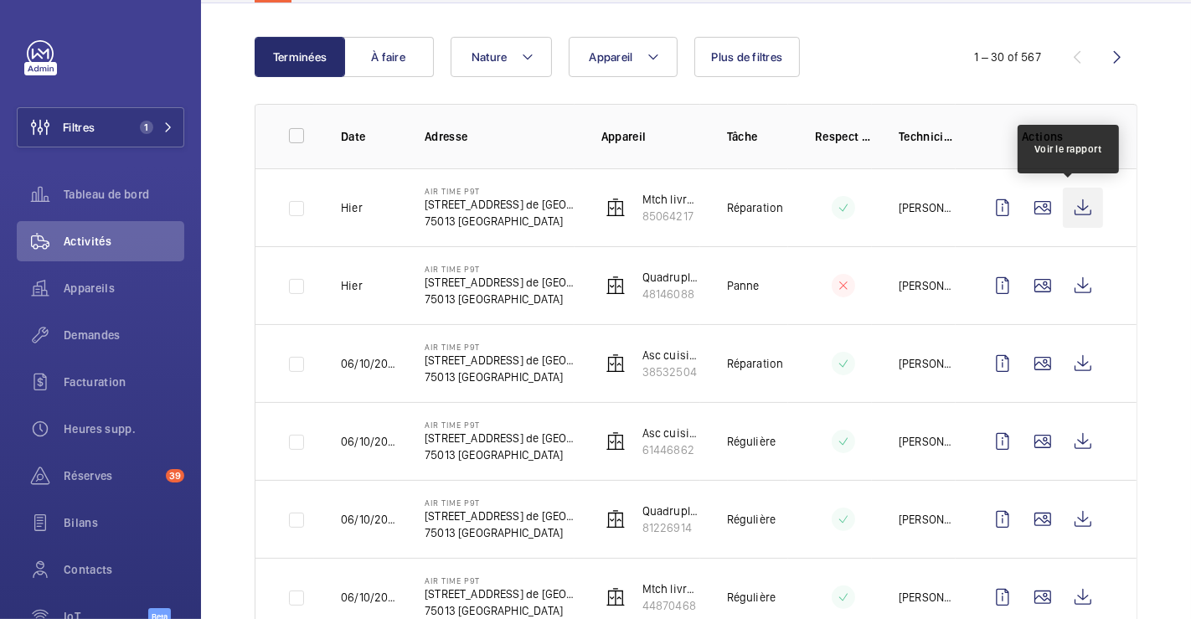
click at [1070, 209] on wm-front-icon-button at bounding box center [1083, 208] width 40 height 40
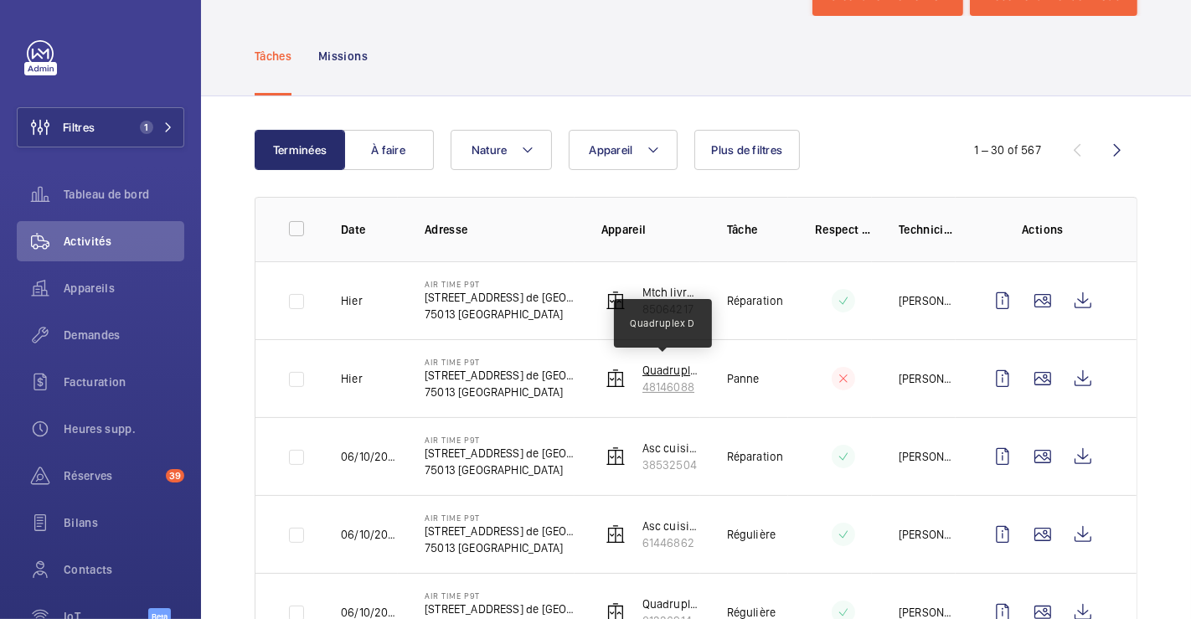
scroll to position [0, 0]
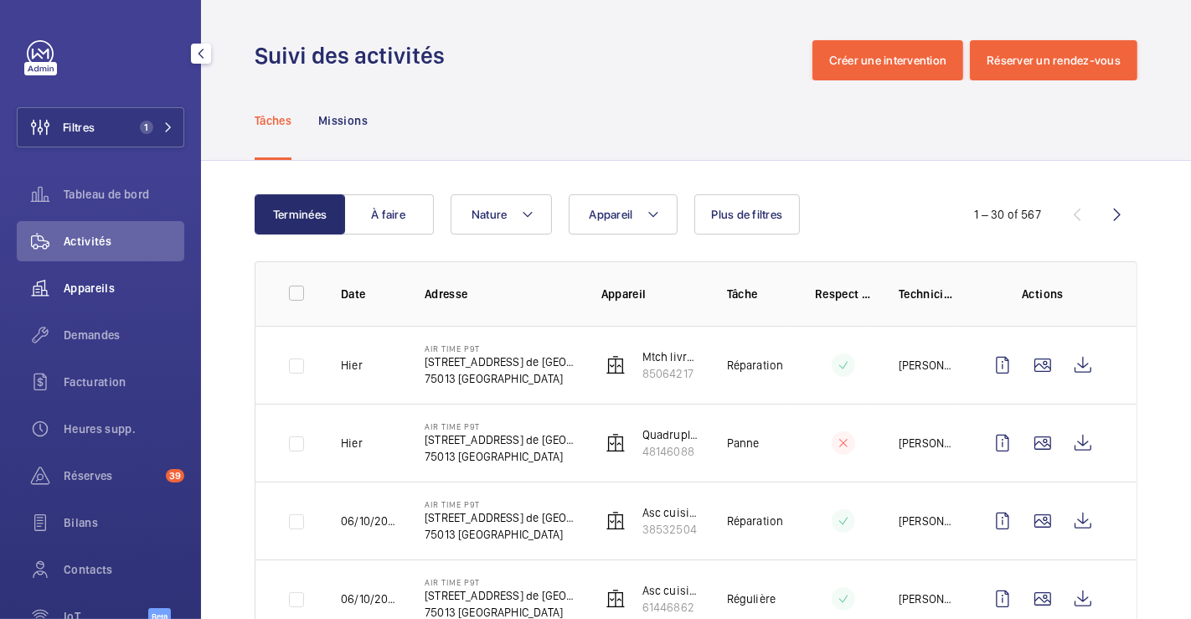
click at [102, 286] on span "Appareils" at bounding box center [124, 288] width 121 height 17
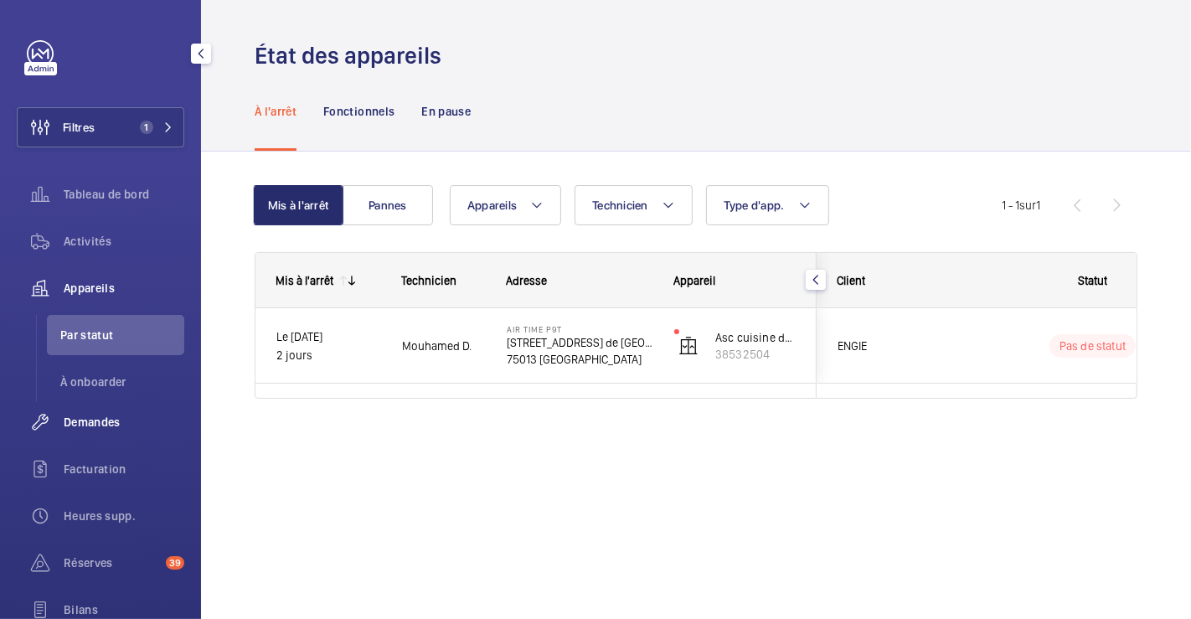
click at [101, 417] on span "Demandes" at bounding box center [124, 422] width 121 height 17
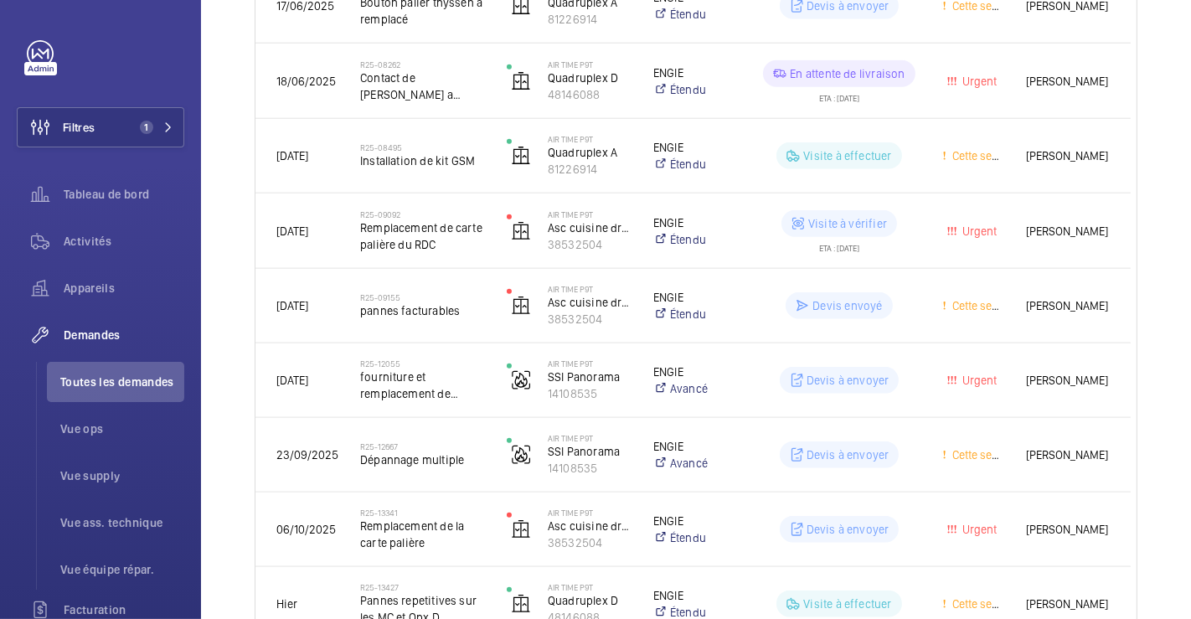
scroll to position [1375, 0]
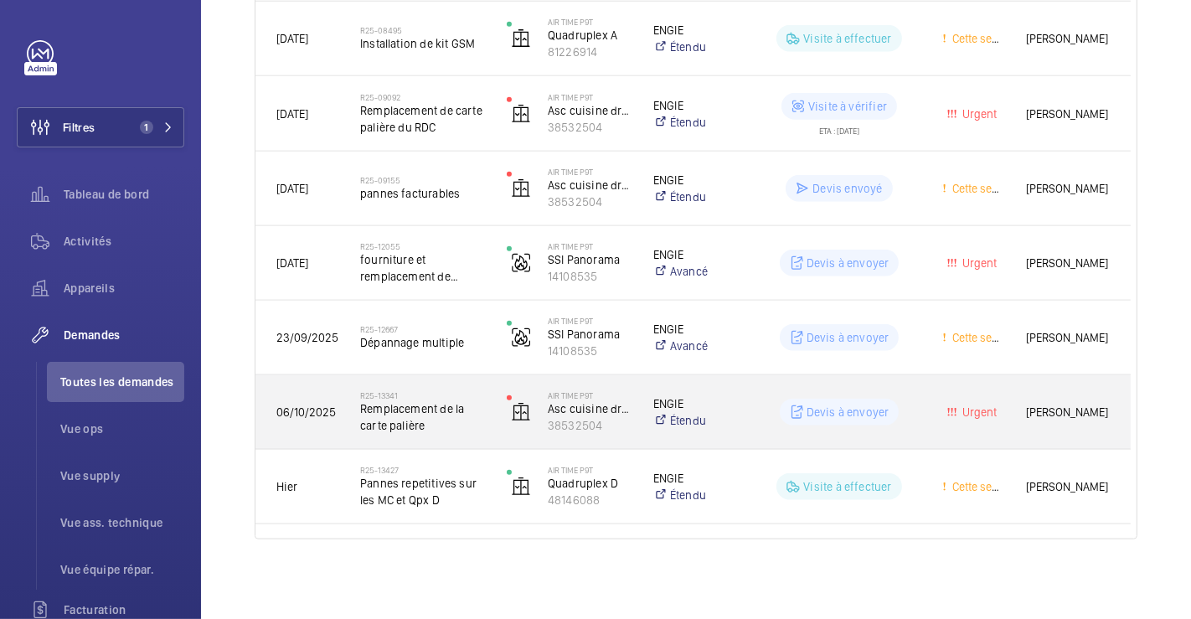
click at [475, 390] on h2 "R25-13341" at bounding box center [422, 395] width 125 height 10
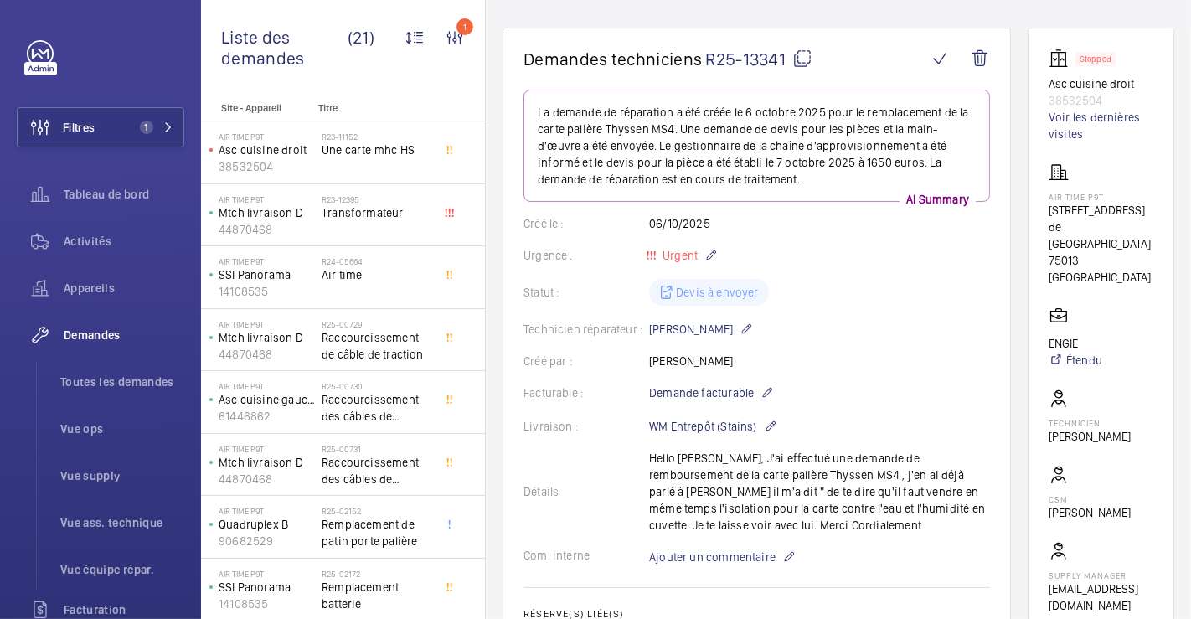
scroll to position [93, 0]
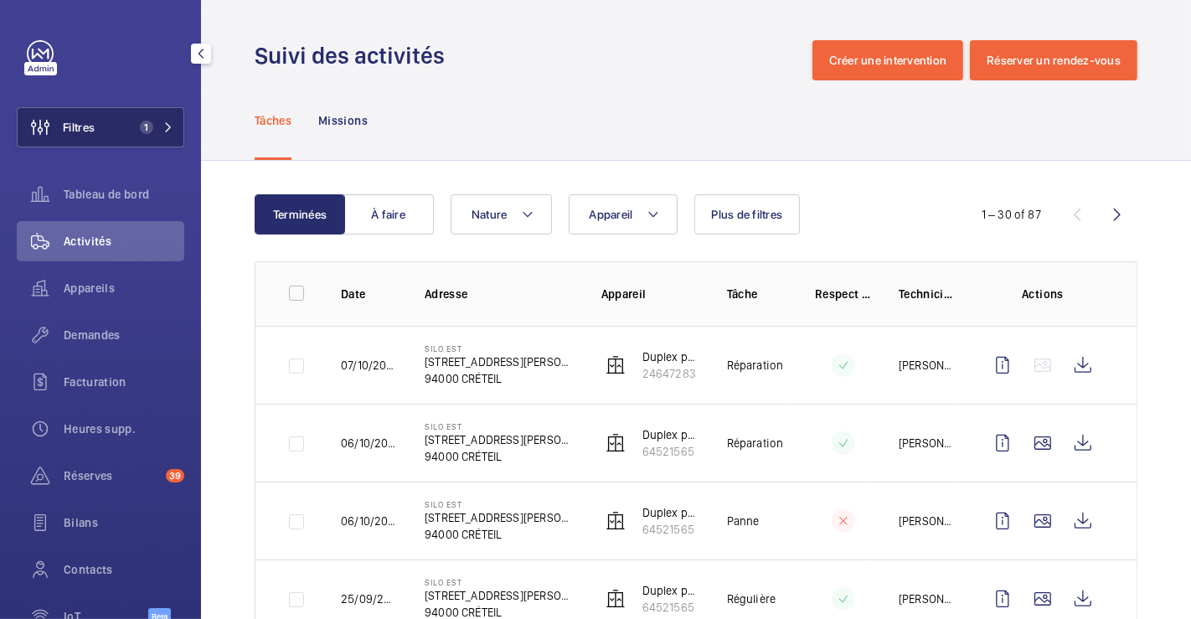
scroll to position [93, 0]
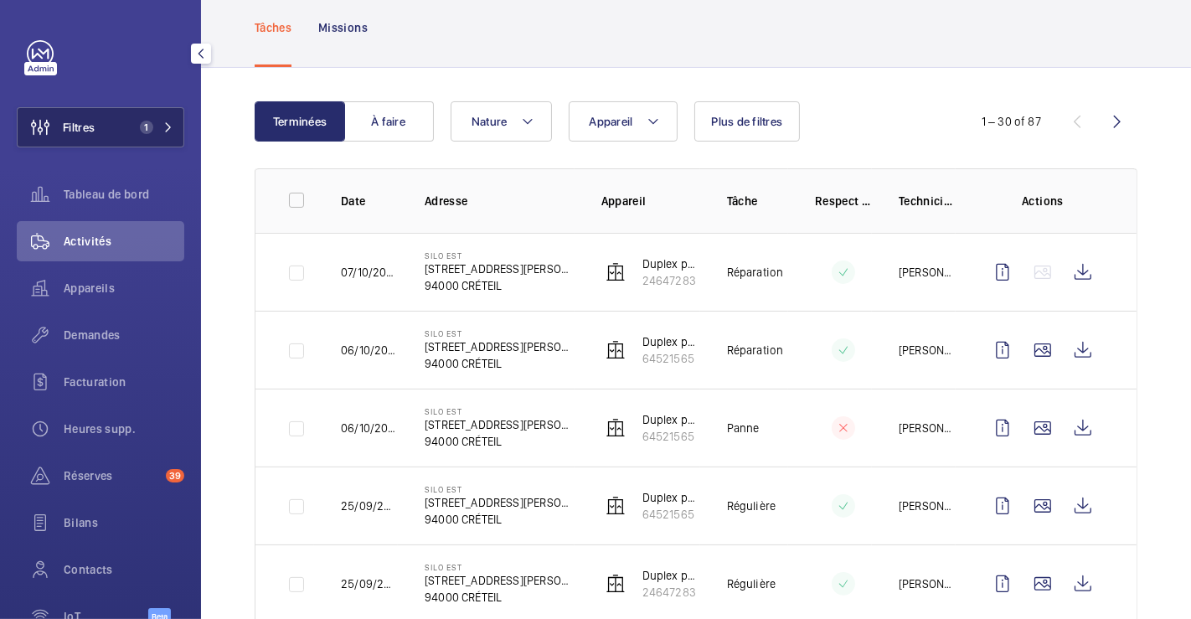
click at [67, 124] on span "Filtres" at bounding box center [79, 127] width 32 height 17
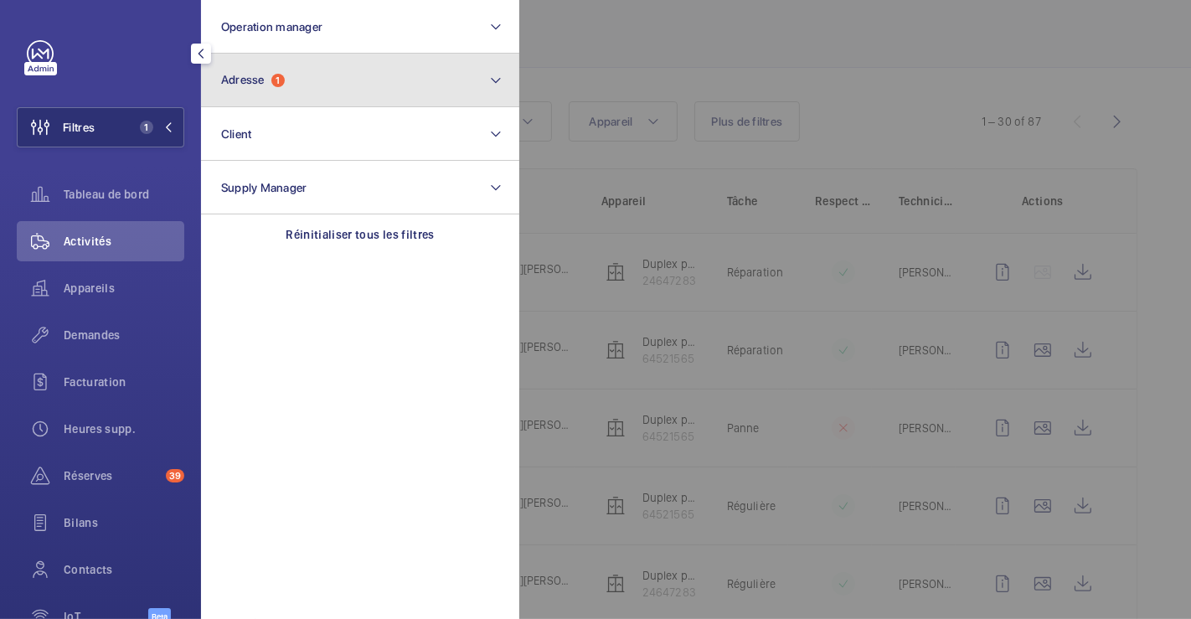
click at [348, 88] on button "Adresse 1" at bounding box center [360, 81] width 318 height 54
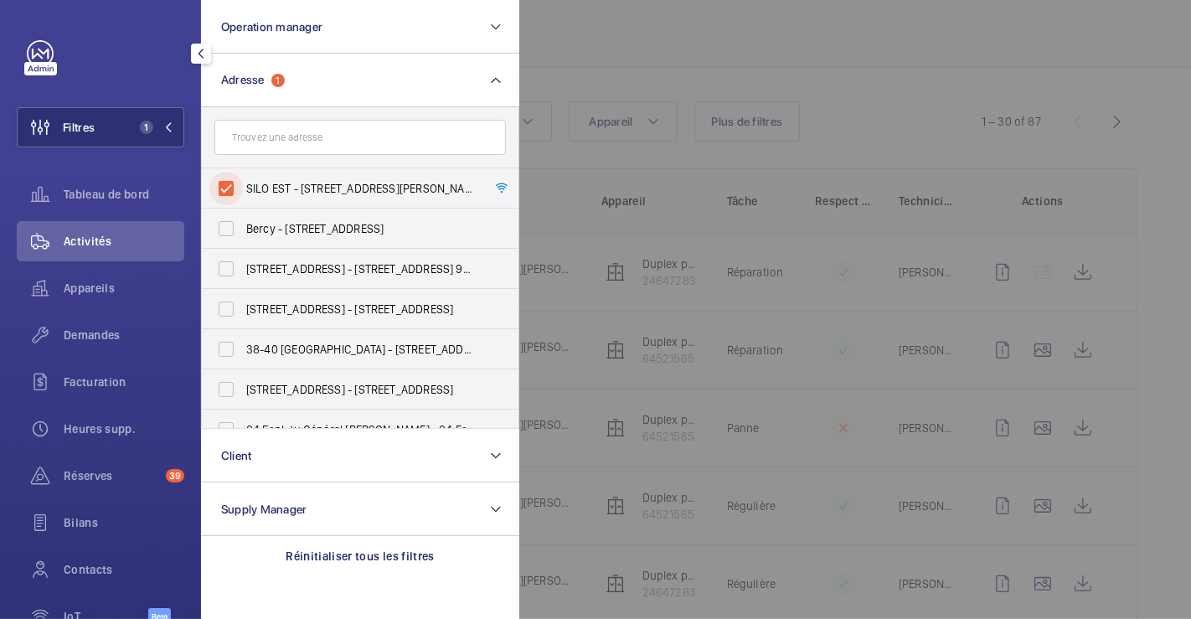
drag, startPoint x: 228, startPoint y: 185, endPoint x: 344, endPoint y: 152, distance: 121.2
click at [230, 186] on input "SILO EST - 4 Rue Gustave Eiffel, CRÉTEIL 94000" at bounding box center [226, 189] width 34 height 34
checkbox input "false"
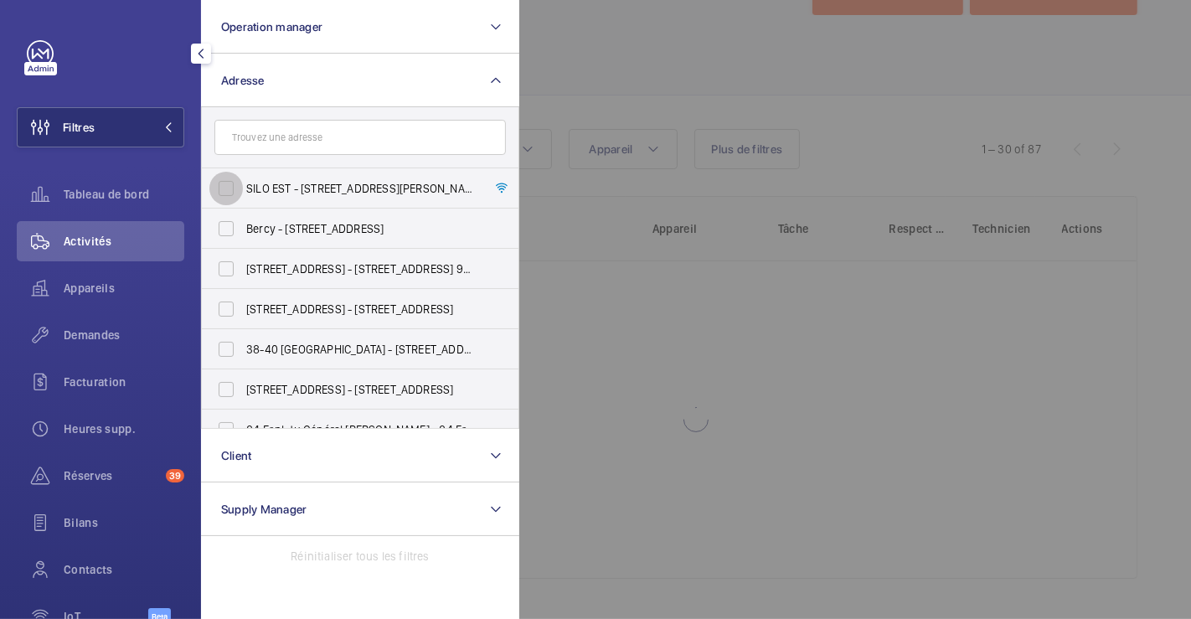
scroll to position [65, 0]
click at [604, 73] on div at bounding box center [1114, 309] width 1191 height 619
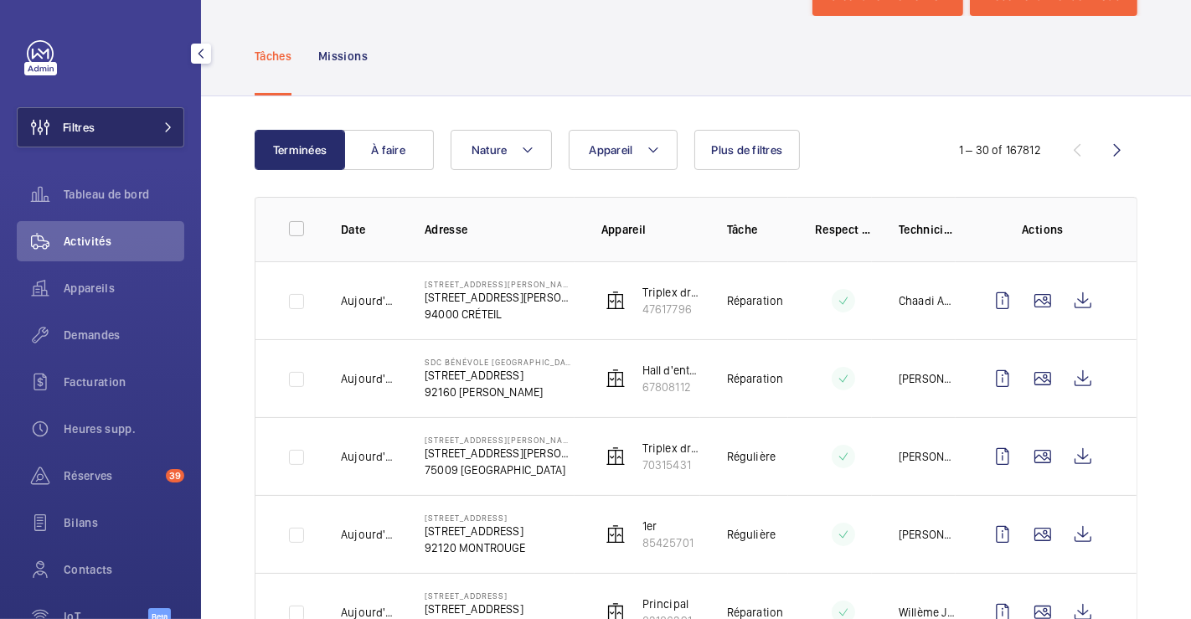
scroll to position [93, 0]
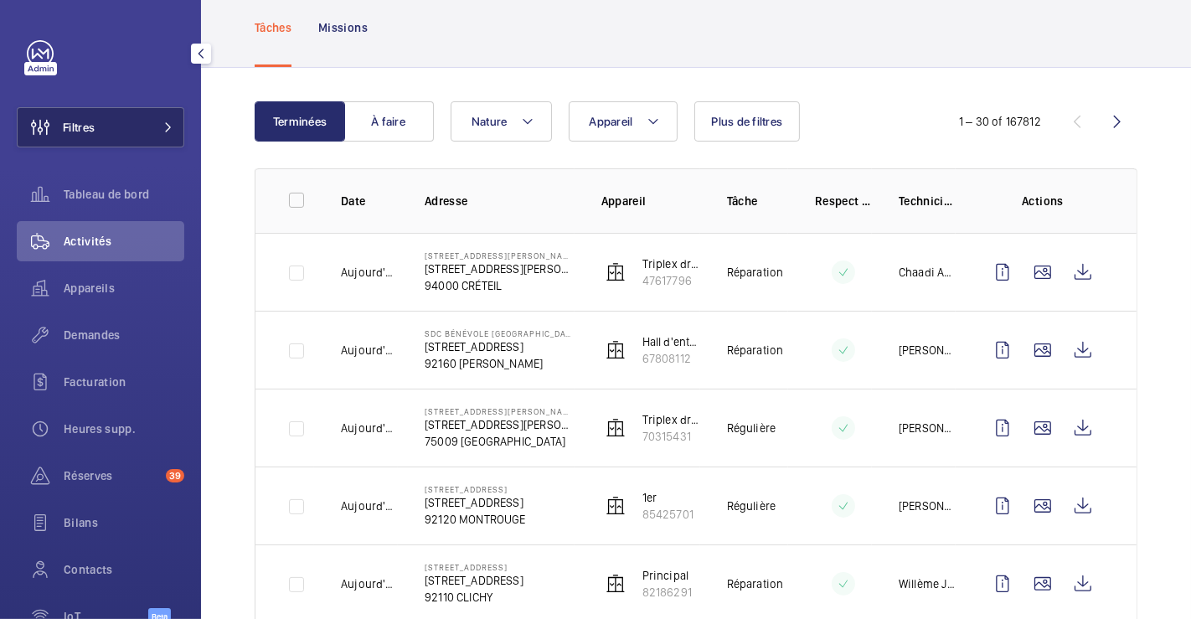
click at [102, 122] on button "Filtres" at bounding box center [101, 127] width 168 height 40
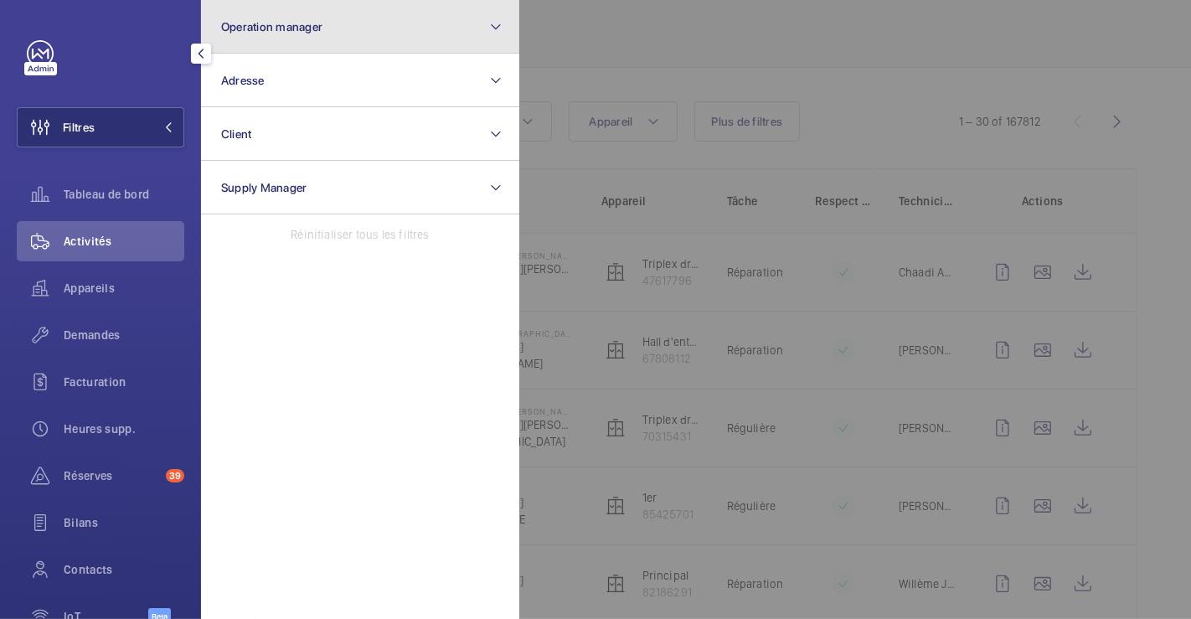
click at [307, 28] on span "Operation manager" at bounding box center [271, 26] width 101 height 13
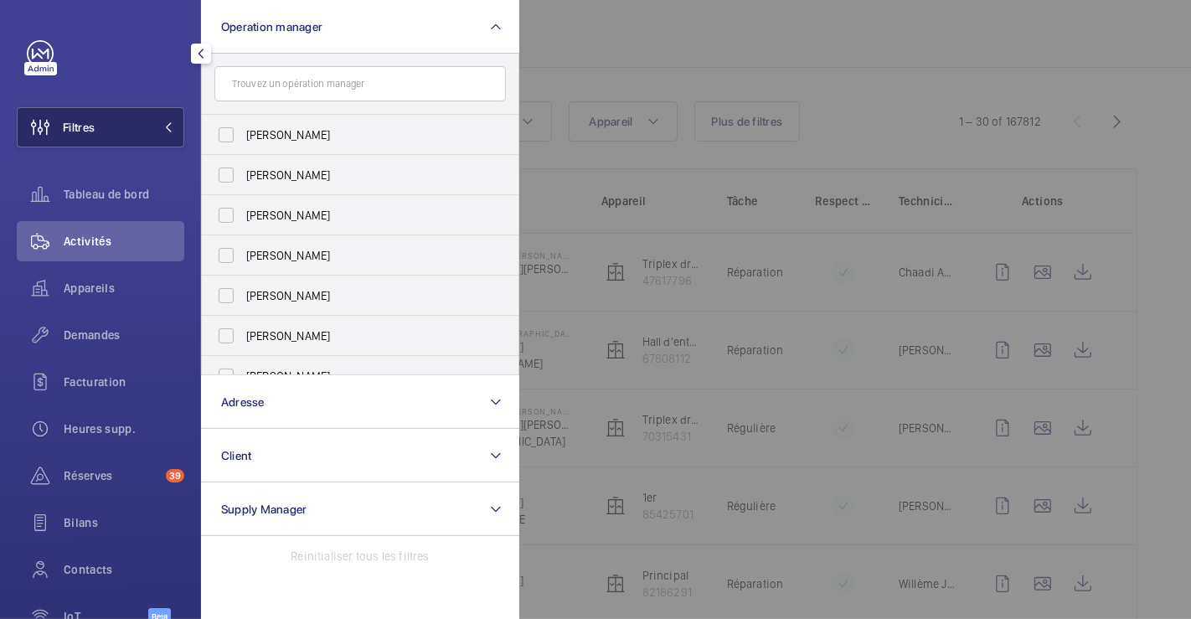
click at [103, 123] on button "Filtres" at bounding box center [101, 127] width 168 height 40
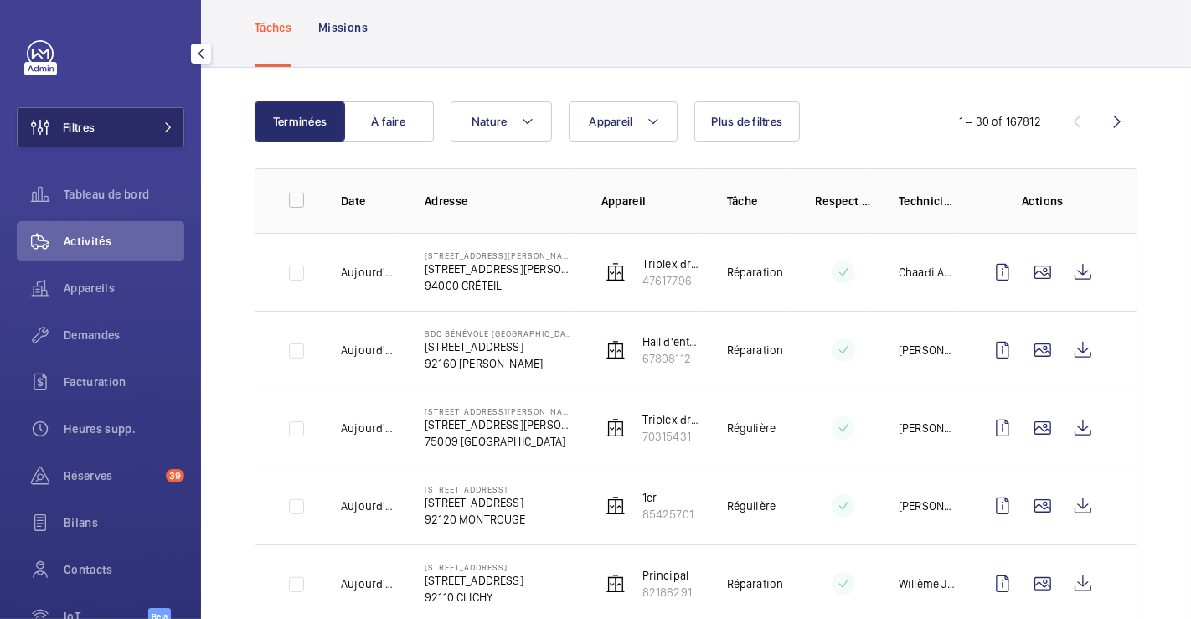
click at [98, 122] on button "Filtres" at bounding box center [101, 127] width 168 height 40
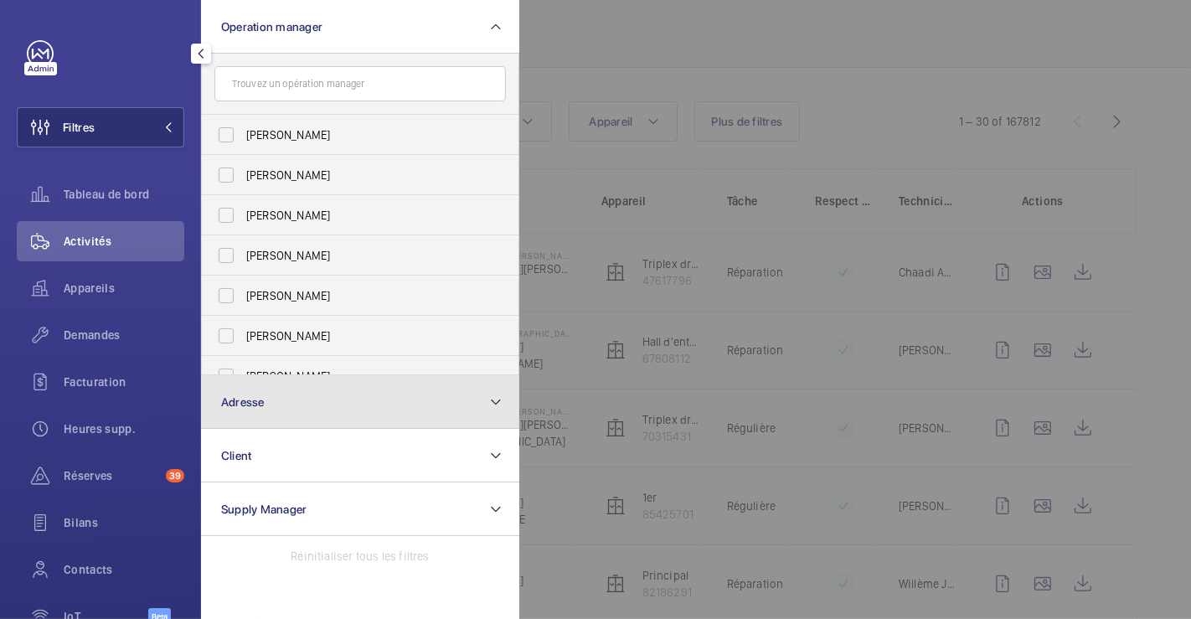
click at [249, 405] on span "Adresse" at bounding box center [243, 401] width 44 height 13
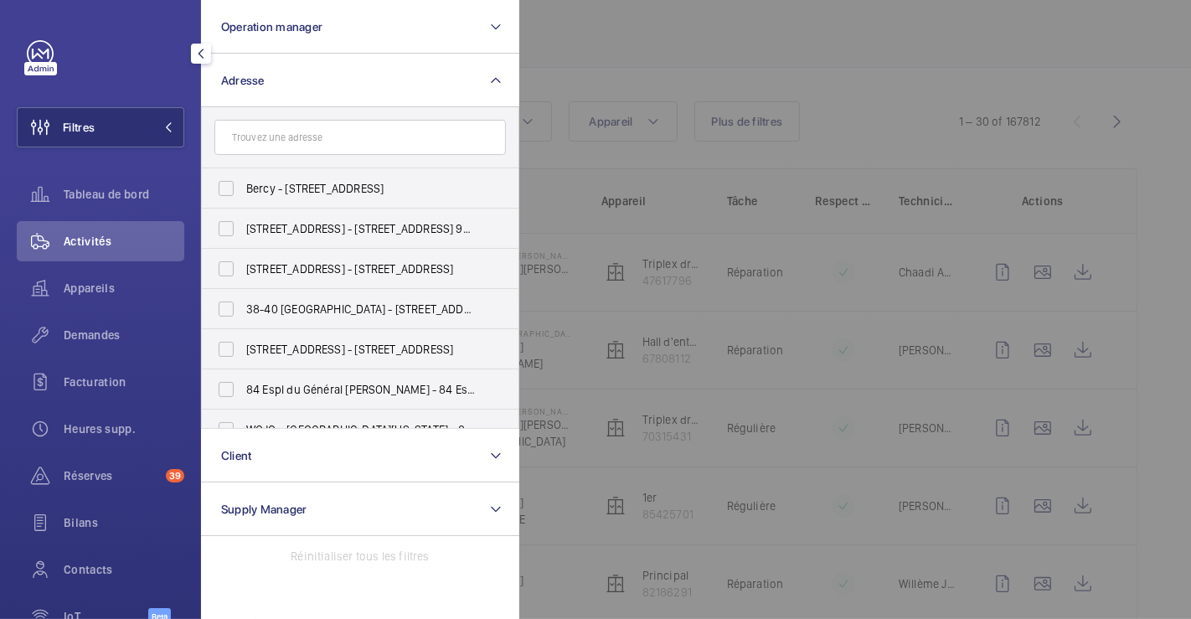
click at [379, 141] on input "text" at bounding box center [360, 137] width 292 height 35
type input "A"
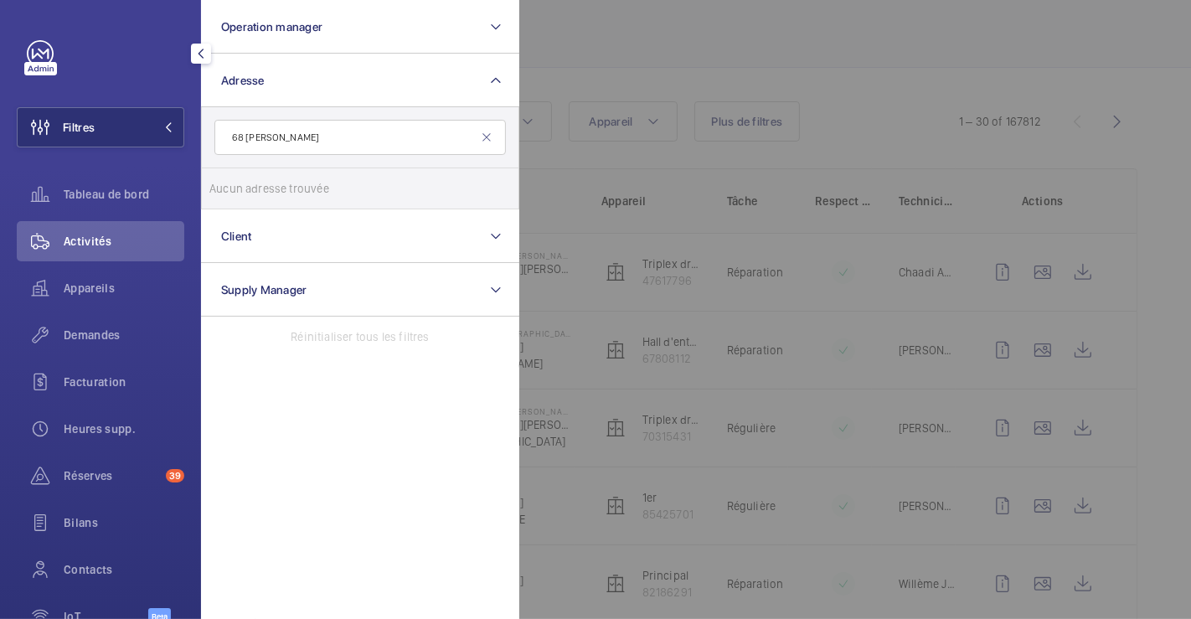
type input "68 charles de gaulle"
drag, startPoint x: 337, startPoint y: 144, endPoint x: 214, endPoint y: 146, distance: 122.3
click at [214, 146] on input "68 charles de gaulle" at bounding box center [360, 137] width 292 height 35
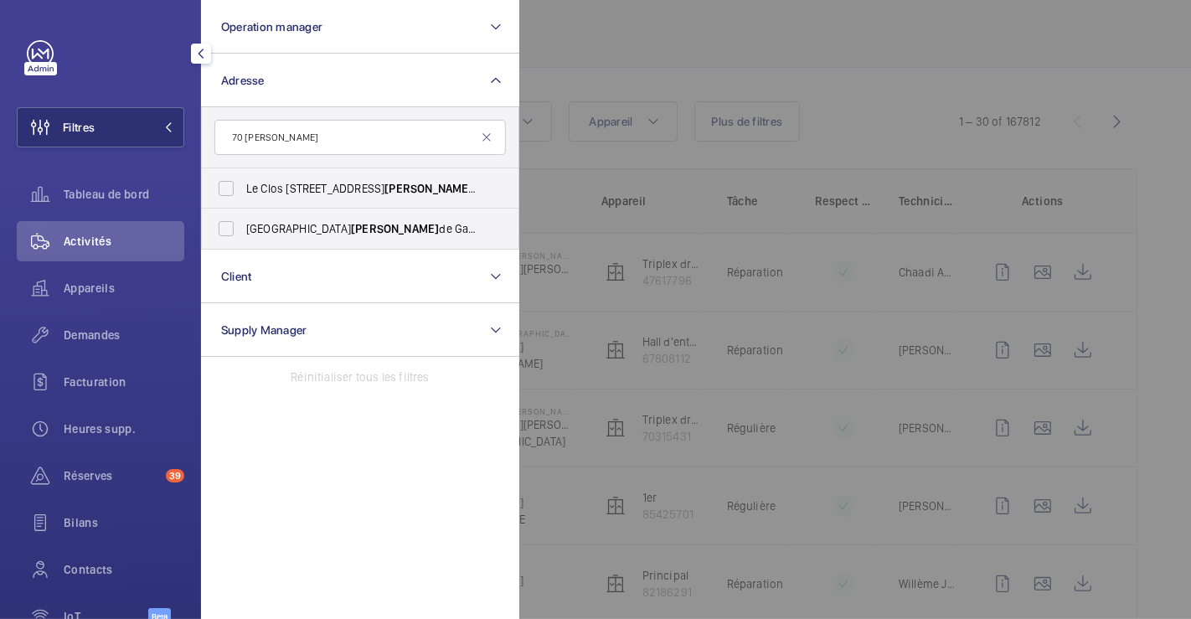
type input "70 CHARLES"
click at [631, 44] on div at bounding box center [1114, 309] width 1191 height 619
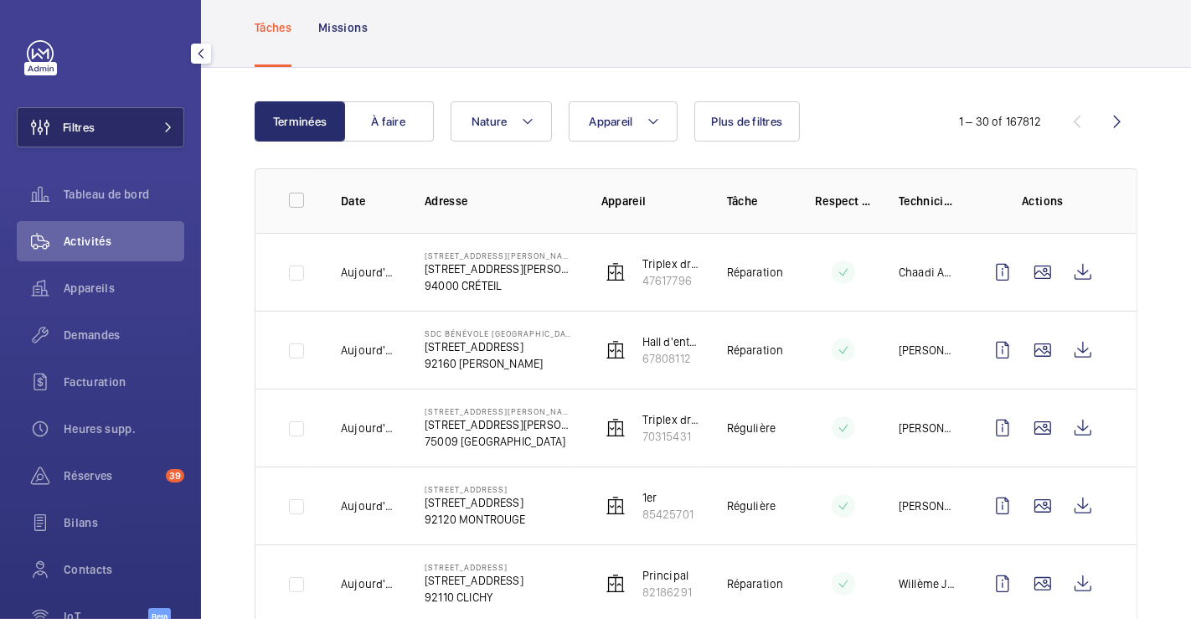
click at [78, 134] on span "Filtres" at bounding box center [79, 127] width 32 height 17
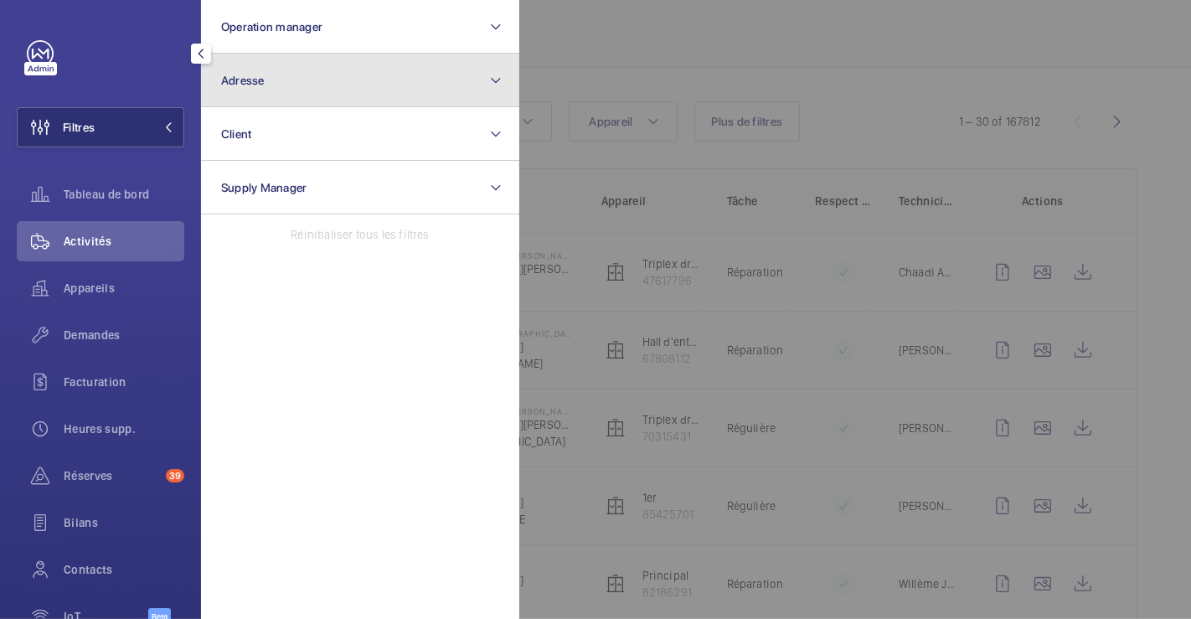
click at [261, 87] on button "Adresse" at bounding box center [360, 81] width 318 height 54
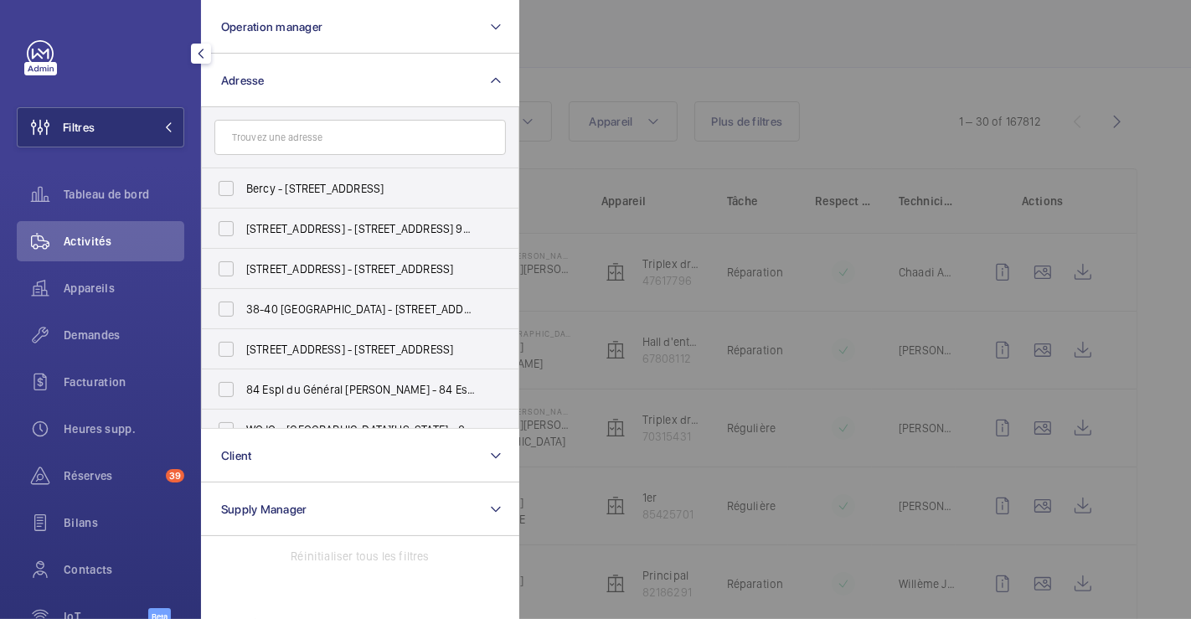
click at [280, 142] on input "text" at bounding box center [360, 137] width 292 height 35
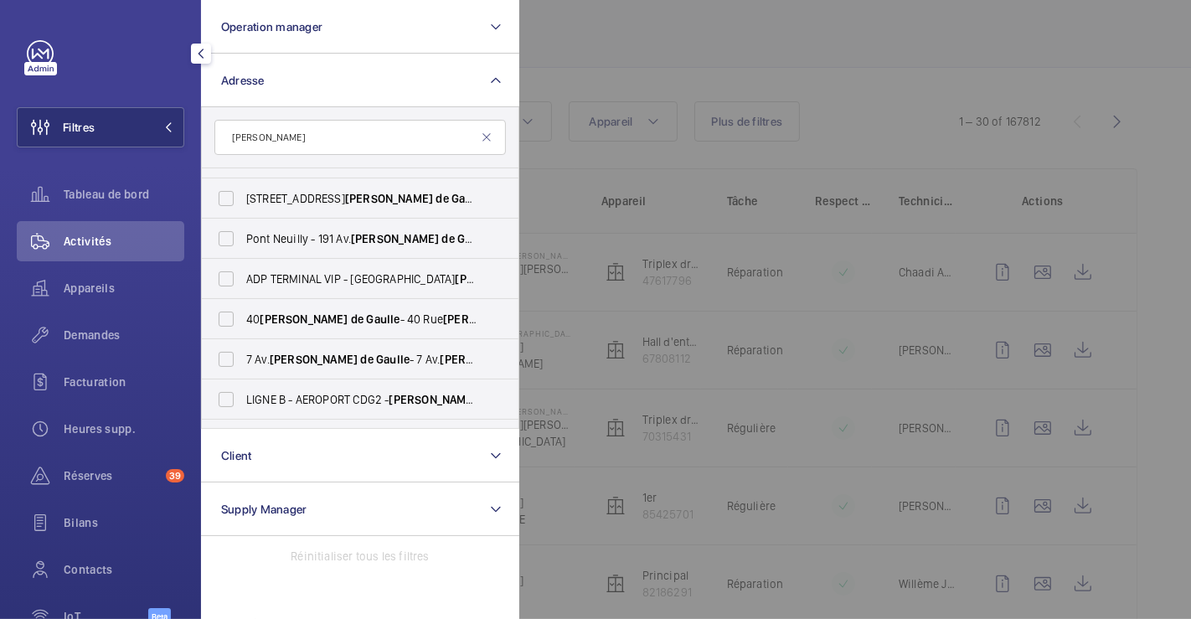
scroll to position [1428, 0]
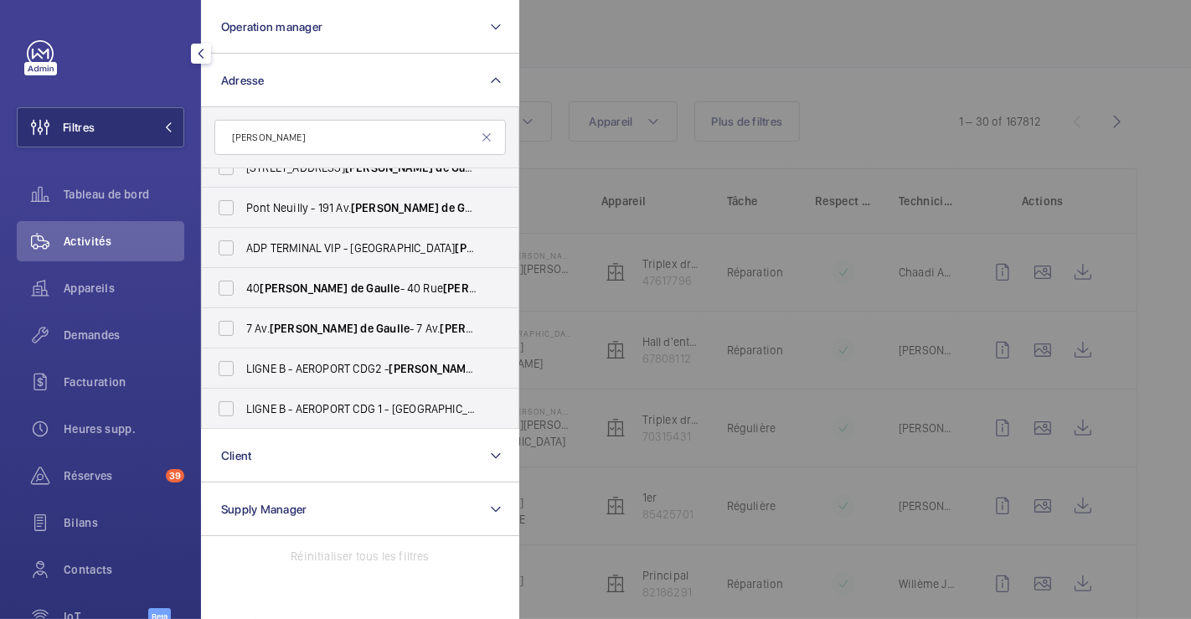
type input "charles de gaulle"
click at [670, 28] on div at bounding box center [1114, 309] width 1191 height 619
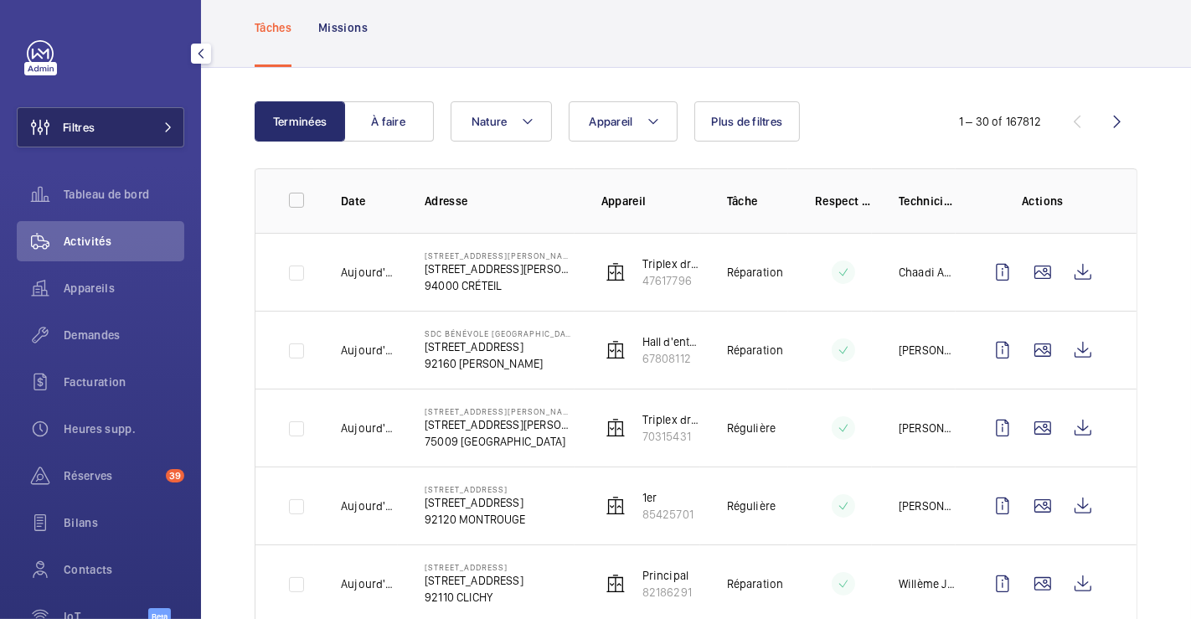
click at [105, 135] on button "Filtres" at bounding box center [101, 127] width 168 height 40
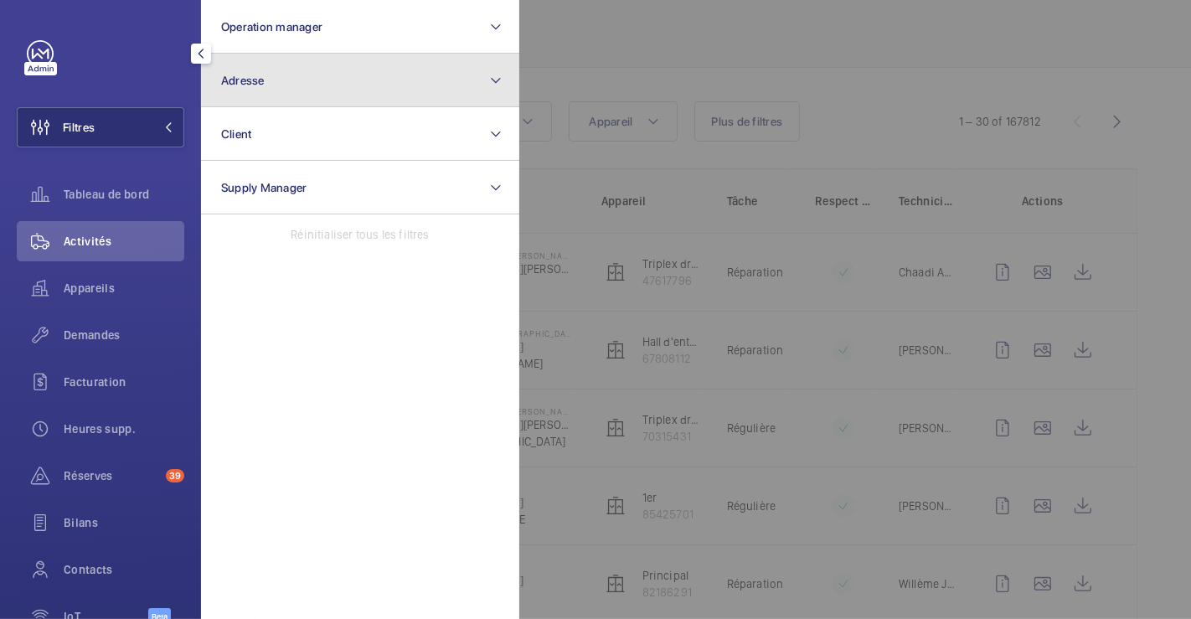
click at [248, 75] on span "Adresse" at bounding box center [243, 80] width 44 height 13
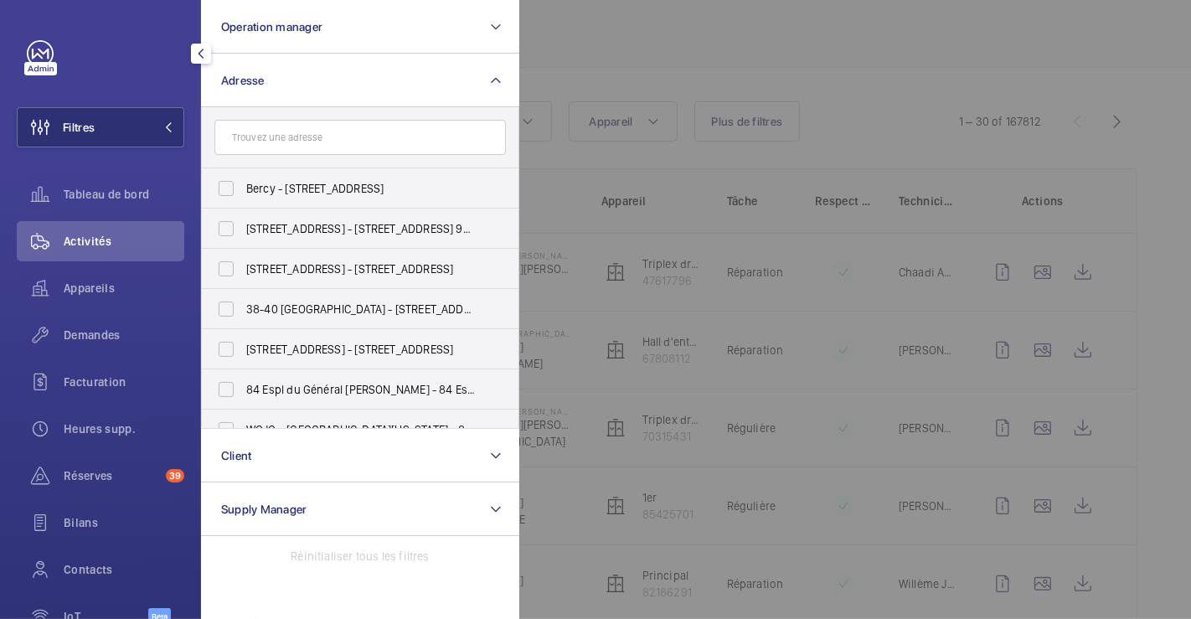
click at [645, 46] on div at bounding box center [1114, 309] width 1191 height 619
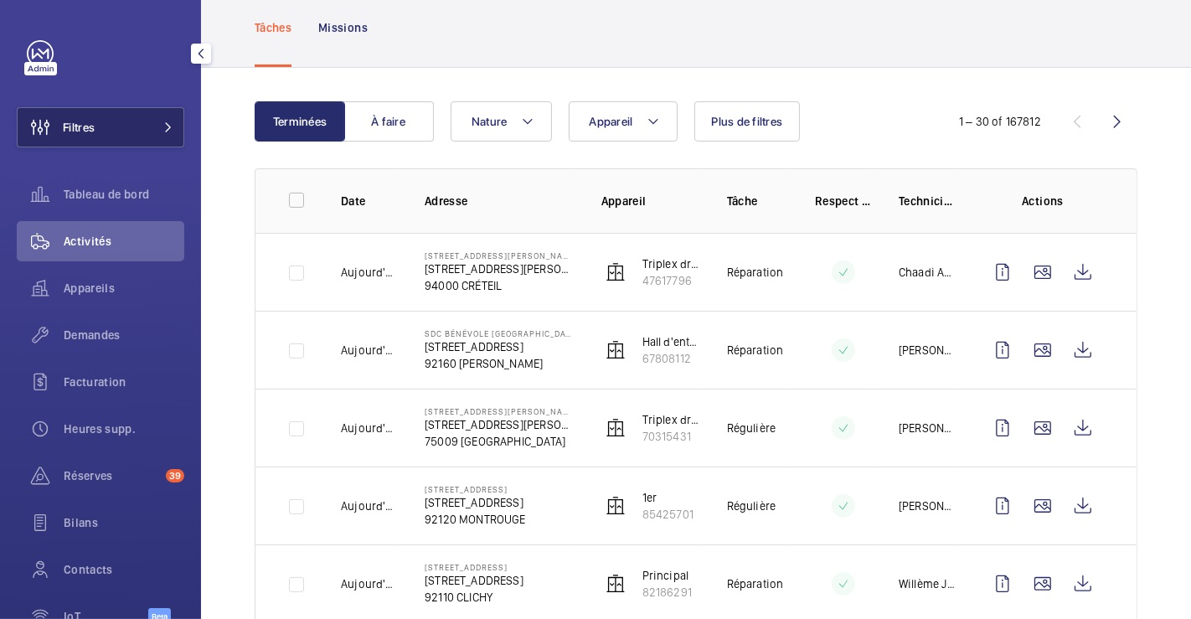
click at [76, 130] on span "Filtres" at bounding box center [79, 127] width 32 height 17
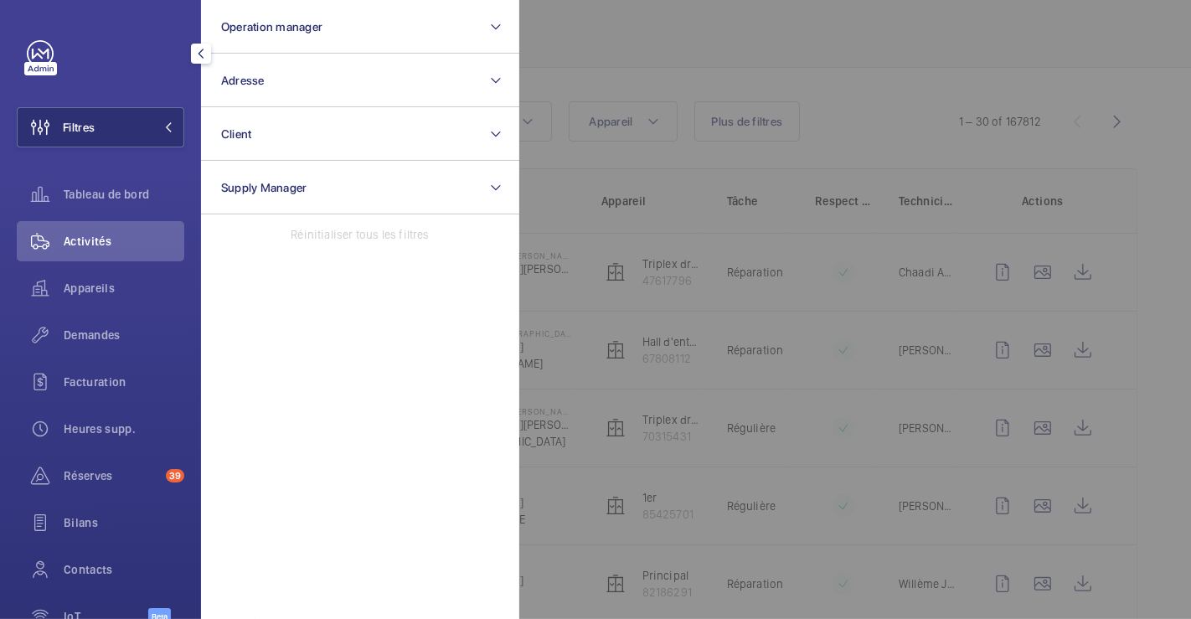
click at [651, 59] on div at bounding box center [1114, 309] width 1191 height 619
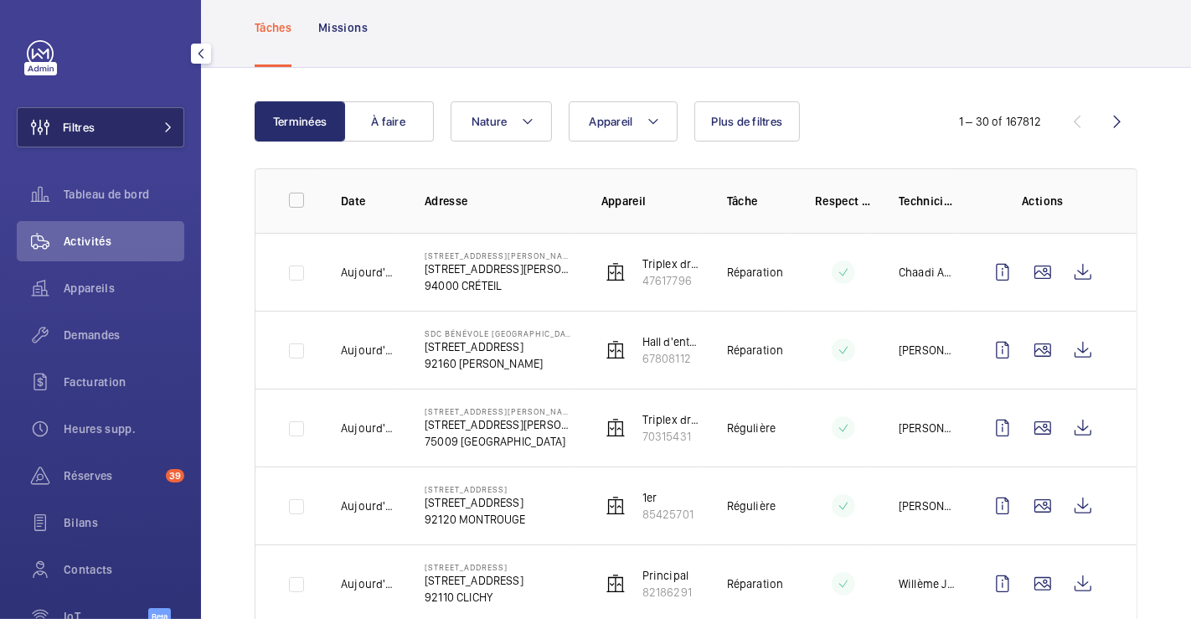
drag, startPoint x: 65, startPoint y: 120, endPoint x: 81, endPoint y: 118, distance: 16.0
click at [63, 119] on span "Filtres" at bounding box center [79, 127] width 32 height 17
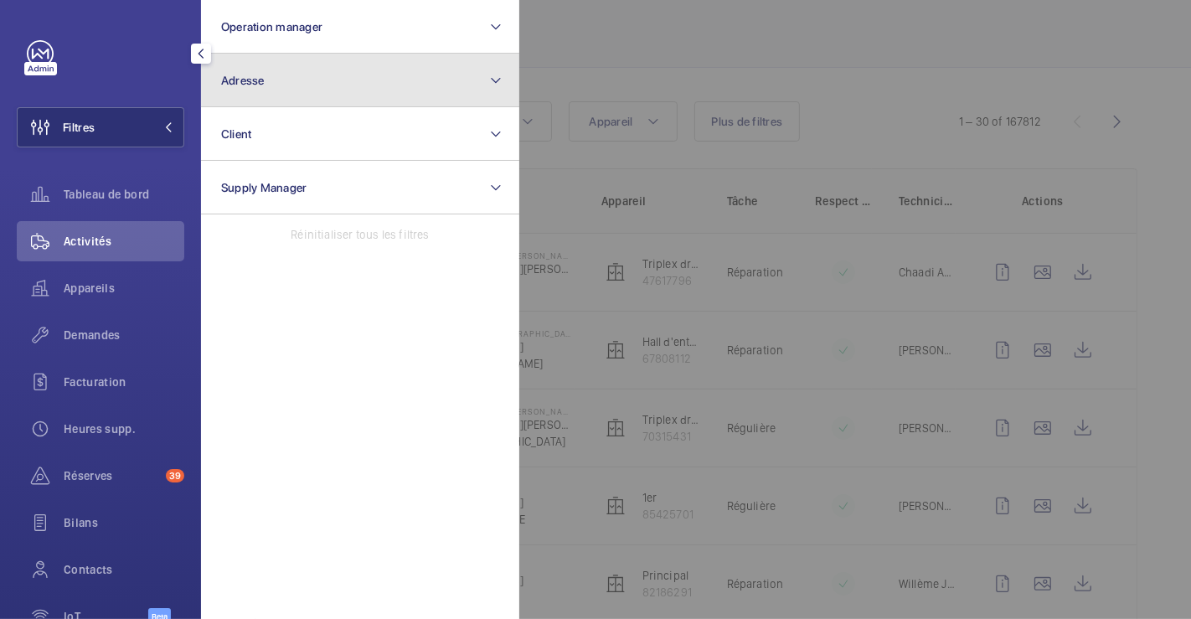
click at [272, 83] on button "Adresse" at bounding box center [360, 81] width 318 height 54
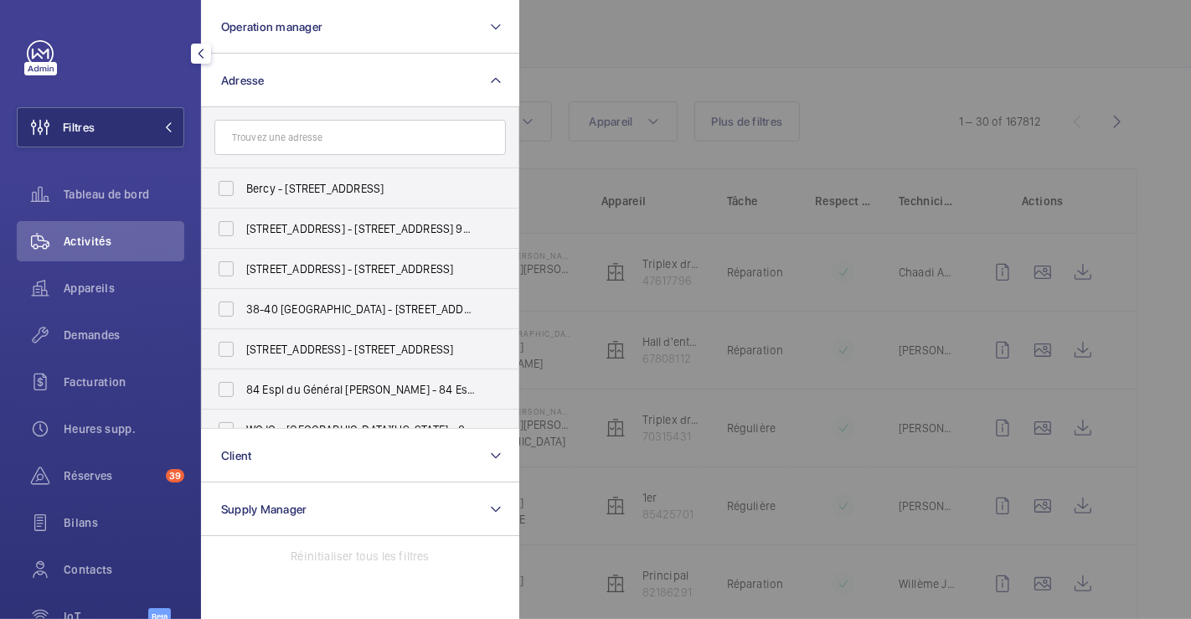
click at [306, 139] on input "text" at bounding box center [360, 137] width 292 height 35
click at [279, 137] on input "text" at bounding box center [360, 137] width 292 height 35
type input "g"
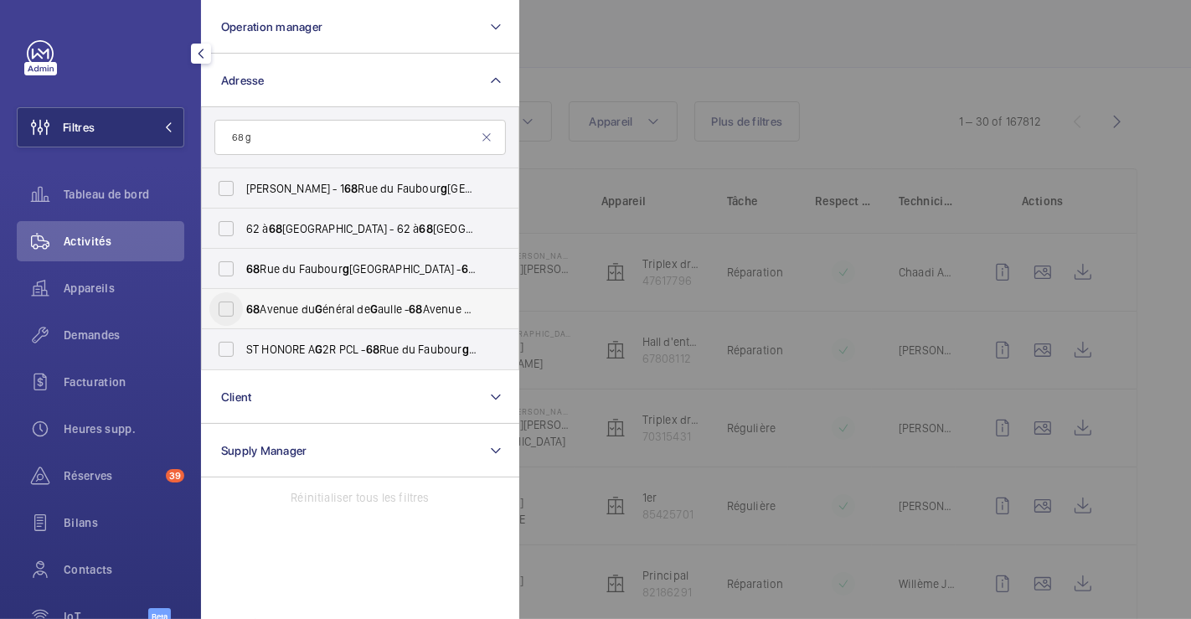
type input "68 g"
click at [227, 302] on input "68 Avenue du G énéral de G aulle - 68 Avenue du G énéral de G aulle, 94000 CRÉT…" at bounding box center [226, 309] width 34 height 34
checkbox input "true"
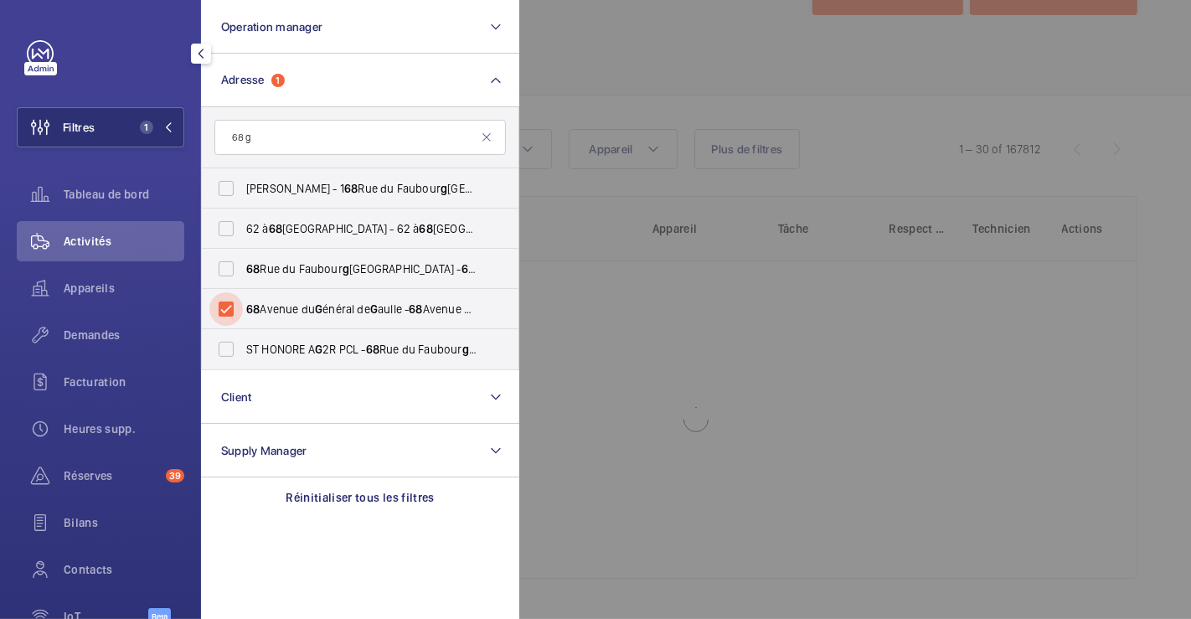
scroll to position [65, 0]
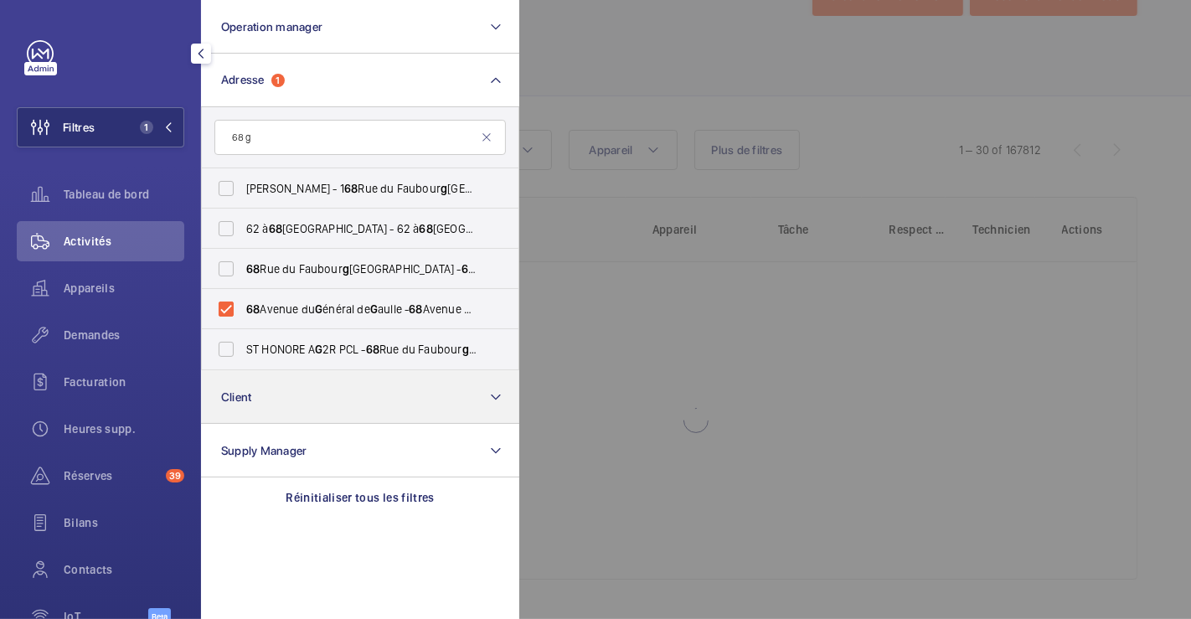
drag, startPoint x: 116, startPoint y: 331, endPoint x: 283, endPoint y: 388, distance: 176.2
click at [116, 331] on span "Demandes" at bounding box center [124, 335] width 121 height 17
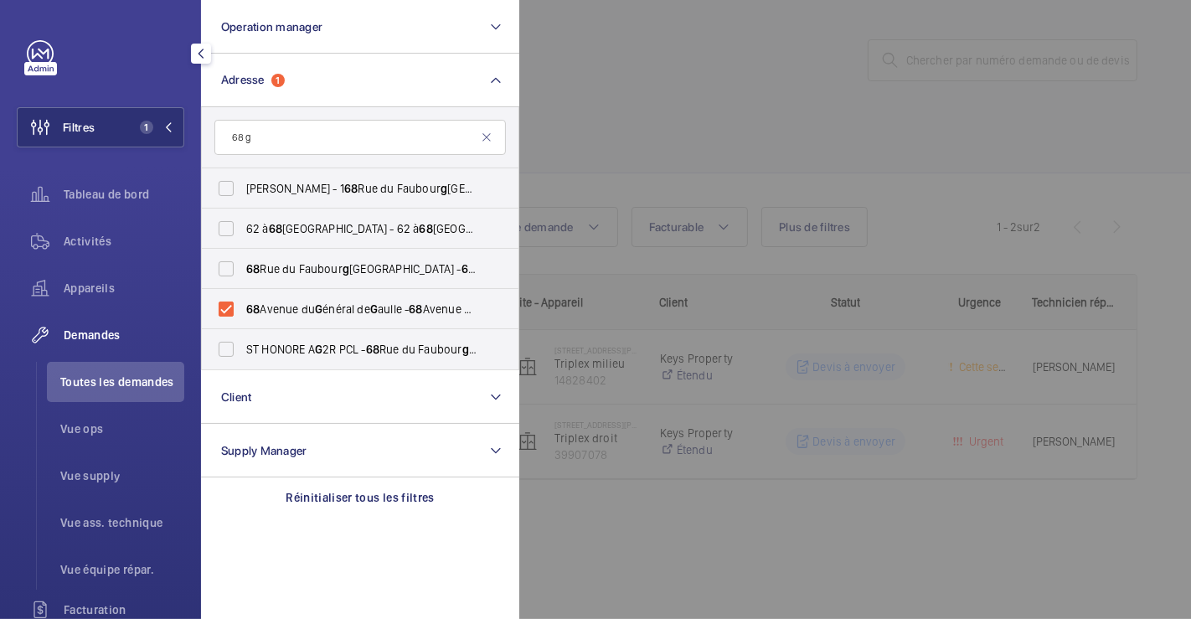
click at [802, 78] on div at bounding box center [1114, 309] width 1191 height 619
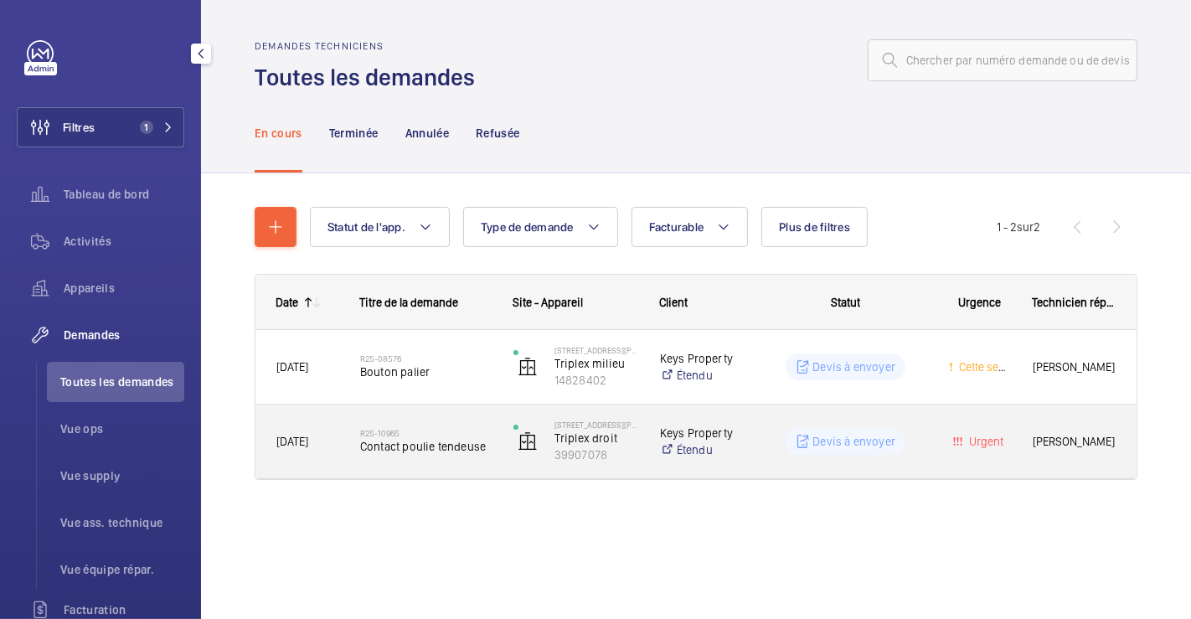
click at [424, 410] on div "R25-10965 Contact poulie tendeuse" at bounding box center [416, 441] width 152 height 75
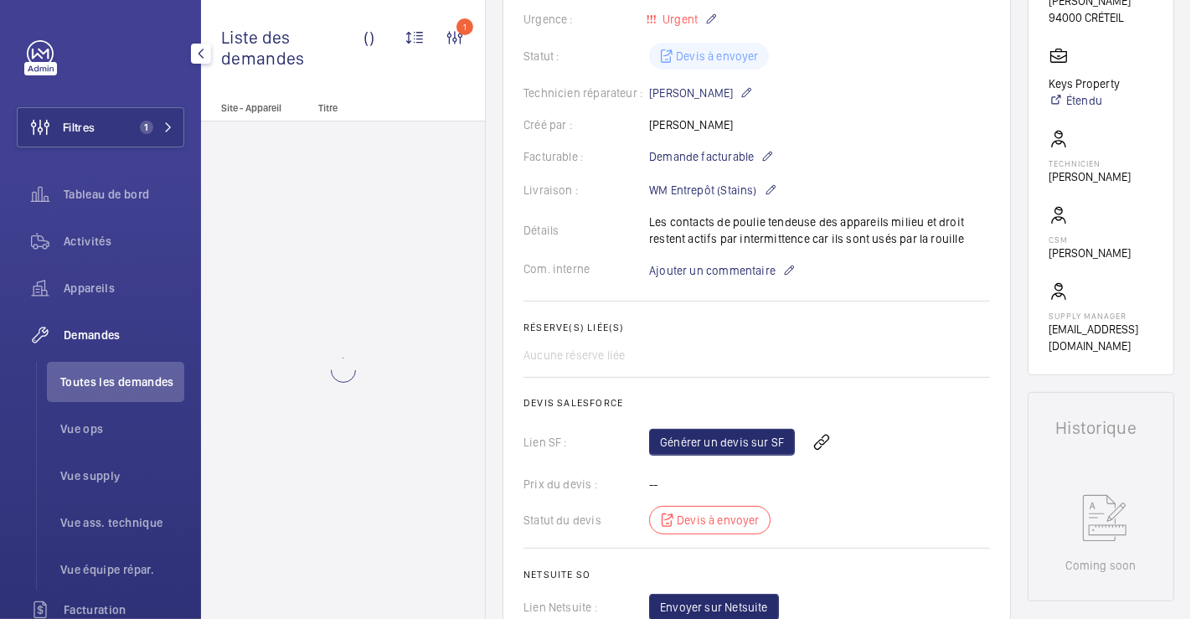
scroll to position [744, 0]
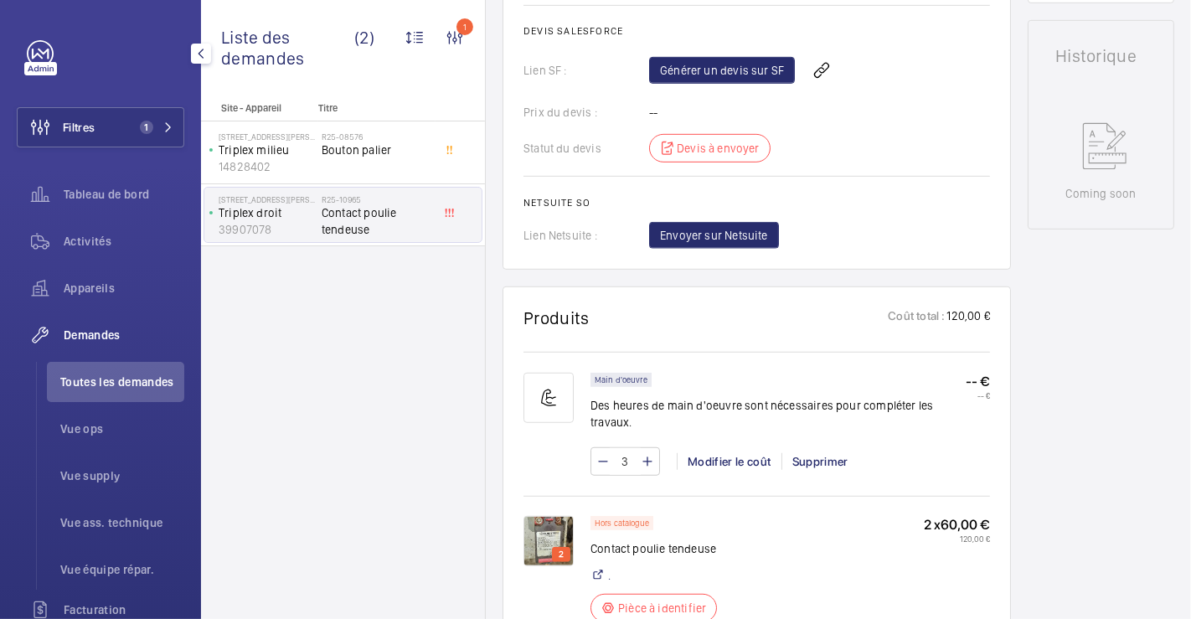
click at [562, 506] on div "2 Hors catalogue Contact poulie tendeuse . Pièce à identifier 2 x 60,00 € 120,0…" at bounding box center [757, 590] width 467 height 189
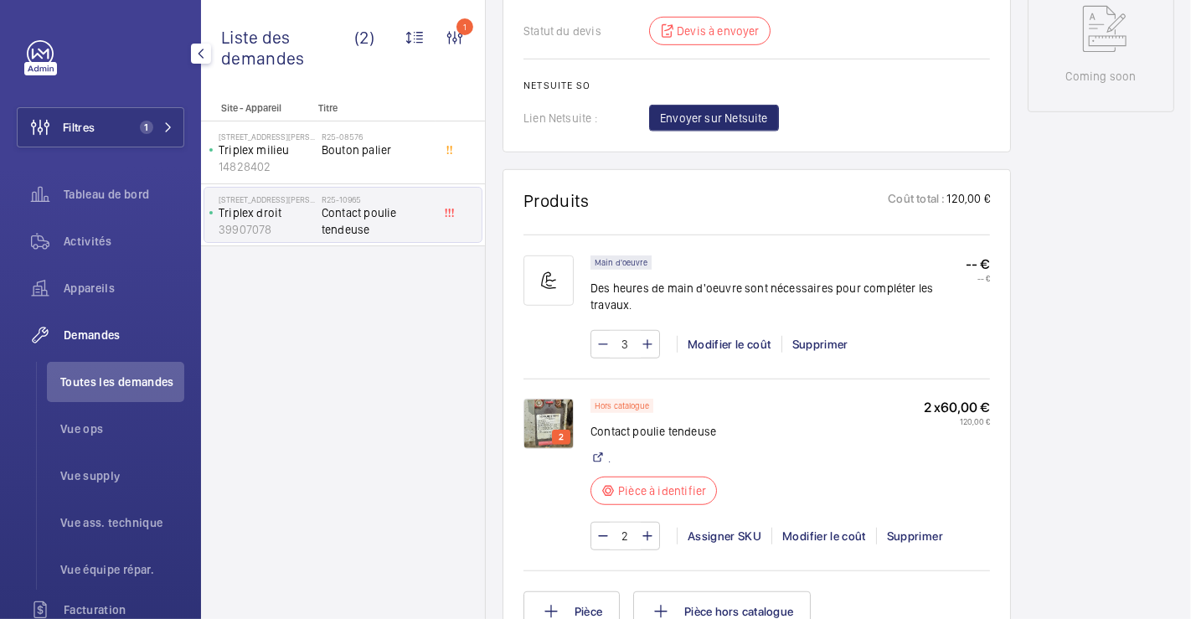
scroll to position [1024, 0]
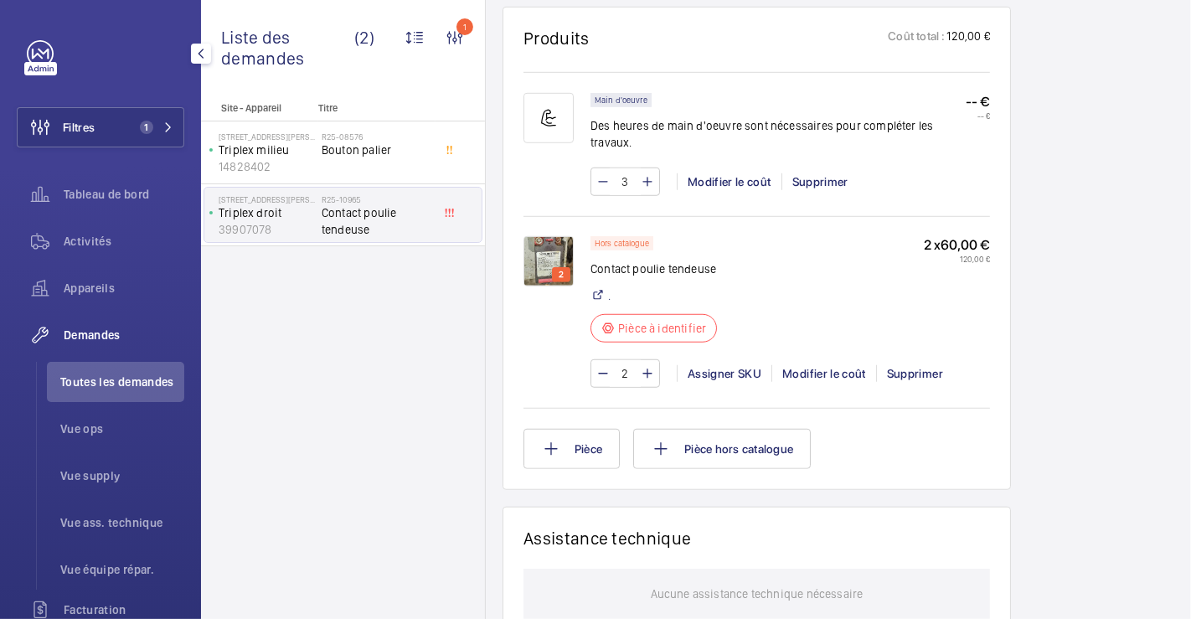
click at [555, 243] on img at bounding box center [549, 261] width 50 height 50
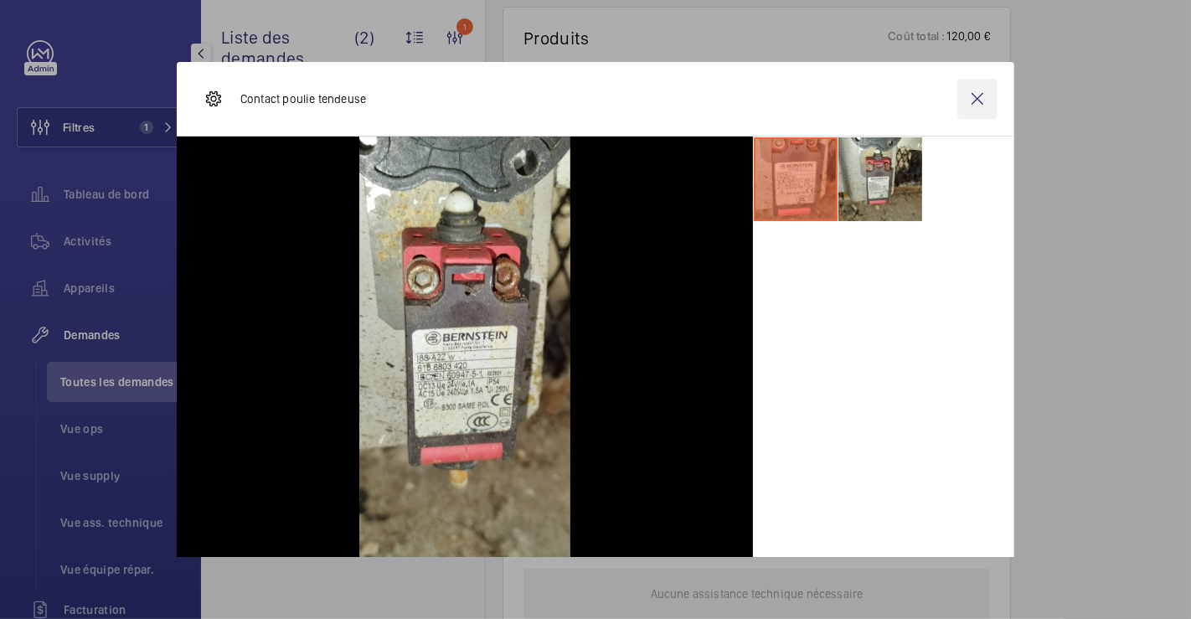
click at [957, 99] on wm-front-icon-button at bounding box center [977, 99] width 40 height 40
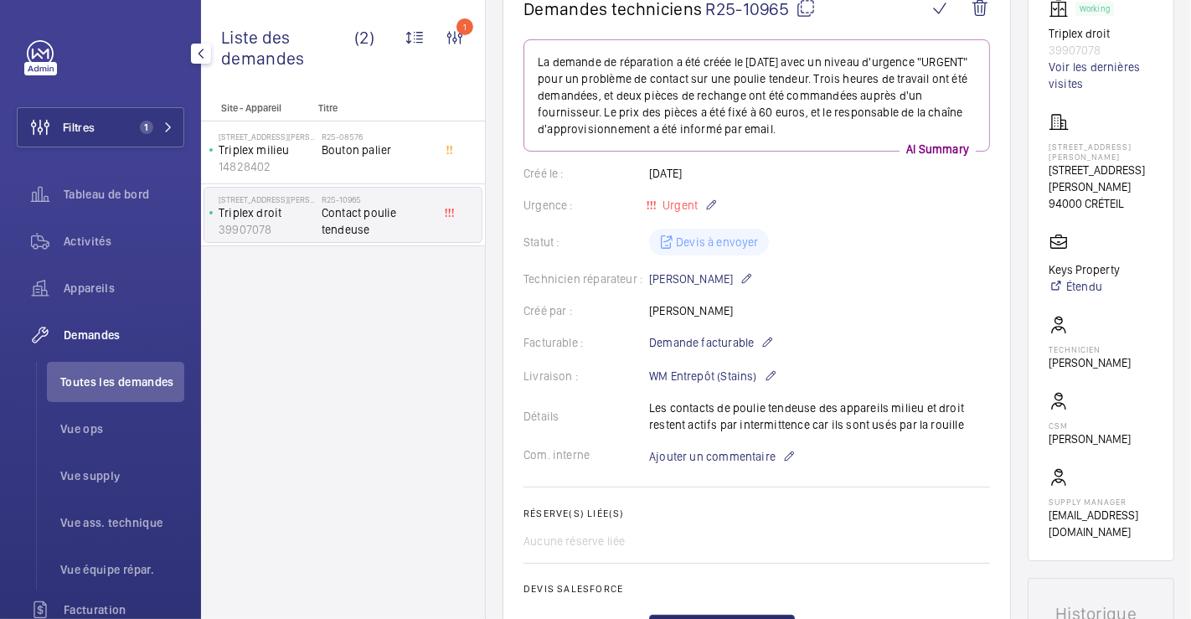
scroll to position [0, 0]
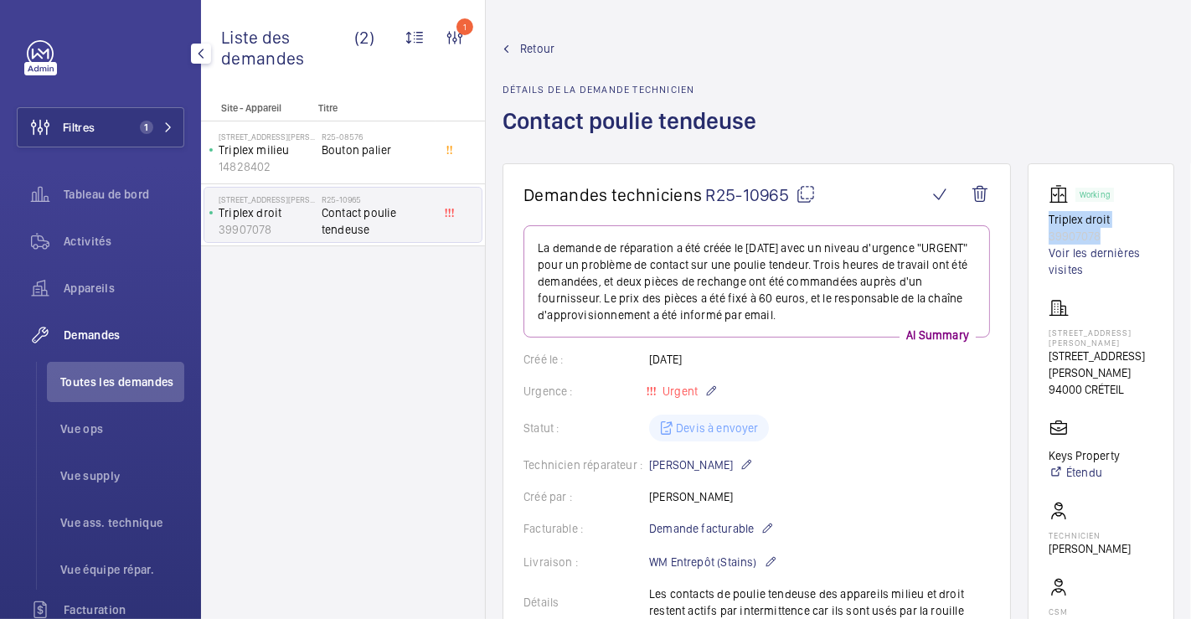
drag, startPoint x: 1022, startPoint y: 223, endPoint x: 1098, endPoint y: 237, distance: 77.5
click at [1098, 237] on wm-front-card "Working Triplex droit 39907078 Voir les dernières visites 68 Avenue du Général …" at bounding box center [1101, 455] width 147 height 584
copy div "Triplex droit 39907078"
click at [534, 52] on span "Retour" at bounding box center [537, 48] width 34 height 17
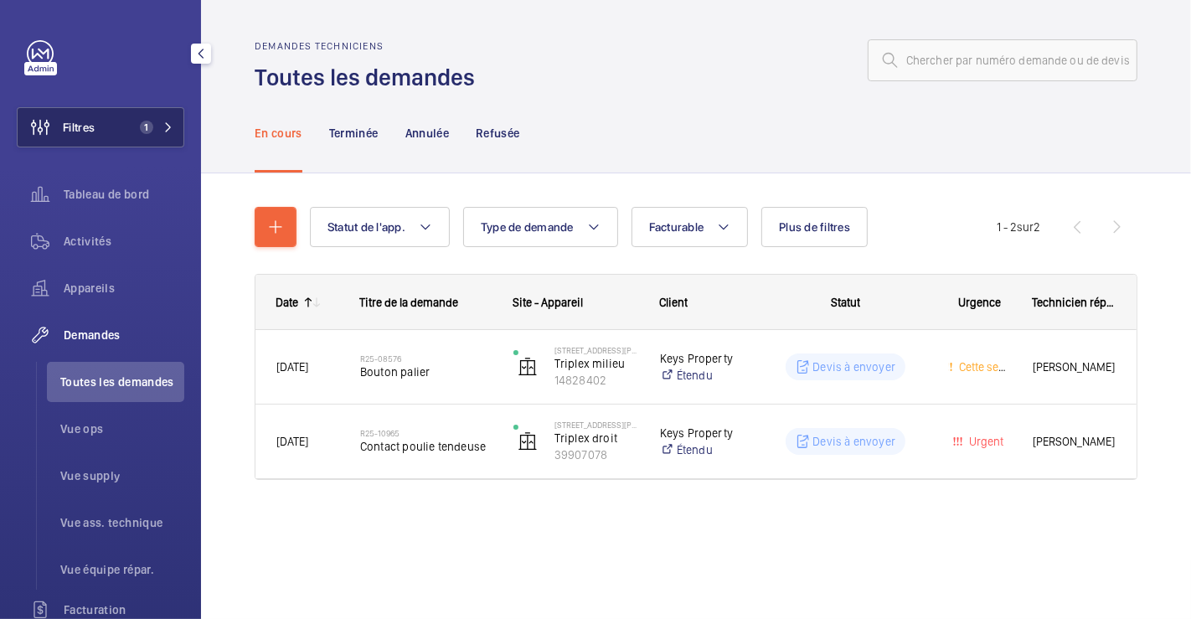
click at [105, 121] on button "Filtres 1" at bounding box center [101, 127] width 168 height 40
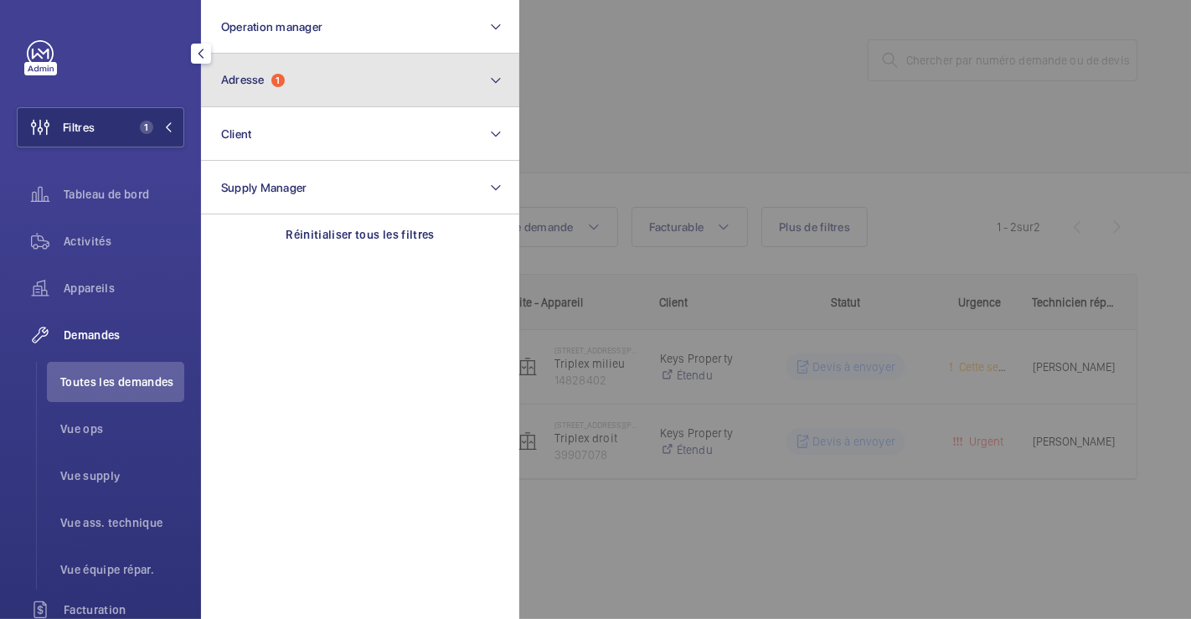
click at [296, 85] on button "Adresse 1" at bounding box center [360, 81] width 318 height 54
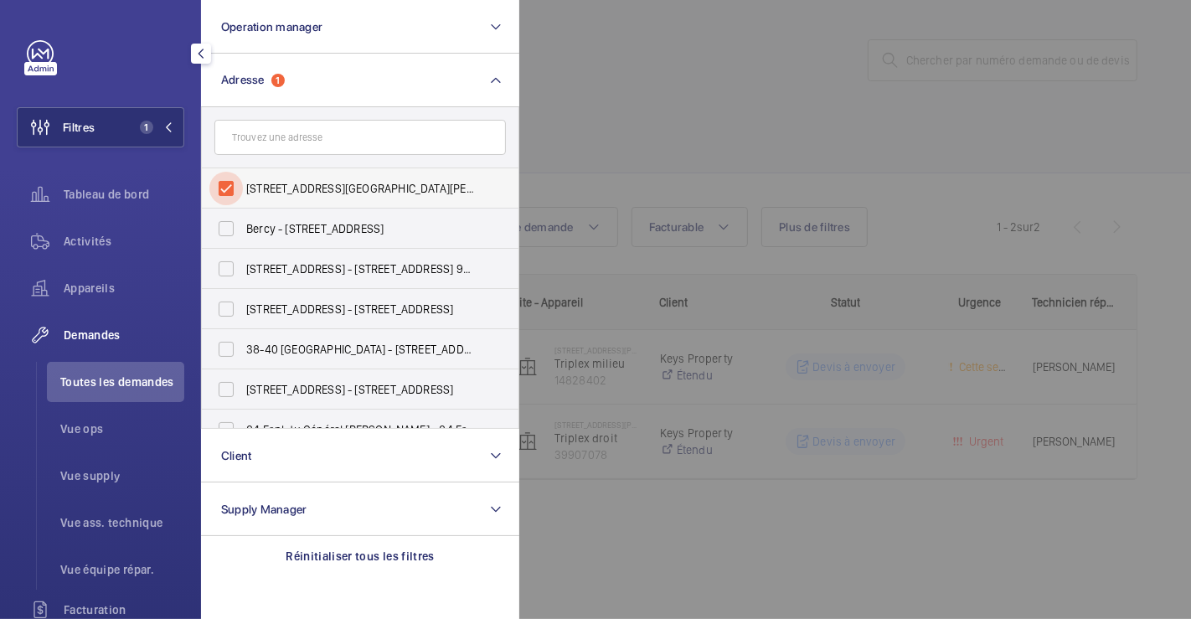
click at [231, 183] on input "68 Avenue du Général de Gaulle - 68 Avenue du Général de Gaulle, 94000 CRÉTEIL,…" at bounding box center [226, 189] width 34 height 34
checkbox input "false"
click at [584, 98] on div at bounding box center [1114, 309] width 1191 height 619
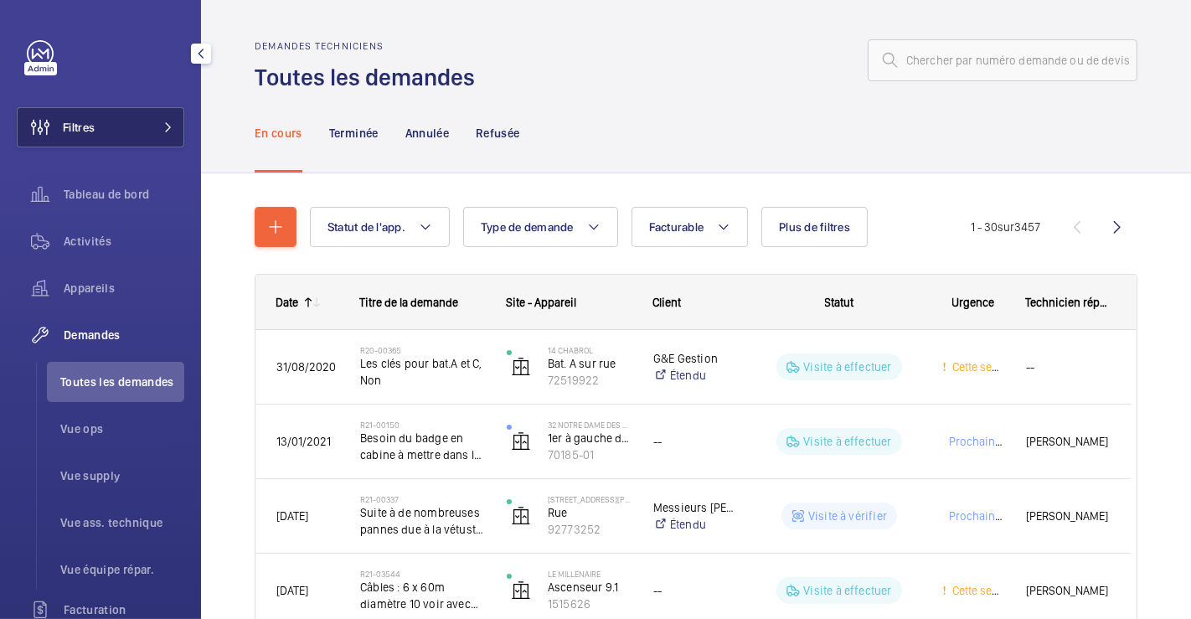
click at [92, 121] on span "Filtres" at bounding box center [79, 127] width 32 height 17
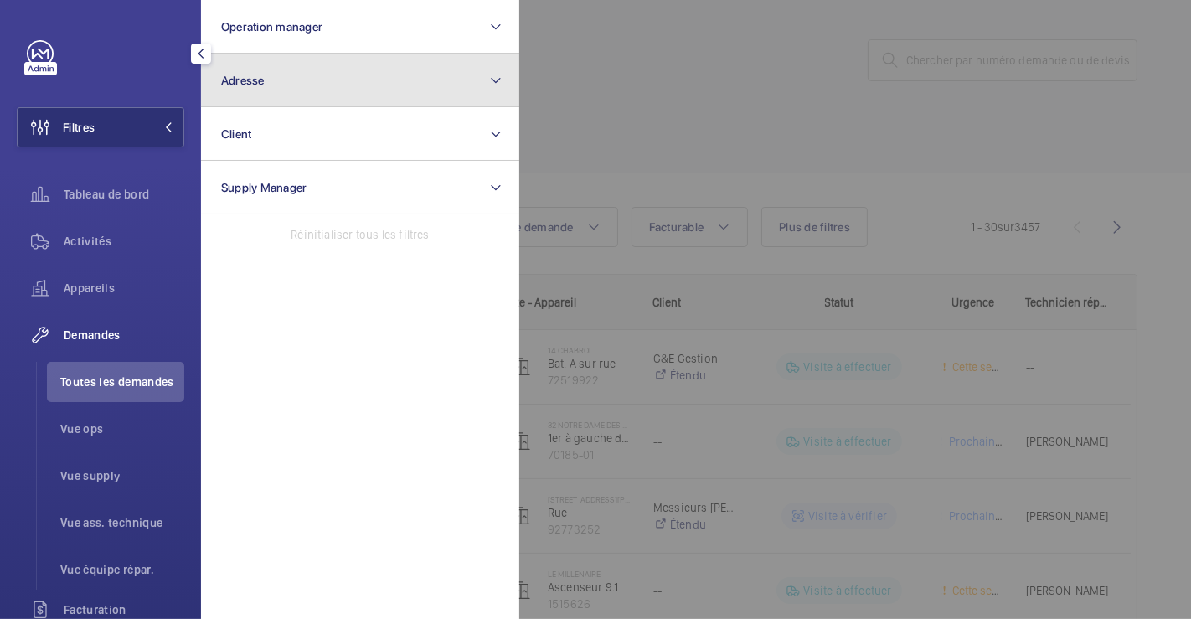
click at [331, 79] on button "Adresse" at bounding box center [360, 81] width 318 height 54
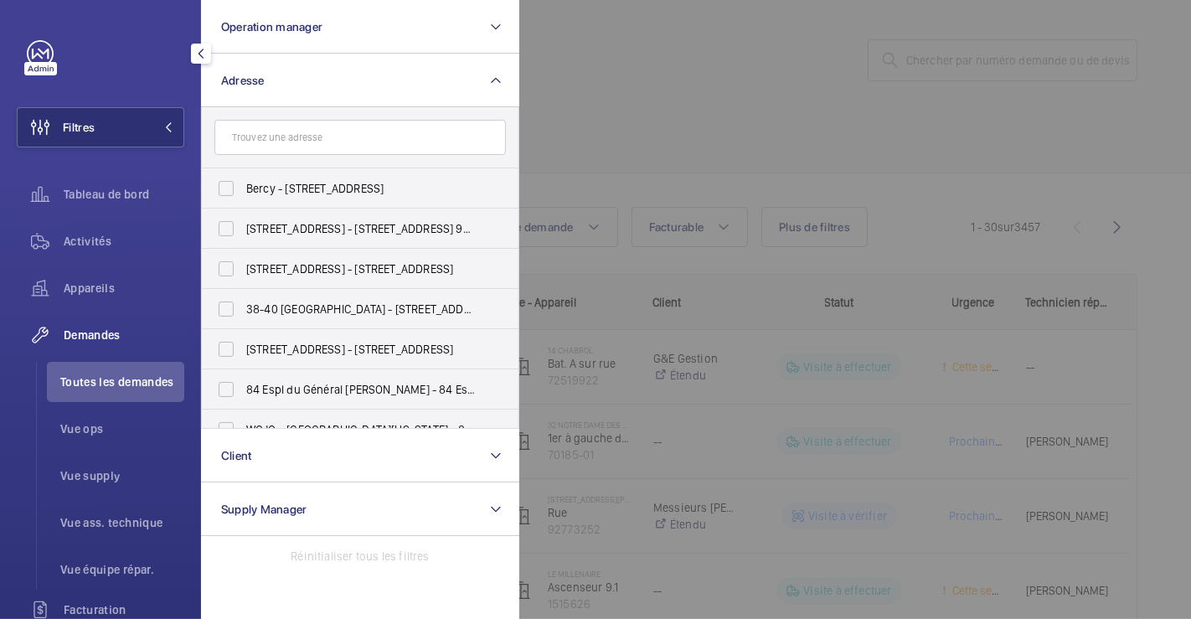
click at [323, 143] on input "text" at bounding box center [360, 137] width 292 height 35
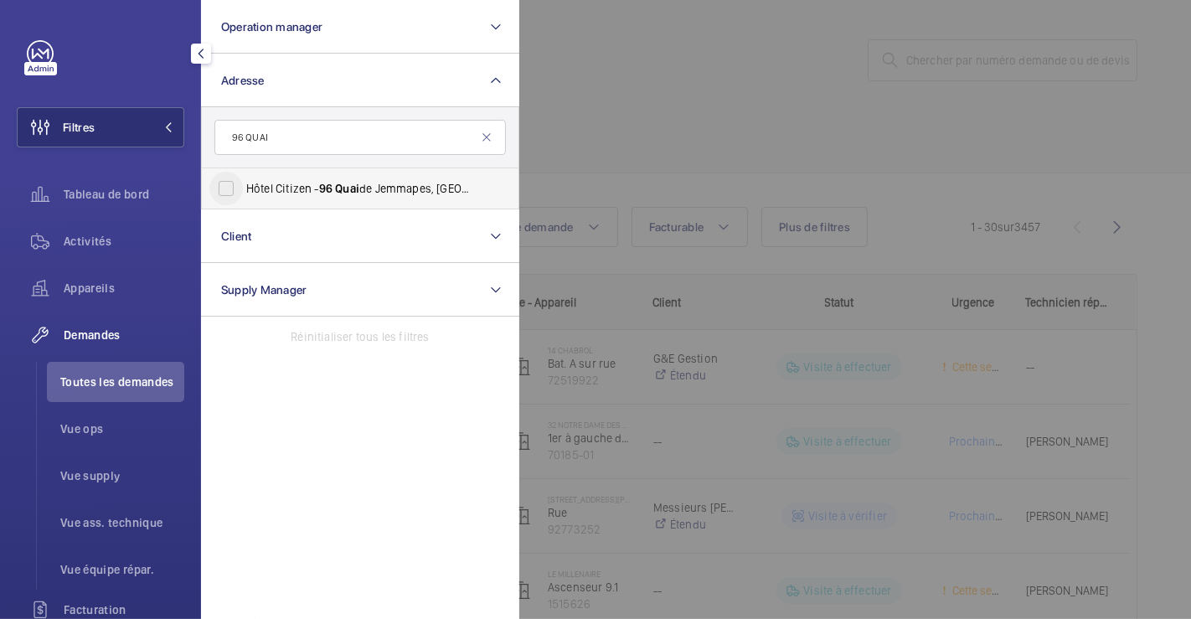
type input "96 QUAI"
click at [224, 185] on input "Hôtel Citizen - 96 Quai de Jemmapes, PARIS 75010" at bounding box center [226, 189] width 34 height 34
checkbox input "true"
click at [765, 56] on div at bounding box center [1114, 309] width 1191 height 619
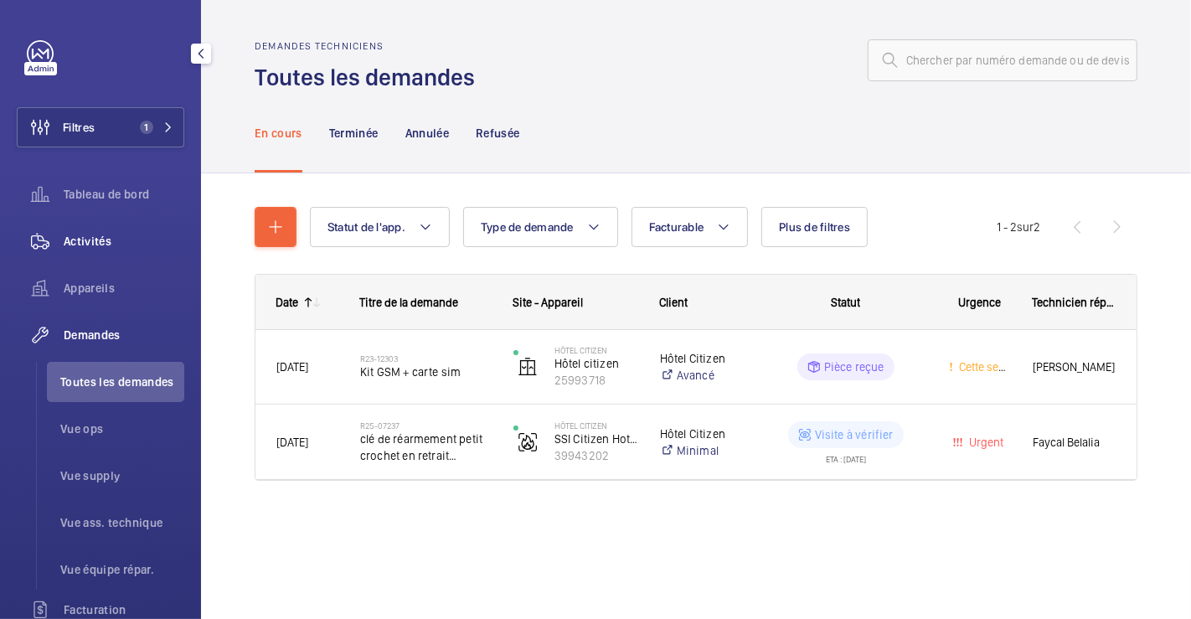
click at [107, 235] on span "Activités" at bounding box center [124, 241] width 121 height 17
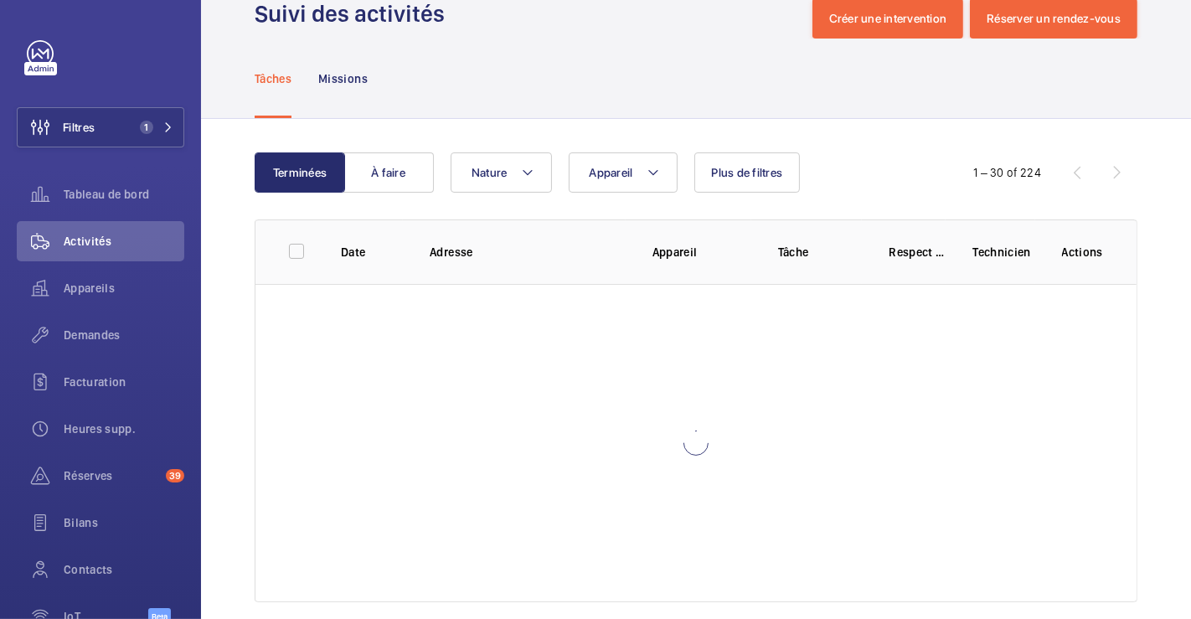
scroll to position [65, 0]
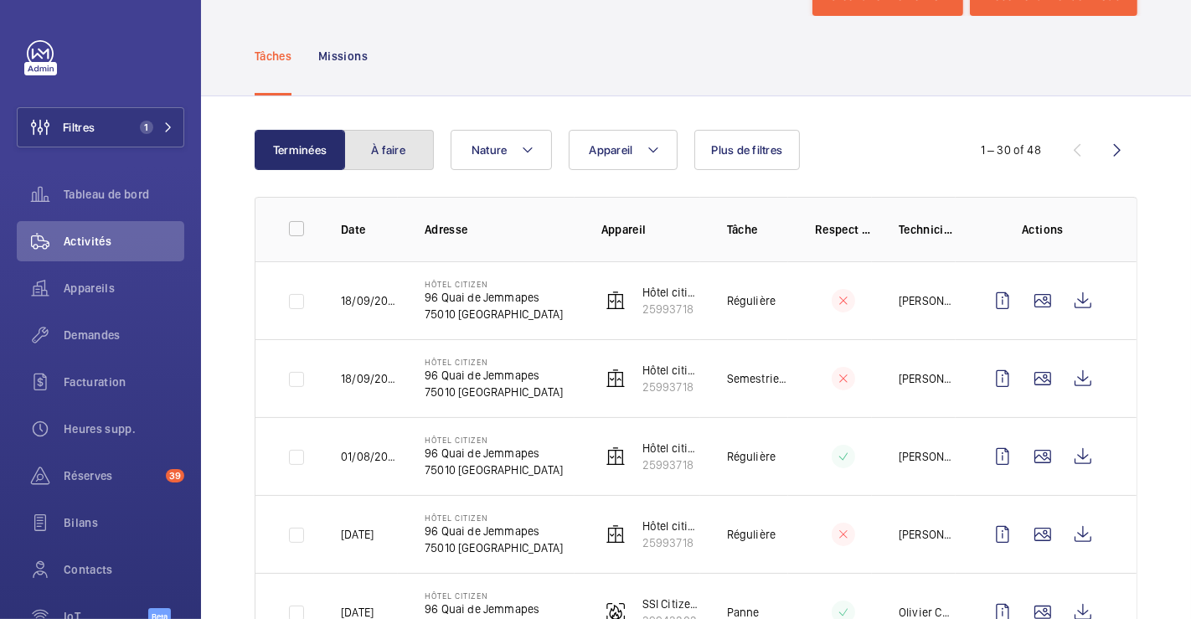
drag, startPoint x: 406, startPoint y: 156, endPoint x: 457, endPoint y: 185, distance: 58.2
click at [406, 156] on button "À faire" at bounding box center [388, 150] width 90 height 40
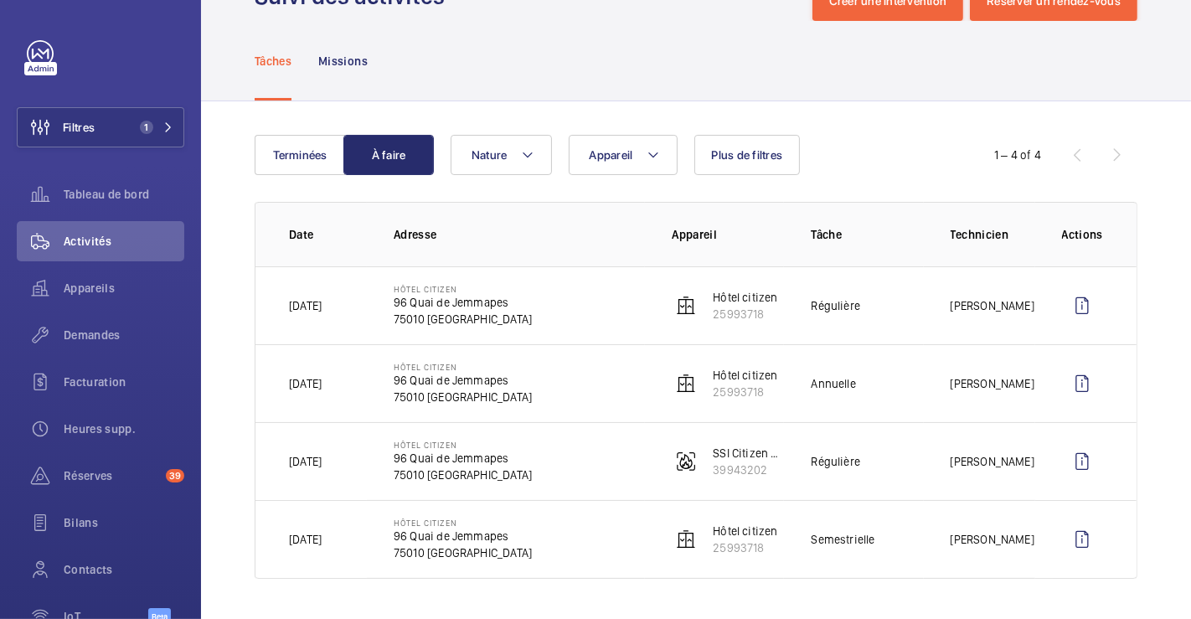
scroll to position [57, 0]
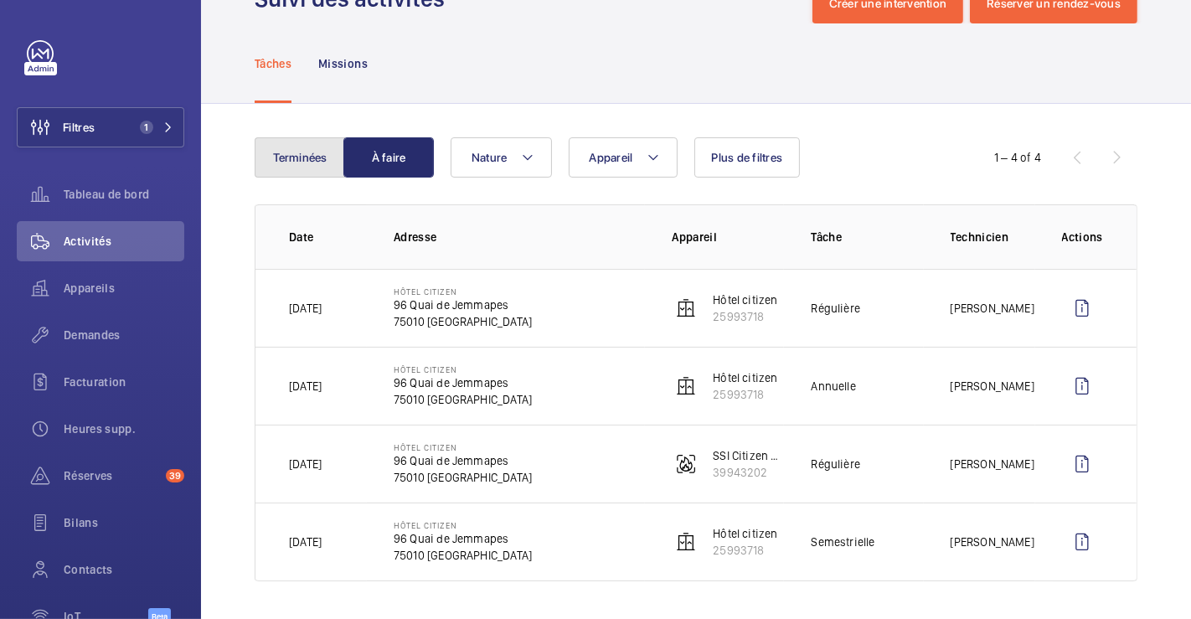
click at [306, 153] on button "Terminées" at bounding box center [300, 157] width 90 height 40
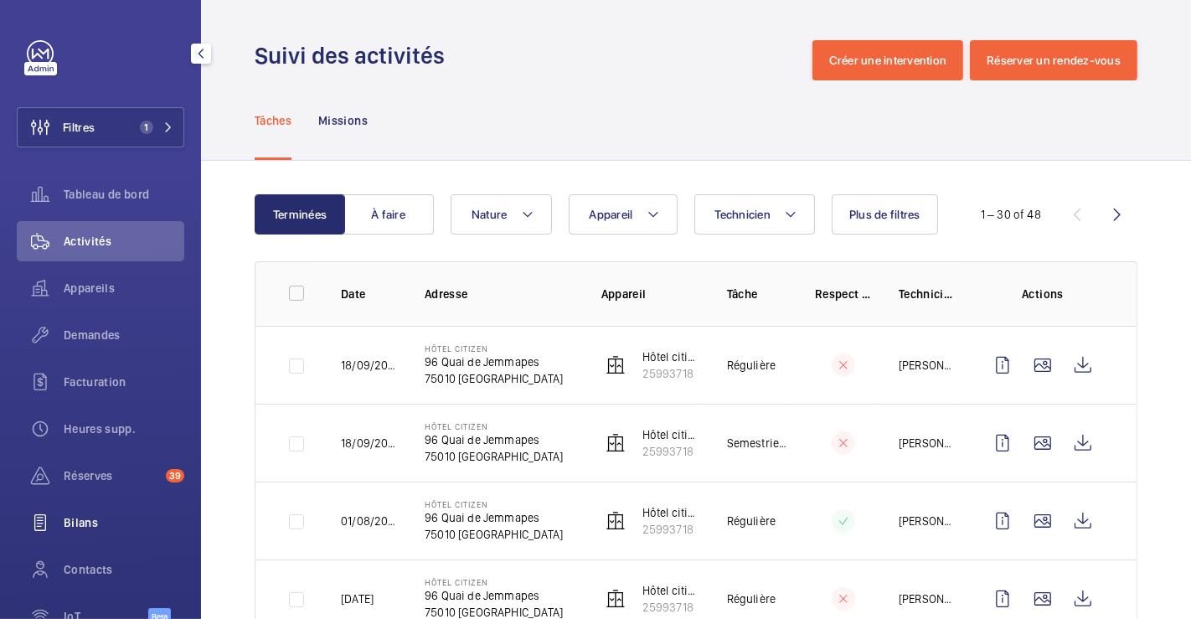
drag, startPoint x: 95, startPoint y: 565, endPoint x: 129, endPoint y: 542, distance: 40.4
click at [95, 565] on span "Contacts" at bounding box center [124, 569] width 121 height 17
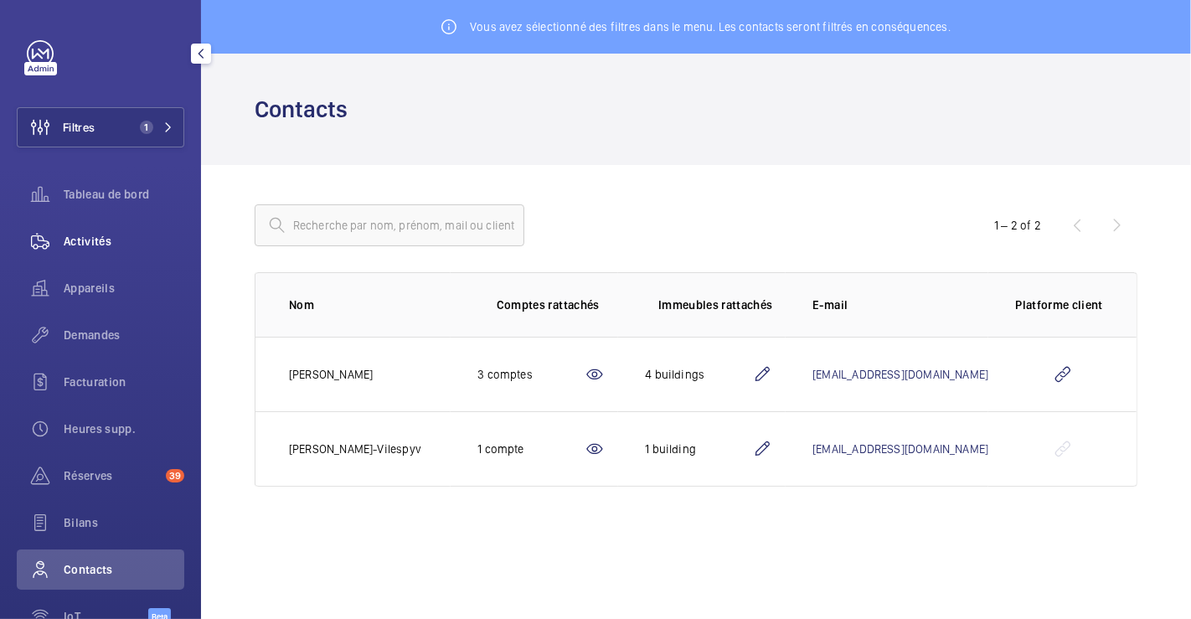
click at [99, 243] on span "Activités" at bounding box center [124, 241] width 121 height 17
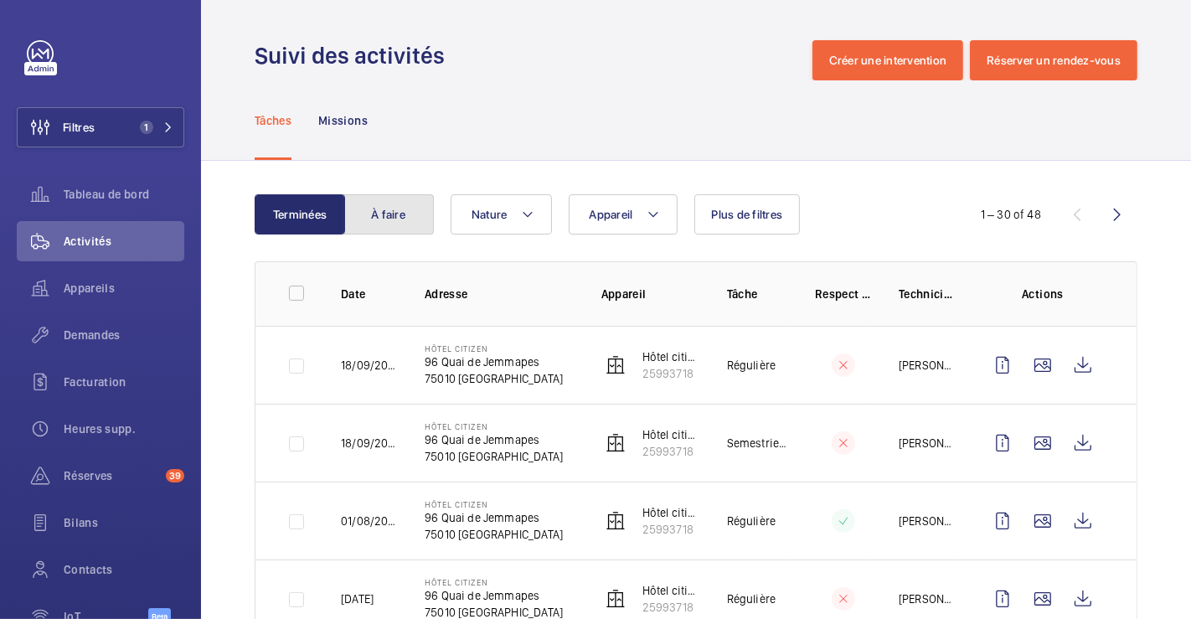
click at [405, 216] on button "À faire" at bounding box center [388, 214] width 90 height 40
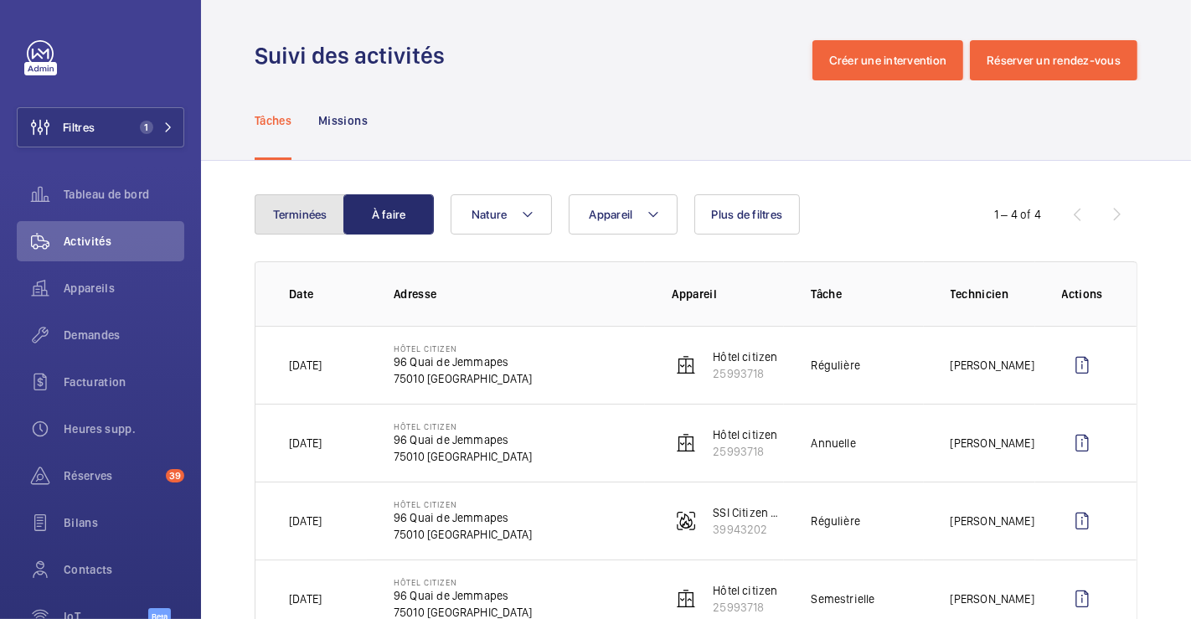
click at [275, 216] on button "Terminées" at bounding box center [300, 214] width 90 height 40
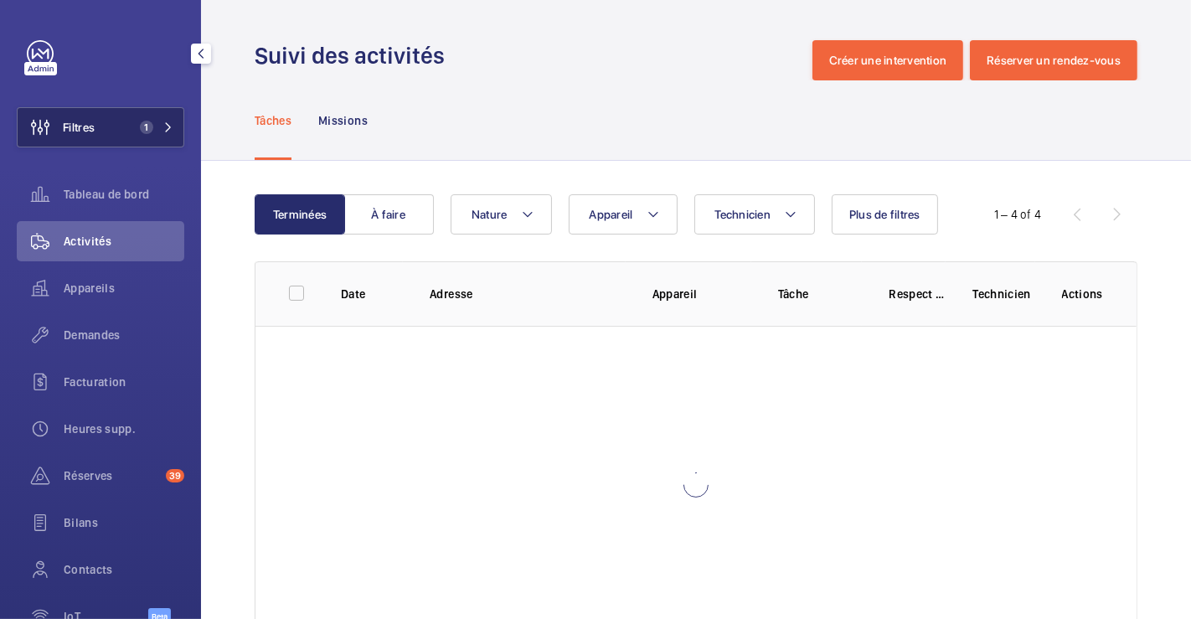
click at [102, 132] on button "Filtres 1" at bounding box center [101, 127] width 168 height 40
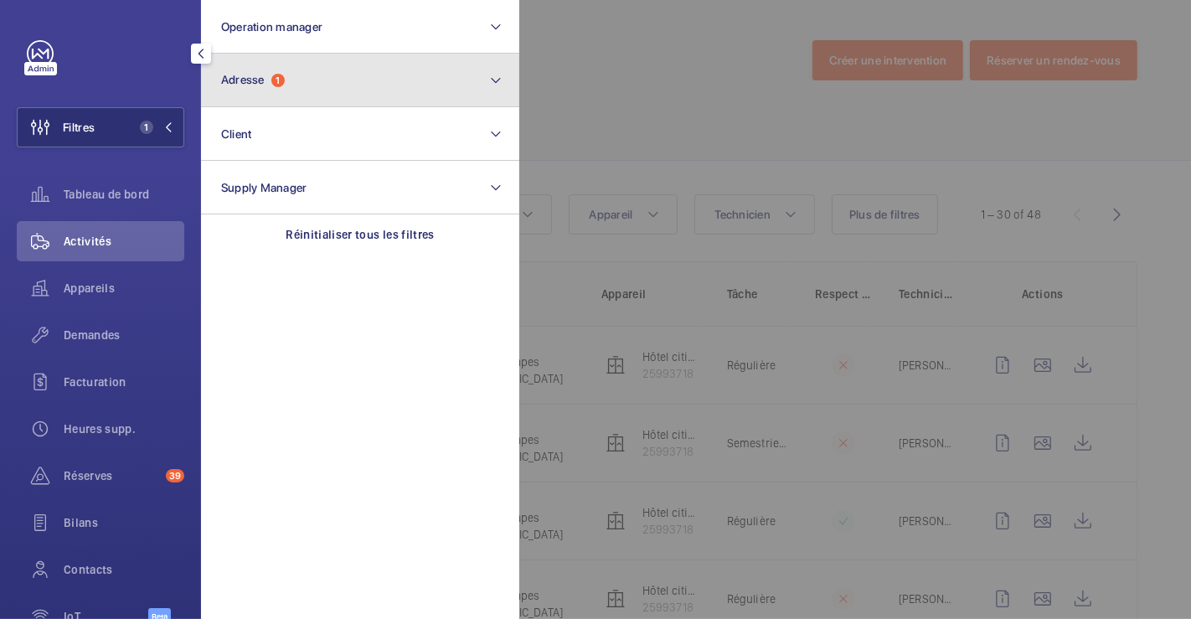
click at [345, 92] on button "Adresse 1" at bounding box center [360, 81] width 318 height 54
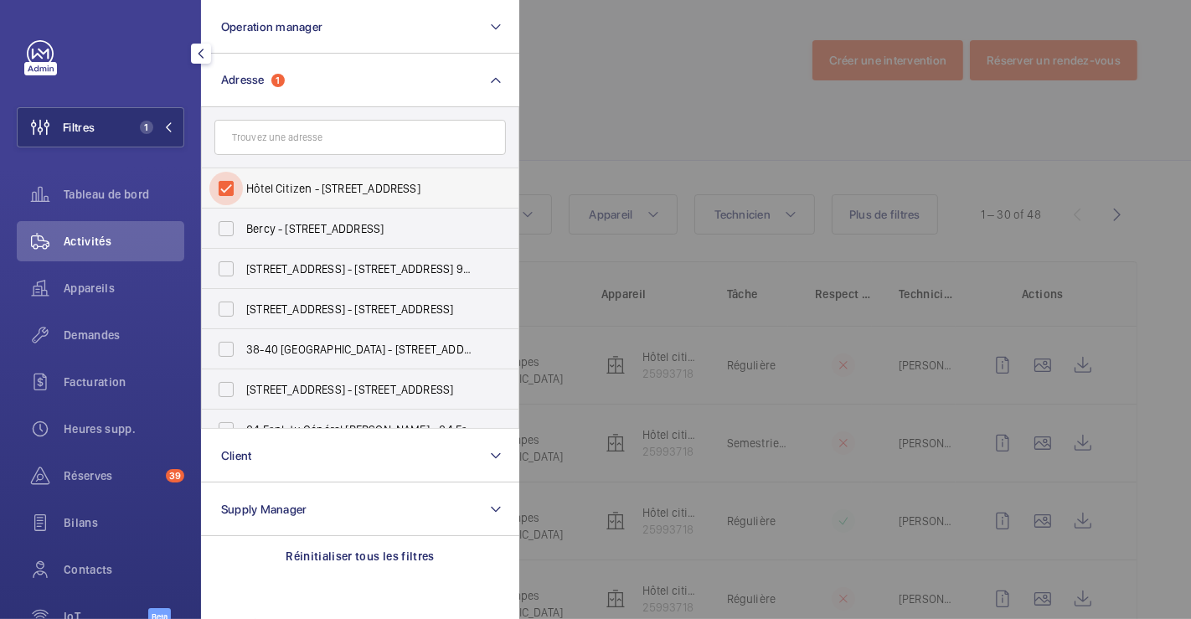
click at [229, 188] on input "Hôtel Citizen - 96 Quai de Jemmapes, PARIS 75010" at bounding box center [226, 189] width 34 height 34
checkbox input "false"
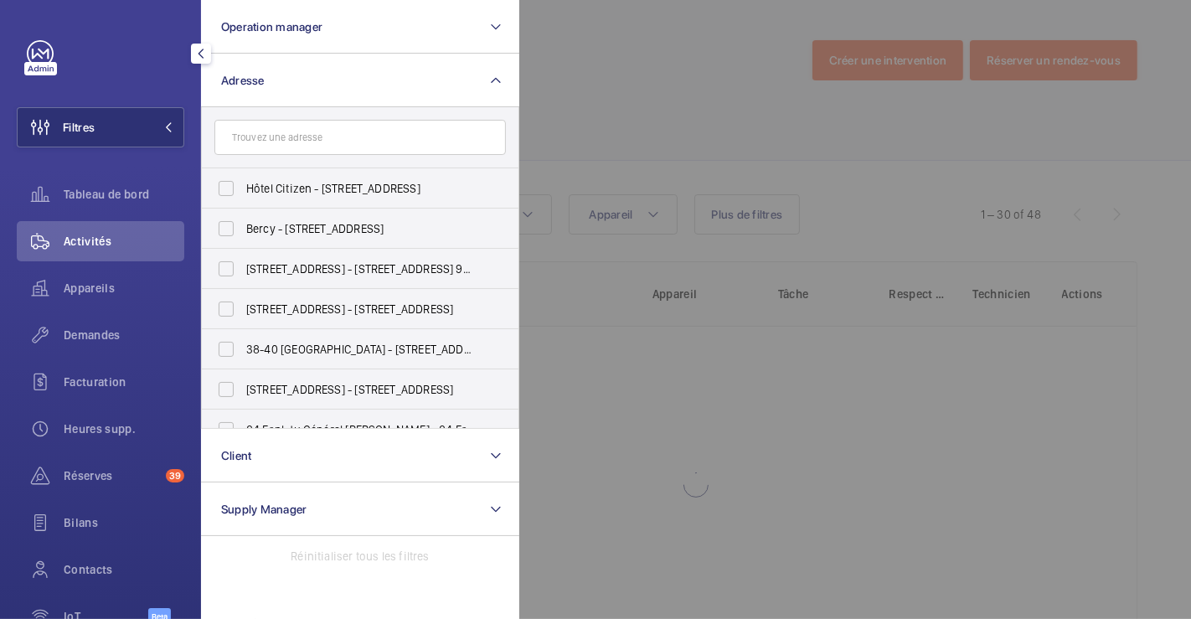
drag, startPoint x: 594, startPoint y: 67, endPoint x: 569, endPoint y: 71, distance: 25.5
click at [596, 66] on div at bounding box center [1114, 309] width 1191 height 619
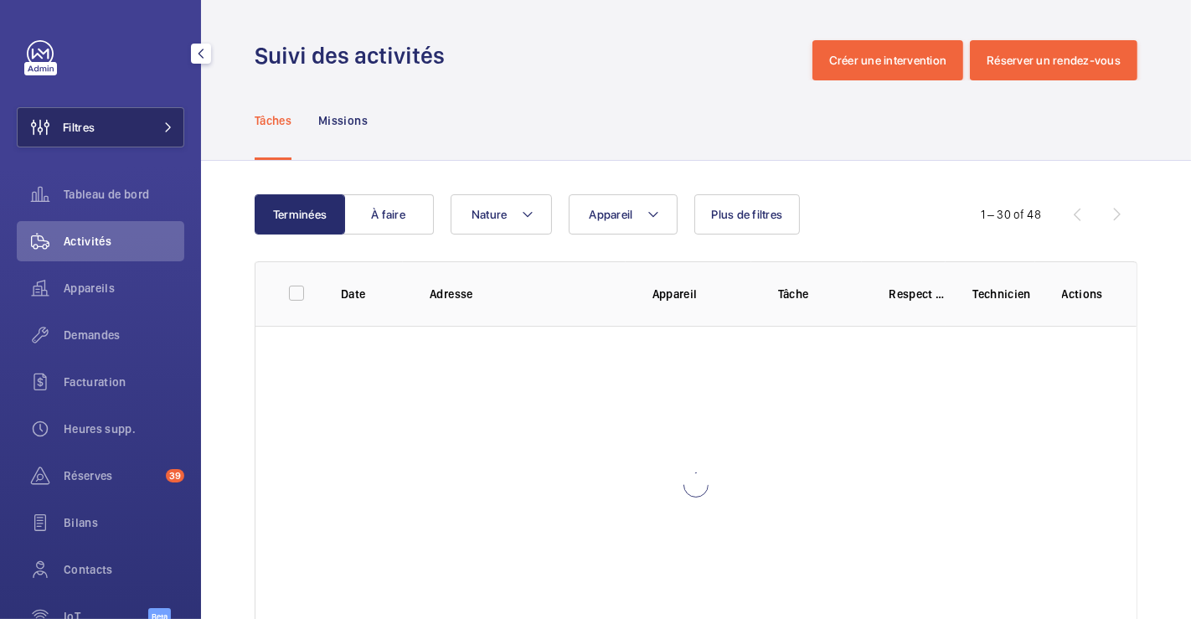
click at [93, 121] on span "Filtres" at bounding box center [79, 127] width 32 height 17
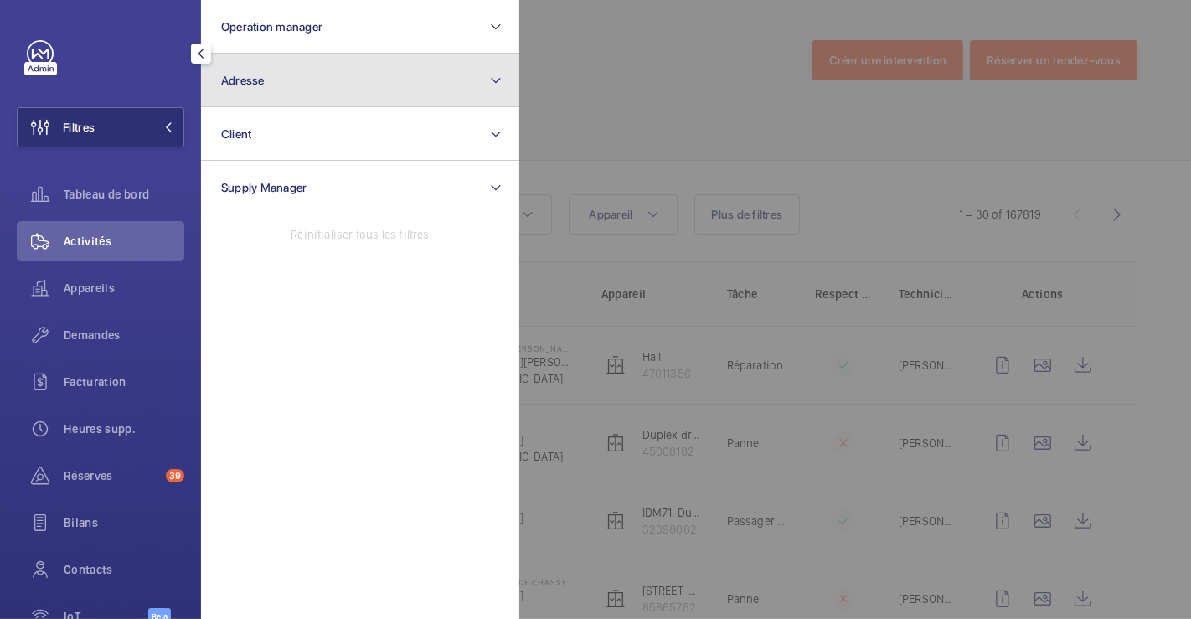
click at [289, 85] on button "Adresse" at bounding box center [360, 81] width 318 height 54
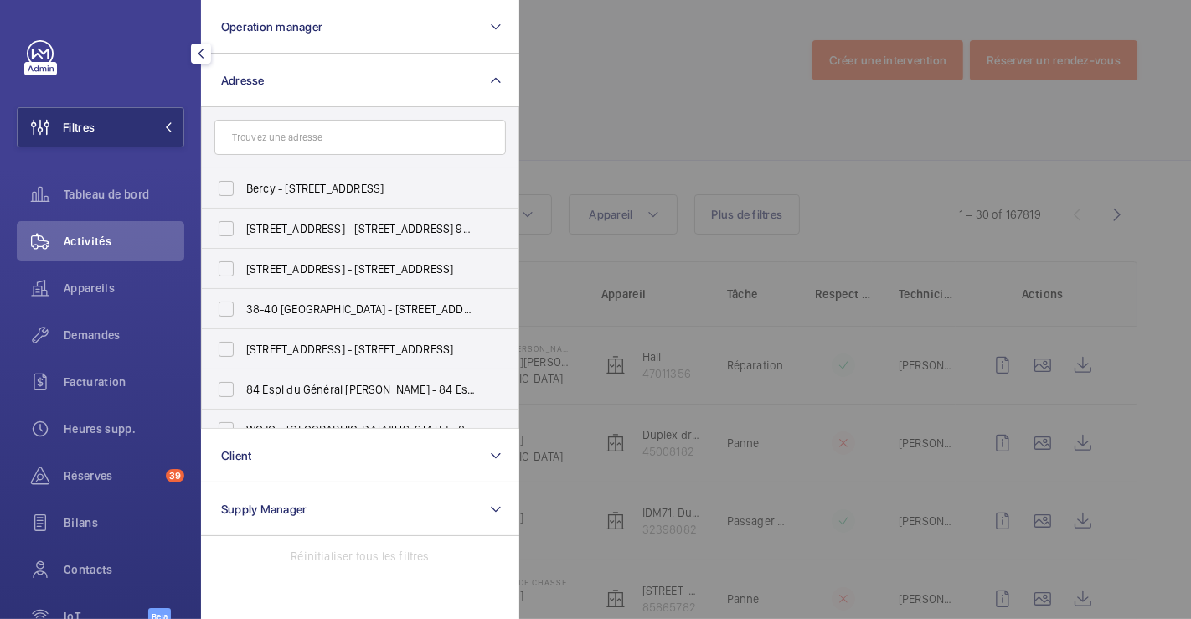
click at [277, 141] on input "text" at bounding box center [360, 137] width 292 height 35
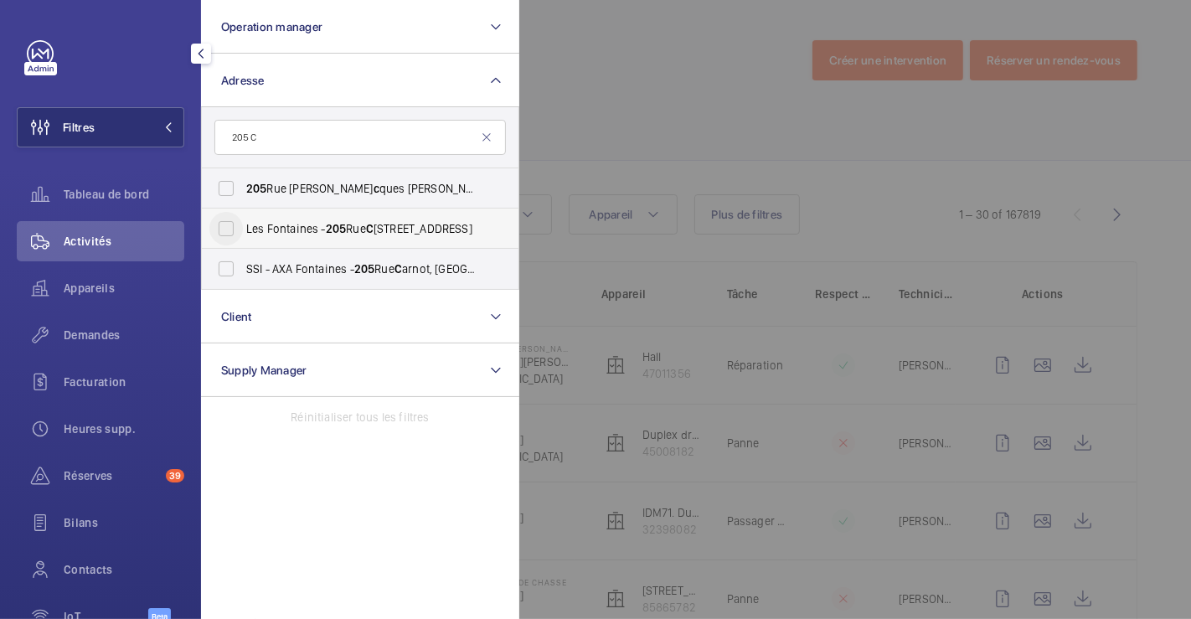
type input "205 C"
click at [228, 233] on input "Les Fontaines - 205 Rue C arnot 203, FONTENAY-SOUS-BOIS 94120" at bounding box center [226, 229] width 34 height 34
checkbox input "true"
click at [598, 96] on div at bounding box center [1114, 309] width 1191 height 619
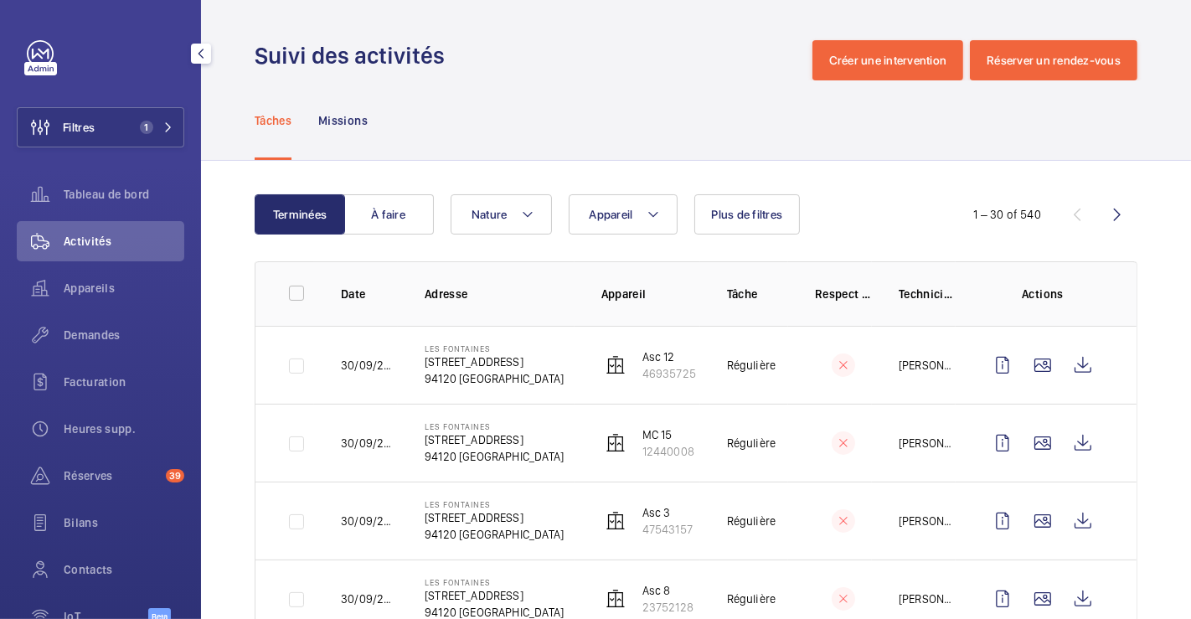
scroll to position [93, 0]
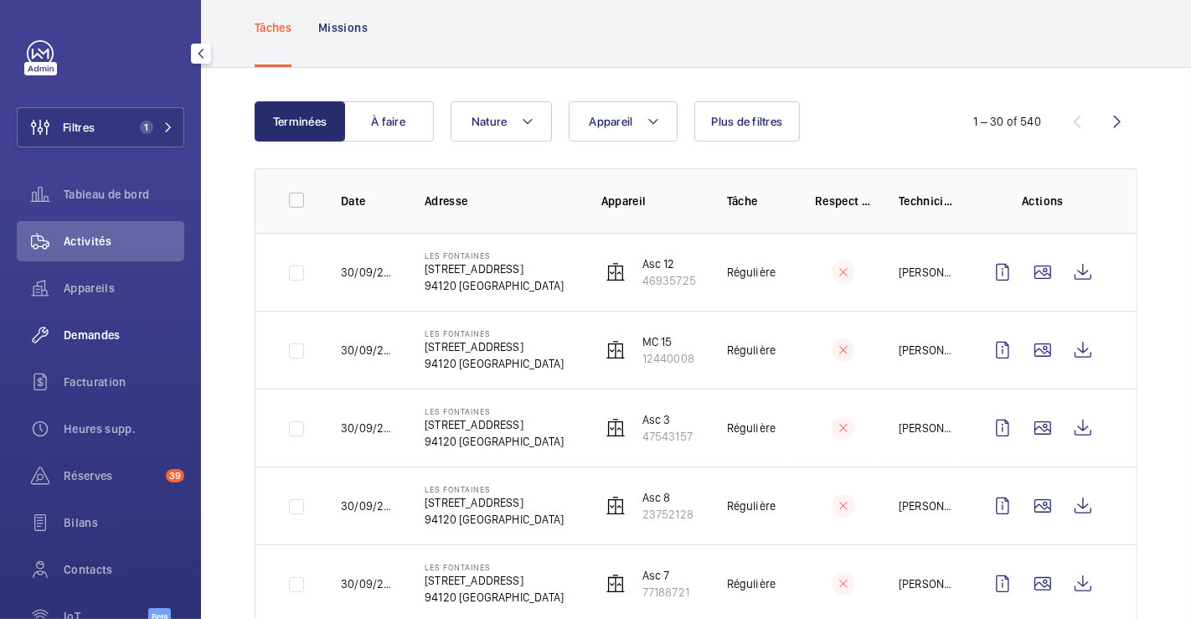
click at [105, 329] on span "Demandes" at bounding box center [124, 335] width 121 height 17
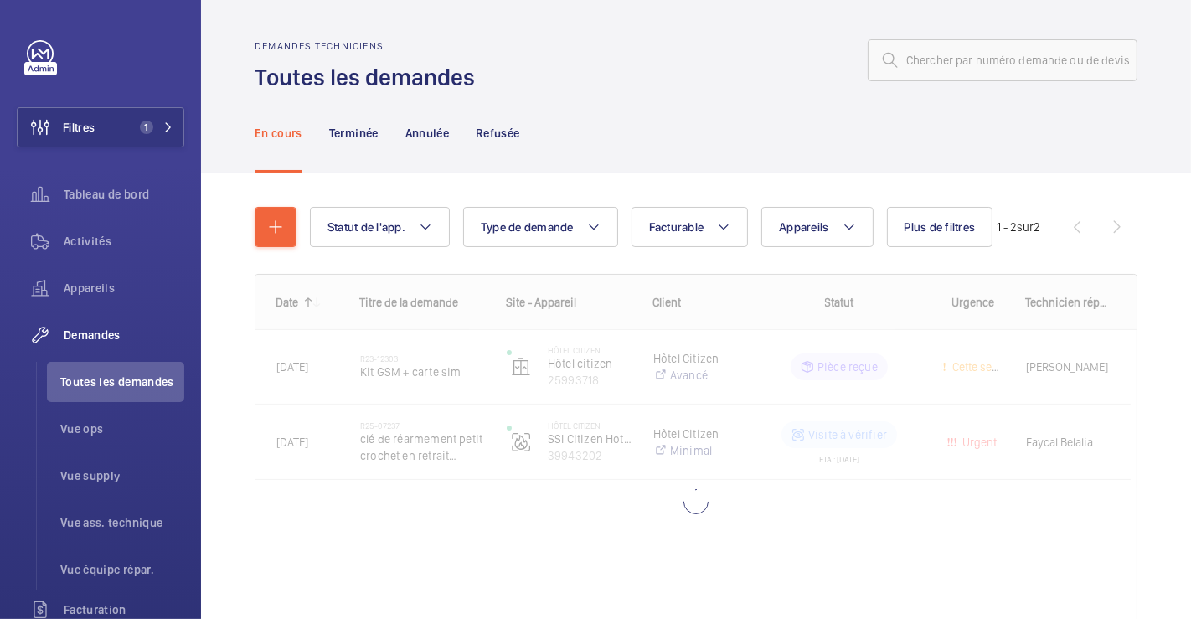
scroll to position [103, 0]
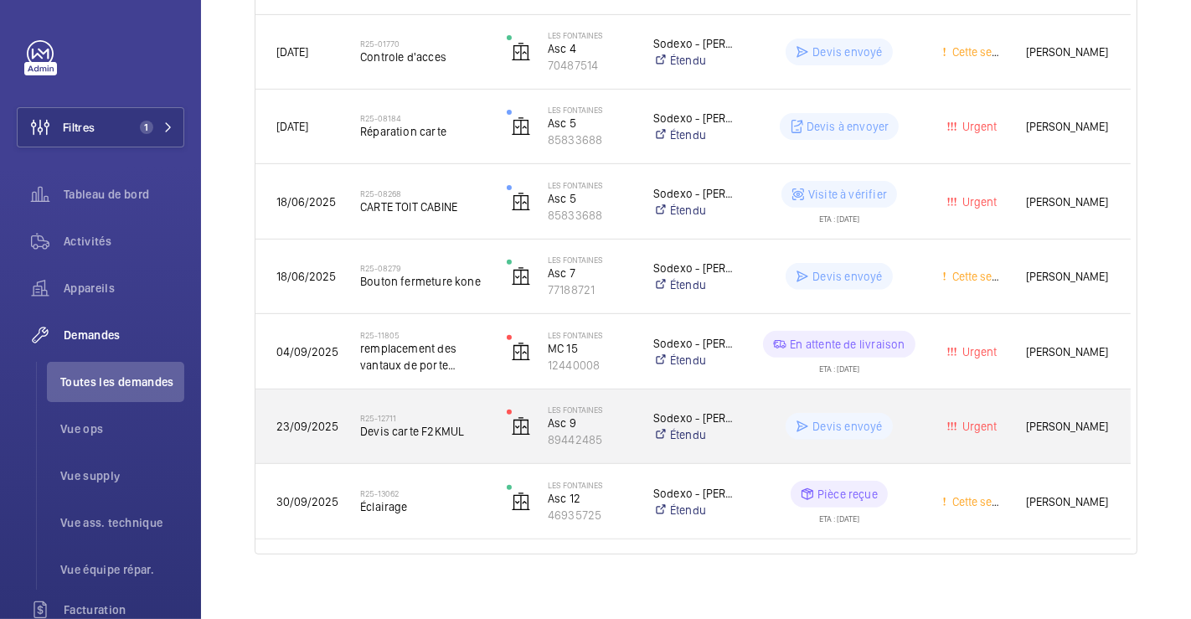
scroll to position [480, 0]
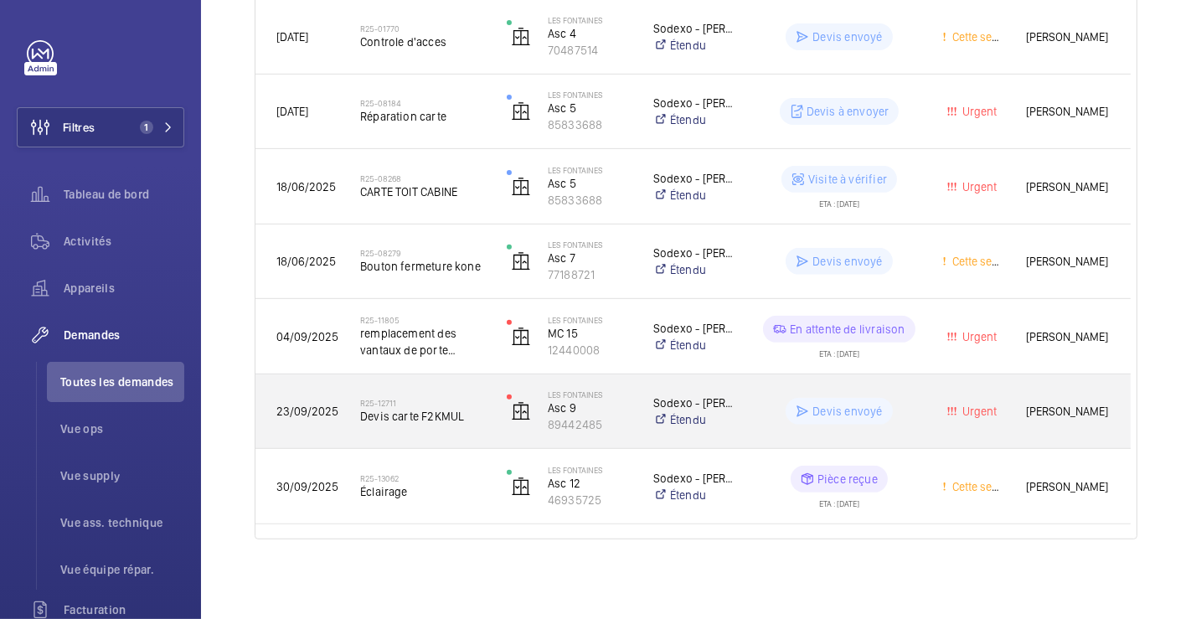
click at [440, 404] on h2 "R25-12711" at bounding box center [422, 403] width 125 height 10
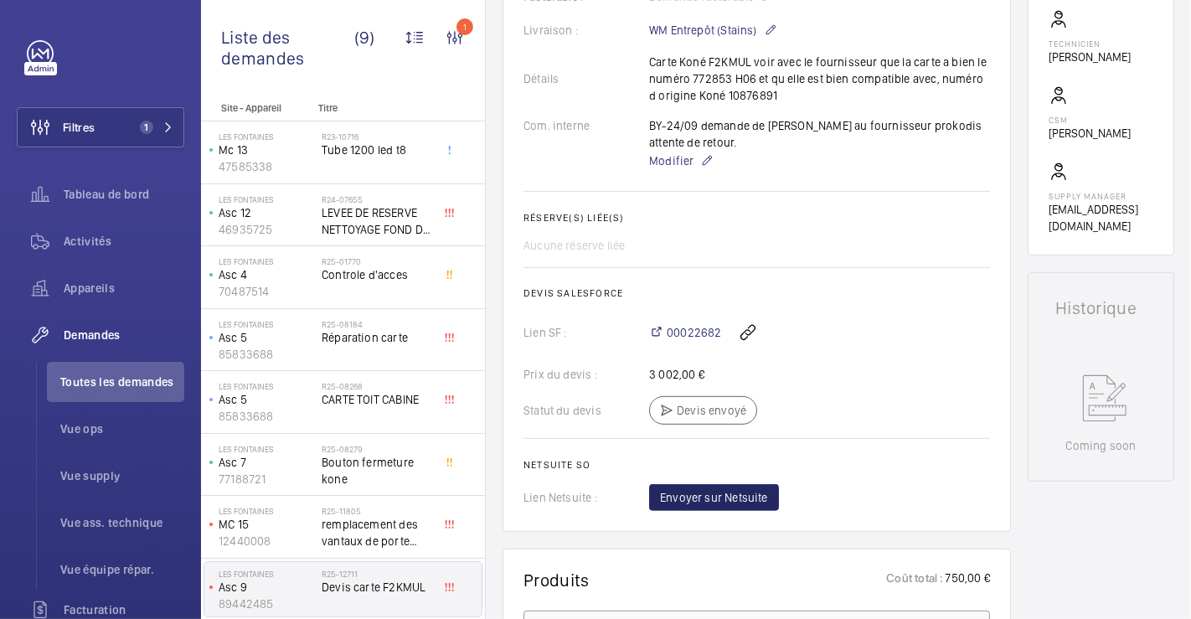
scroll to position [515, 0]
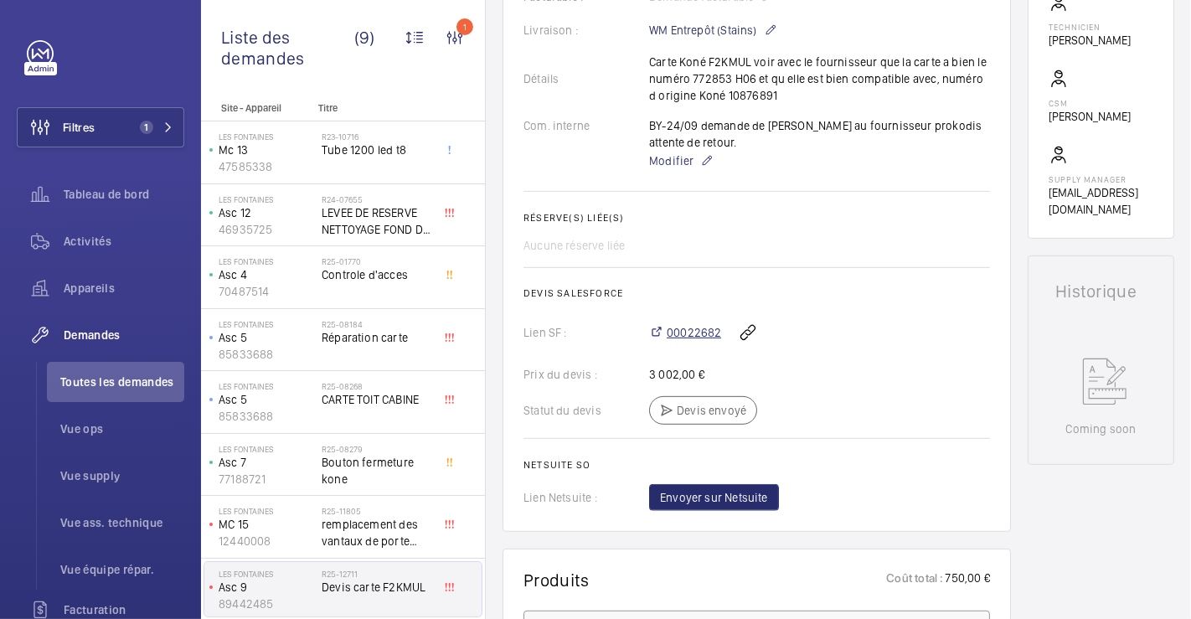
click at [692, 327] on span "00022682" at bounding box center [694, 332] width 54 height 17
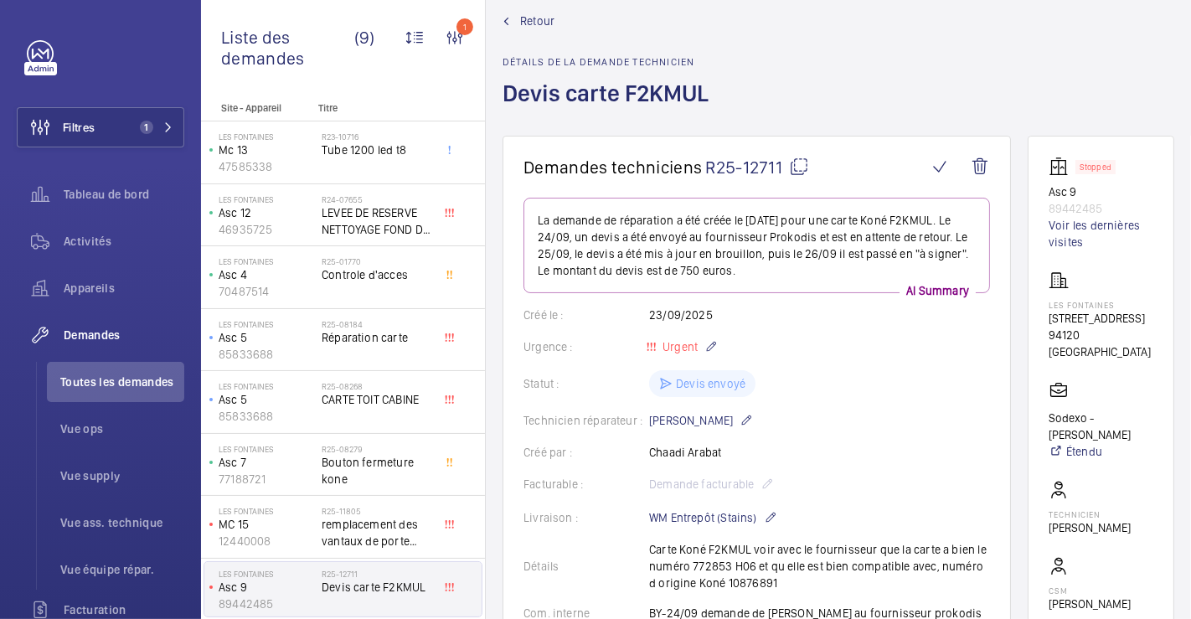
scroll to position [0, 0]
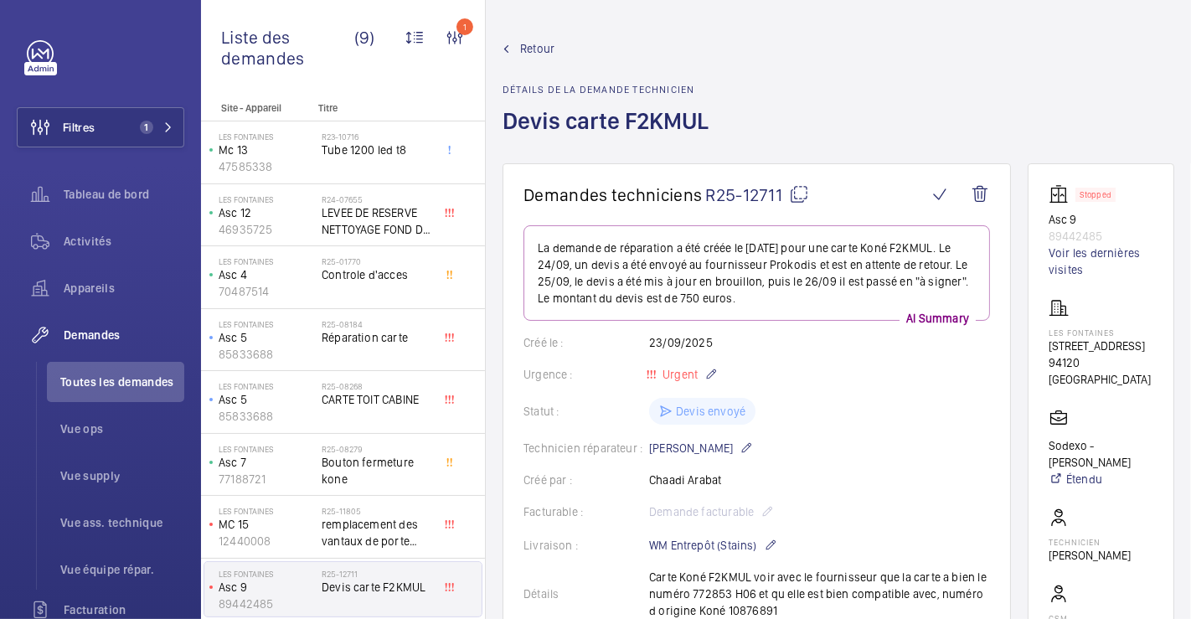
click at [542, 46] on span "Retour" at bounding box center [537, 48] width 34 height 17
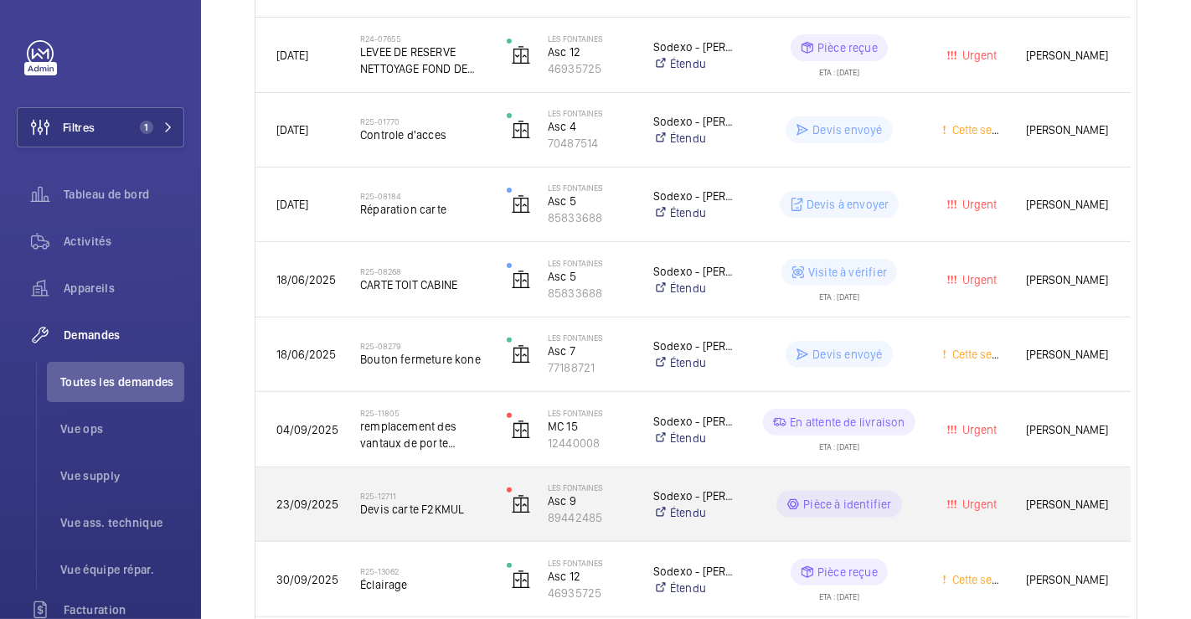
scroll to position [480, 0]
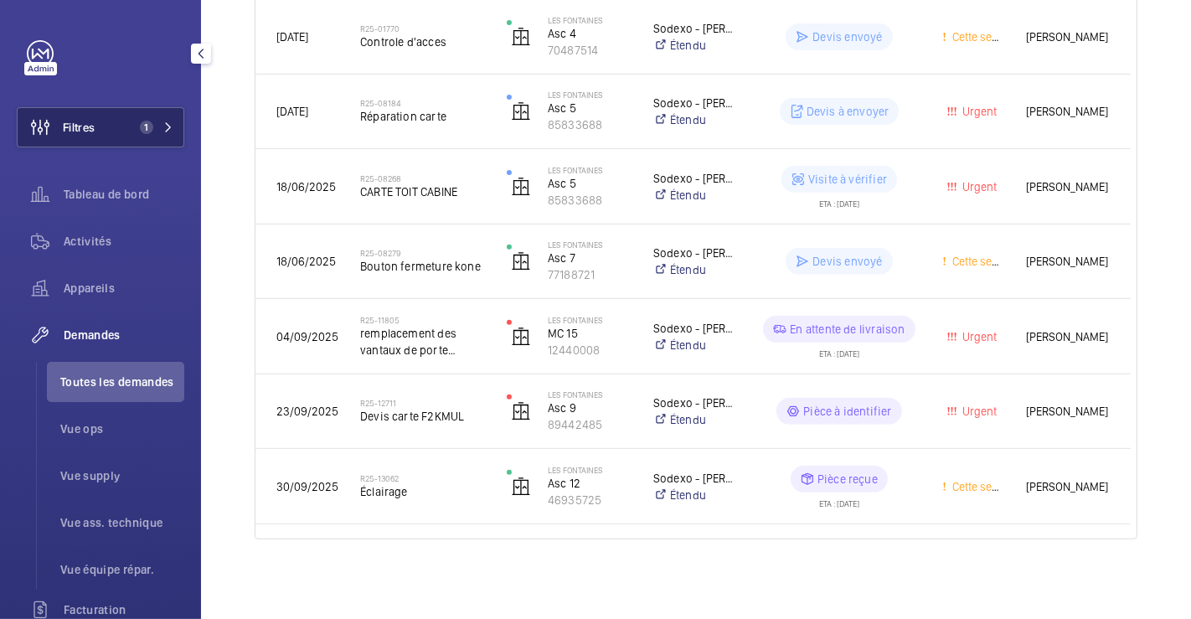
click at [109, 137] on button "Filtres 1" at bounding box center [101, 127] width 168 height 40
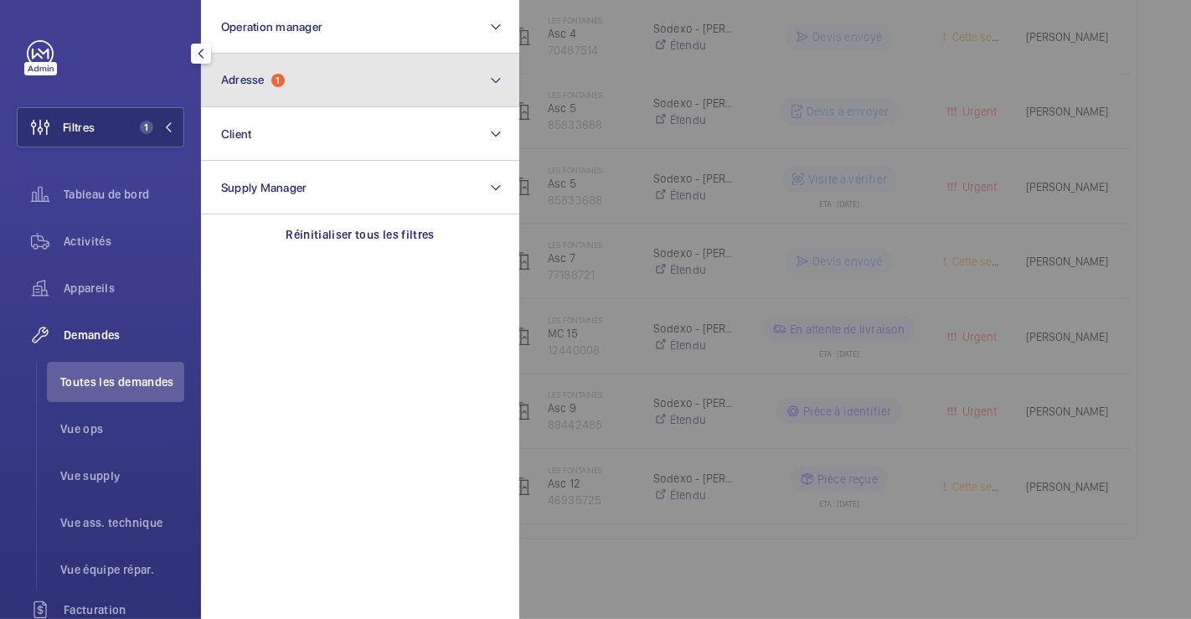
click at [292, 82] on button "Adresse 1" at bounding box center [360, 81] width 318 height 54
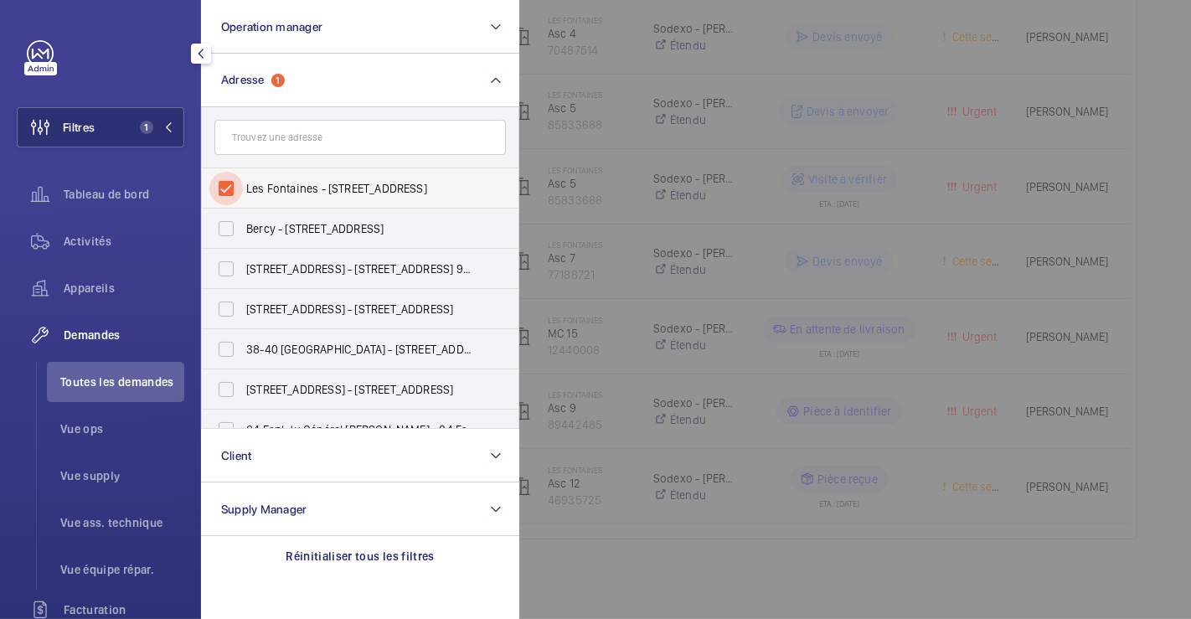
click at [234, 189] on input "Les Fontaines - 205 Rue Carnot 203, FONTENAY-SOUS-BOIS 94120" at bounding box center [226, 189] width 34 height 34
checkbox input "false"
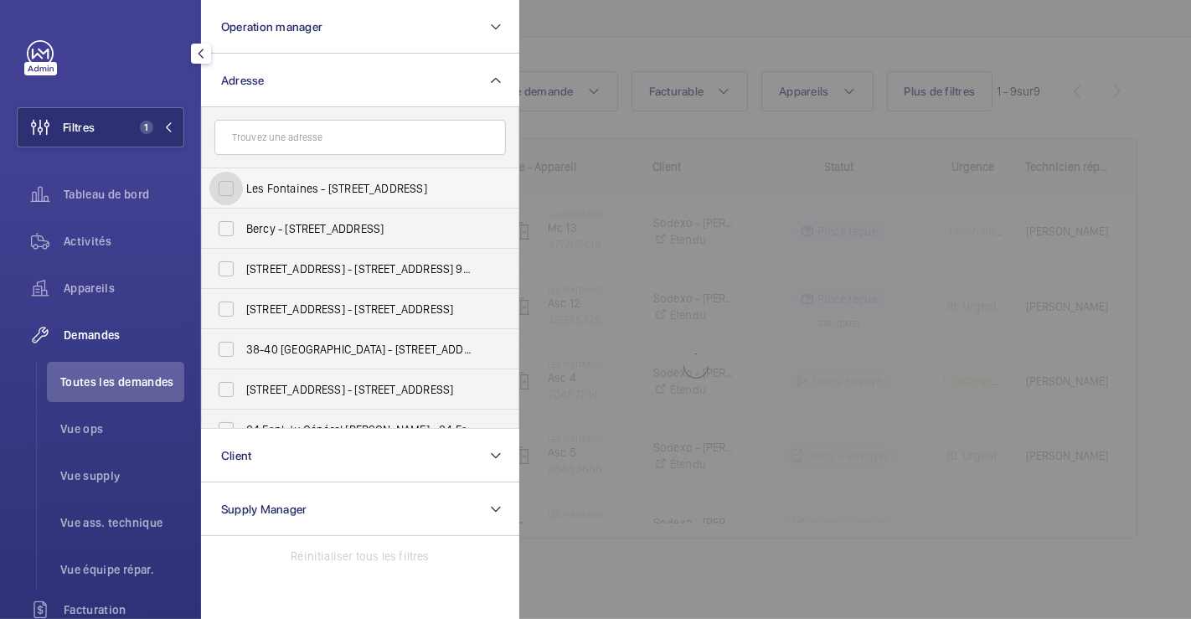
scroll to position [135, 0]
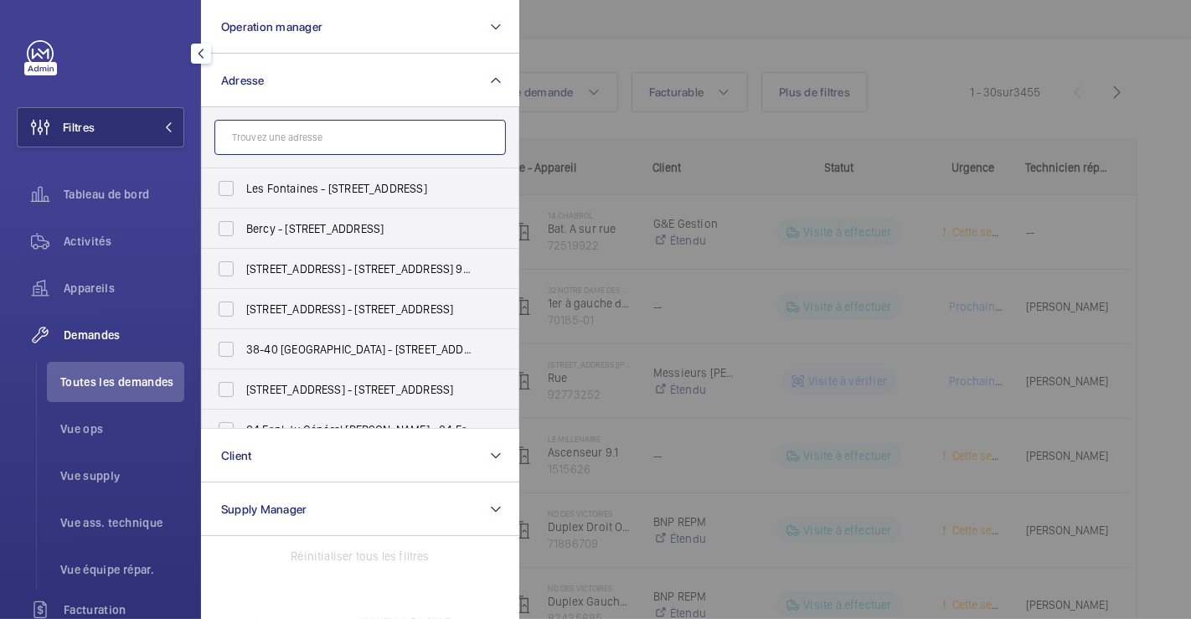
click at [293, 132] on input "text" at bounding box center [360, 137] width 292 height 35
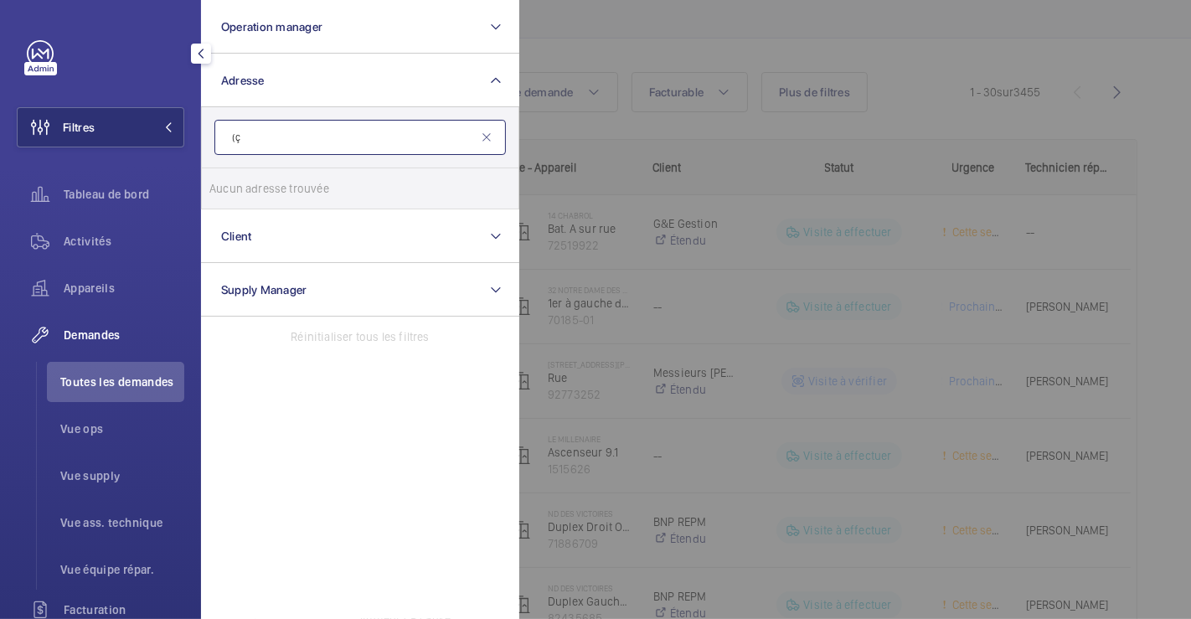
type input "("
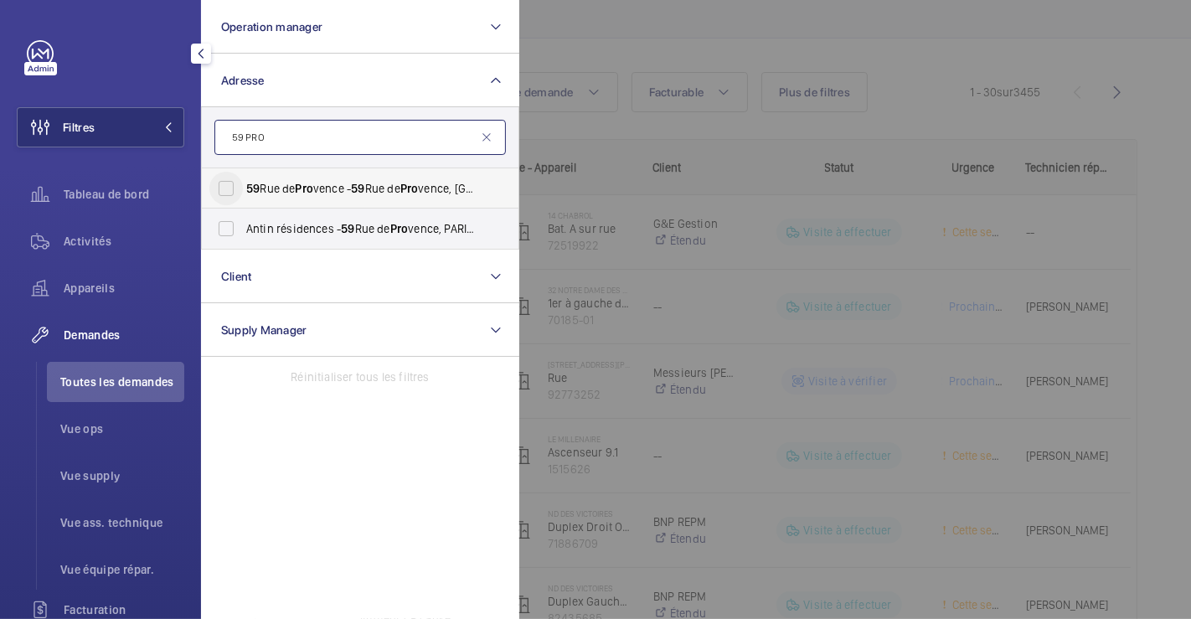
type input "59 PRO"
click at [226, 193] on input "59 Rue de Pro vence - 59 Rue de Pro vence, 75009 PARIS, PARIS 75009" at bounding box center [226, 189] width 34 height 34
checkbox input "true"
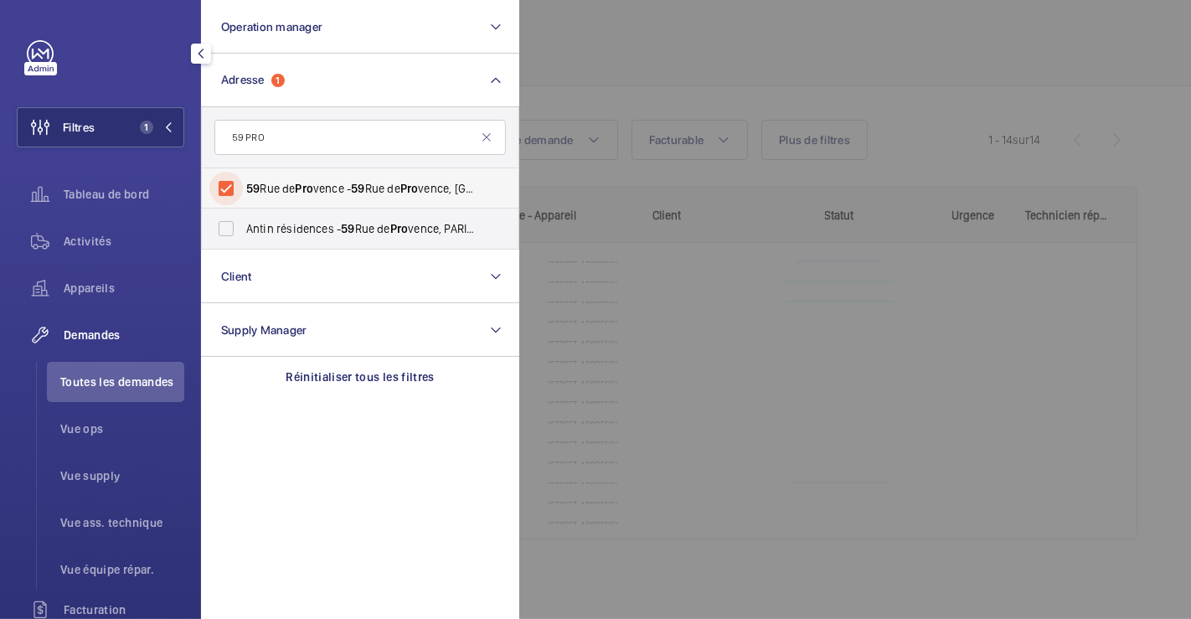
scroll to position [135, 0]
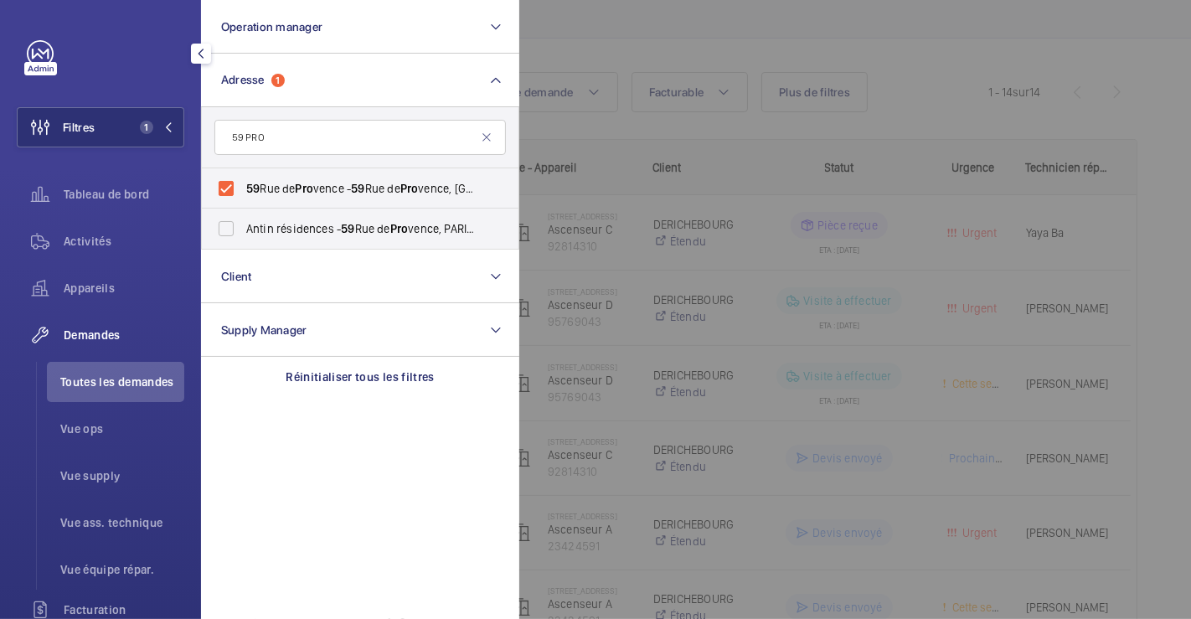
click at [586, 72] on div at bounding box center [1114, 309] width 1191 height 619
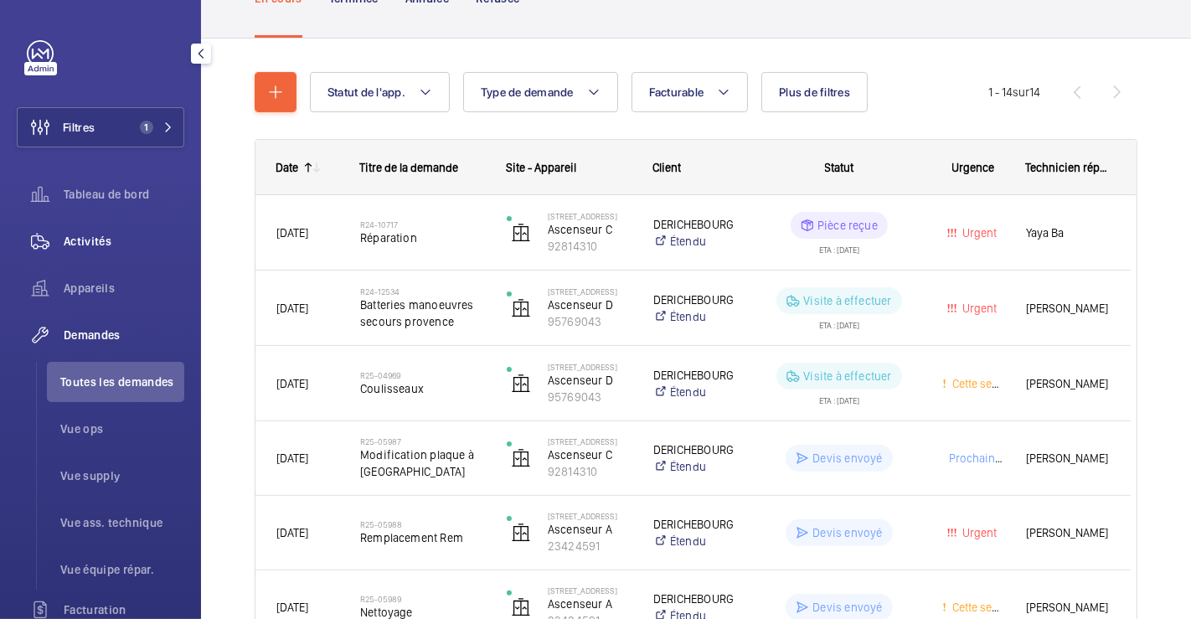
click at [101, 240] on span "Activités" at bounding box center [124, 241] width 121 height 17
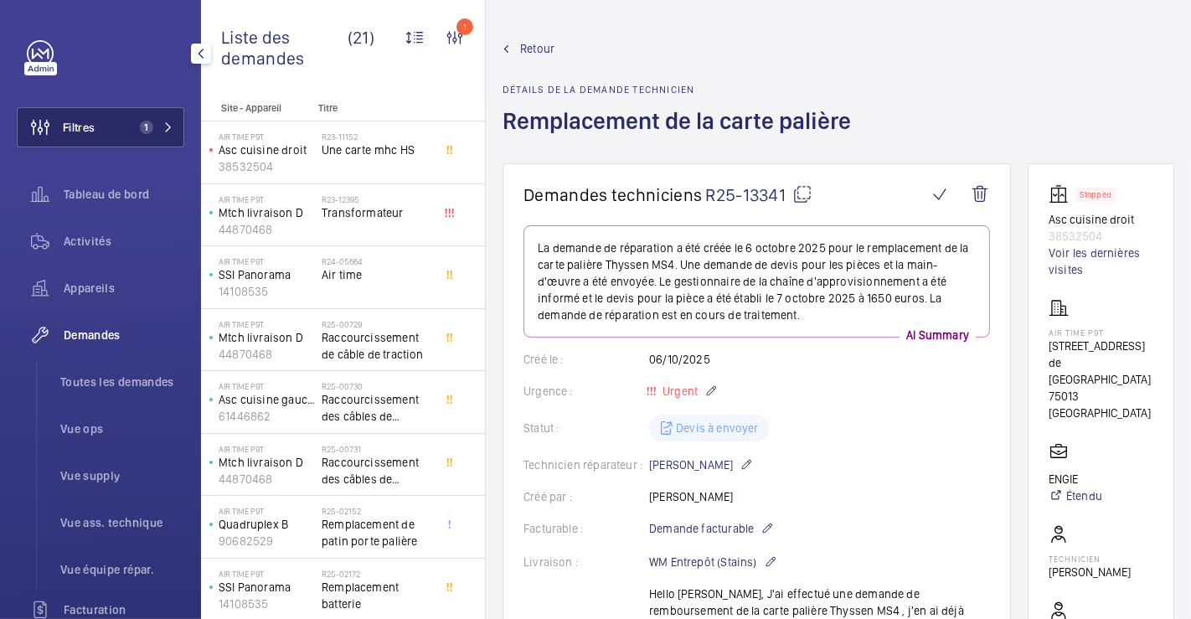
click at [104, 123] on button "Filtres 1" at bounding box center [101, 127] width 168 height 40
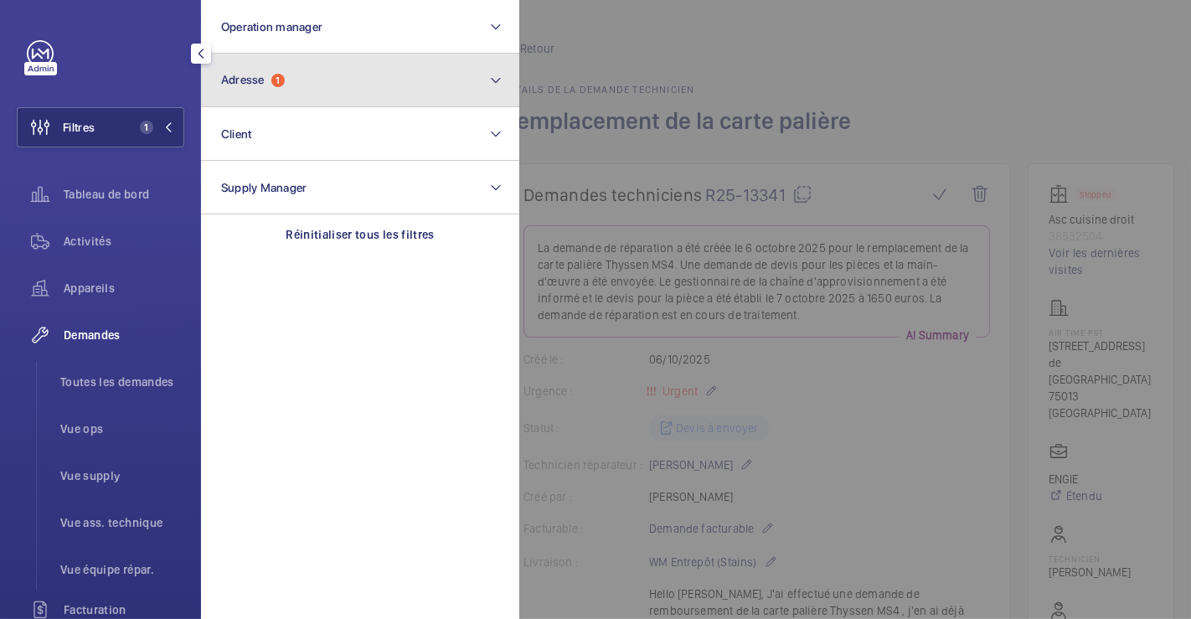
click at [295, 87] on button "Adresse 1" at bounding box center [360, 81] width 318 height 54
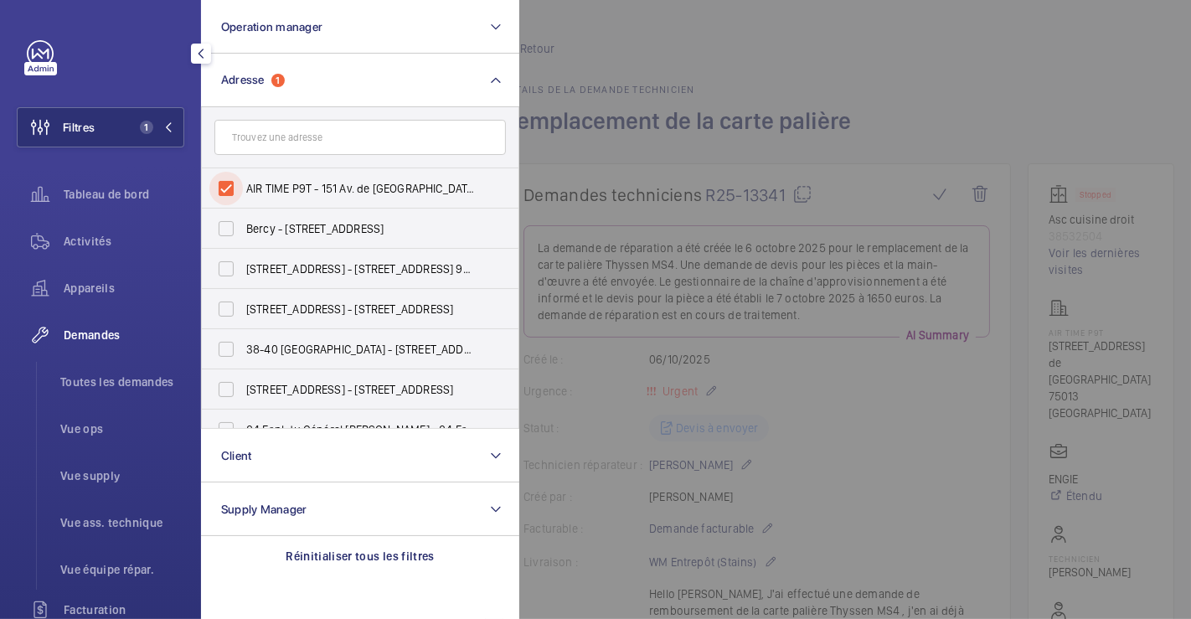
click at [233, 179] on input "AIR TIME P9T - 151 Av. de [GEOGRAPHIC_DATA], [GEOGRAPHIC_DATA] 75013" at bounding box center [226, 189] width 34 height 34
checkbox input "false"
click at [727, 13] on div at bounding box center [1114, 309] width 1191 height 619
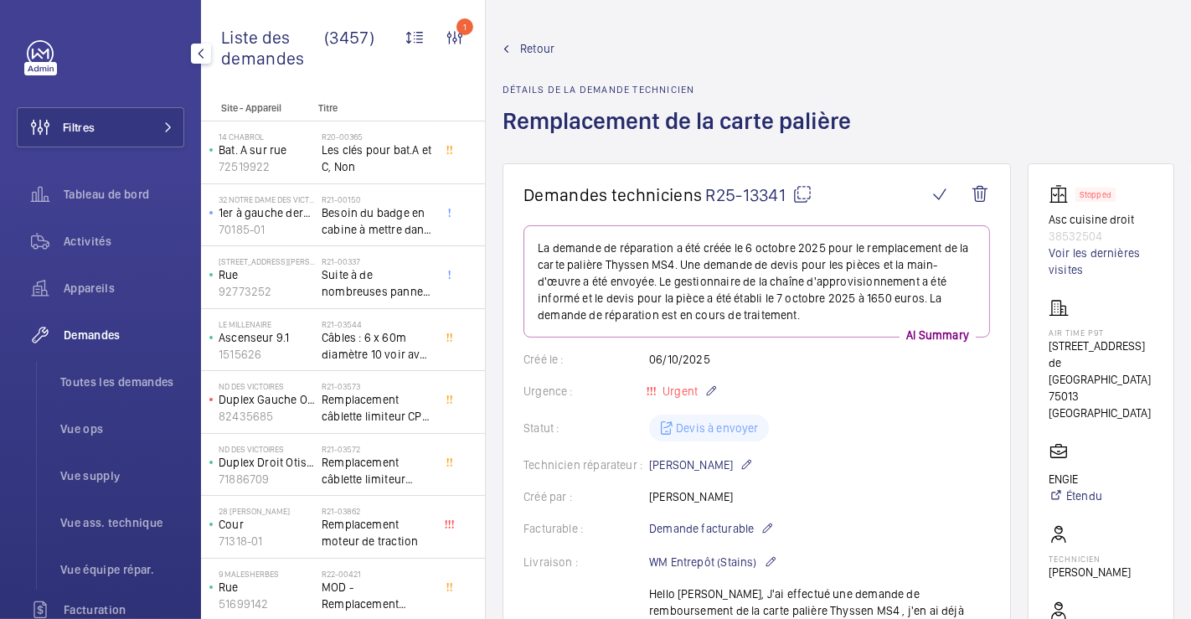
drag, startPoint x: 112, startPoint y: 126, endPoint x: 194, endPoint y: 121, distance: 81.4
click at [111, 126] on button "Filtres" at bounding box center [101, 127] width 168 height 40
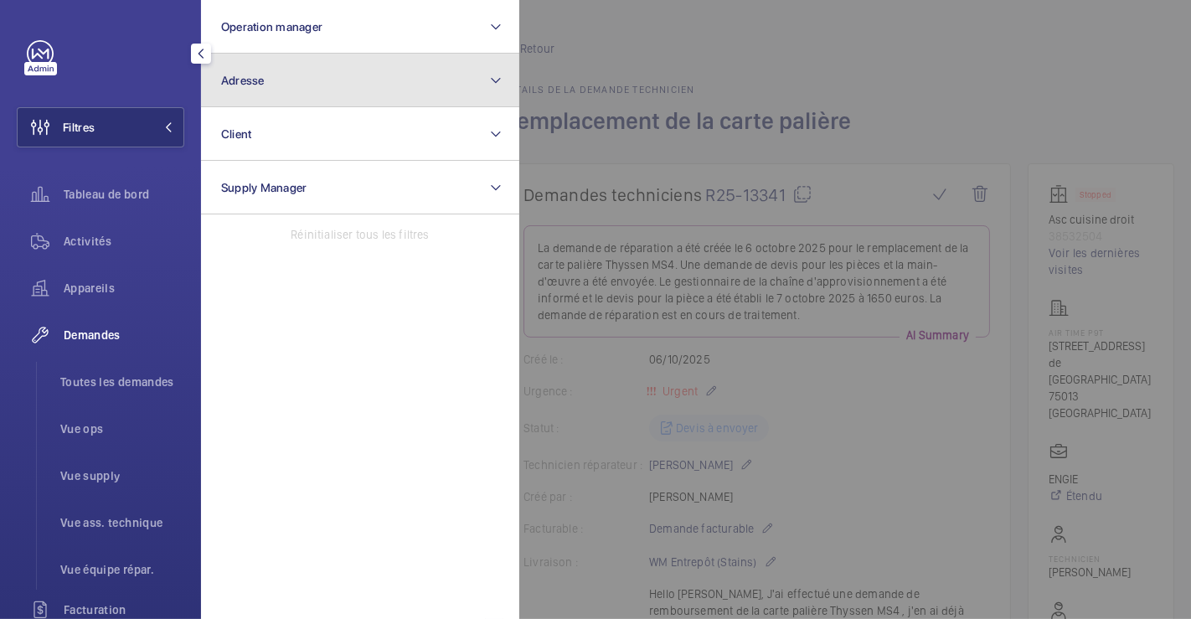
click at [286, 94] on button "Adresse" at bounding box center [360, 81] width 318 height 54
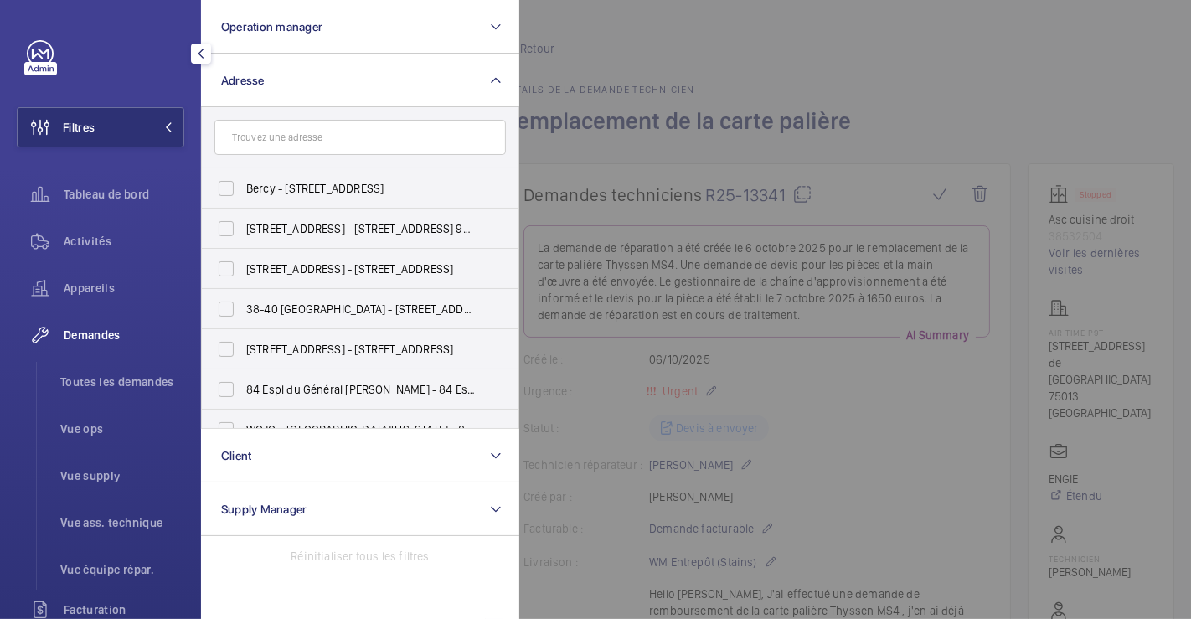
click at [286, 151] on input "text" at bounding box center [360, 137] width 292 height 35
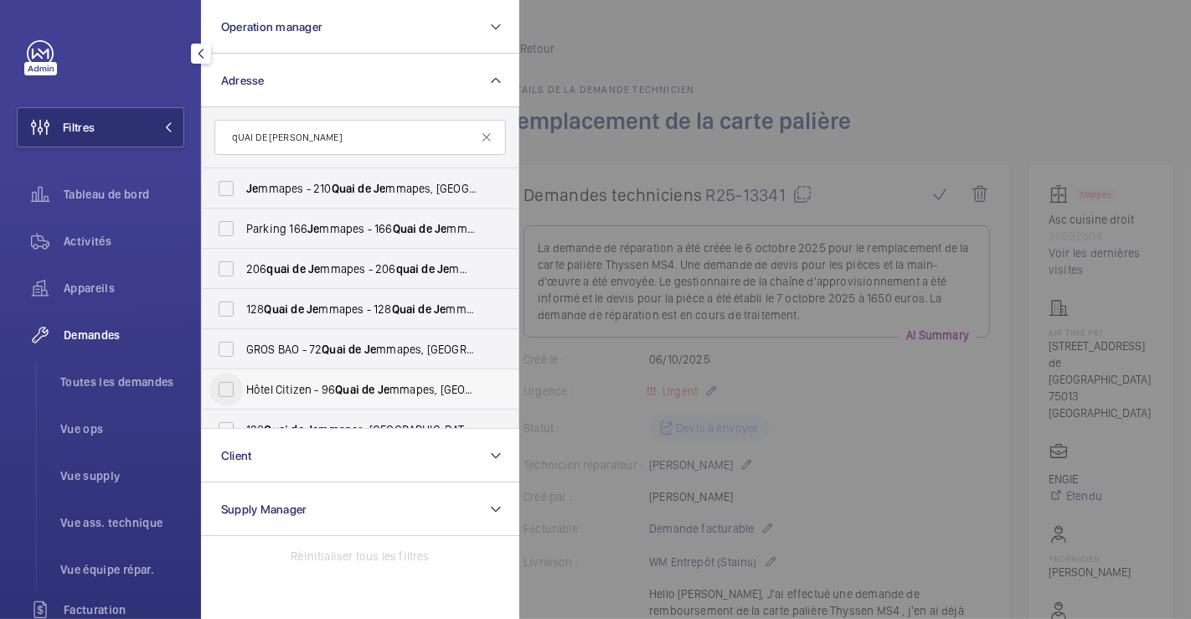
type input "qUAI DE [PERSON_NAME]"
click at [235, 390] on input "Hôtel Citizen - [STREET_ADDRESS]" at bounding box center [226, 390] width 34 height 34
checkbox input "true"
click at [665, 54] on div at bounding box center [1114, 309] width 1191 height 619
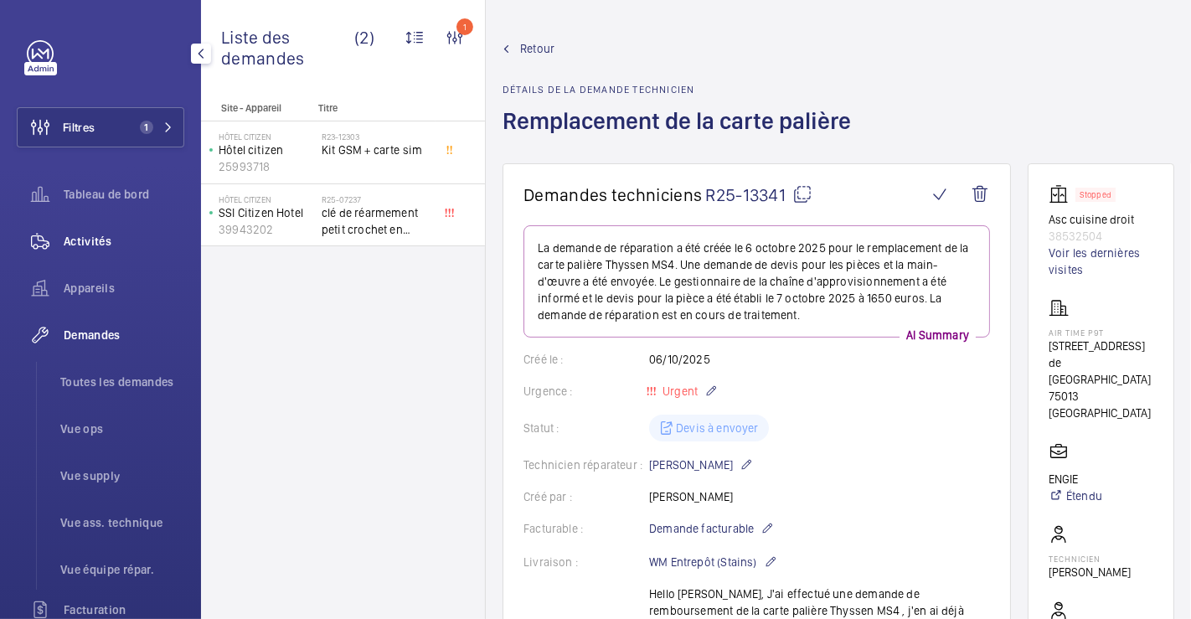
click at [79, 243] on span "Activités" at bounding box center [124, 241] width 121 height 17
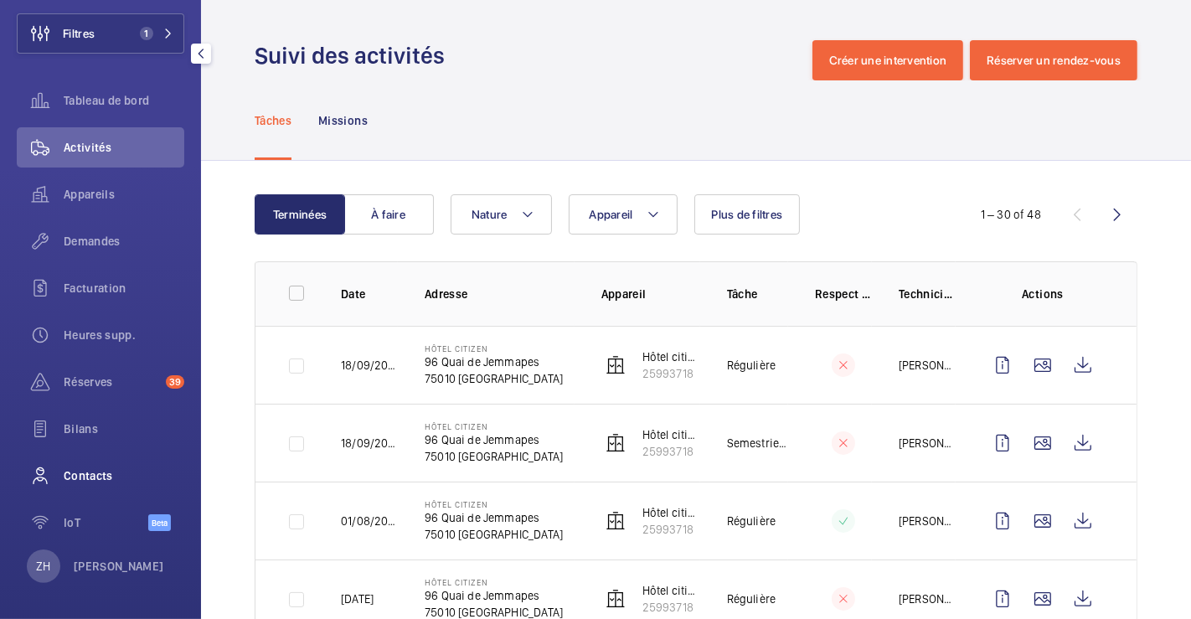
scroll to position [97, 0]
click at [93, 470] on span "Contacts" at bounding box center [124, 472] width 121 height 17
